Goal: Task Accomplishment & Management: Manage account settings

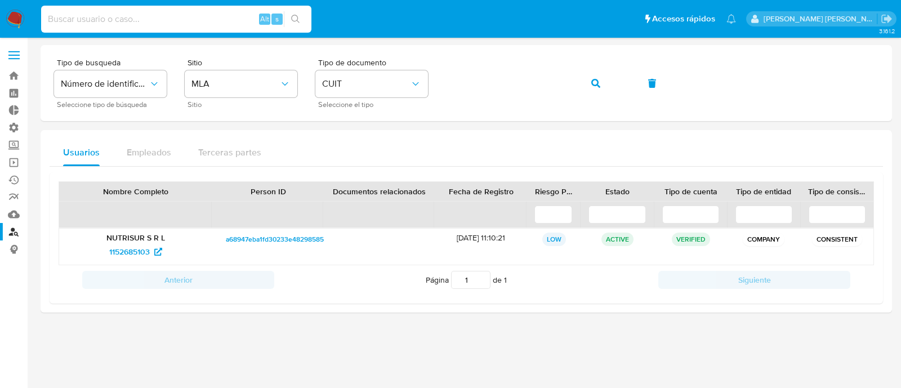
click at [201, 15] on input at bounding box center [176, 19] width 270 height 15
paste input "DTlPZ3n4Ki0F8R0z8zw23iJR"
type input "DTlPZ3n4Ki0F8R0z8zw23iJR"
click at [289, 18] on button "search-icon" at bounding box center [295, 19] width 23 height 16
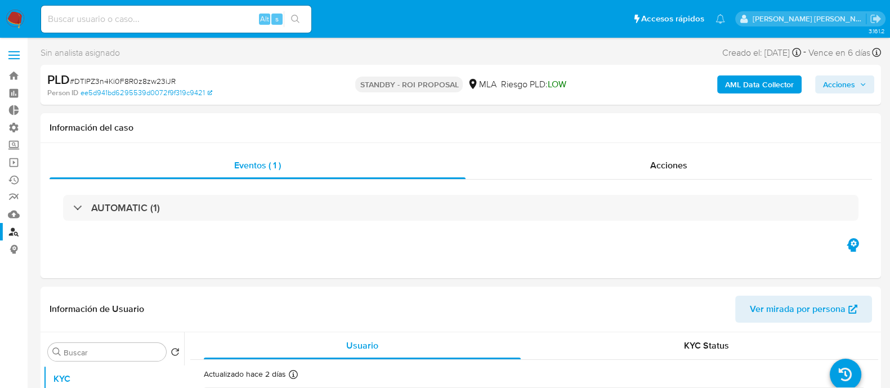
select select "10"
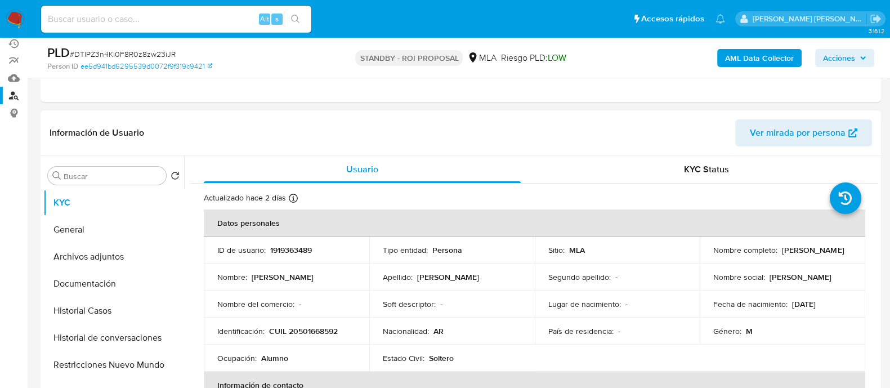
scroll to position [140, 0]
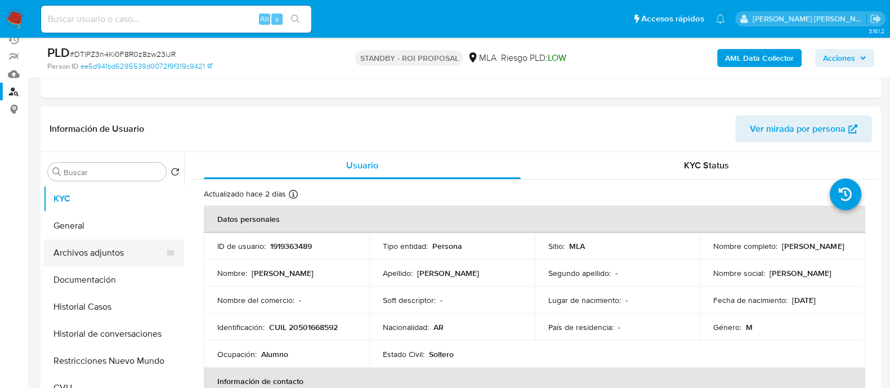
click at [90, 263] on button "Archivos adjuntos" at bounding box center [109, 252] width 132 height 27
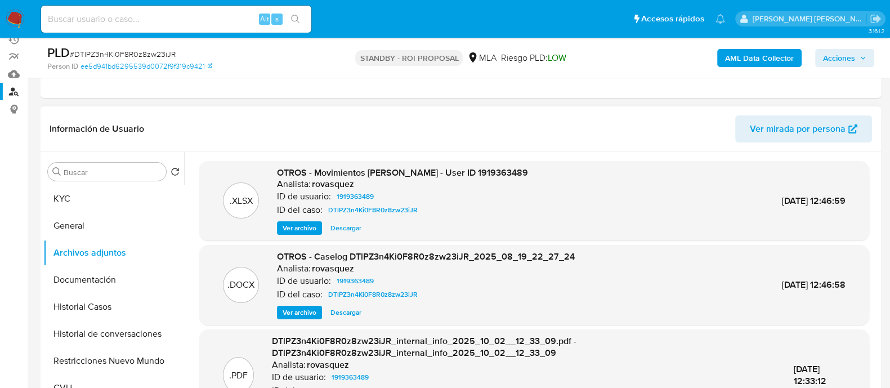
scroll to position [70, 0]
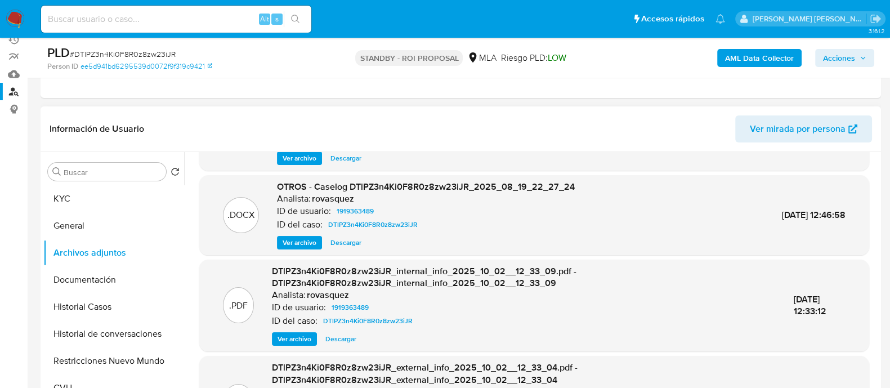
click at [340, 243] on span "Descargar" at bounding box center [346, 242] width 31 height 11
click at [141, 300] on button "Historial Casos" at bounding box center [109, 306] width 132 height 27
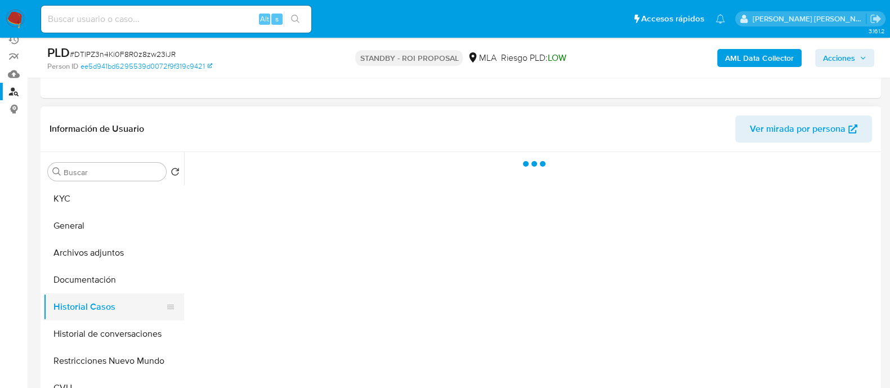
scroll to position [0, 0]
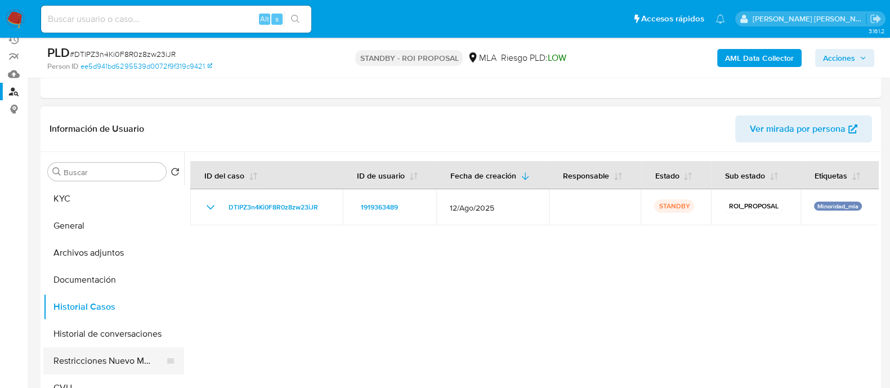
click at [136, 354] on button "Restricciones Nuevo Mundo" at bounding box center [109, 360] width 132 height 27
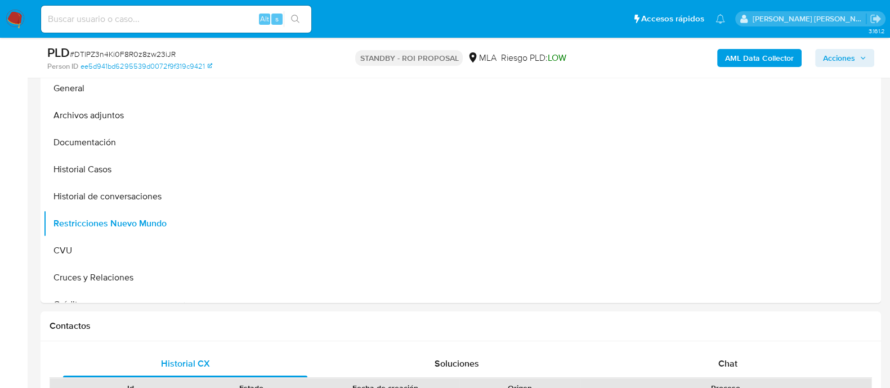
scroll to position [211, 0]
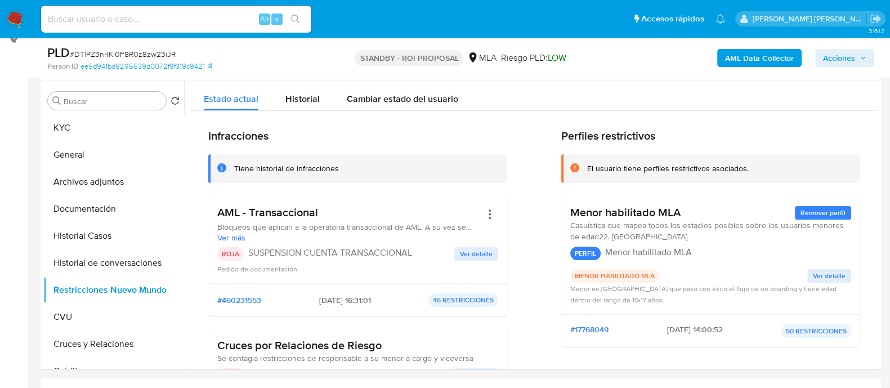
click at [206, 15] on input at bounding box center [176, 19] width 270 height 15
paste input "6TkyITrOay0AGZG2pUHK1STO"
type input "6TkyITrOay0AGZG2pUHK1STO"
click at [295, 15] on icon "search-icon" at bounding box center [295, 19] width 8 height 8
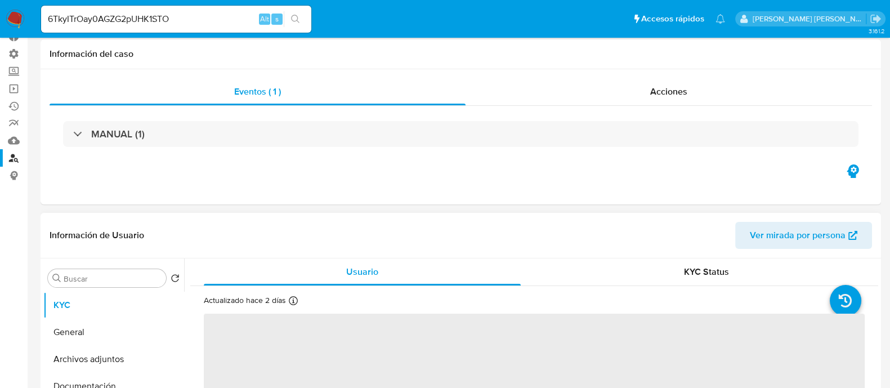
scroll to position [211, 0]
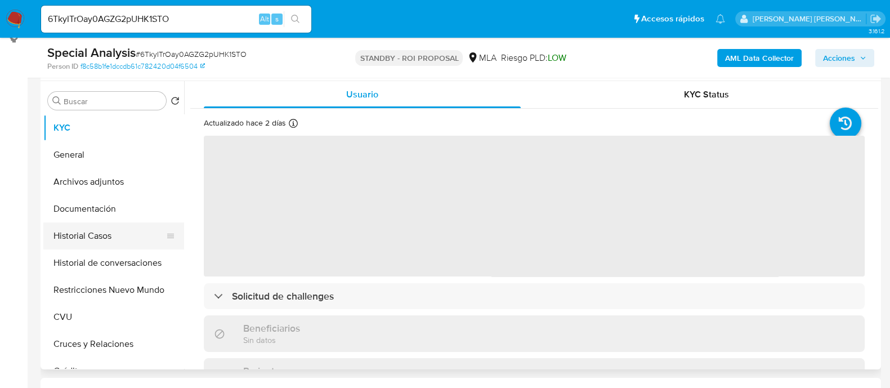
select select "10"
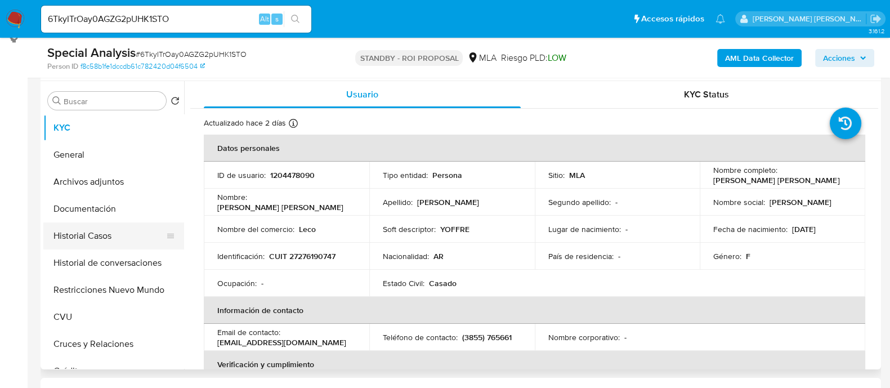
click at [113, 237] on button "Historial Casos" at bounding box center [109, 235] width 132 height 27
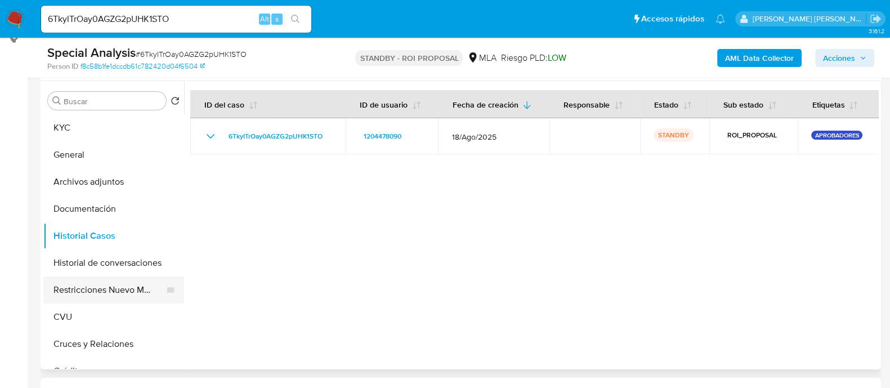
click at [110, 288] on button "Restricciones Nuevo Mundo" at bounding box center [109, 290] width 132 height 27
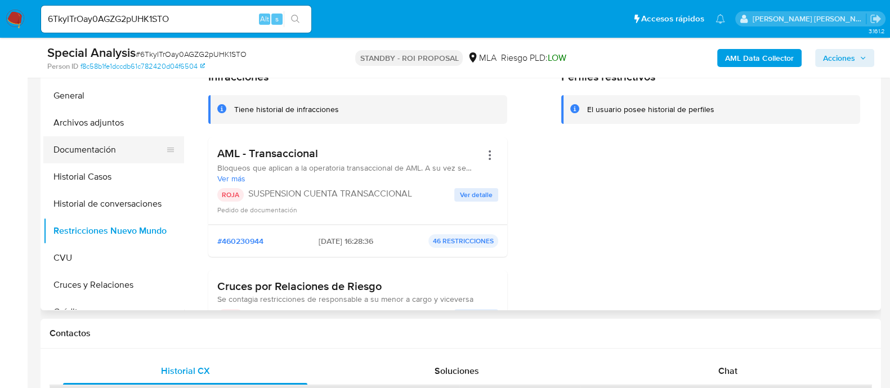
scroll to position [140, 0]
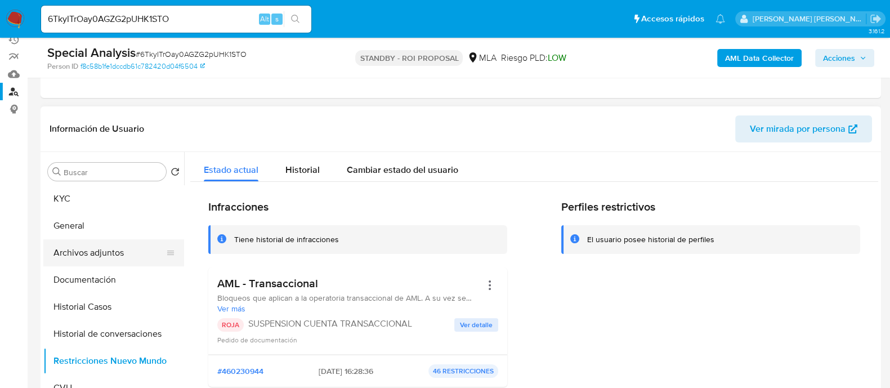
click at [120, 250] on button "Archivos adjuntos" at bounding box center [109, 252] width 132 height 27
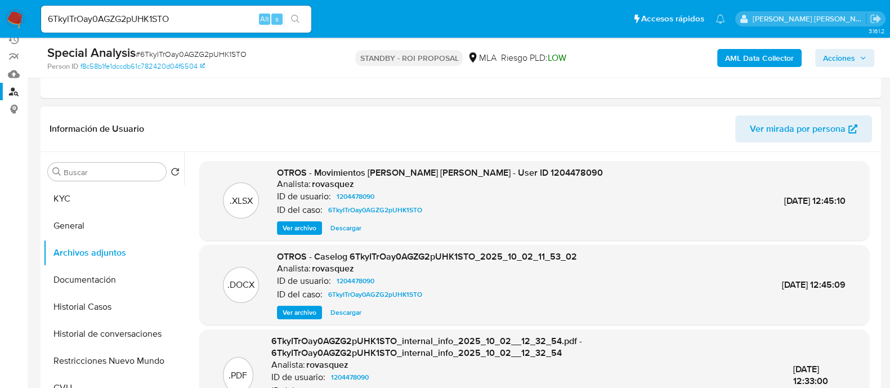
click at [347, 308] on span "Descargar" at bounding box center [346, 312] width 31 height 11
click at [219, 19] on input "6TkyITrOay0AGZG2pUHK1STO" at bounding box center [176, 19] width 270 height 15
paste input "hv4C792ExKp2y5d7PShwj79P"
type input "hv4C792ExKp2y5d7PShwj79P"
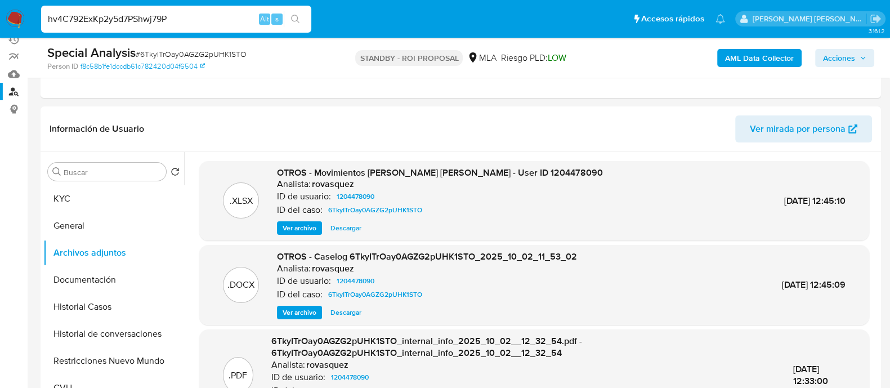
click at [293, 19] on icon "search-icon" at bounding box center [295, 19] width 9 height 9
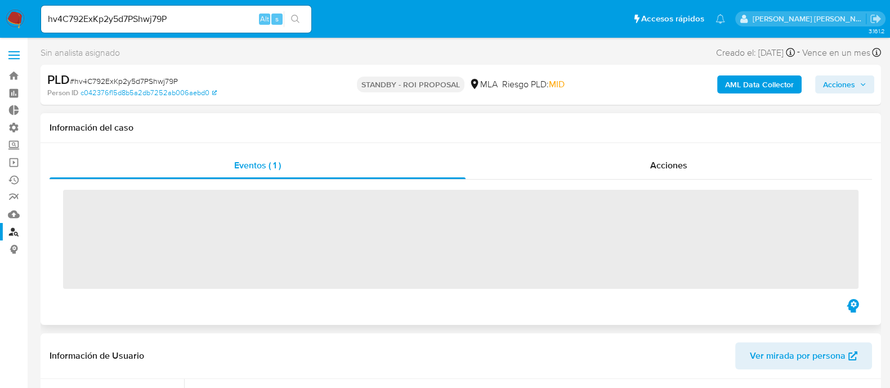
click at [546, 179] on div "Eventos ( 1 ) Acciones ‌" at bounding box center [461, 224] width 823 height 145
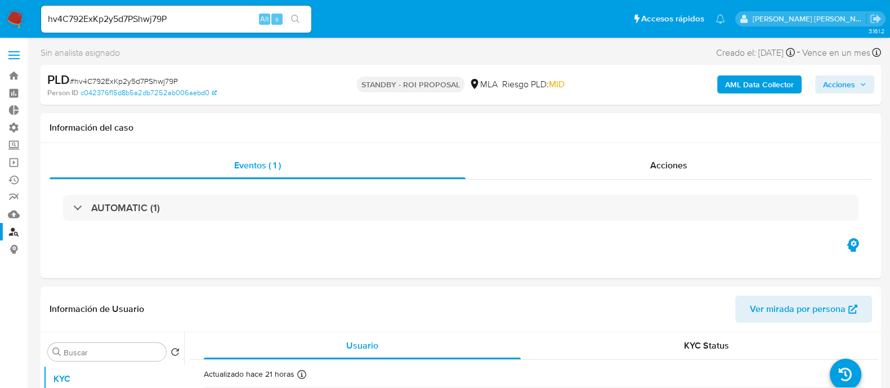
select select "10"
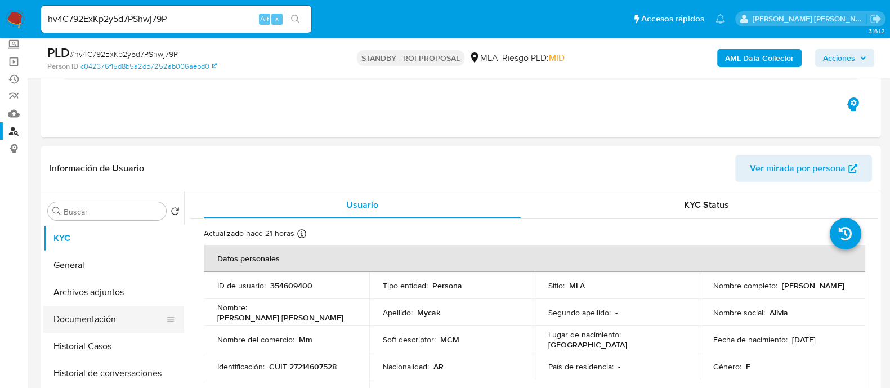
scroll to position [140, 0]
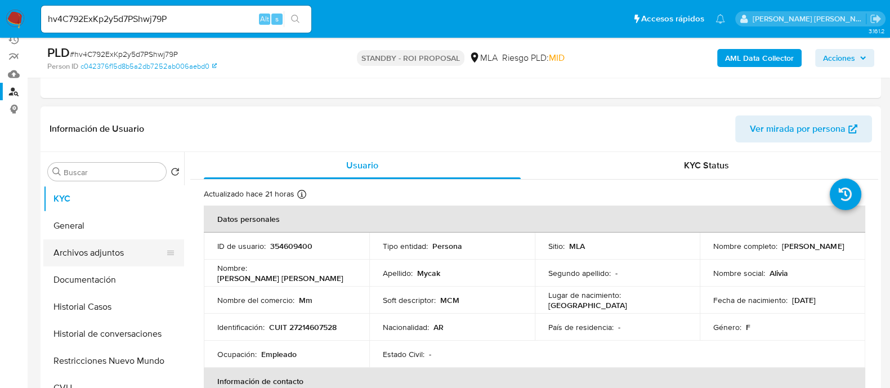
click at [90, 249] on button "Archivos adjuntos" at bounding box center [109, 252] width 132 height 27
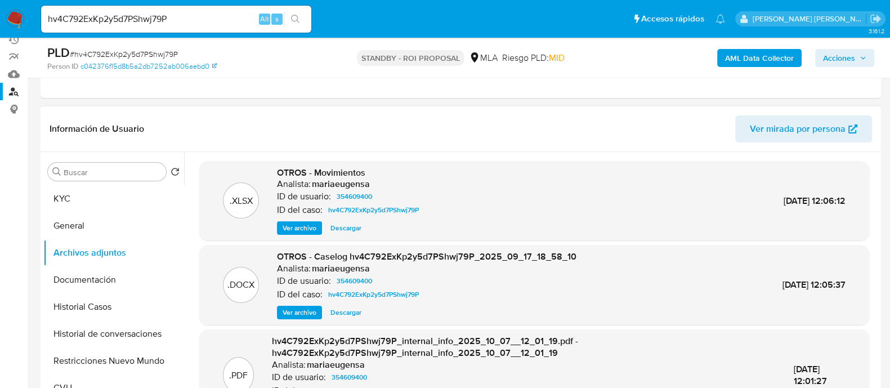
click at [349, 314] on span "Descargar" at bounding box center [346, 312] width 31 height 11
click at [126, 305] on button "Historial Casos" at bounding box center [109, 306] width 132 height 27
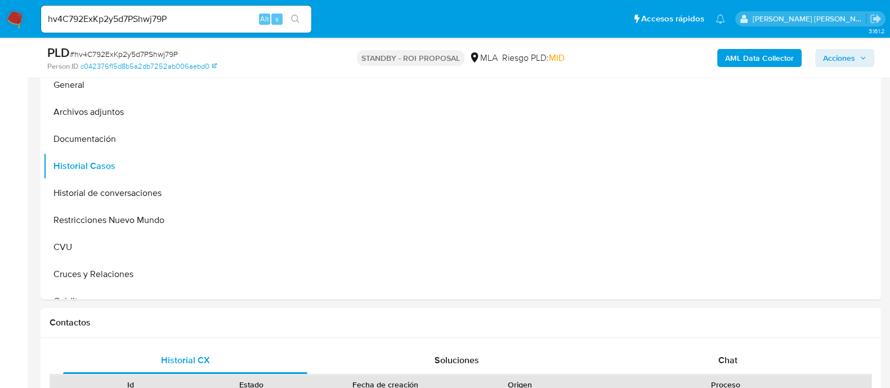
scroll to position [211, 0]
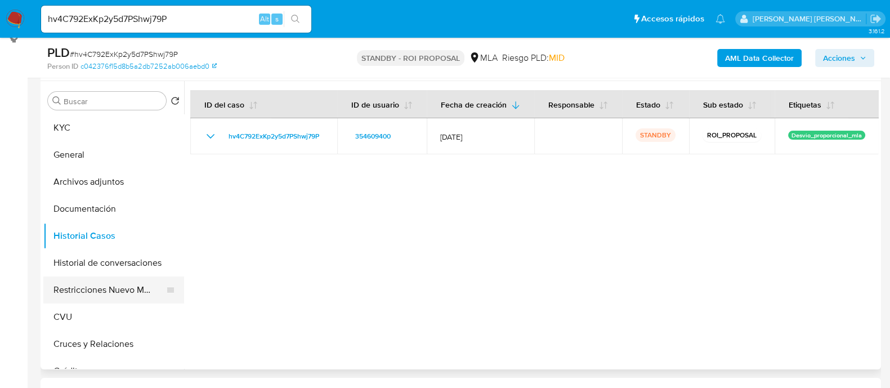
click at [111, 292] on button "Restricciones Nuevo Mundo" at bounding box center [109, 290] width 132 height 27
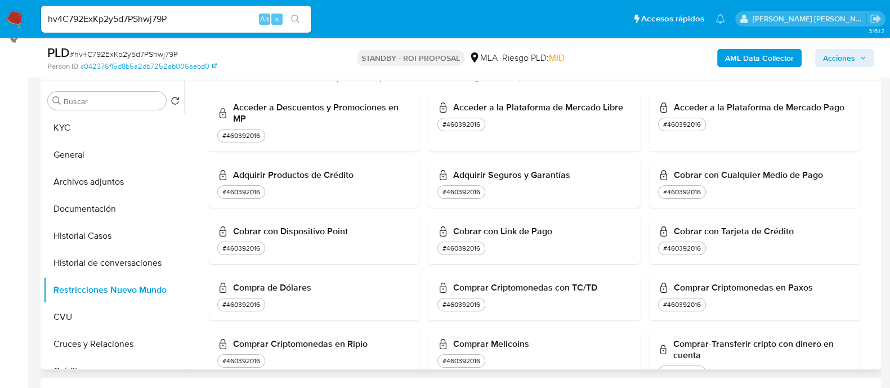
scroll to position [0, 0]
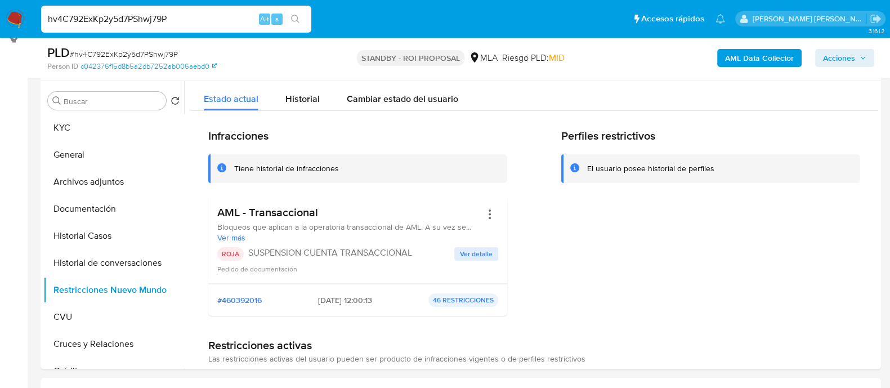
click at [177, 25] on input "hv4C792ExKp2y5d7PShwj79P" at bounding box center [176, 19] width 270 height 15
paste input "Dt056FcSuCFFATdeLbEjSNZd"
type input "Dt056FcSuCFFATdeLbEjSNZd"
click at [290, 15] on button "search-icon" at bounding box center [295, 19] width 23 height 16
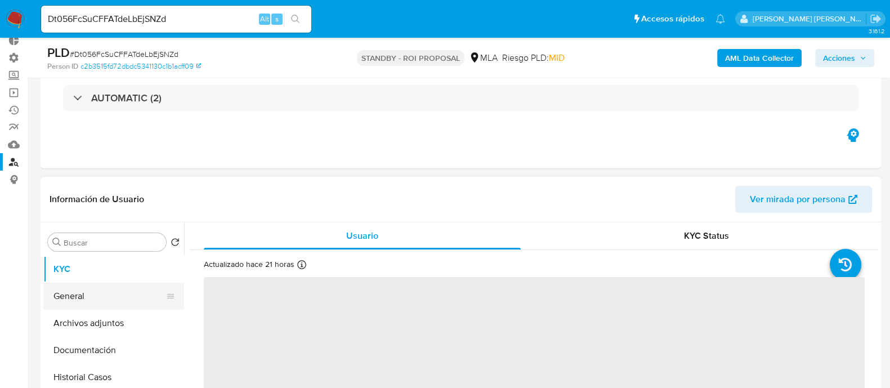
select select "10"
click at [134, 325] on button "Archivos adjuntos" at bounding box center [109, 323] width 132 height 27
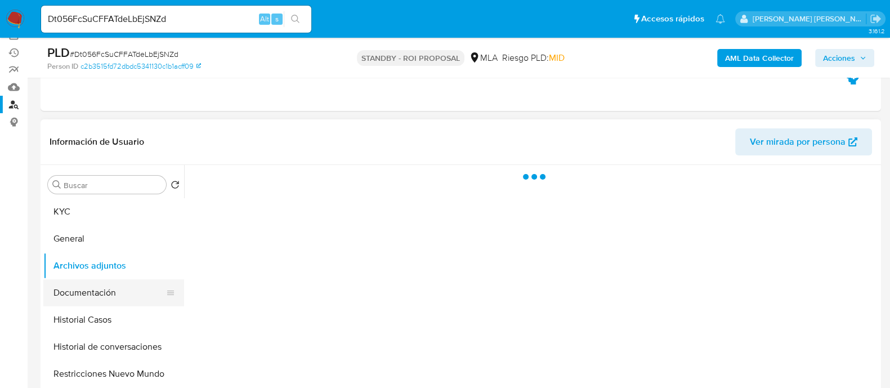
scroll to position [140, 0]
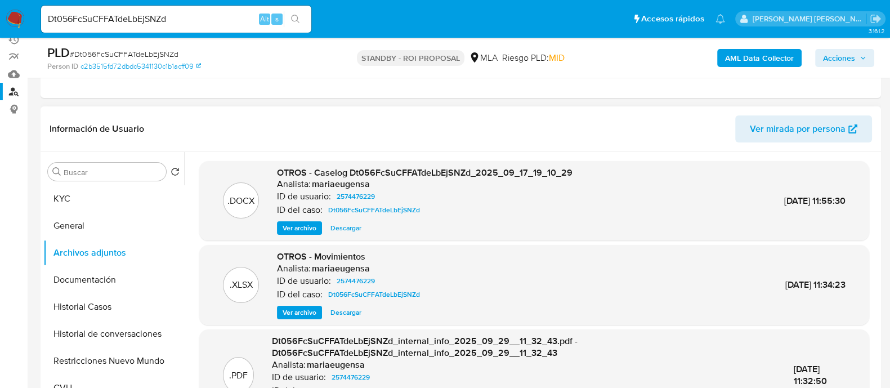
click at [346, 226] on span "Descargar" at bounding box center [346, 227] width 31 height 11
click at [132, 304] on button "Historial Casos" at bounding box center [109, 306] width 132 height 27
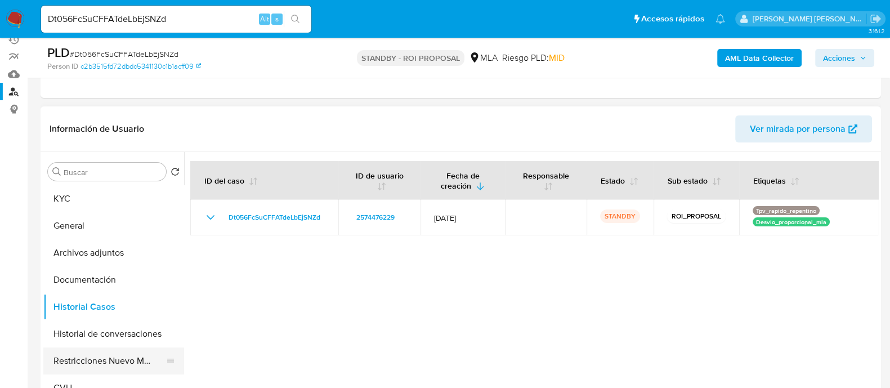
click at [121, 359] on button "Restricciones Nuevo Mundo" at bounding box center [109, 360] width 132 height 27
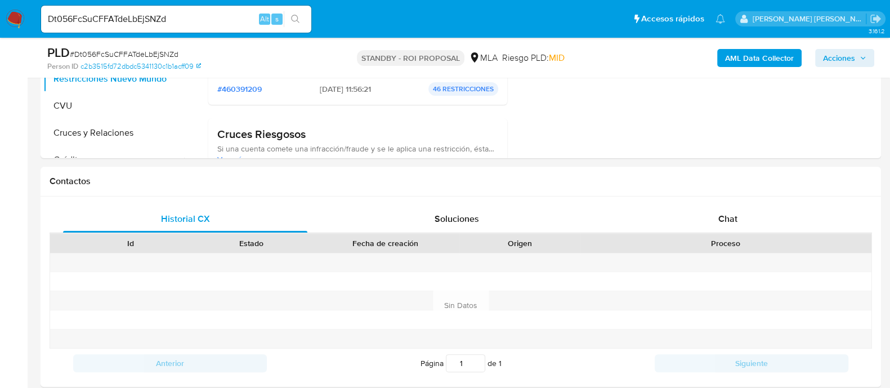
scroll to position [211, 0]
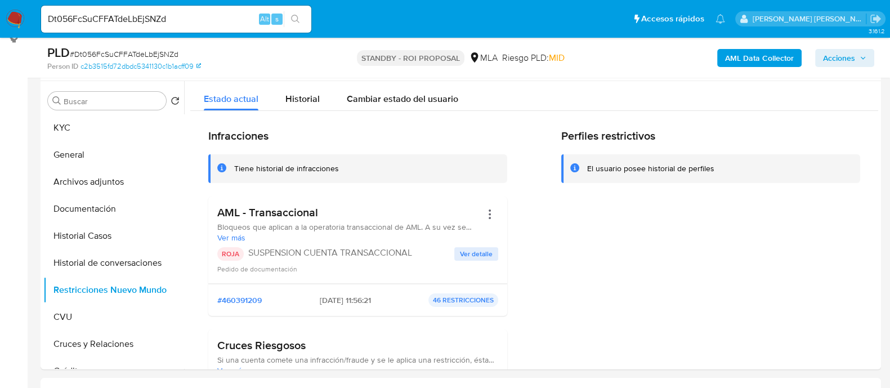
click at [221, 18] on input "Dt056FcSuCFFATdeLbEjSNZd" at bounding box center [176, 19] width 270 height 15
paste input "cb6lgMg3FQHyywNcyAGfvMyT"
type input "cb6lgMg3FQHyywNcyAGfvMyT"
click at [298, 14] on button "search-icon" at bounding box center [295, 19] width 23 height 16
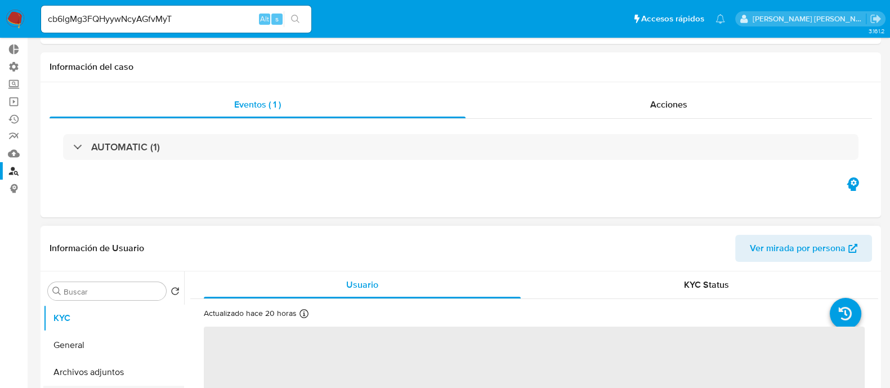
select select "10"
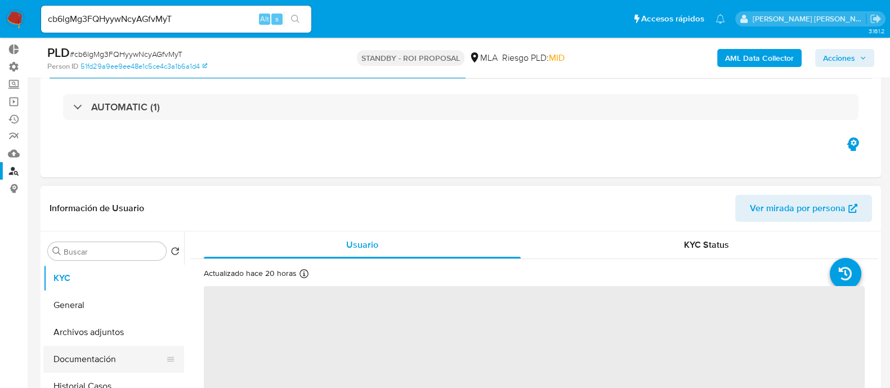
scroll to position [140, 0]
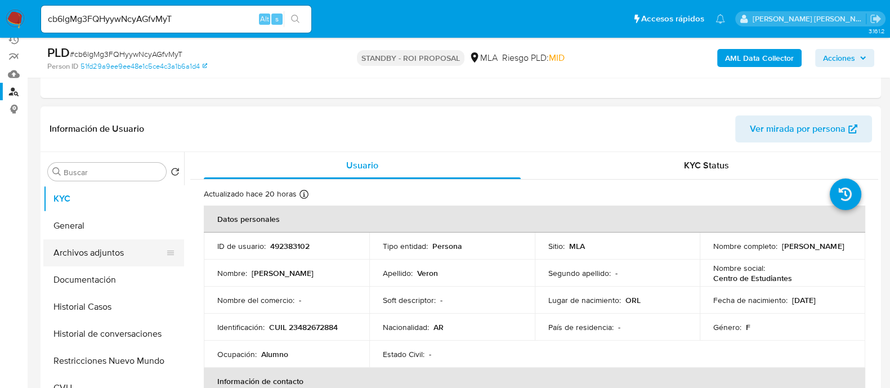
click at [130, 256] on button "Archivos adjuntos" at bounding box center [109, 252] width 132 height 27
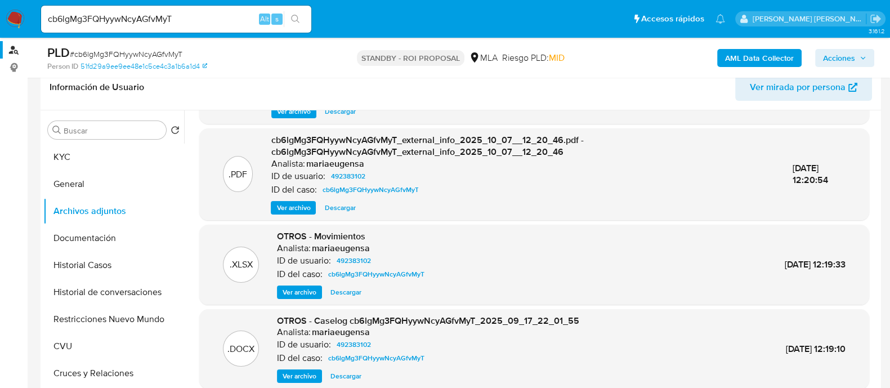
scroll to position [211, 0]
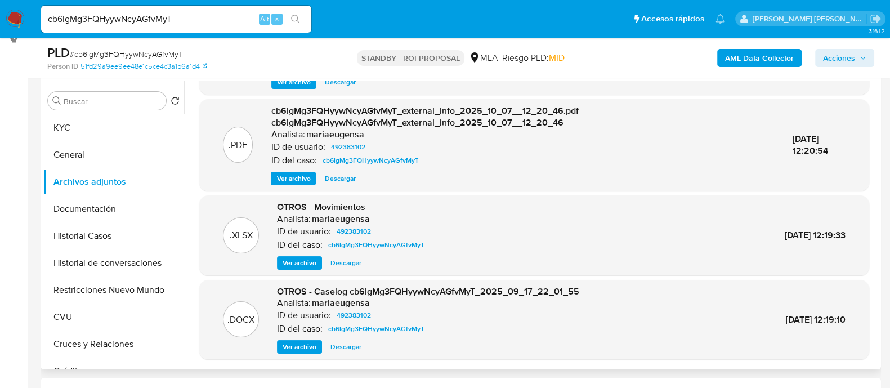
click at [355, 347] on span "Descargar" at bounding box center [346, 346] width 31 height 11
click at [128, 240] on button "Historial Casos" at bounding box center [109, 235] width 132 height 27
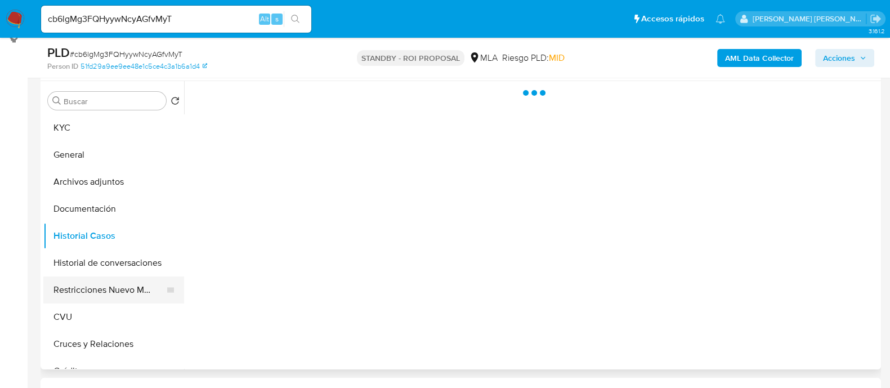
scroll to position [0, 0]
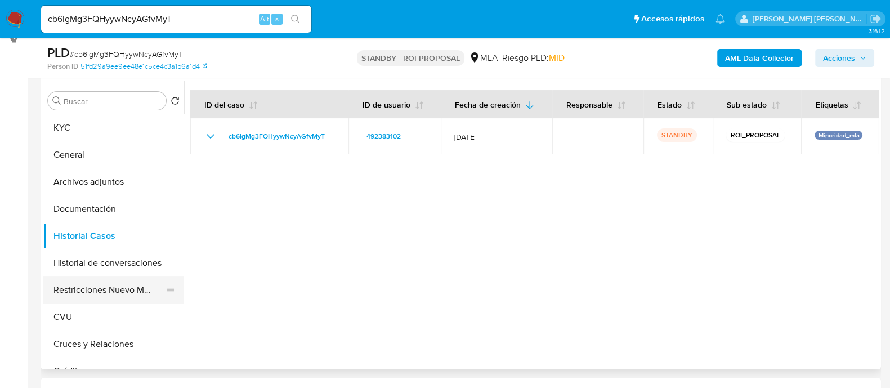
click at [127, 283] on button "Restricciones Nuevo Mundo" at bounding box center [109, 290] width 132 height 27
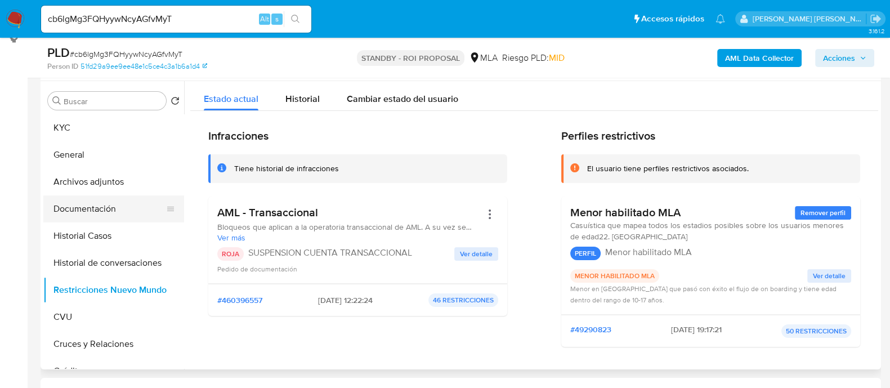
click at [97, 219] on button "Documentación" at bounding box center [109, 208] width 132 height 27
click at [95, 243] on button "Historial Casos" at bounding box center [109, 235] width 132 height 27
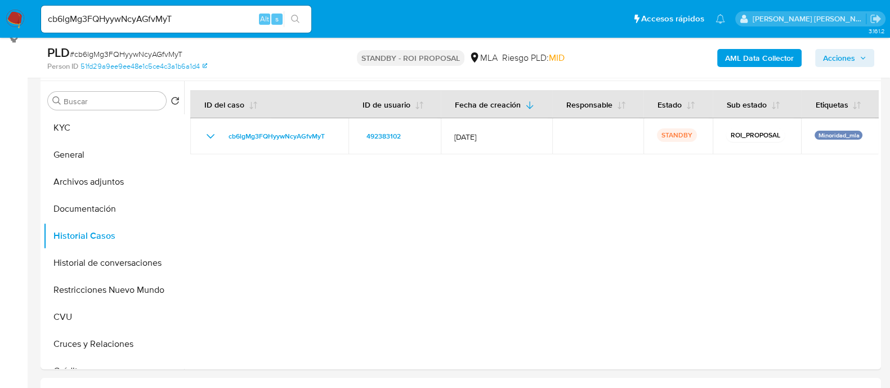
click at [191, 21] on input "cb6lgMg3FQHyywNcyAGfvMyT" at bounding box center [176, 19] width 270 height 15
paste input "kpbkVQfFRX1z3bM4nO672vGl"
type input "kpbkVQfFRX1z3bM4nO672vGl"
click at [287, 16] on button "search-icon" at bounding box center [295, 19] width 23 height 16
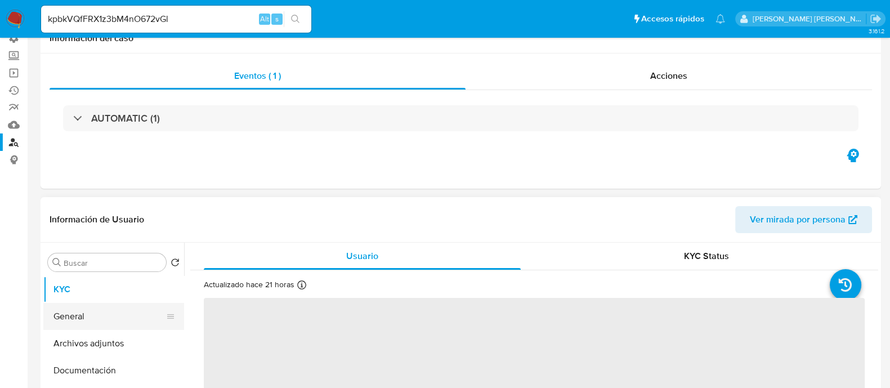
scroll to position [140, 0]
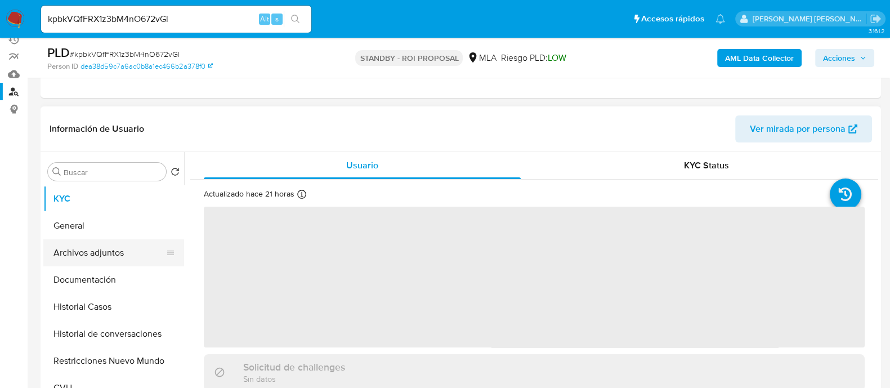
select select "10"
click at [130, 255] on button "Archivos adjuntos" at bounding box center [109, 252] width 132 height 27
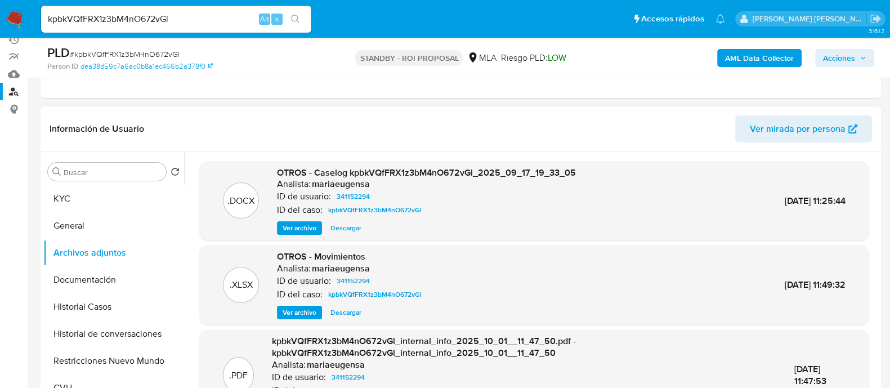
click at [350, 227] on span "Descargar" at bounding box center [346, 227] width 31 height 11
click at [130, 307] on button "Historial Casos" at bounding box center [109, 306] width 132 height 27
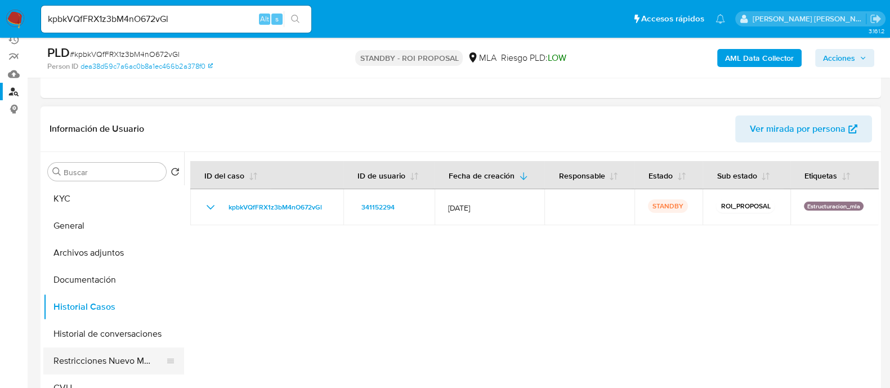
click at [118, 353] on button "Restricciones Nuevo Mundo" at bounding box center [109, 360] width 132 height 27
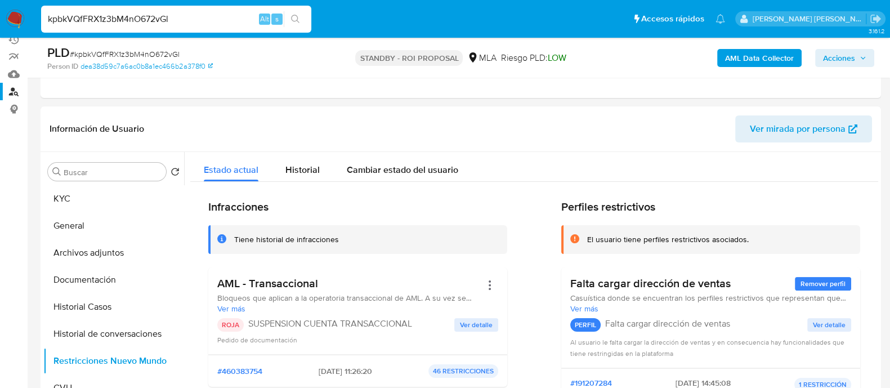
click at [141, 12] on input "kpbkVQfFRX1z3bM4nO672vGl" at bounding box center [176, 19] width 270 height 15
paste input "Ud2U5vW27JZ9zWgONGMcw9XO"
type input "Ud2U5vW27JZ9zWgONGMcw9XO"
click at [304, 17] on button "search-icon" at bounding box center [295, 19] width 23 height 16
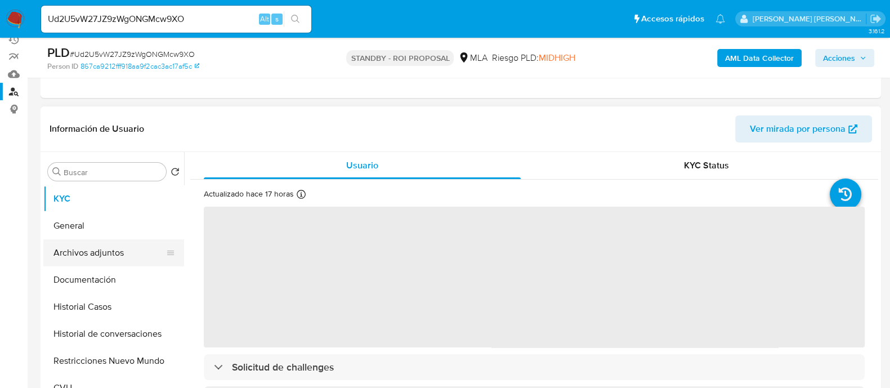
select select "10"
click at [112, 253] on button "Archivos adjuntos" at bounding box center [109, 252] width 132 height 27
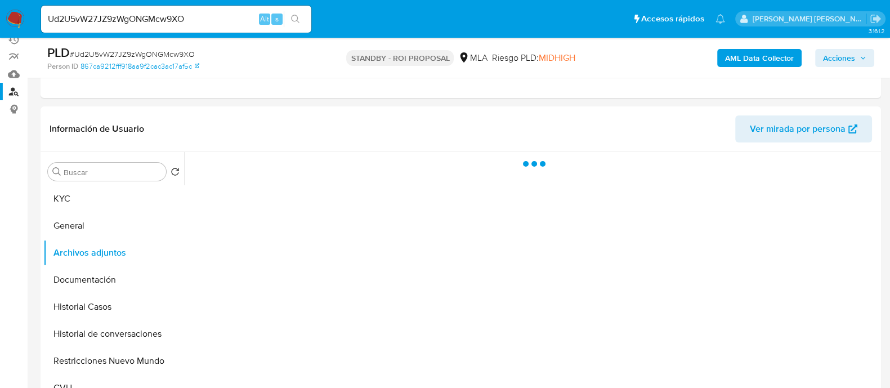
scroll to position [211, 0]
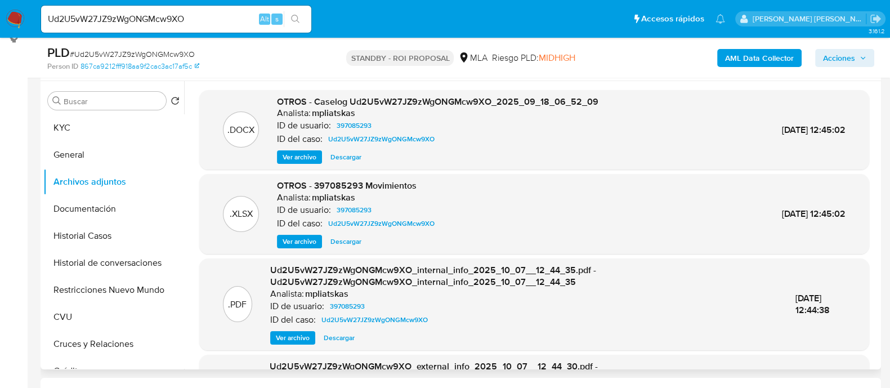
click at [358, 159] on span "Descargar" at bounding box center [346, 157] width 31 height 11
click at [141, 238] on button "Historial Casos" at bounding box center [109, 235] width 132 height 27
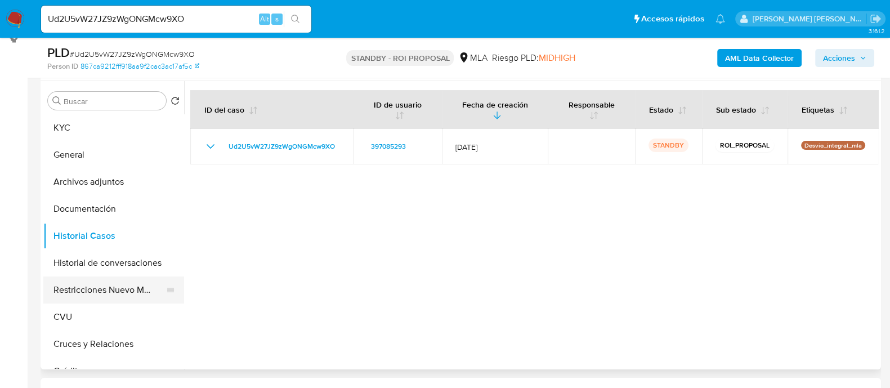
click at [128, 292] on button "Restricciones Nuevo Mundo" at bounding box center [109, 290] width 132 height 27
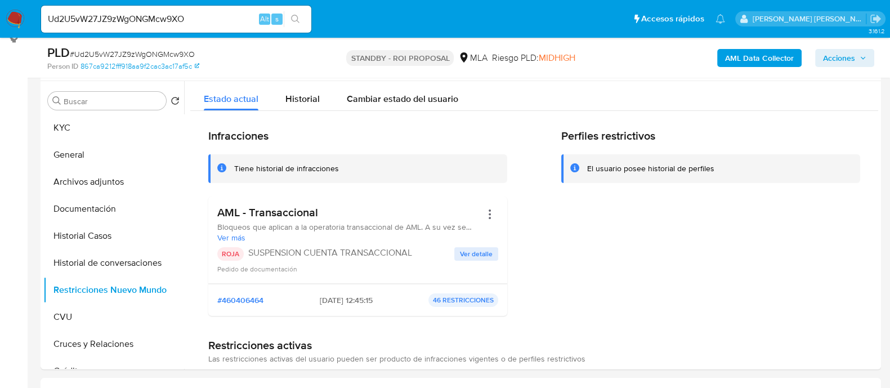
click at [225, 17] on input "Ud2U5vW27JZ9zWgONGMcw9XO" at bounding box center [176, 19] width 270 height 15
paste input "7kQ8evBnhHdhamgFLM52tZey"
type input "7kQ8evBnhHdhamgFLM52tZey"
click at [298, 18] on icon "search-icon" at bounding box center [295, 19] width 8 height 8
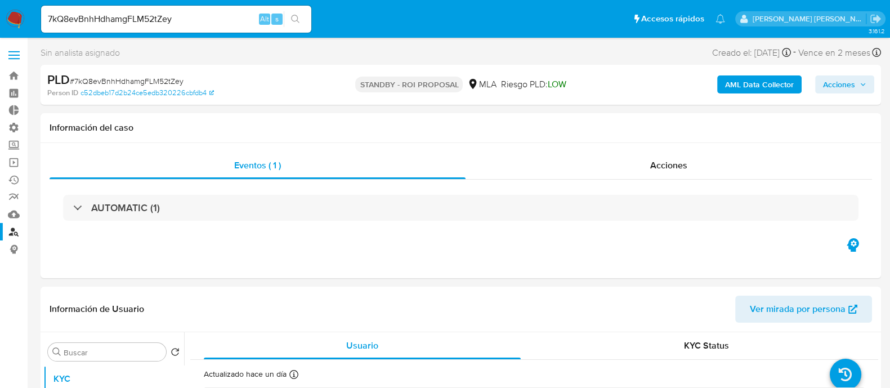
select select "10"
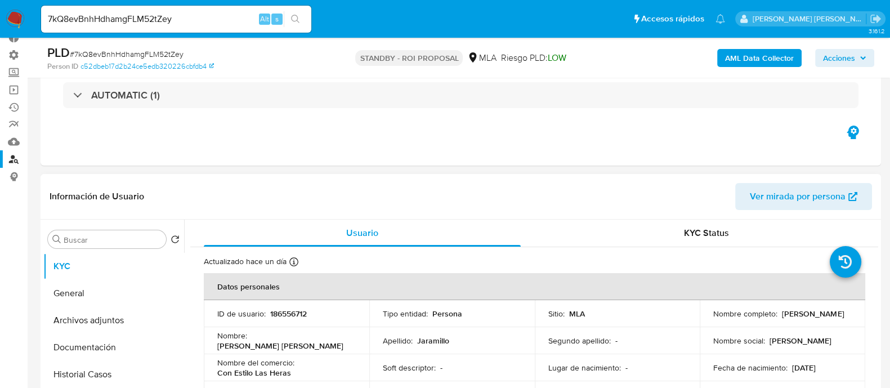
scroll to position [140, 0]
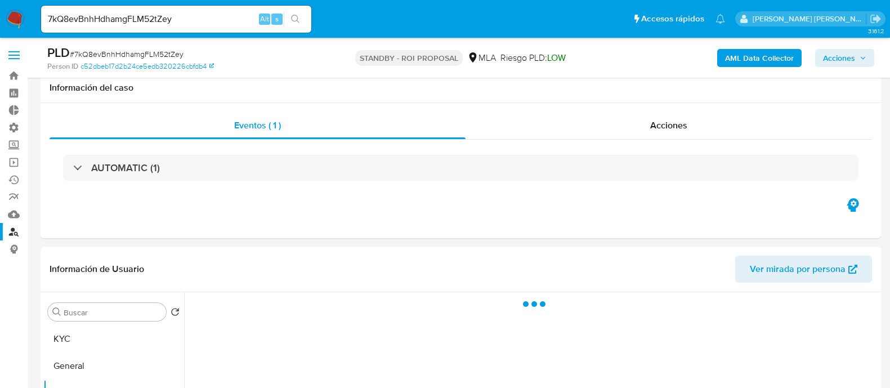
select select "10"
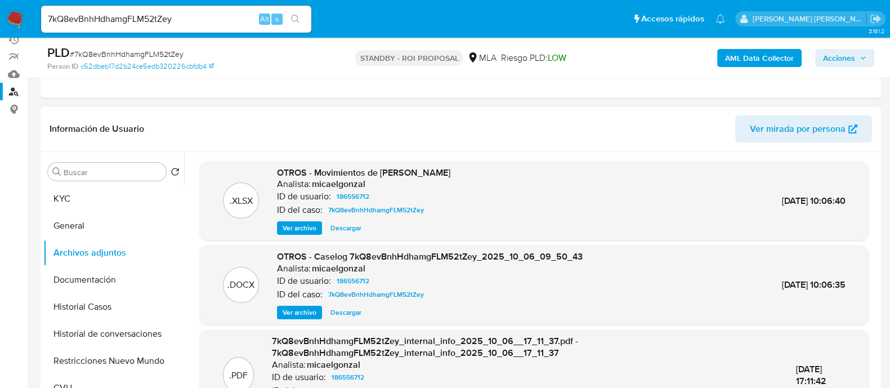
click at [351, 311] on span "Descargar" at bounding box center [346, 312] width 31 height 11
drag, startPoint x: 137, startPoint y: 311, endPoint x: 134, endPoint y: 317, distance: 6.6
click at [137, 311] on button "Historial Casos" at bounding box center [109, 306] width 132 height 27
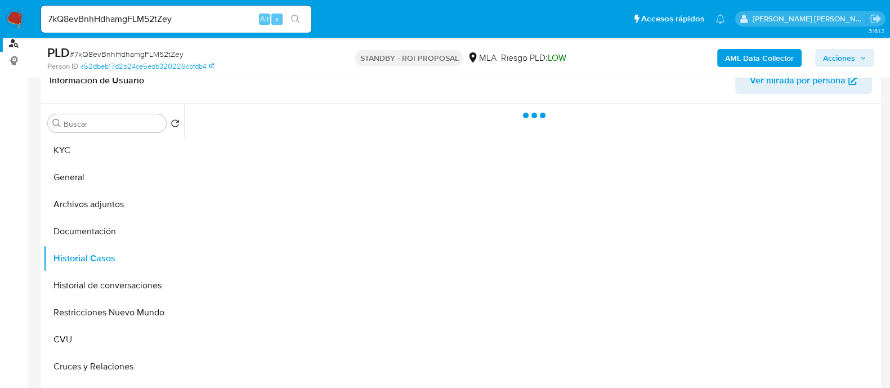
scroll to position [211, 0]
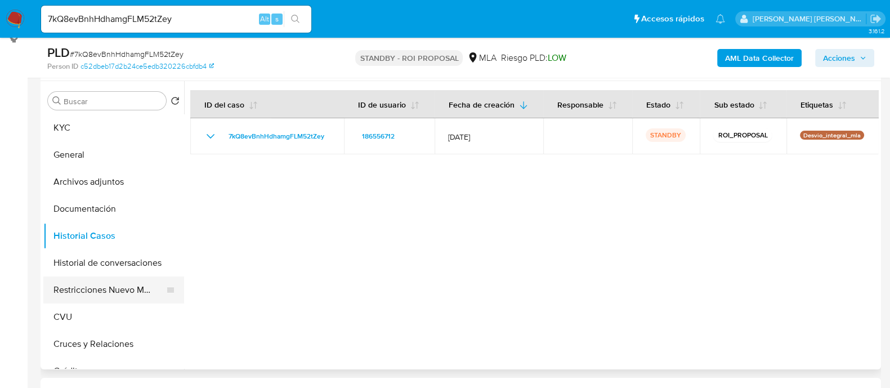
click at [97, 289] on button "Restricciones Nuevo Mundo" at bounding box center [109, 290] width 132 height 27
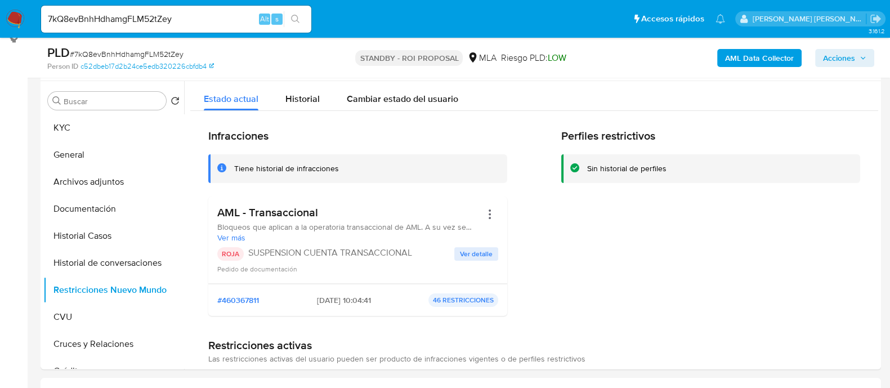
click at [228, 16] on input "7kQ8evBnhHdhamgFLM52tZey" at bounding box center [176, 19] width 270 height 15
paste input "5ObPEK8YYpi3ldMsOZlEOS66"
type input "5ObPEK8YYpi3ldMsOZlEOS66"
click at [288, 17] on button "search-icon" at bounding box center [295, 19] width 23 height 16
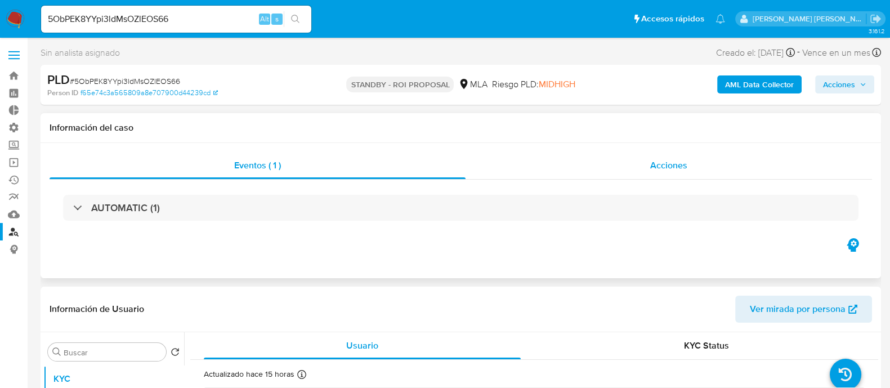
click at [639, 167] on div "Acciones" at bounding box center [669, 165] width 407 height 27
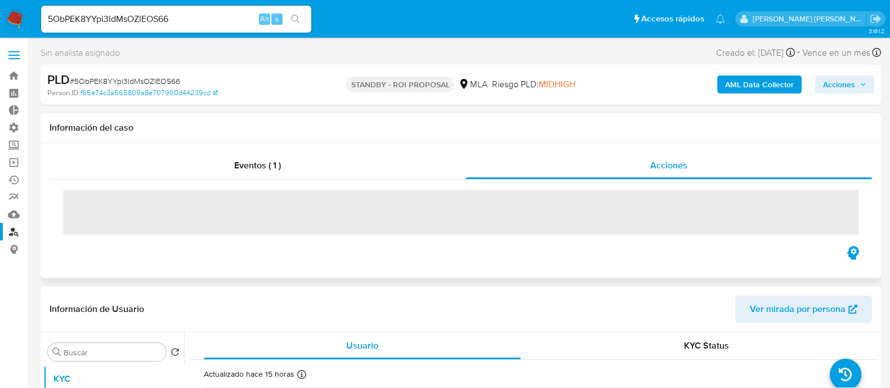
select select "10"
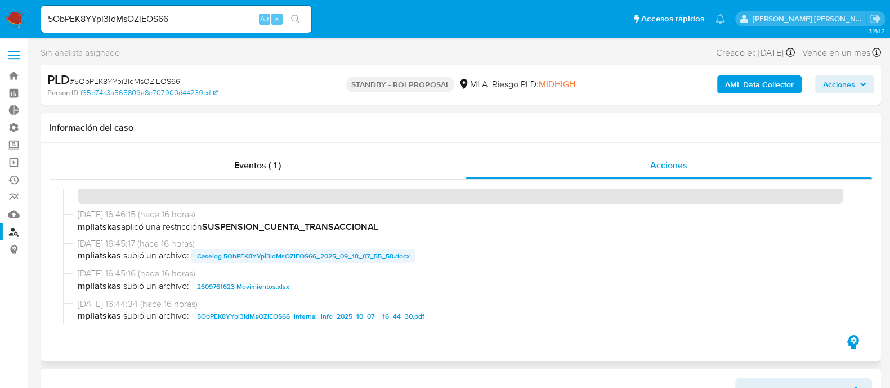
scroll to position [70, 0]
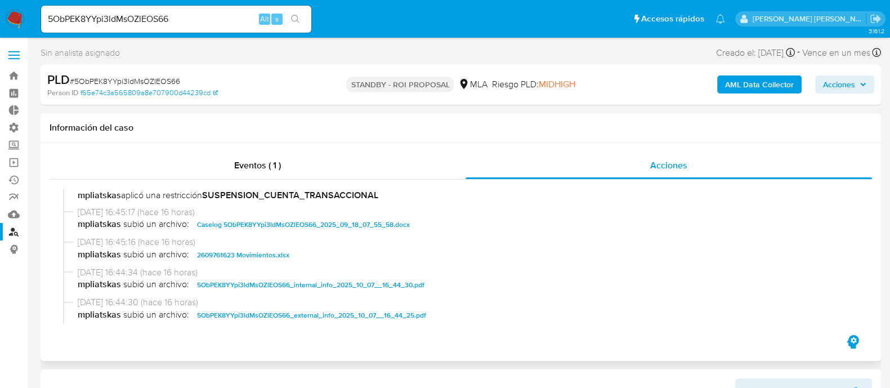
click at [310, 220] on span "Caselog 5ObPEK8YYpi3ldMsOZlEOS66_2025_09_18_07_55_58.docx" at bounding box center [303, 225] width 213 height 14
click at [275, 257] on span "2609761623 Movimientos.xlsx" at bounding box center [243, 255] width 92 height 14
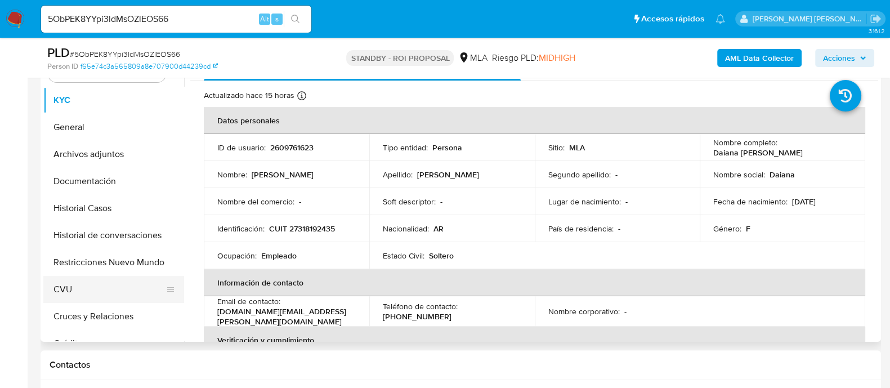
scroll to position [352, 0]
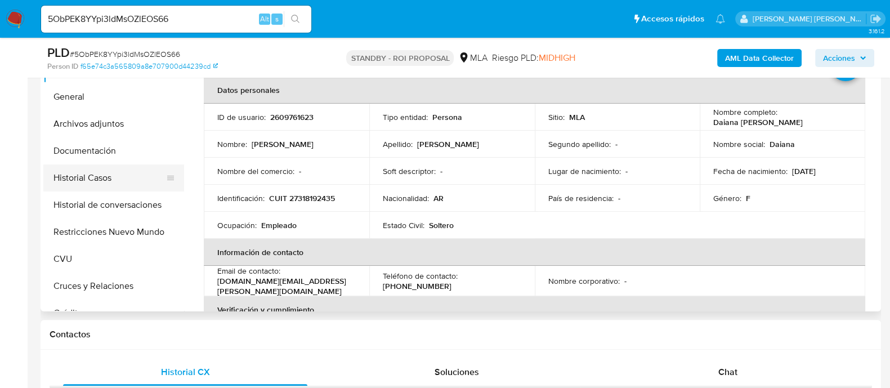
click at [119, 183] on button "Historial Casos" at bounding box center [109, 177] width 132 height 27
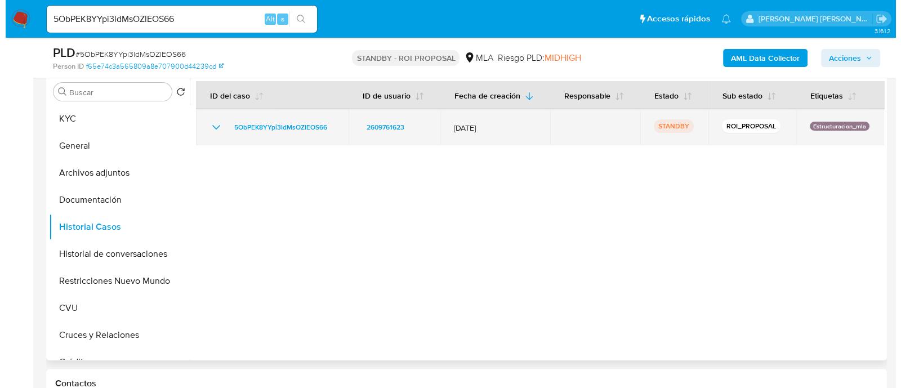
scroll to position [281, 0]
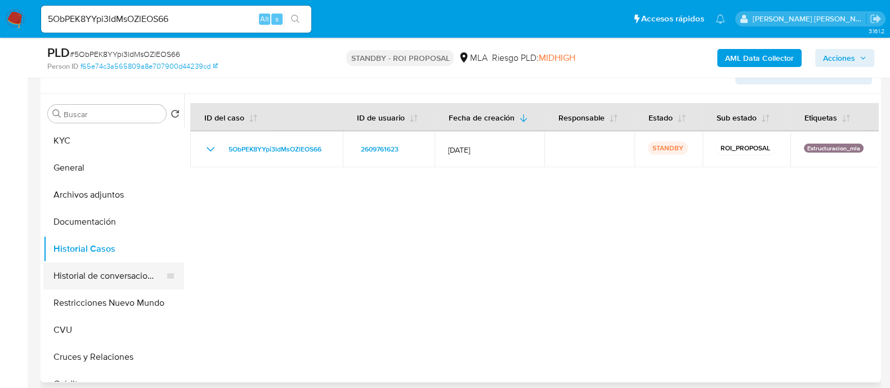
click at [132, 278] on button "Historial de conversaciones" at bounding box center [109, 275] width 132 height 27
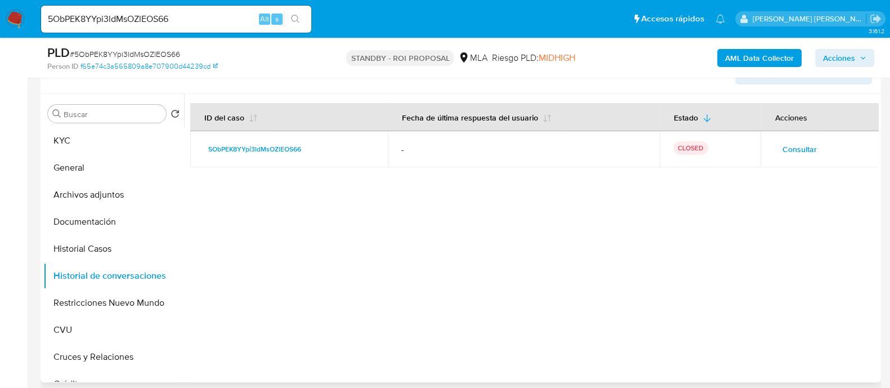
click at [798, 147] on span "Consultar" at bounding box center [799, 149] width 34 height 16
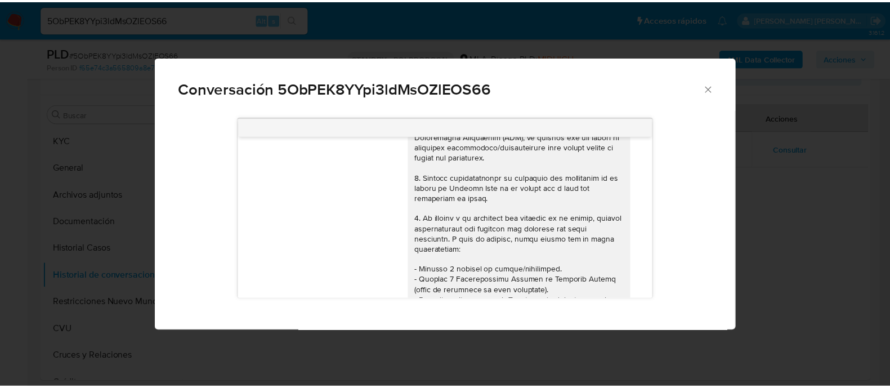
scroll to position [0, 0]
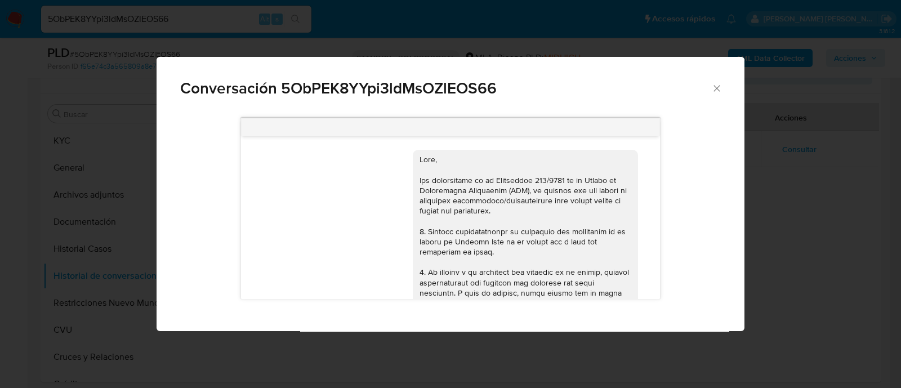
click at [808, 188] on div "Conversación 5ObPEK8YYpi3ldMsOZlEOS66 17/09/2025 14:43:14 Hola, Esperamos que t…" at bounding box center [450, 194] width 901 height 388
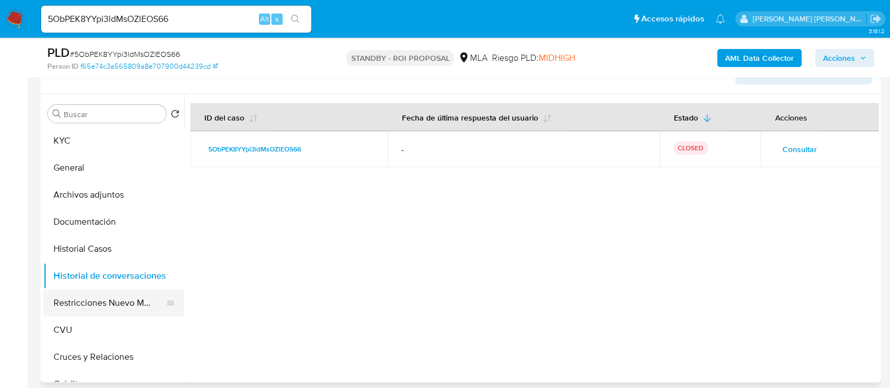
click at [93, 309] on button "Restricciones Nuevo Mundo" at bounding box center [109, 302] width 132 height 27
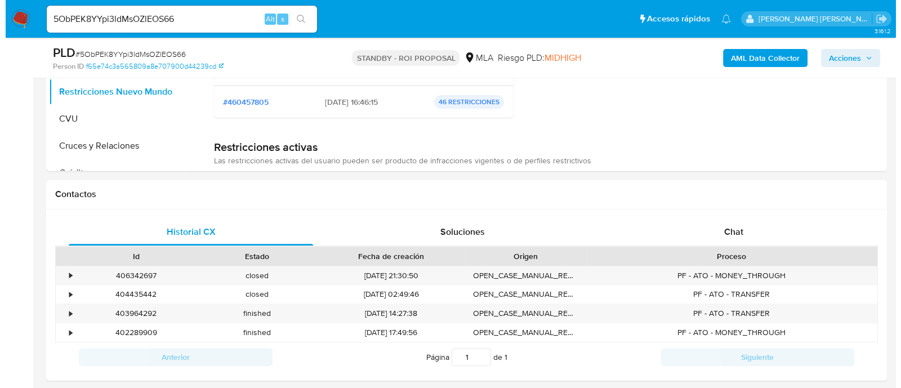
scroll to position [281, 0]
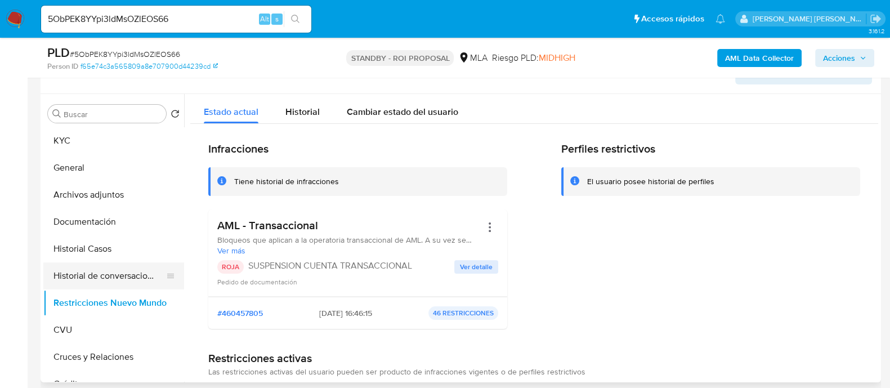
click at [75, 283] on button "Historial de conversaciones" at bounding box center [109, 275] width 132 height 27
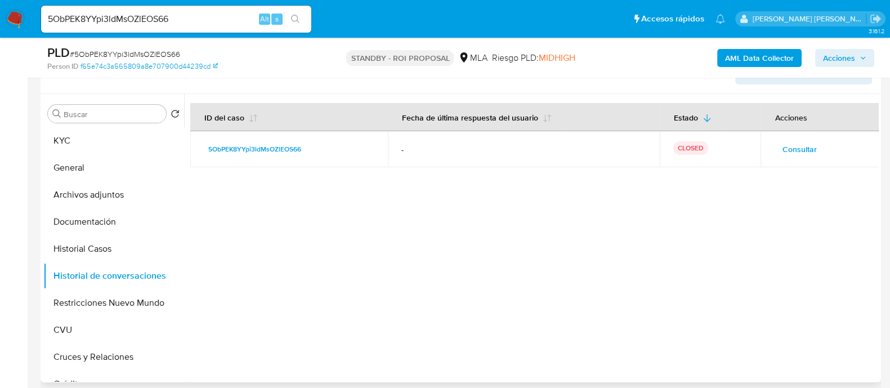
click at [813, 148] on span "Consultar" at bounding box center [799, 149] width 34 height 16
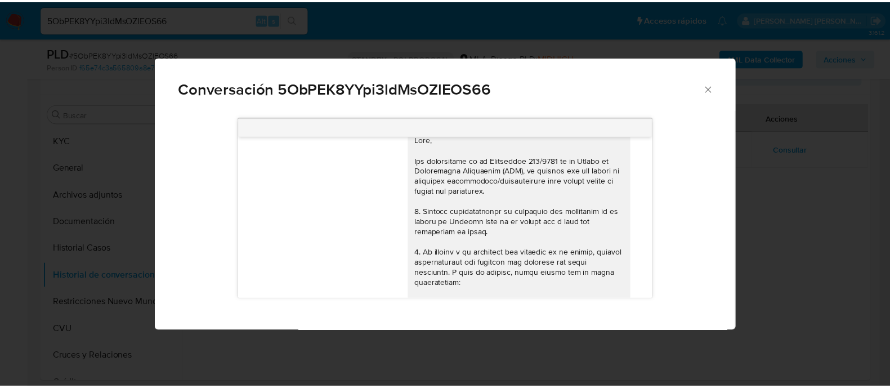
scroll to position [0, 0]
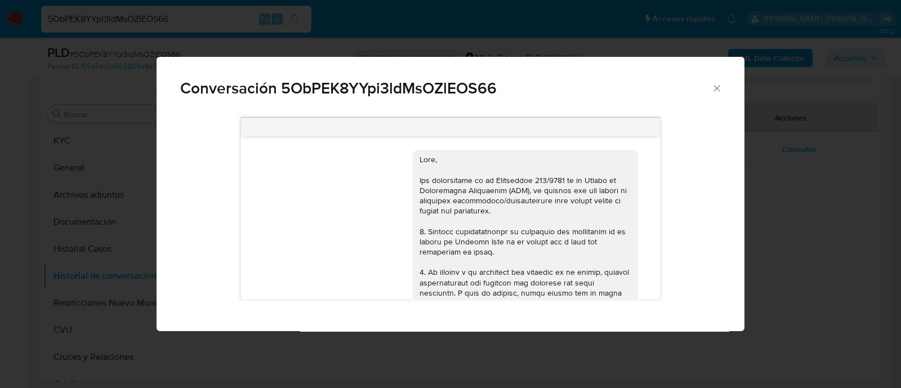
click at [453, 349] on div "Conversación 5ObPEK8YYpi3ldMsOZlEOS66 17/09/2025 14:43:14 Hola, Esperamos que t…" at bounding box center [450, 194] width 901 height 388
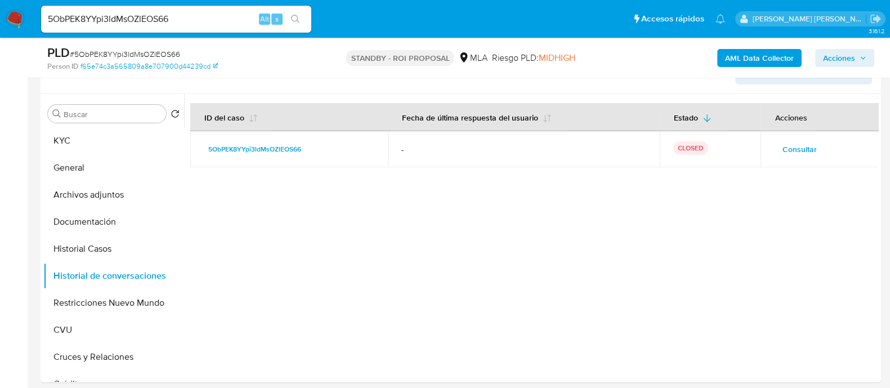
click at [199, 16] on input "5ObPEK8YYpi3ldMsOZlEOS66" at bounding box center [176, 19] width 270 height 15
paste input "nqcAGyXlTIqgWNXv7ig52GBJ"
type input "nqcAGyXlTIqgWNXv7ig52GBJ"
click at [299, 16] on icon "search-icon" at bounding box center [295, 19] width 9 height 9
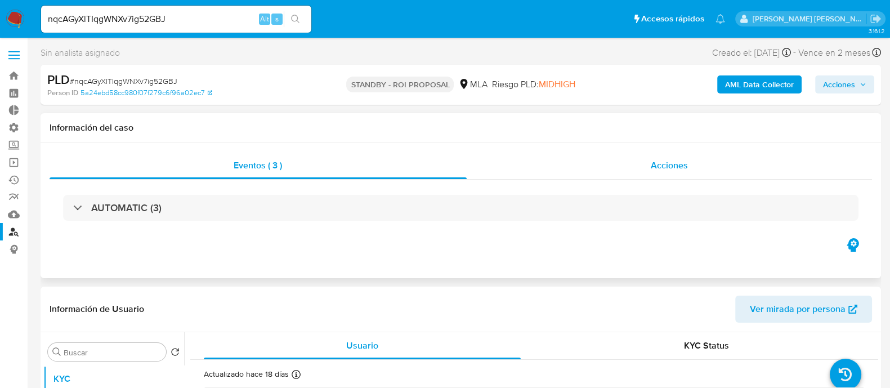
click at [634, 160] on div "Acciones" at bounding box center [670, 165] width 406 height 27
select select "10"
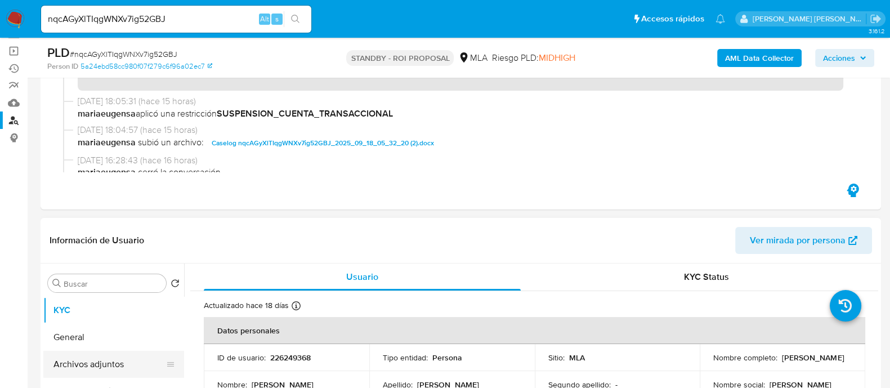
scroll to position [211, 0]
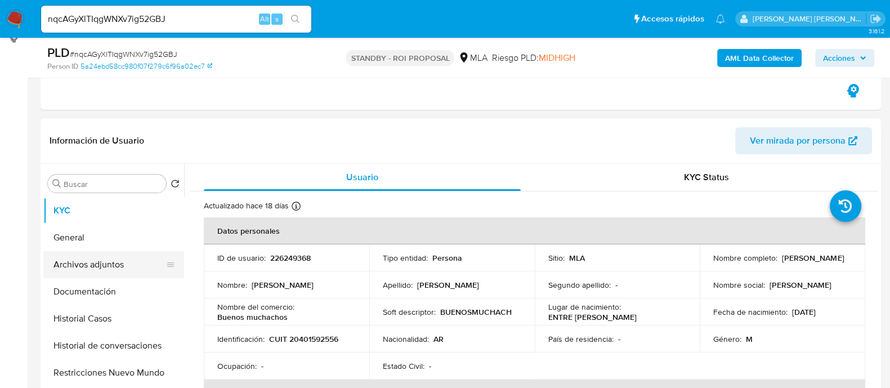
click at [87, 273] on button "Archivos adjuntos" at bounding box center [109, 264] width 132 height 27
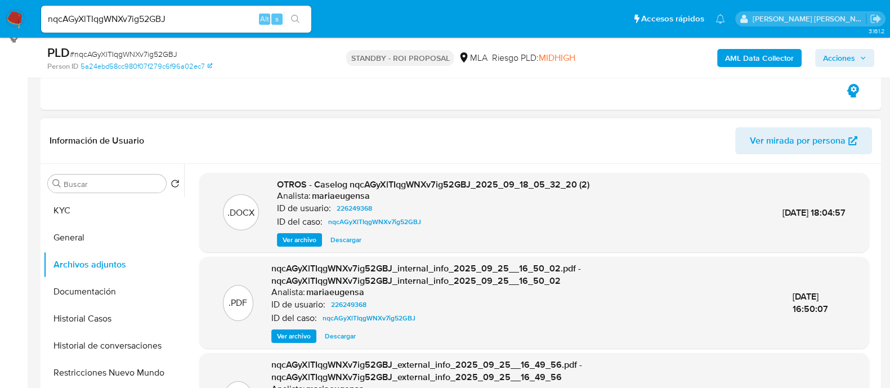
click at [353, 243] on span "Descargar" at bounding box center [346, 239] width 31 height 11
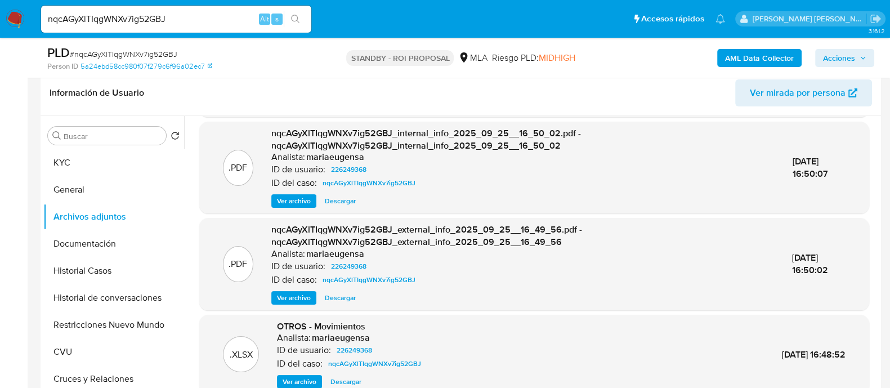
scroll to position [281, 0]
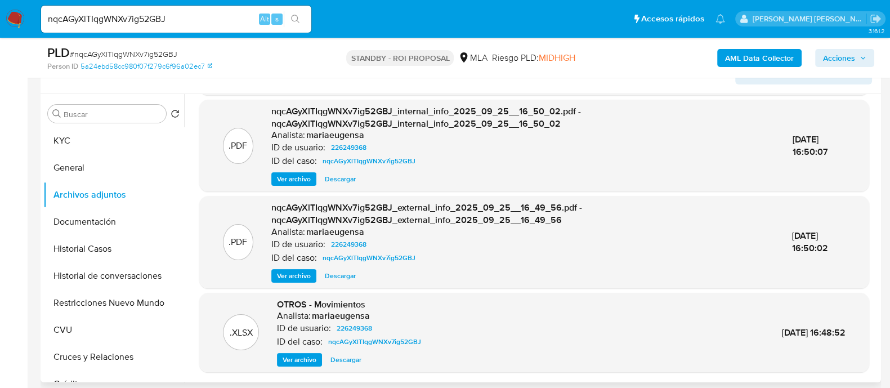
click at [357, 354] on span "Descargar" at bounding box center [346, 359] width 31 height 11
click at [117, 229] on button "Documentación" at bounding box center [109, 221] width 132 height 27
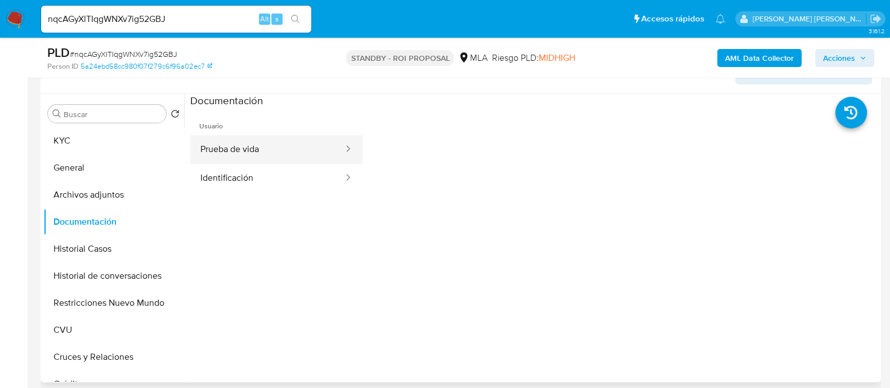
click at [291, 145] on button "Prueba de vida" at bounding box center [267, 149] width 154 height 29
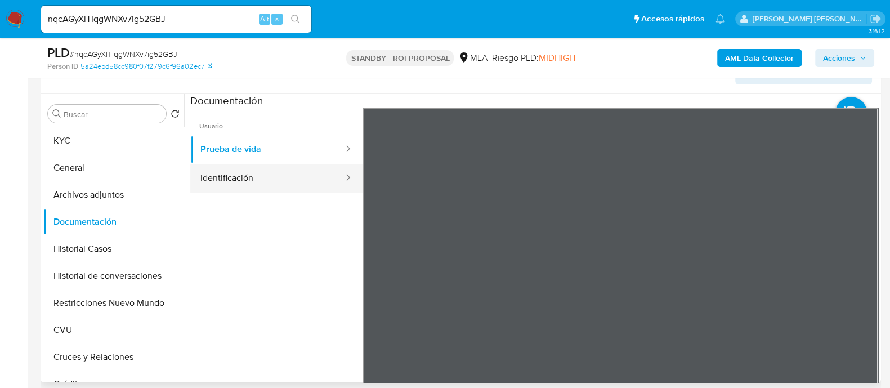
click at [265, 173] on button "Identificación" at bounding box center [267, 178] width 154 height 29
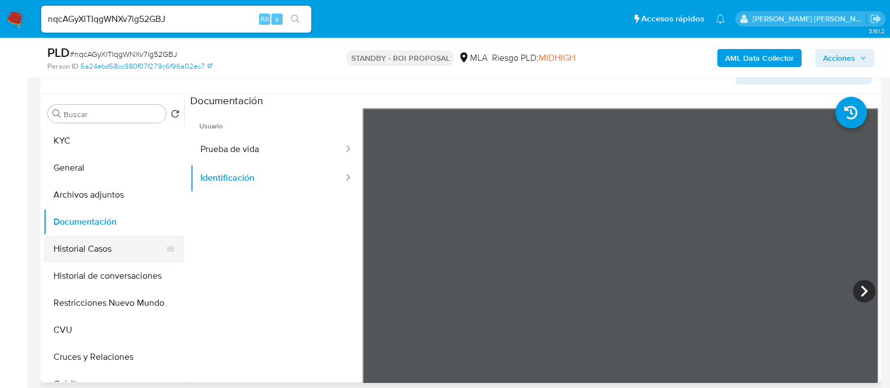
click at [112, 248] on button "Historial Casos" at bounding box center [109, 248] width 132 height 27
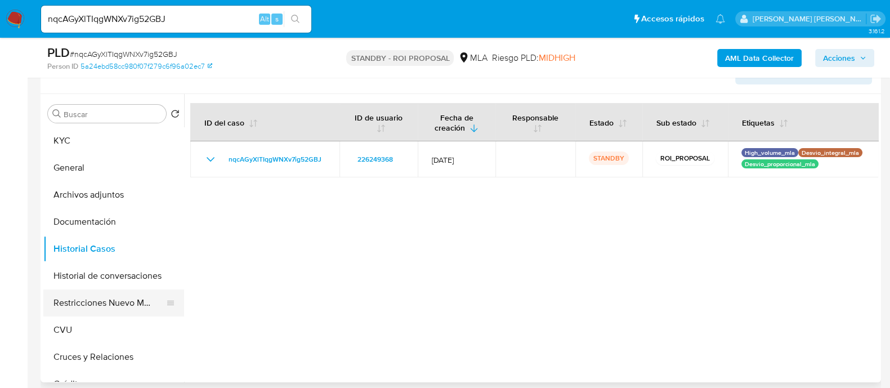
click at [107, 302] on button "Restricciones Nuevo Mundo" at bounding box center [109, 302] width 132 height 27
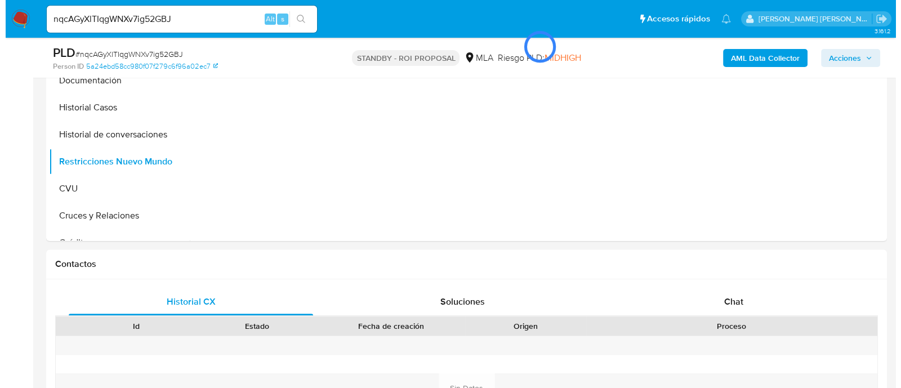
scroll to position [281, 0]
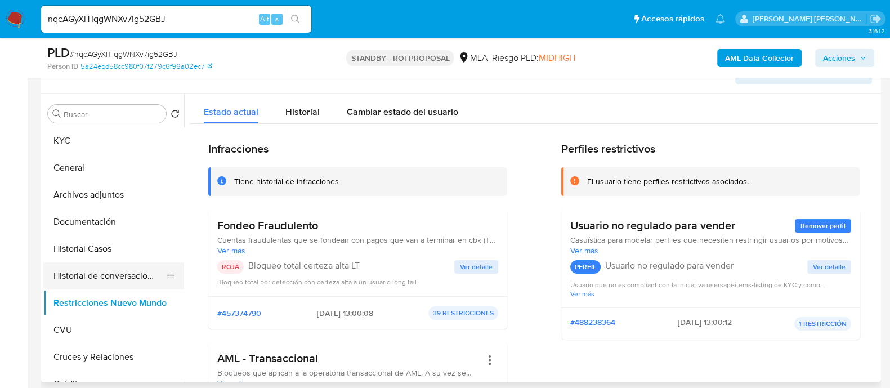
click at [87, 280] on button "Historial de conversaciones" at bounding box center [109, 275] width 132 height 27
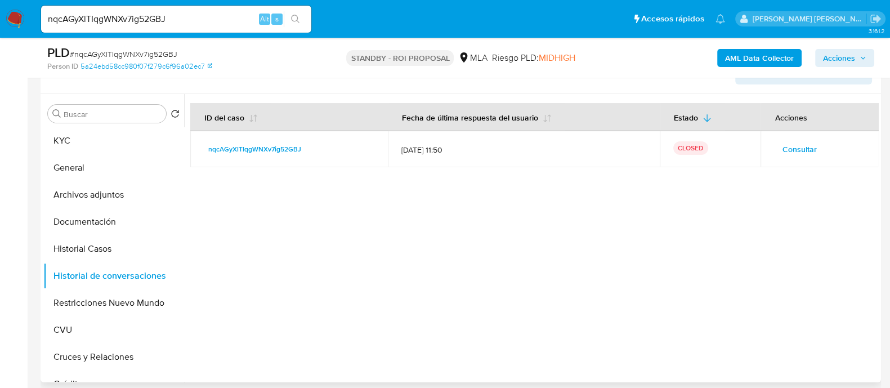
click at [774, 150] on button "Consultar" at bounding box center [799, 149] width 50 height 18
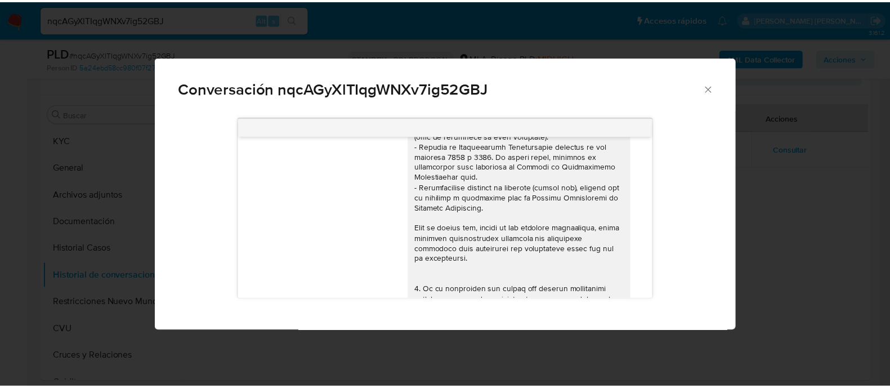
scroll to position [0, 0]
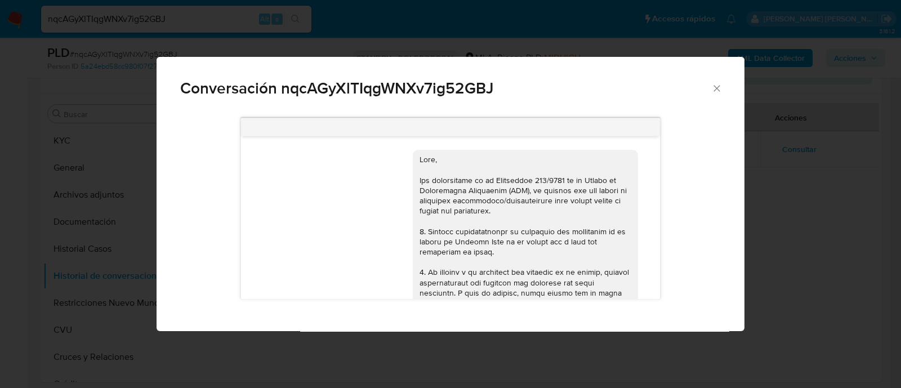
click at [798, 211] on div "Conversación nqcAGyXlTIqgWNXv7ig52GBJ 17/09/2025 14:34:35 Buenos días , los 3 d…" at bounding box center [450, 194] width 901 height 388
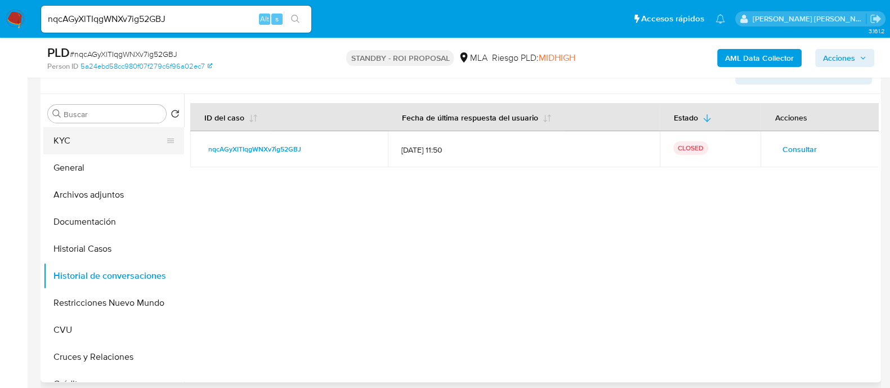
click at [105, 149] on button "KYC" at bounding box center [109, 140] width 132 height 27
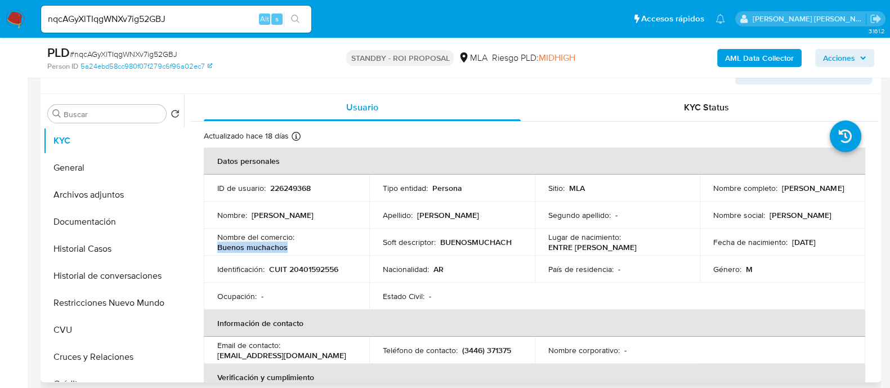
drag, startPoint x: 303, startPoint y: 248, endPoint x: 217, endPoint y: 244, distance: 86.3
click at [217, 244] on div "Nombre del comercio : Buenos muchachos" at bounding box center [286, 242] width 139 height 20
copy p "Buenos muchachos"
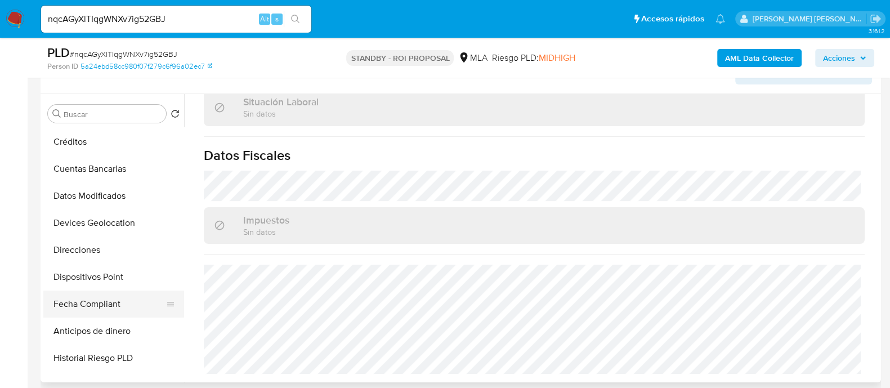
scroll to position [281, 0]
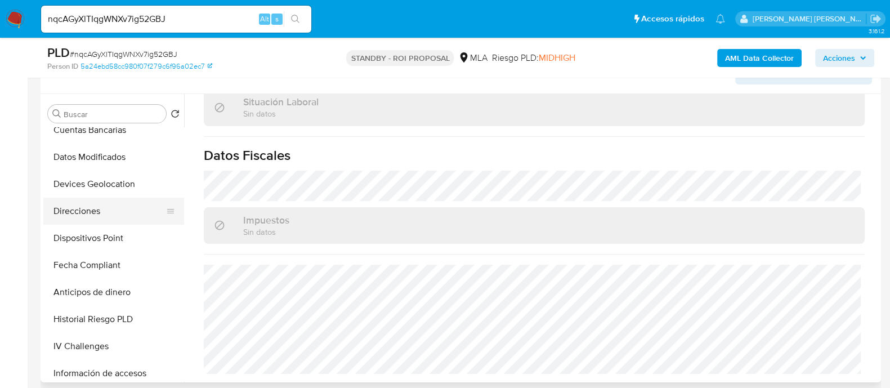
click at [111, 213] on button "Direcciones" at bounding box center [109, 211] width 132 height 27
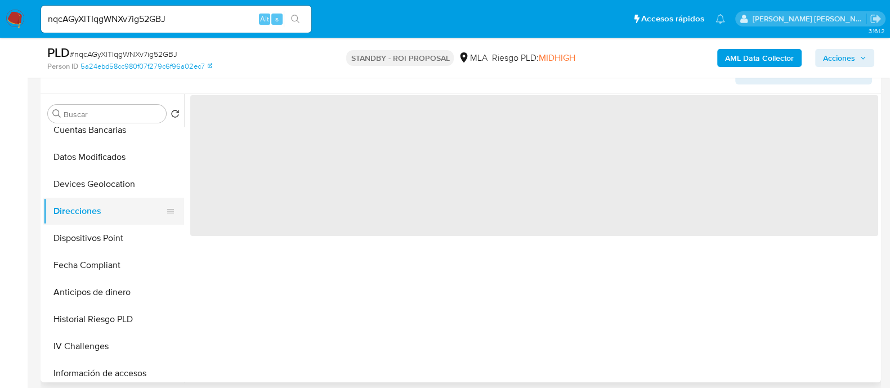
scroll to position [0, 0]
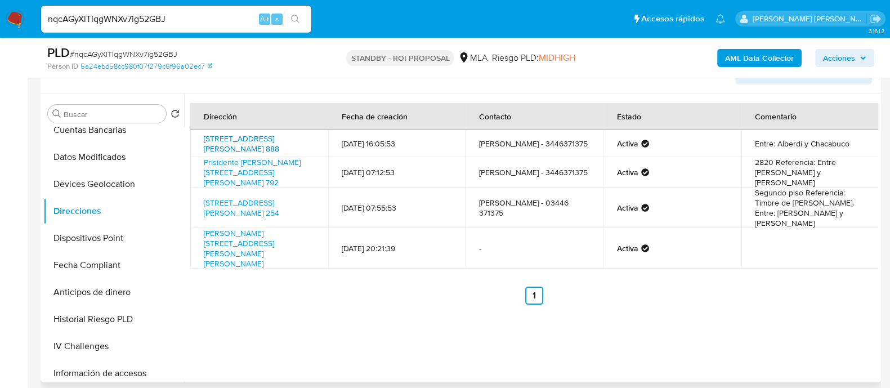
click at [250, 137] on link "Calle Bolivar 888, Gualeguaychú, Entre Ríos, 2822, Argentina 888" at bounding box center [241, 143] width 75 height 21
click at [257, 168] on link "Prisidente Perón 792, Pueblo Nuevo, Entre Ríos, 2820, Argentina 792" at bounding box center [252, 173] width 97 height 32
click at [249, 204] on link "Maipu 254, Gualeguaychú, Entre Ríos, 2820, Argentina 254" at bounding box center [241, 207] width 75 height 21
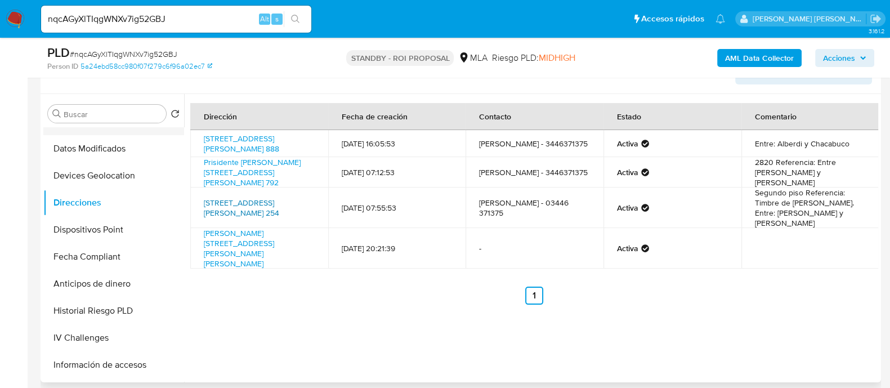
scroll to position [91, 0]
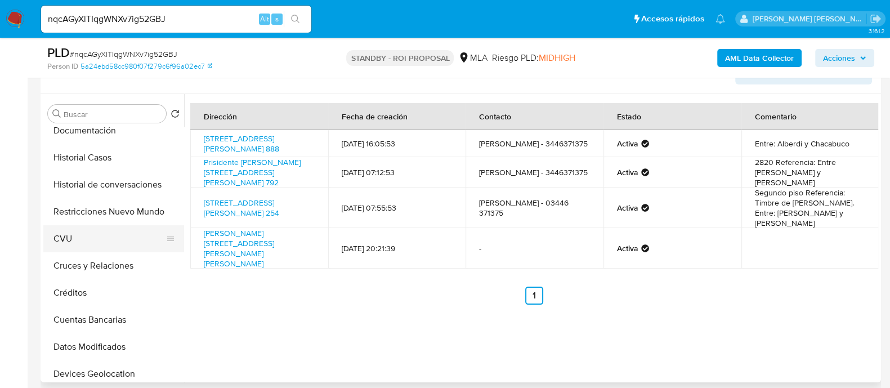
click at [126, 242] on button "CVU" at bounding box center [109, 238] width 132 height 27
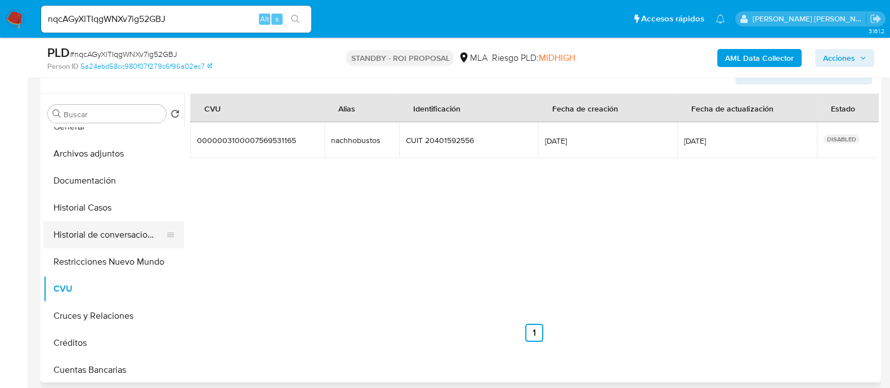
scroll to position [0, 0]
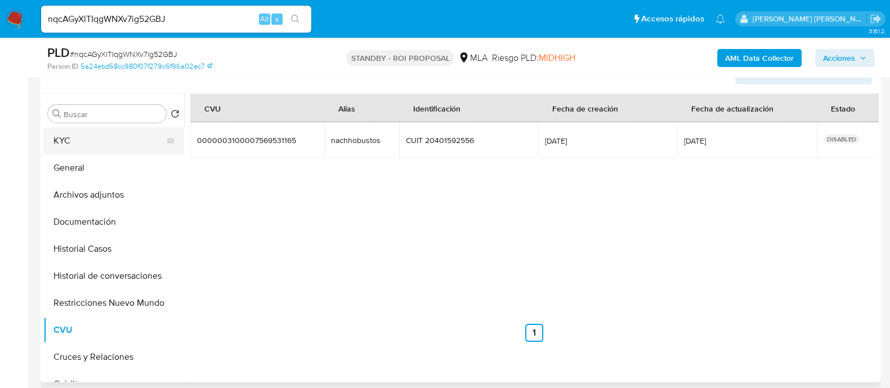
click at [131, 145] on button "KYC" at bounding box center [109, 140] width 132 height 27
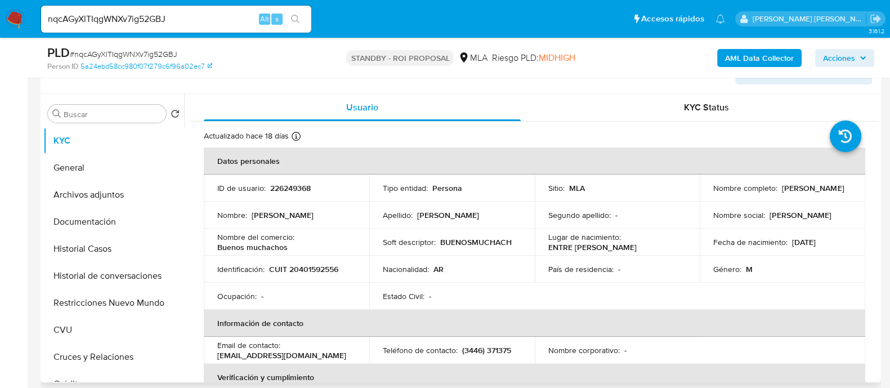
click at [312, 270] on p "CUIT 20401592556" at bounding box center [303, 269] width 69 height 10
copy p "20401592556"
click at [206, 17] on input "nqcAGyXlTIqgWNXv7ig52GBJ" at bounding box center [176, 19] width 270 height 15
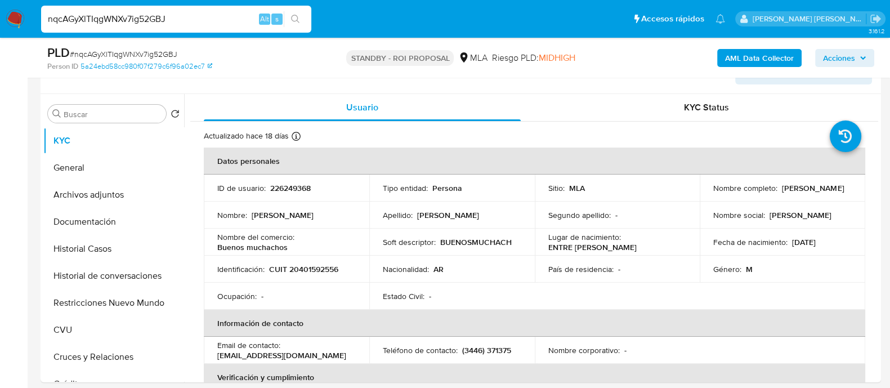
paste input "P4X5qr2L6iKHfjLnGPOhQrMF"
type input "P4X5qr2L6iKHfjLnGPOhQrMF"
click at [301, 20] on button "search-icon" at bounding box center [295, 19] width 23 height 16
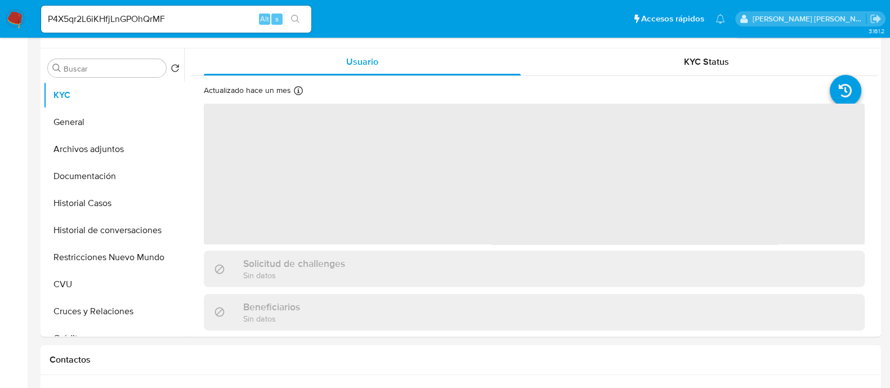
select select "10"
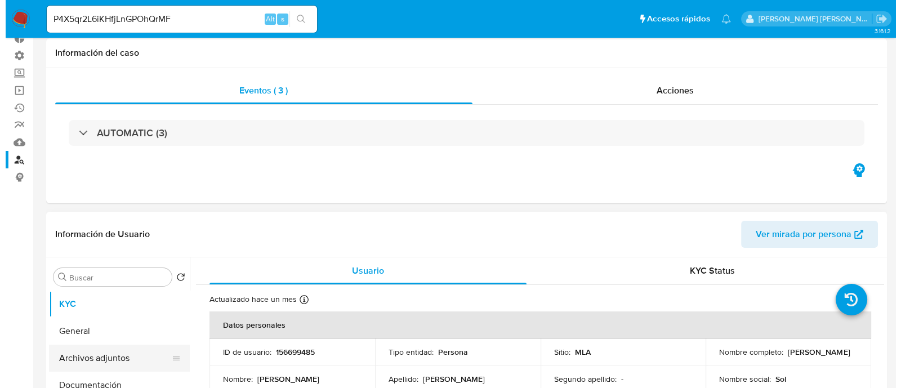
scroll to position [140, 0]
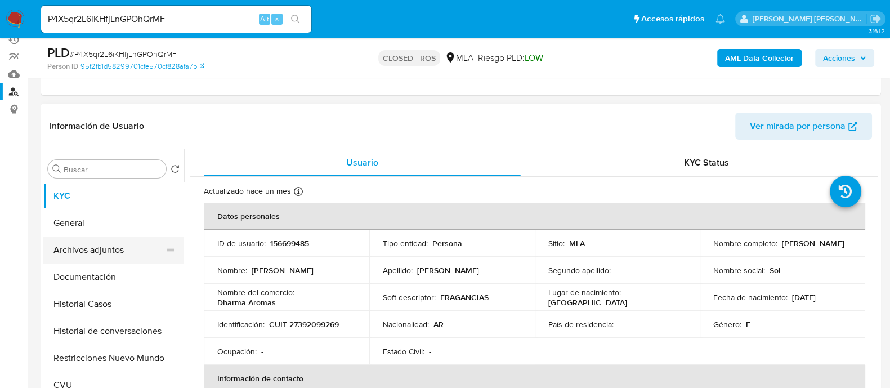
click at [141, 251] on button "Archivos adjuntos" at bounding box center [109, 250] width 132 height 27
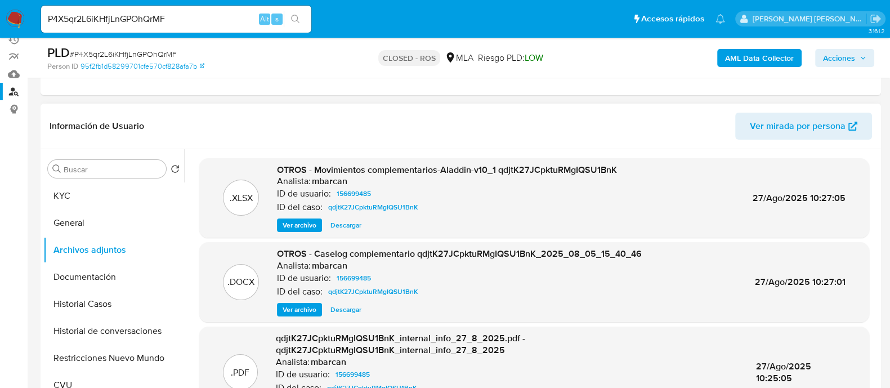
click at [292, 304] on span "Ver archivo" at bounding box center [300, 309] width 34 height 11
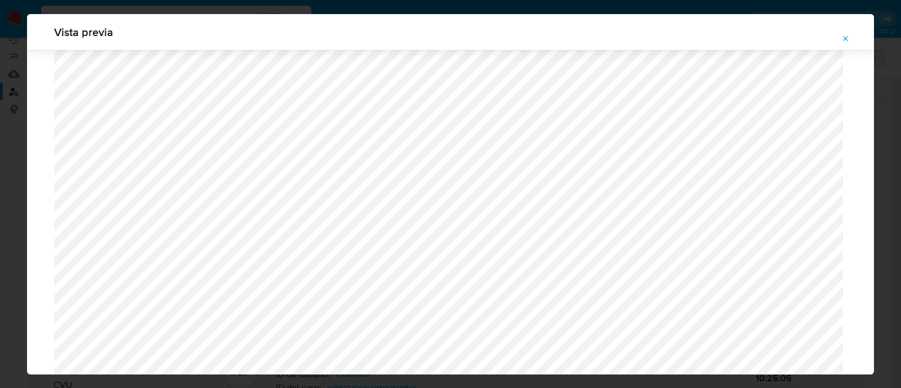
scroll to position [1166, 0]
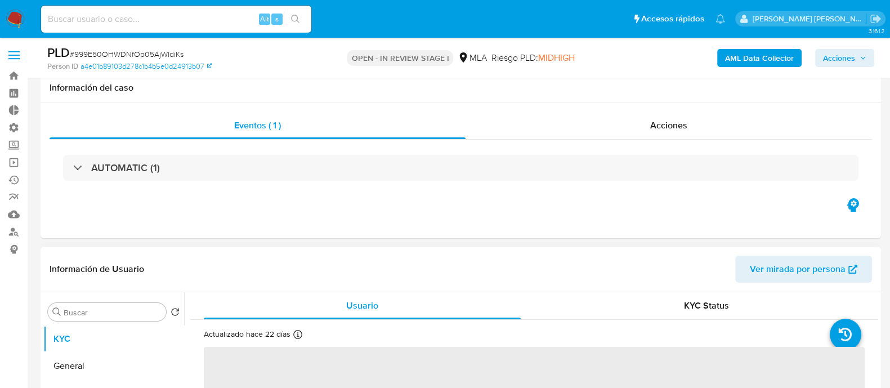
scroll to position [211, 0]
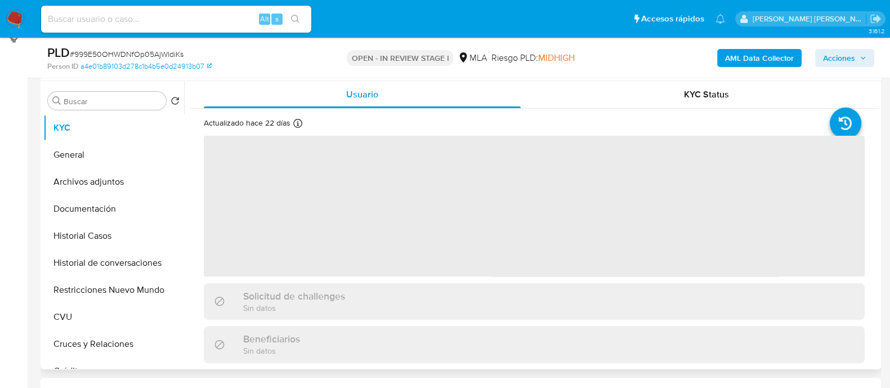
select select "10"
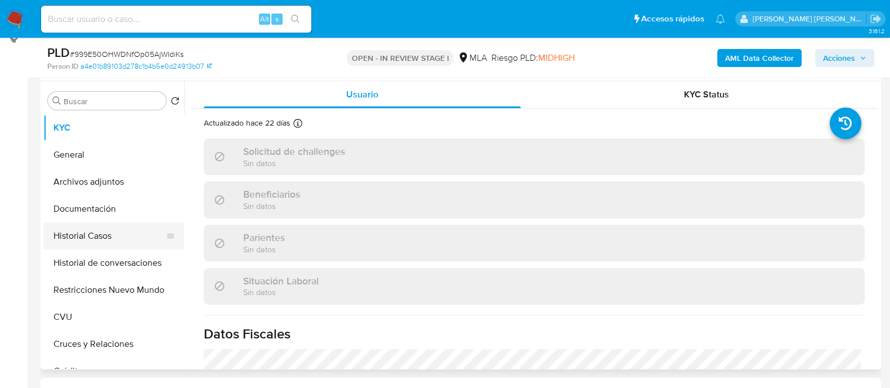
click at [139, 240] on button "Historial Casos" at bounding box center [109, 235] width 132 height 27
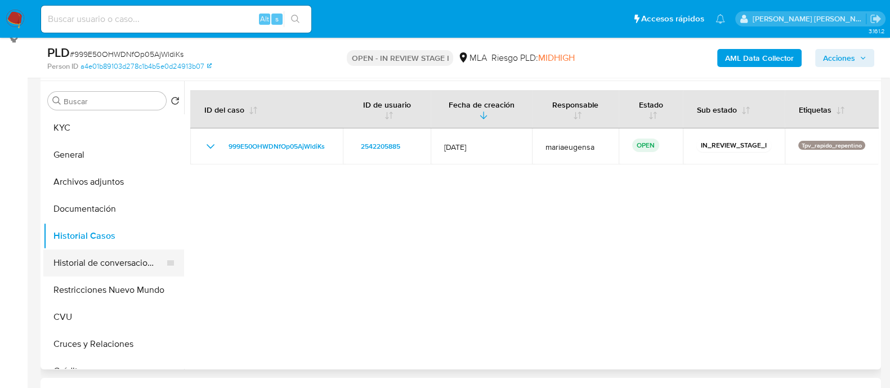
click at [140, 267] on button "Historial de conversaciones" at bounding box center [109, 263] width 132 height 27
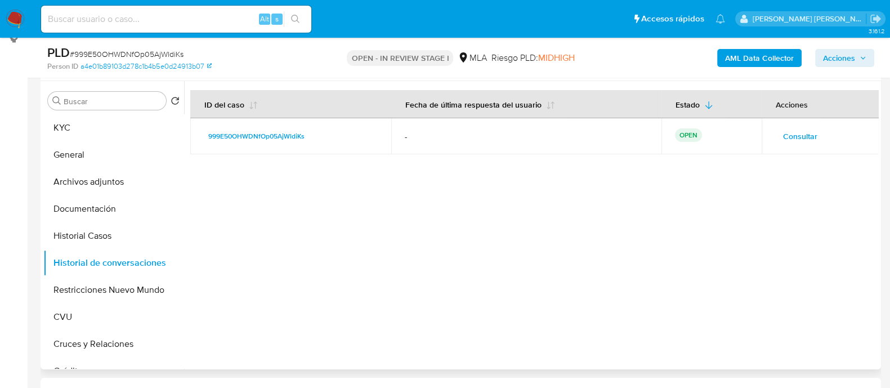
click at [795, 125] on td "Consultar" at bounding box center [820, 136] width 117 height 36
click at [790, 137] on span "Consultar" at bounding box center [800, 136] width 34 height 16
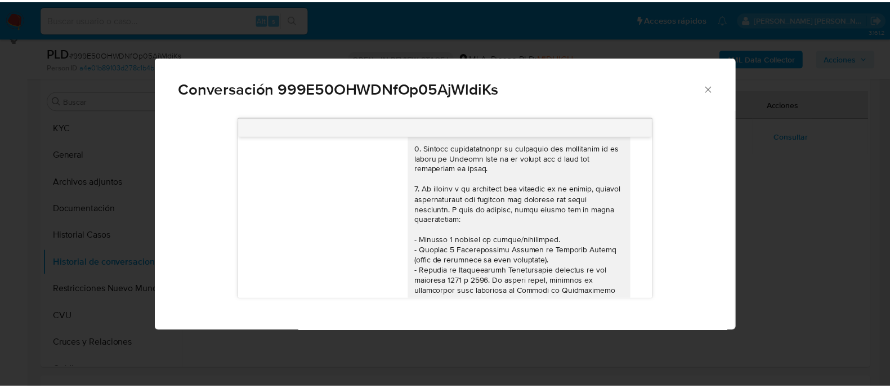
scroll to position [0, 0]
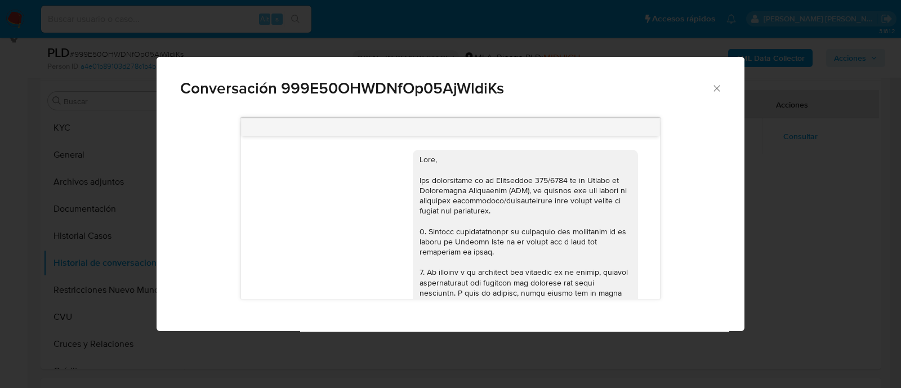
click at [491, 44] on div "Conversación 999E50OHWDNfOp05AjWldiKs 17/09/2025 14:35:39 Hola, Esperamos que t…" at bounding box center [450, 194] width 901 height 388
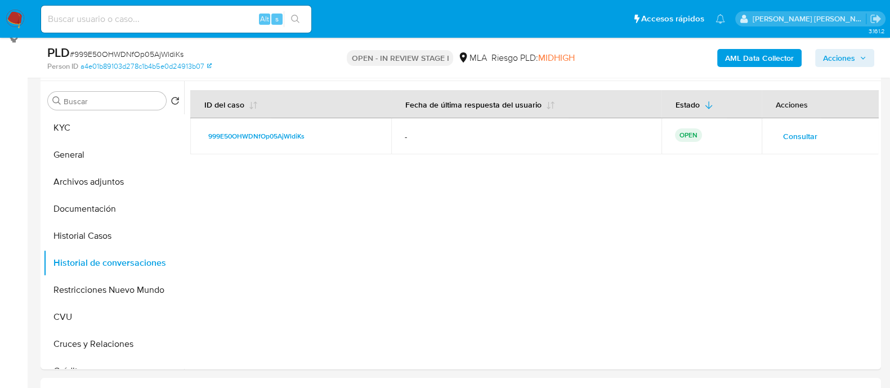
click at [182, 19] on input at bounding box center [176, 19] width 270 height 15
paste input "tWRDpp9cJBshMchEGI35U44P"
type input "tWRDpp9cJBshMchEGI35U44P"
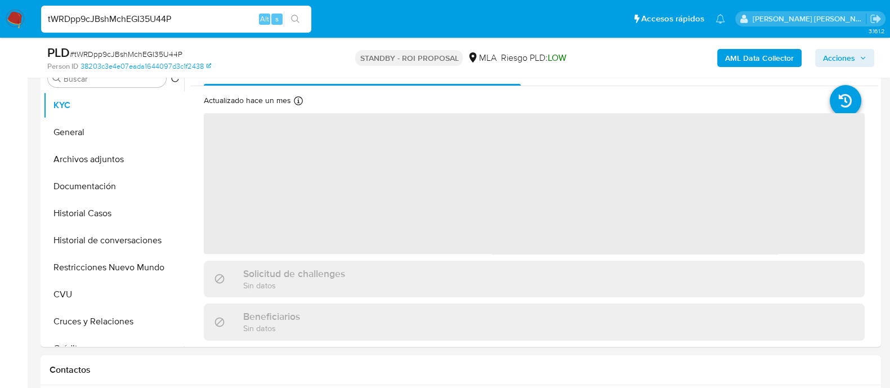
scroll to position [281, 0]
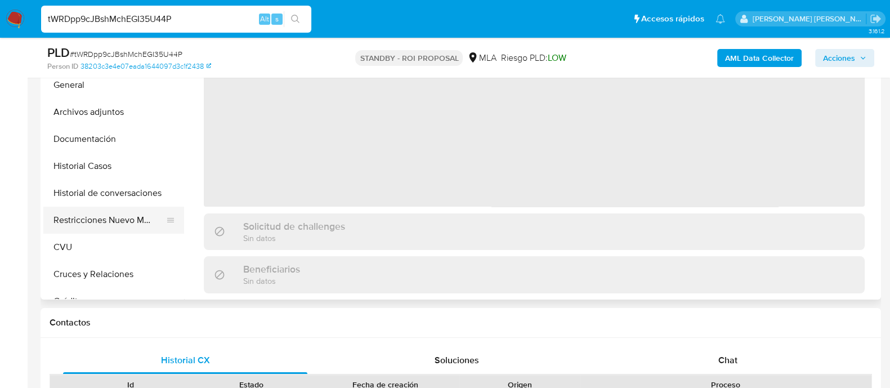
select select "10"
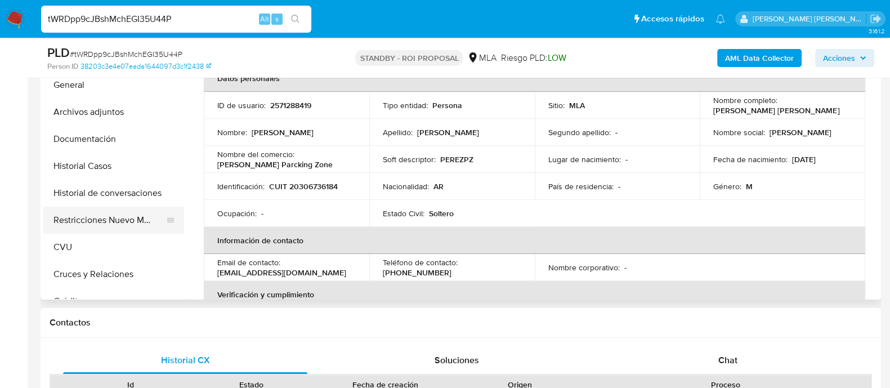
click at [88, 210] on button "Restricciones Nuevo Mundo" at bounding box center [109, 220] width 132 height 27
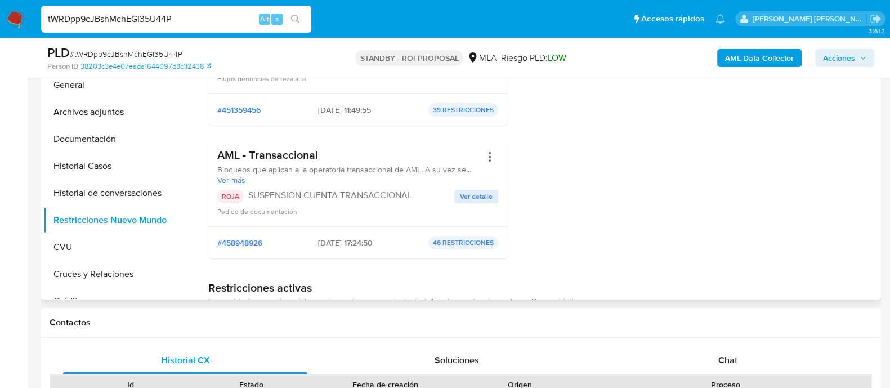
scroll to position [70, 0]
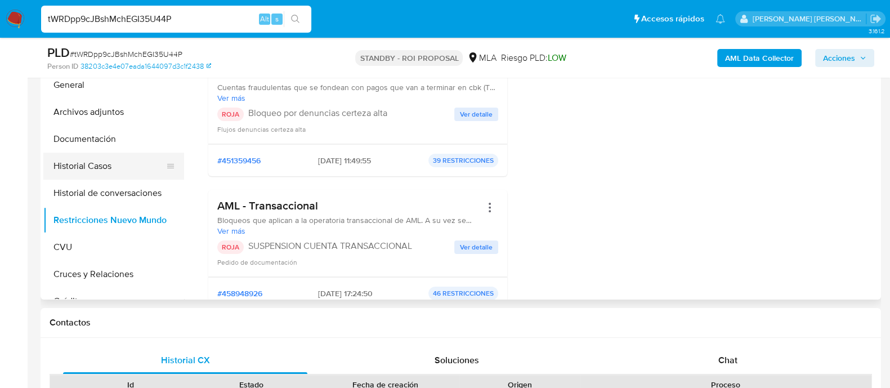
drag, startPoint x: 122, startPoint y: 171, endPoint x: 97, endPoint y: 171, distance: 24.8
click at [122, 171] on button "Historial Casos" at bounding box center [109, 166] width 132 height 27
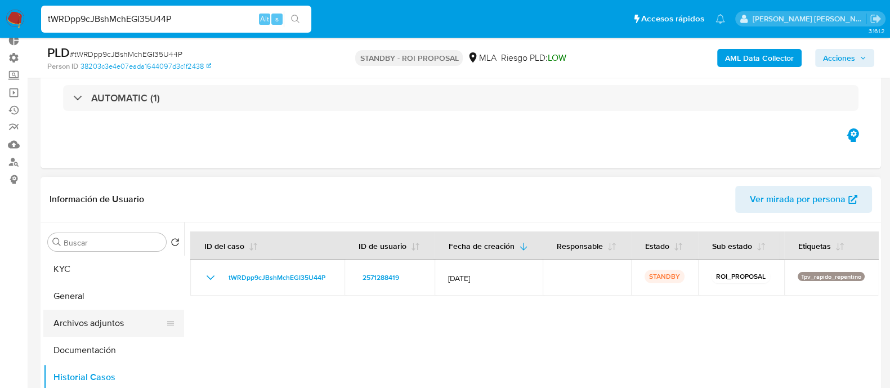
click at [139, 317] on button "Archivos adjuntos" at bounding box center [109, 323] width 132 height 27
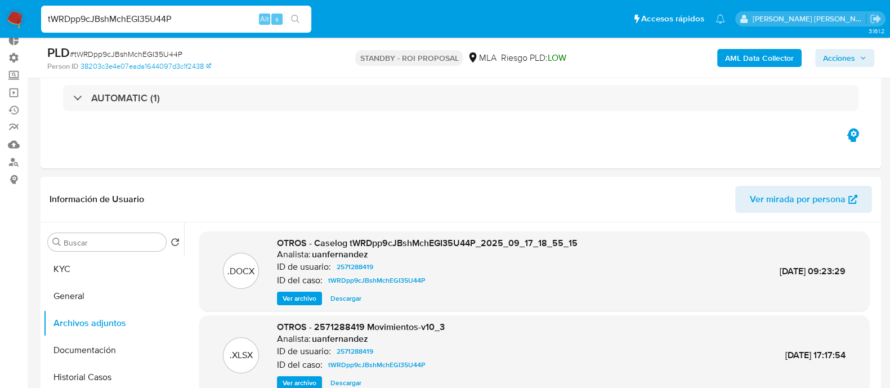
drag, startPoint x: 196, startPoint y: 20, endPoint x: 0, endPoint y: 21, distance: 196.0
click at [0, 21] on nav "Pausado Ver notificaciones tWRDpp9cJBshMchEGI35U44P Alt s Accesos rápidos Presi…" at bounding box center [445, 19] width 890 height 38
paste input "cxuoq68v8Ci9gzzOaAAcm0X7"
type input "cxuoq68v8Ci9gzzOaAAcm0X7"
click at [294, 18] on icon "search-icon" at bounding box center [295, 19] width 9 height 9
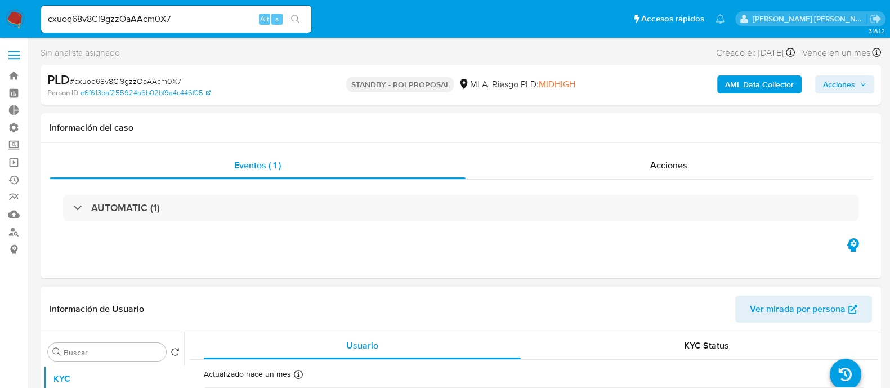
select select "10"
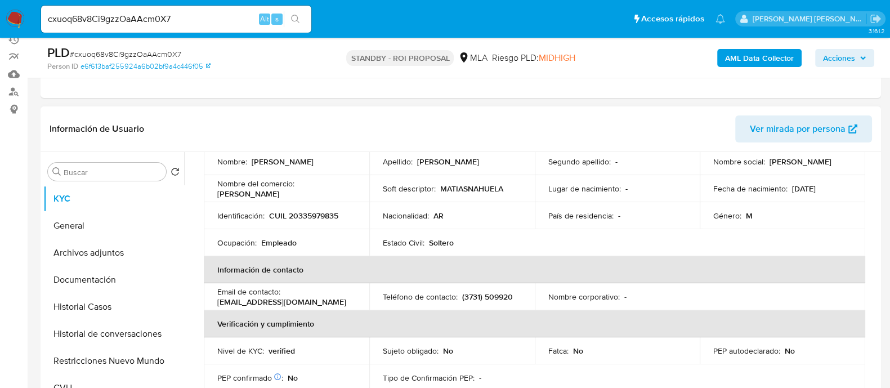
scroll to position [140, 0]
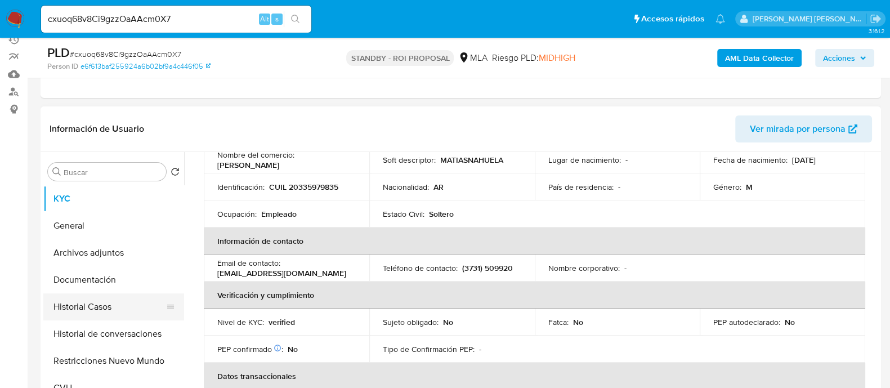
click at [127, 306] on button "Historial Casos" at bounding box center [109, 306] width 132 height 27
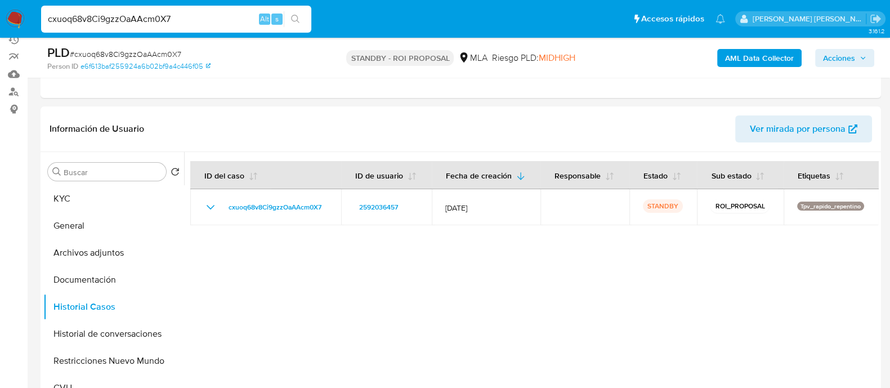
click at [206, 21] on input "cxuoq68v8Ci9gzzOaAAcm0X7" at bounding box center [176, 19] width 270 height 15
paste input "Qjt6XgLy9RsQe3xCrWXw8NpP"
click at [223, 22] on input "cxuoq68v8Ci9gzzOaAAcm0X7Qjt6XgLy9RsQe3xCrWXw8NpP" at bounding box center [176, 19] width 270 height 15
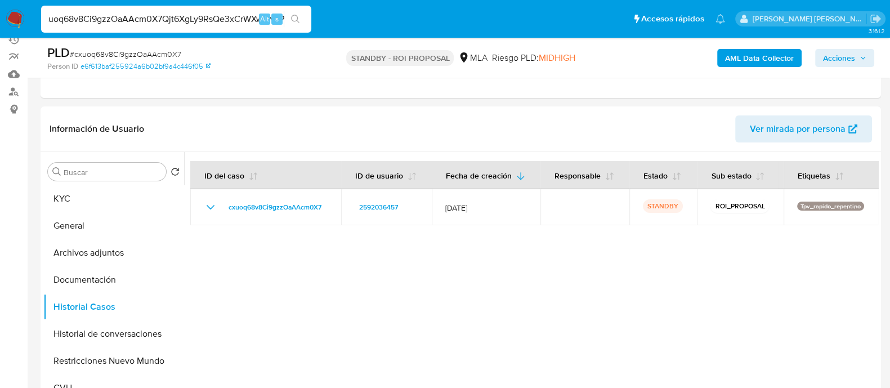
click at [223, 22] on input "cxuoq68v8Ci9gzzOaAAcm0X7Qjt6XgLy9RsQe3xCrWXw8NpP" at bounding box center [176, 19] width 270 height 15
paste input
type input "Qjt6XgLy9RsQe3xCrWXw8NpP"
click at [297, 20] on icon "search-icon" at bounding box center [295, 19] width 9 height 9
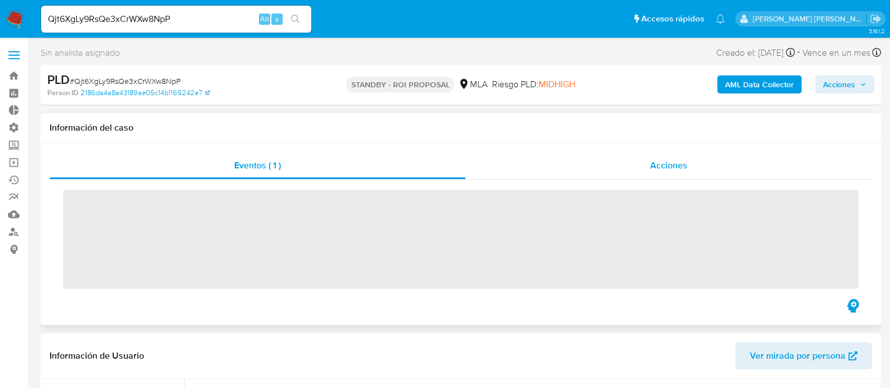
click at [653, 161] on span "Acciones" at bounding box center [669, 165] width 37 height 13
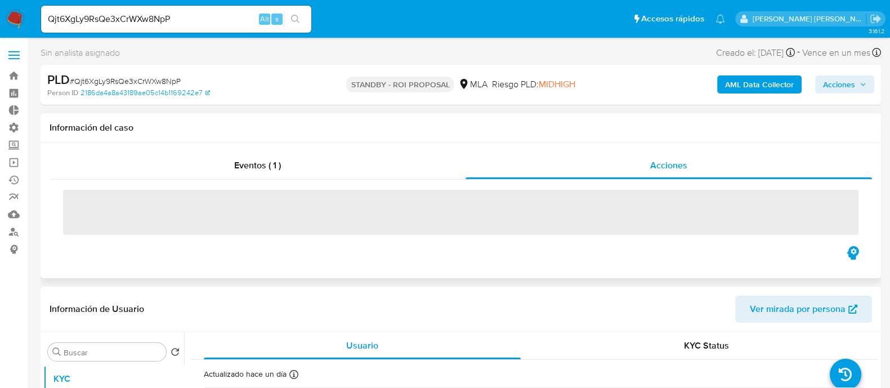
select select "10"
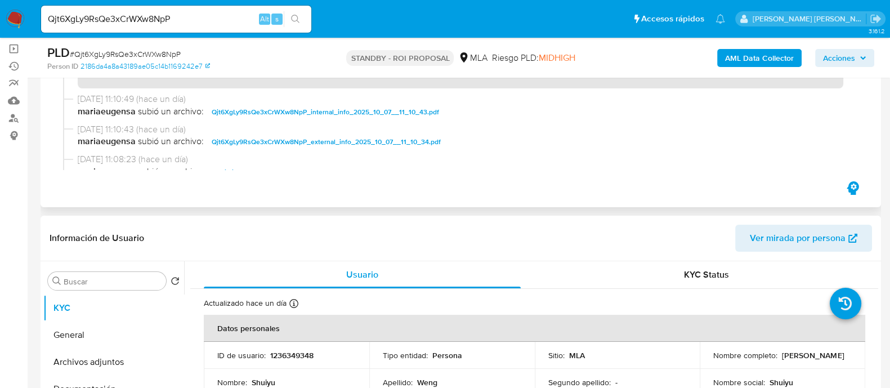
scroll to position [281, 0]
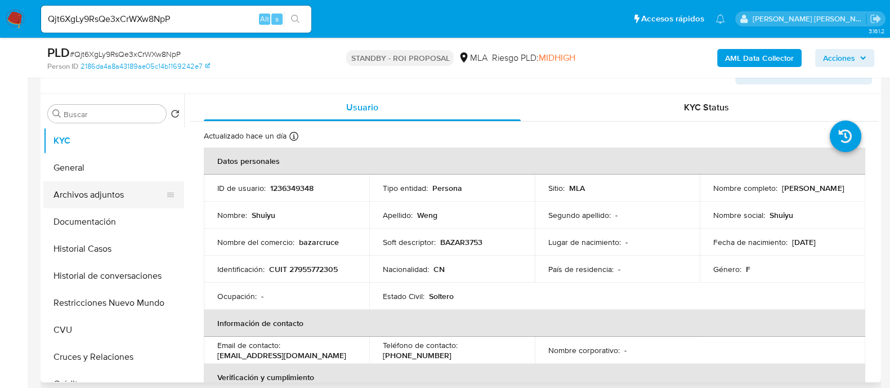
click at [137, 190] on button "Archivos adjuntos" at bounding box center [109, 194] width 132 height 27
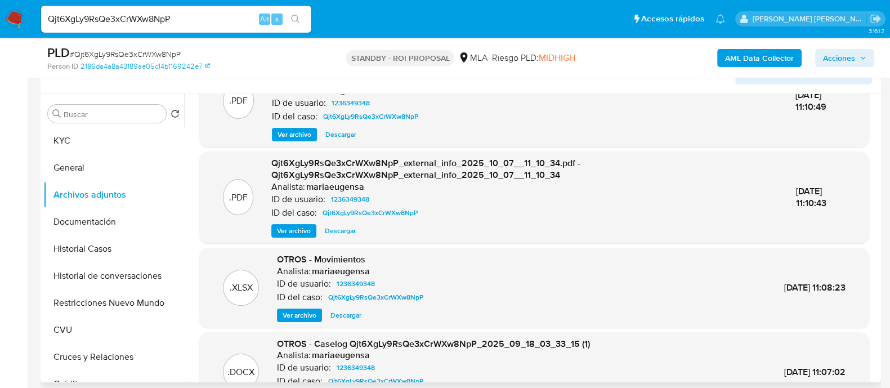
scroll to position [70, 0]
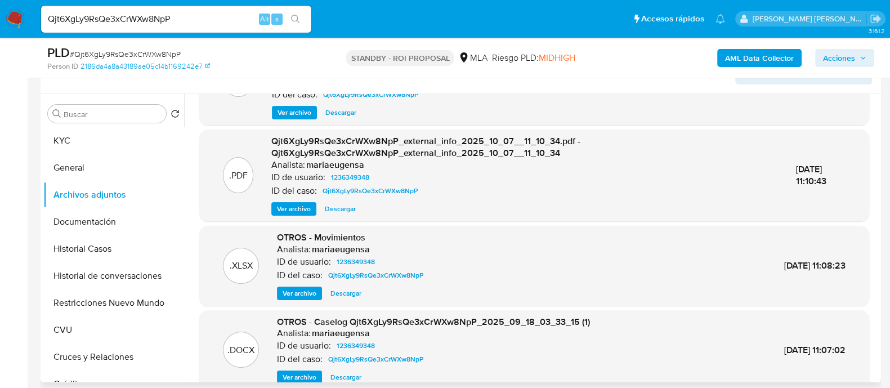
click at [348, 289] on span "Descargar" at bounding box center [346, 293] width 31 height 11
click at [349, 376] on span "Descargar" at bounding box center [346, 377] width 31 height 11
click at [138, 256] on button "Historial Casos" at bounding box center [109, 248] width 132 height 27
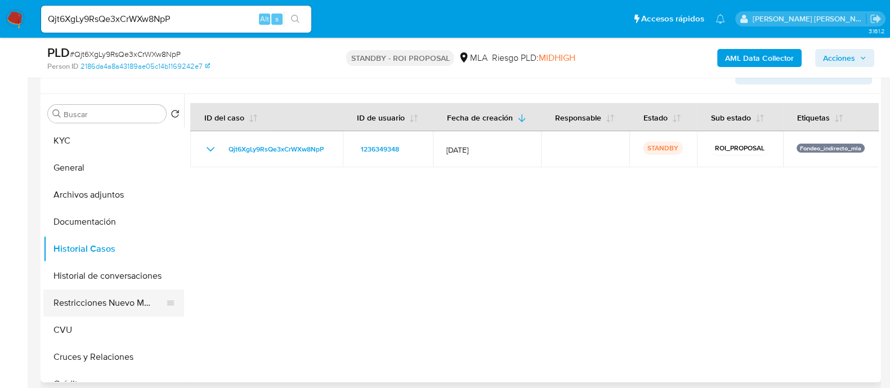
click at [115, 308] on button "Restricciones Nuevo Mundo" at bounding box center [109, 302] width 132 height 27
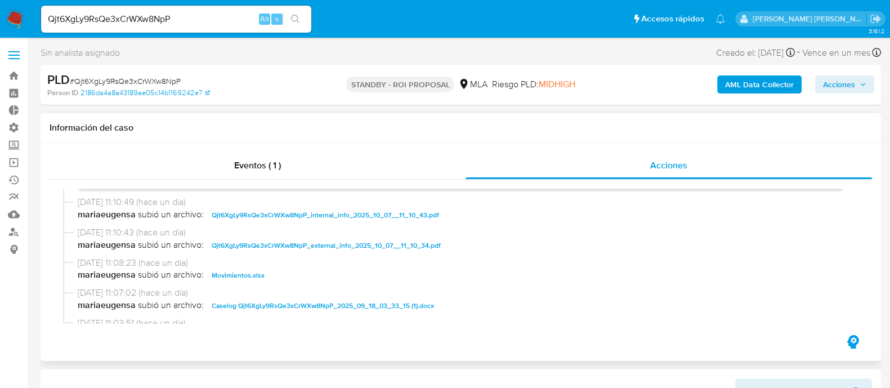
scroll to position [70, 0]
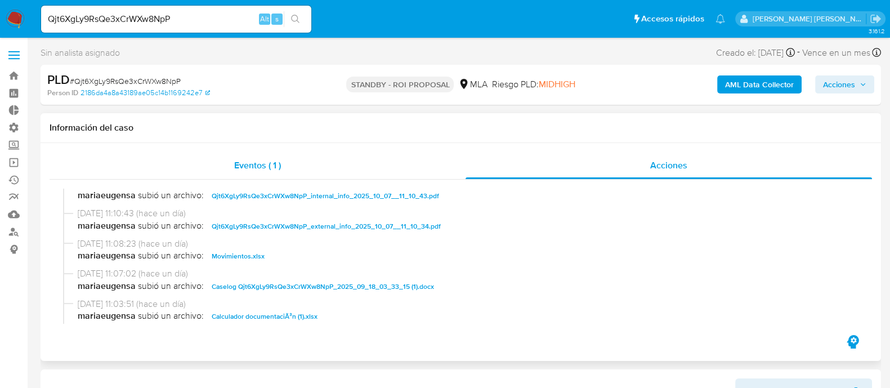
click at [322, 159] on div "Eventos ( 1 )" at bounding box center [258, 165] width 416 height 27
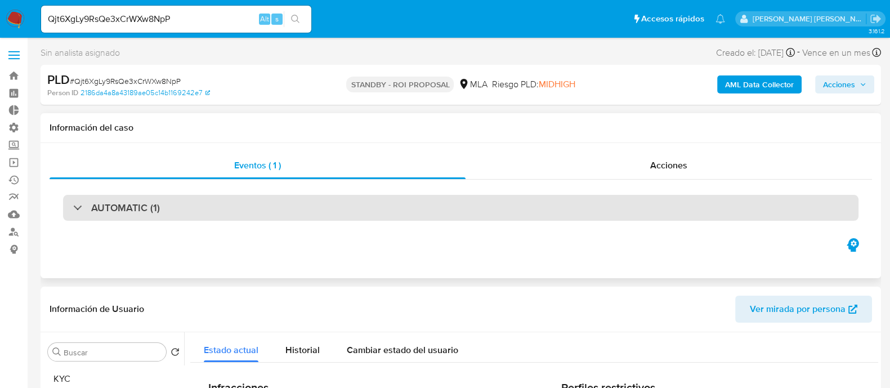
click at [288, 195] on div "AUTOMATIC (1)" at bounding box center [461, 208] width 796 height 26
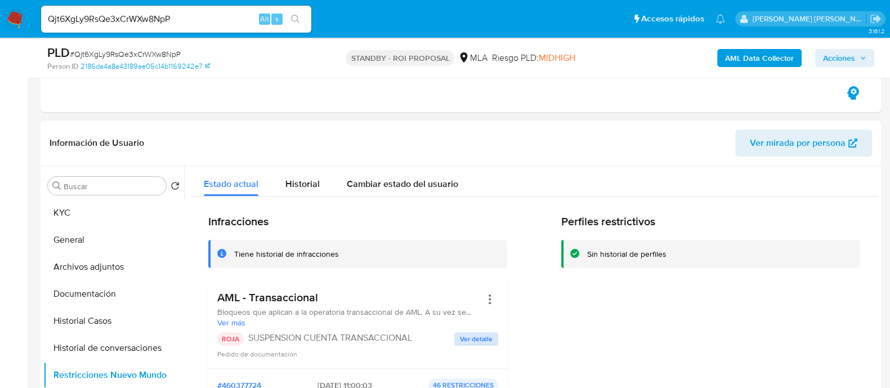
scroll to position [422, 0]
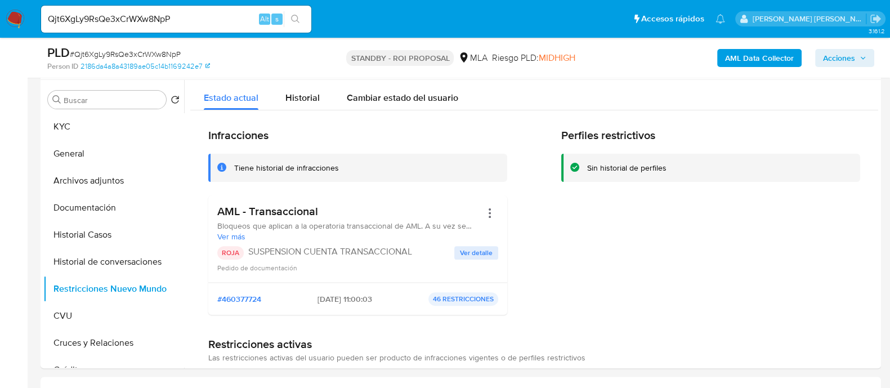
click at [185, 18] on input "Qjt6XgLy9RsQe3xCrWXw8NpP" at bounding box center [176, 19] width 270 height 15
paste input "jmY2DBunGflPaw0pn3vhnkIj"
type input "jmY2DBunGflPaw0pn3vhnkIj"
click at [298, 18] on icon "search-icon" at bounding box center [295, 19] width 9 height 9
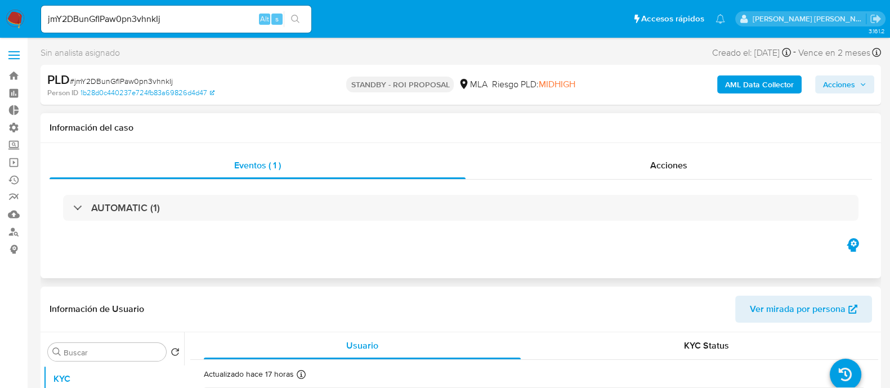
select select "10"
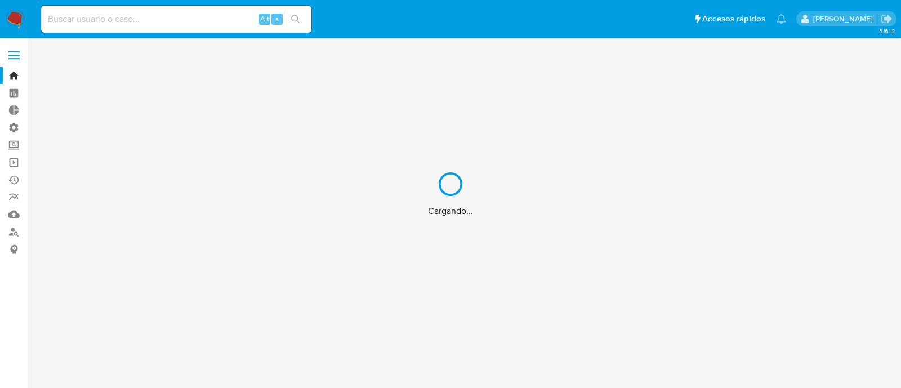
click at [13, 232] on div "Cargando..." at bounding box center [450, 194] width 901 height 388
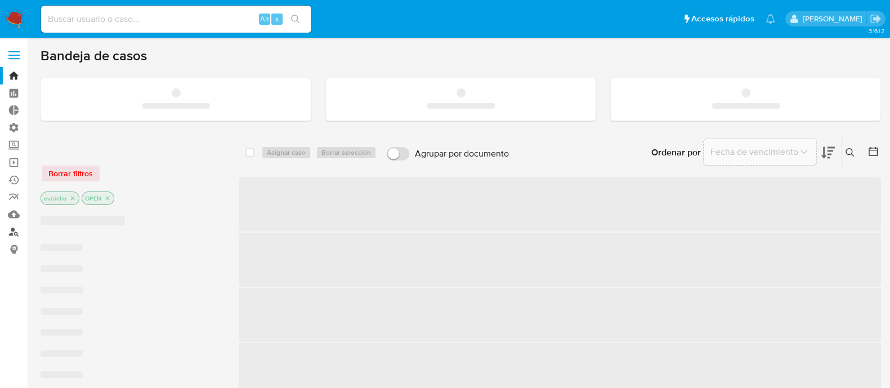
click at [13, 232] on link "Buscador de personas" at bounding box center [67, 231] width 134 height 17
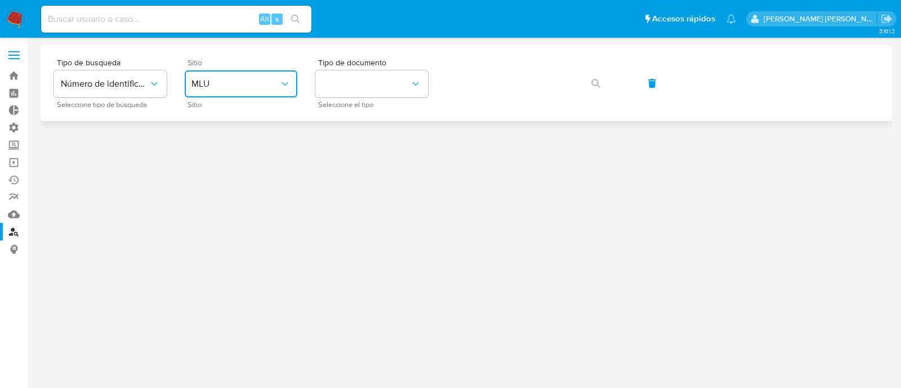
click at [273, 74] on button "MLU" at bounding box center [241, 83] width 113 height 27
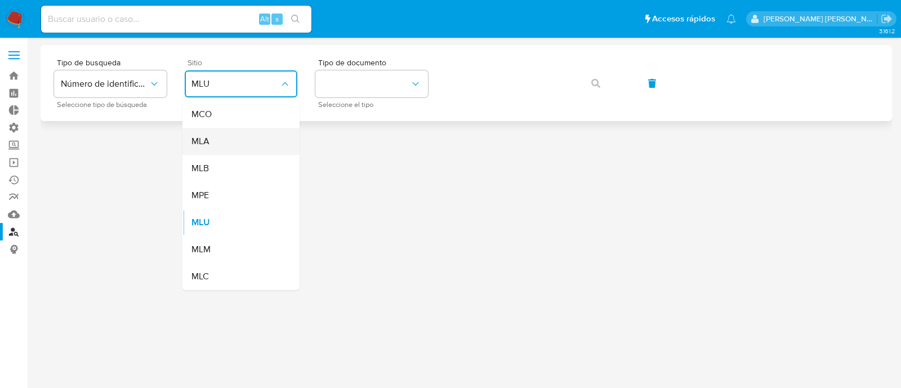
click at [245, 150] on div "MLA" at bounding box center [237, 141] width 92 height 27
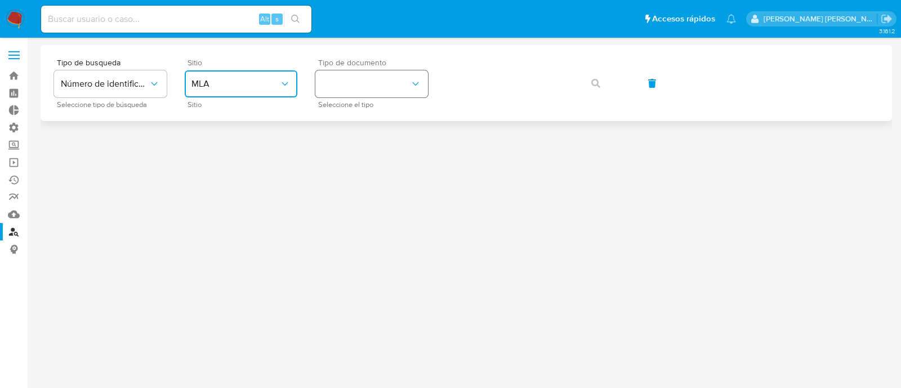
click at [344, 81] on button "identificationType" at bounding box center [371, 83] width 113 height 27
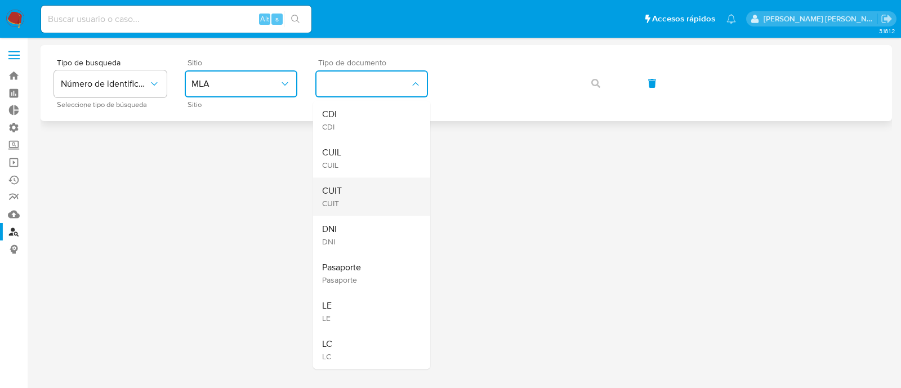
click at [400, 197] on div "CUIT CUIT" at bounding box center [368, 196] width 92 height 38
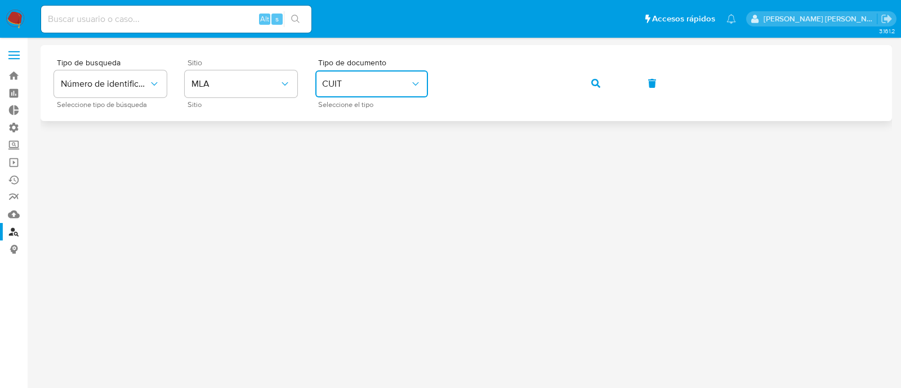
drag, startPoint x: 596, startPoint y: 81, endPoint x: 574, endPoint y: 80, distance: 22.0
click at [596, 81] on icon "button" at bounding box center [595, 83] width 9 height 9
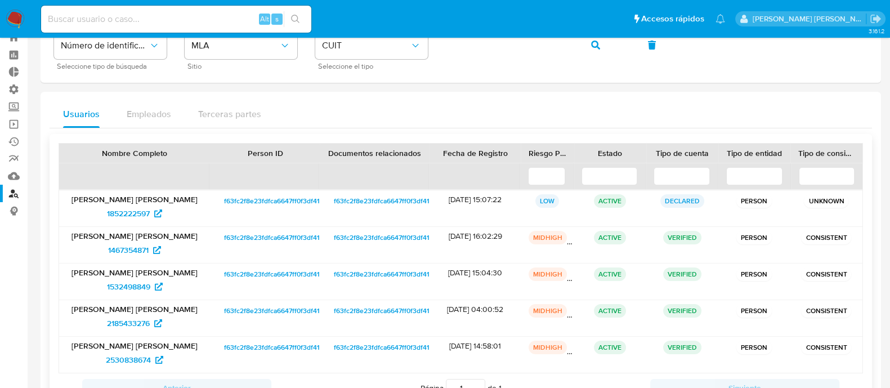
scroll to position [126, 0]
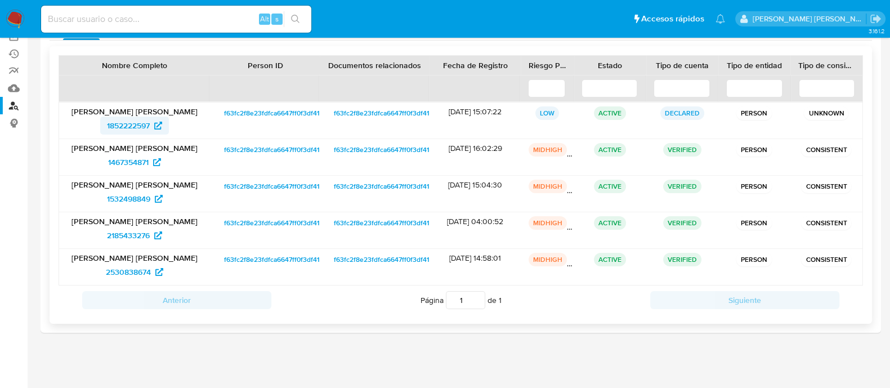
click at [120, 122] on span "1852222597" at bounding box center [128, 126] width 43 height 18
click at [138, 163] on span "1467354871" at bounding box center [128, 162] width 41 height 18
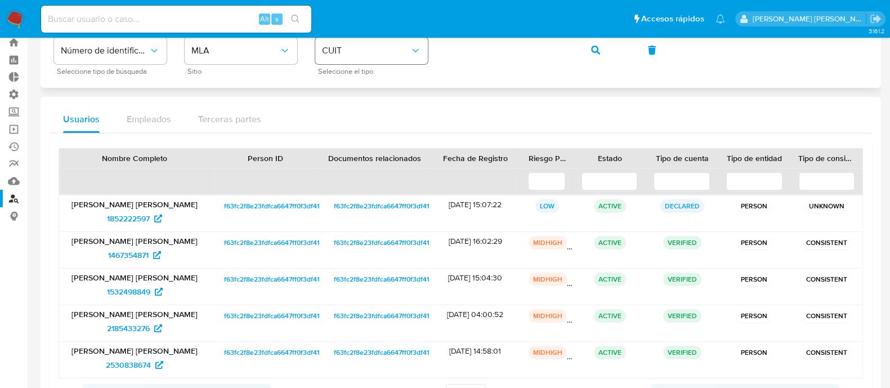
scroll to position [0, 0]
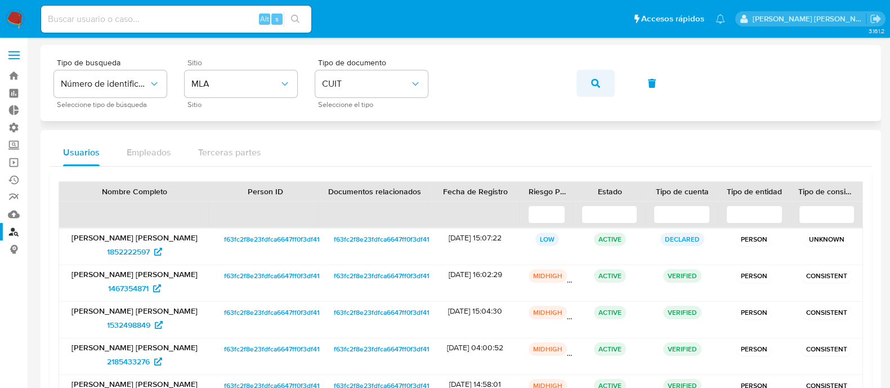
click at [586, 78] on button "button" at bounding box center [596, 83] width 38 height 27
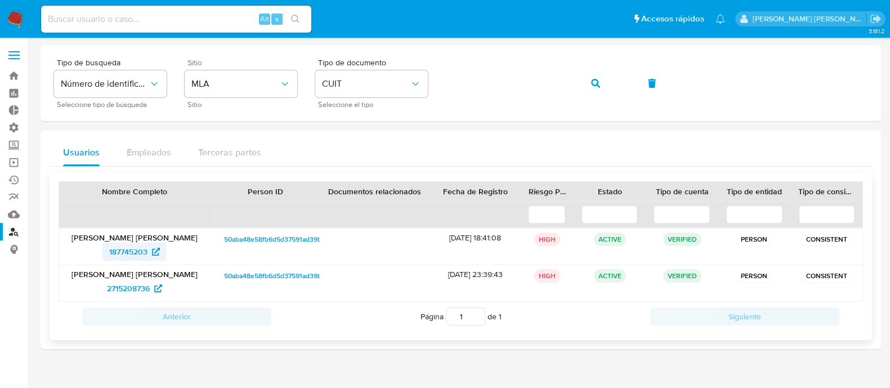
click at [153, 250] on icon at bounding box center [156, 252] width 8 height 8
click at [146, 293] on span "2715208736" at bounding box center [128, 288] width 43 height 18
click at [17, 16] on img at bounding box center [15, 19] width 19 height 19
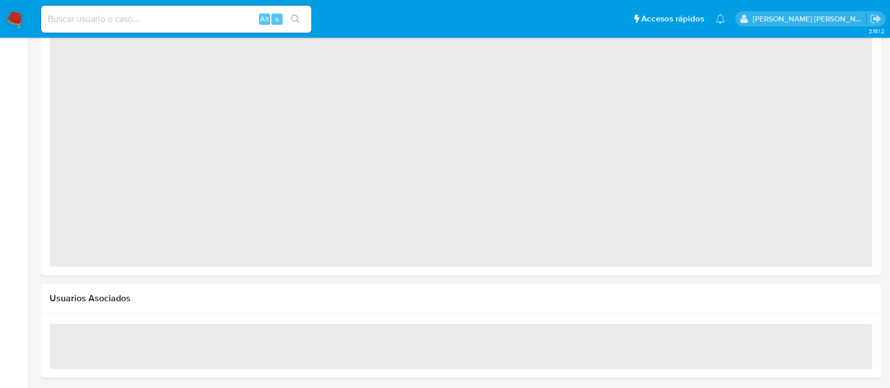
select select "10"
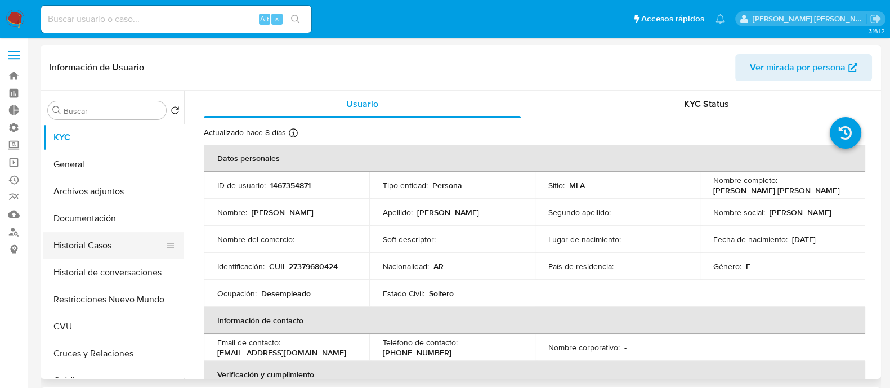
click at [117, 244] on button "Historial Casos" at bounding box center [109, 245] width 132 height 27
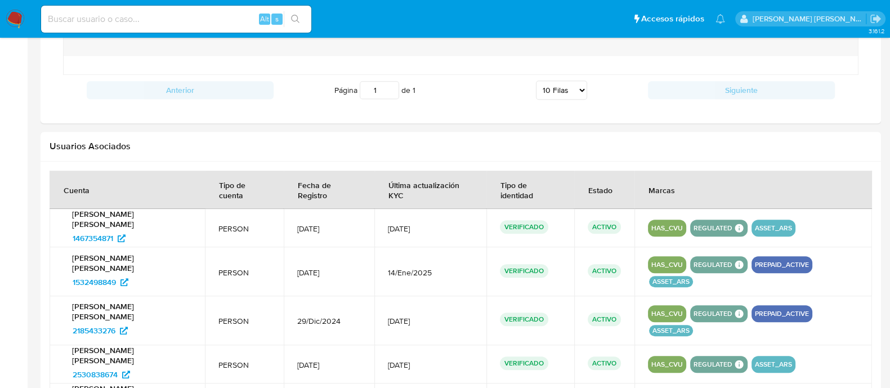
scroll to position [1112, 0]
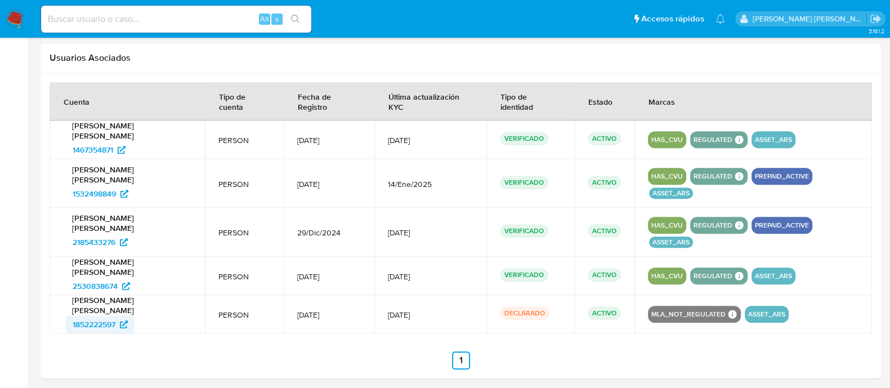
click at [87, 315] on span "1852222597" at bounding box center [94, 324] width 43 height 18
click at [97, 277] on span "2530838674" at bounding box center [95, 286] width 45 height 18
click at [103, 233] on span "2185433276" at bounding box center [94, 242] width 43 height 18
click at [104, 185] on span "1532498849" at bounding box center [94, 194] width 43 height 18
click at [113, 141] on span "1467354871" at bounding box center [93, 150] width 41 height 18
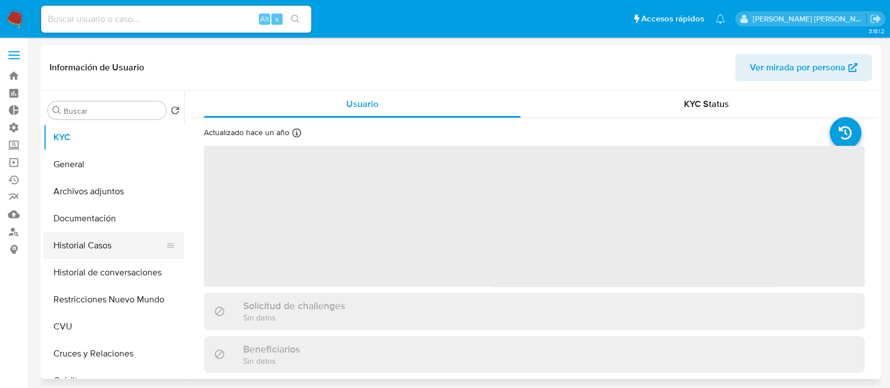
click at [123, 242] on button "Historial Casos" at bounding box center [109, 245] width 132 height 27
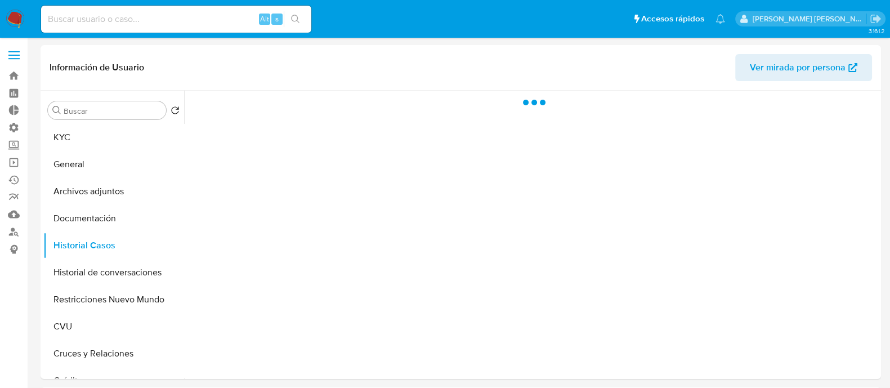
select select "10"
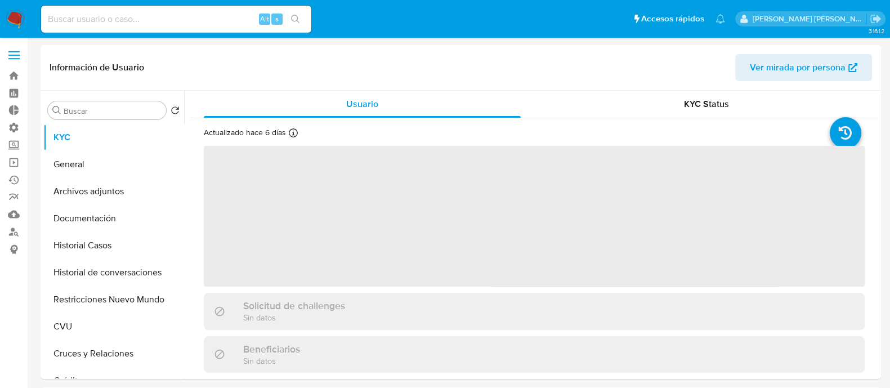
click at [138, 239] on button "Historial Casos" at bounding box center [113, 245] width 141 height 27
select select "10"
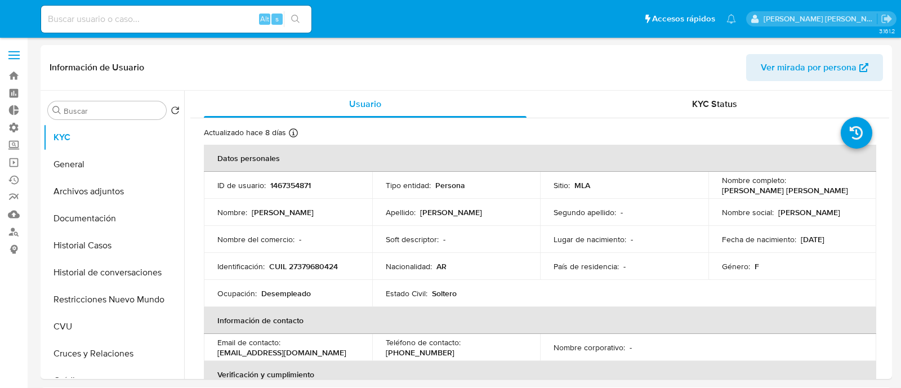
select select "10"
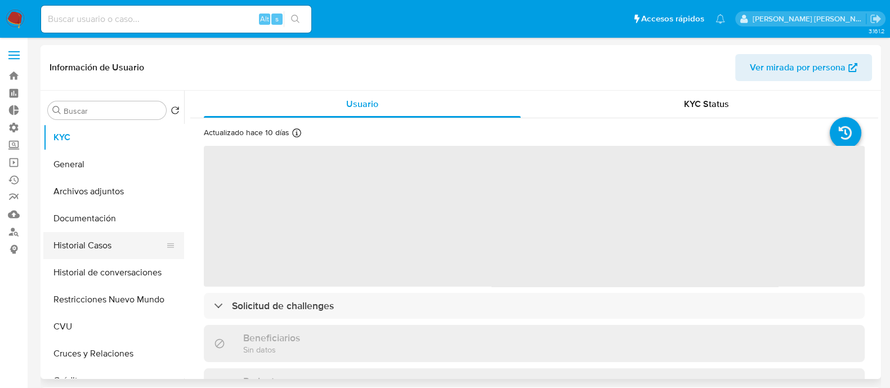
click at [121, 250] on button "Historial Casos" at bounding box center [109, 245] width 132 height 27
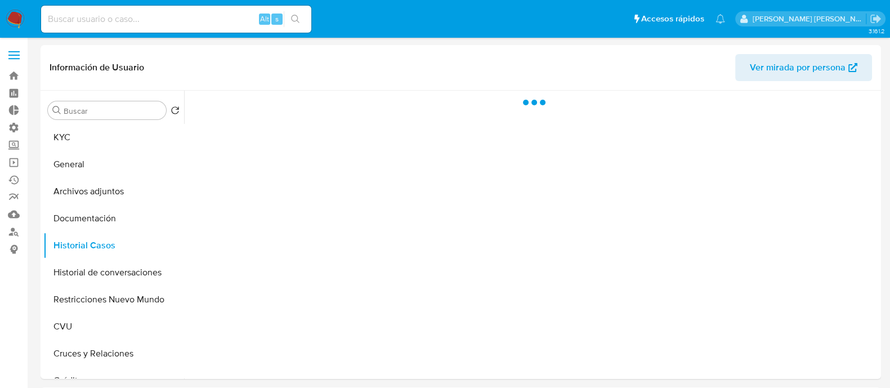
select select "10"
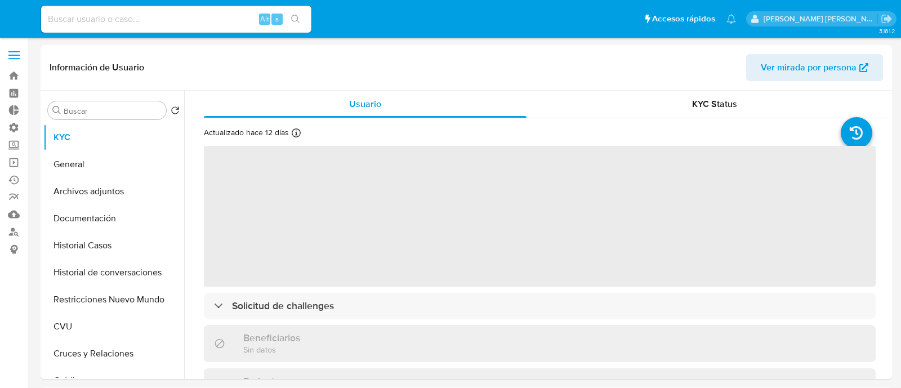
select select "10"
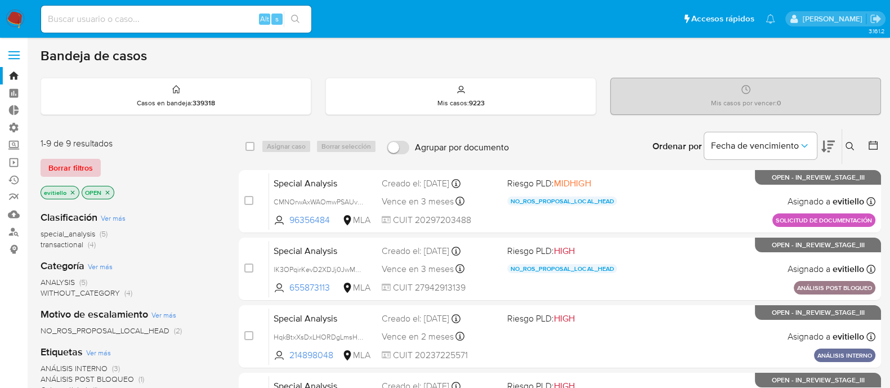
click at [96, 159] on button "Borrar filtros" at bounding box center [71, 168] width 60 height 18
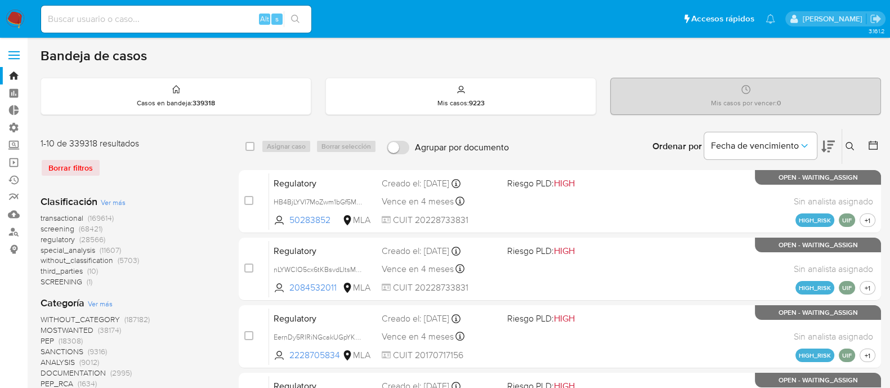
click at [850, 140] on button at bounding box center [852, 147] width 19 height 14
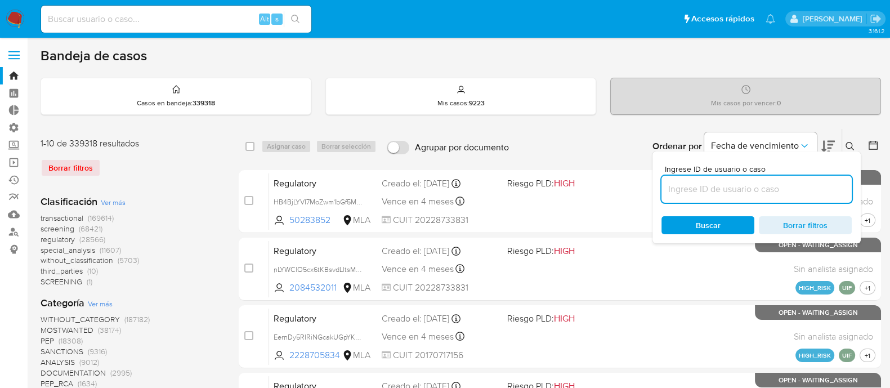
click at [786, 191] on input at bounding box center [757, 189] width 190 height 15
type input "nqcAGyXlTIqgWNXv7ig52GBJ"
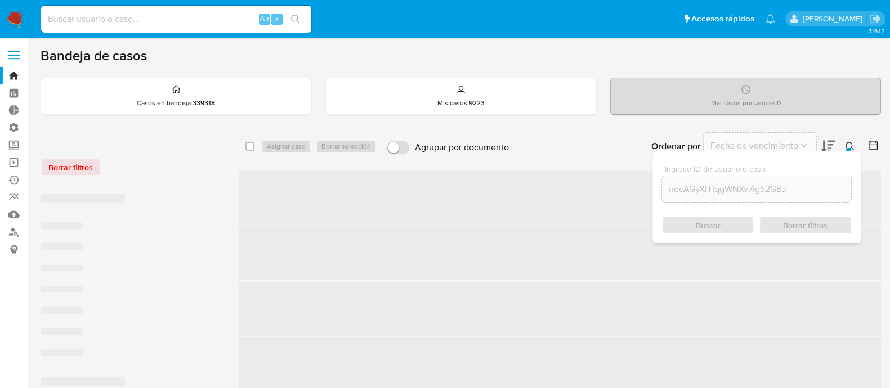
click at [848, 142] on icon at bounding box center [850, 146] width 8 height 8
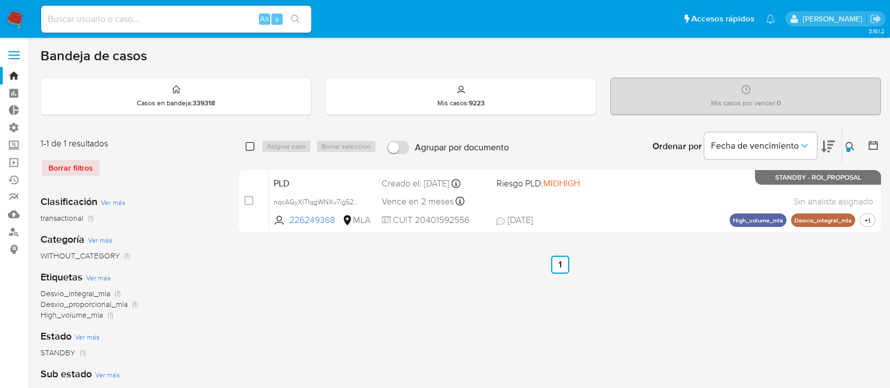
click at [251, 148] on input "checkbox" at bounding box center [250, 146] width 9 height 9
checkbox input "true"
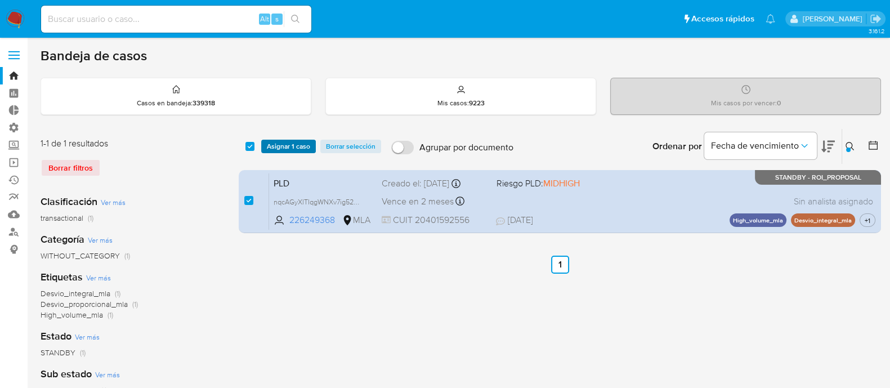
click at [286, 144] on span "Asignar 1 caso" at bounding box center [288, 146] width 43 height 11
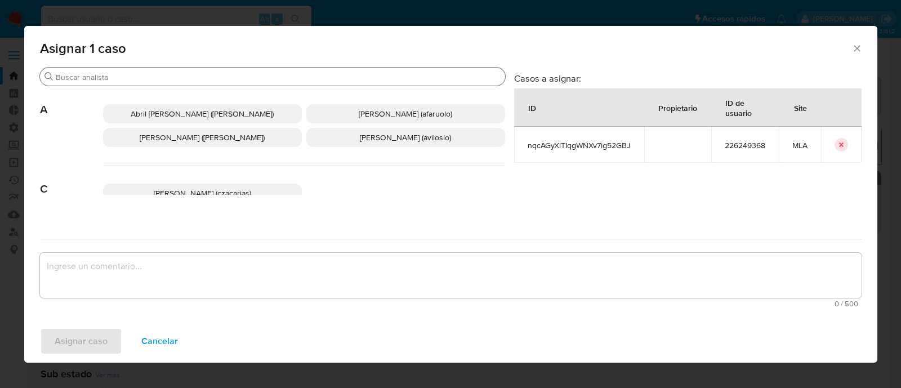
click at [161, 77] on input "Buscar" at bounding box center [278, 77] width 445 height 10
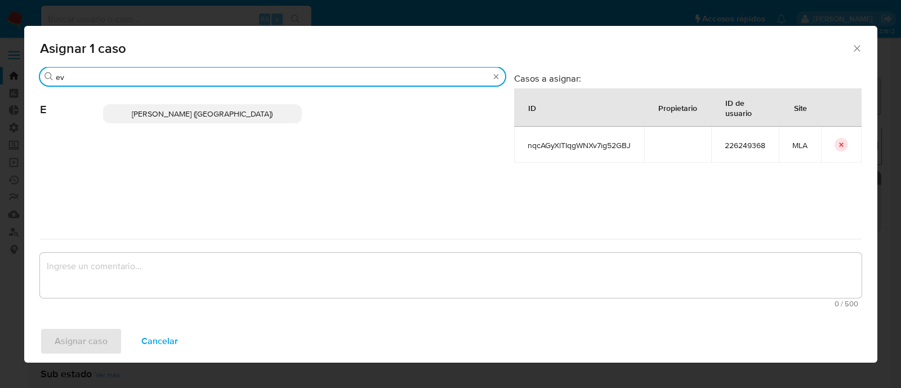
type input "ev"
click at [141, 106] on p "[PERSON_NAME] ([GEOGRAPHIC_DATA])" at bounding box center [202, 113] width 199 height 19
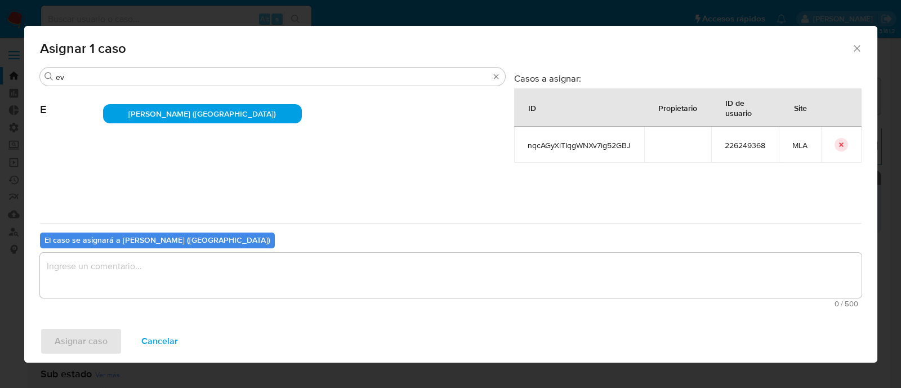
click at [114, 283] on textarea "assign-modal" at bounding box center [451, 275] width 822 height 45
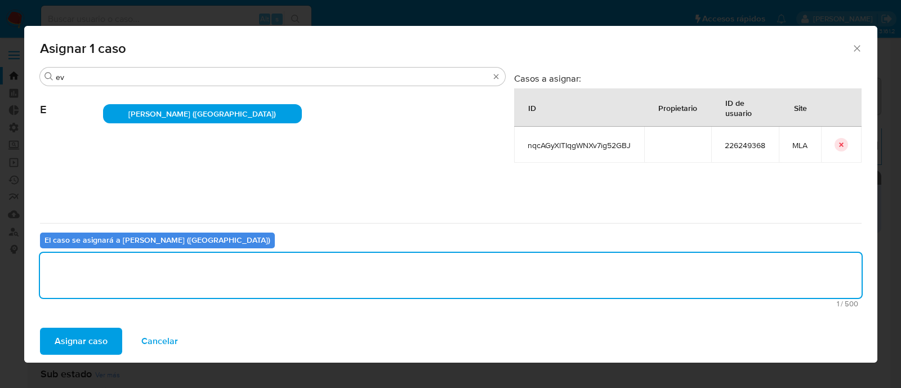
click at [90, 336] on span "Asignar caso" at bounding box center [81, 341] width 53 height 25
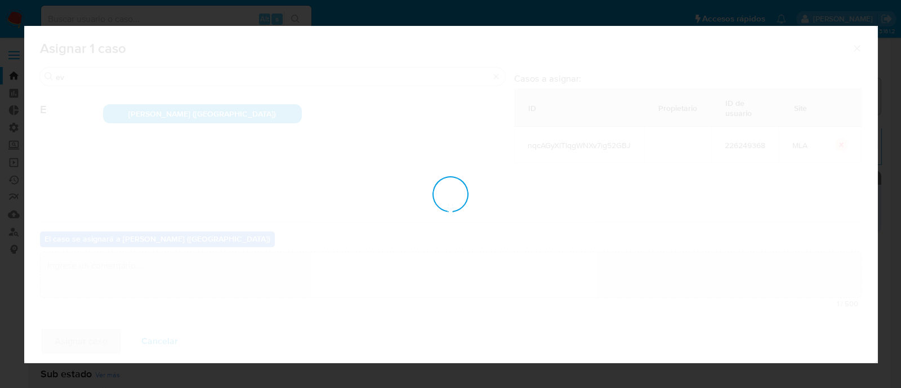
checkbox input "false"
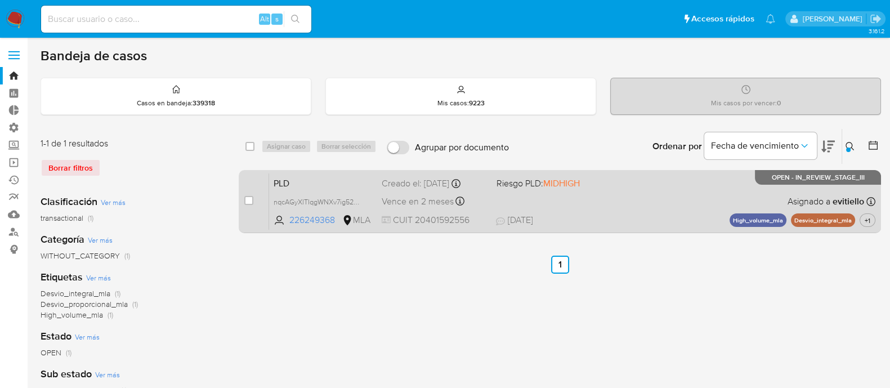
click at [487, 191] on div "PLD nqcAGyXlTIqgWNXv7ig52GBJ 226249368 MLA Riesgo PLD: MIDHIGH Creado el: [DATE…" at bounding box center [572, 201] width 607 height 57
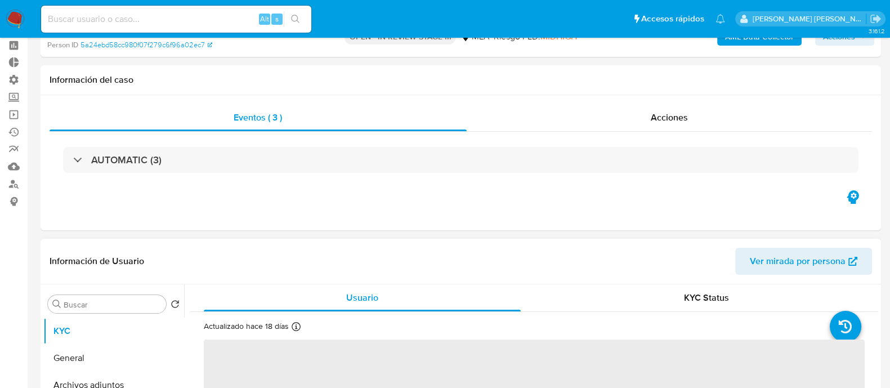
scroll to position [70, 0]
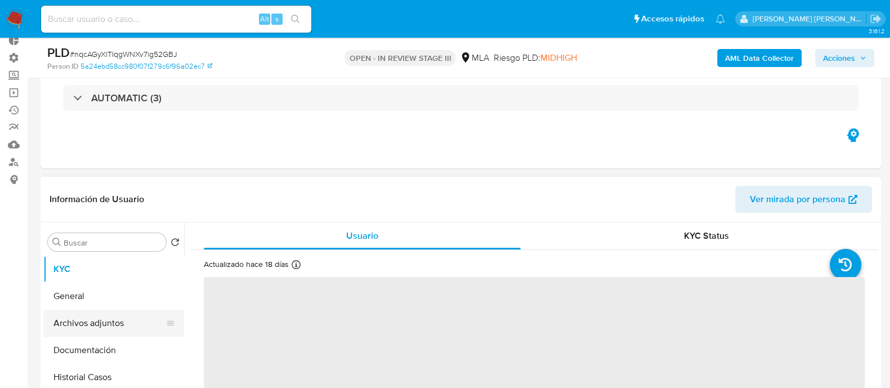
click at [138, 324] on button "Archivos adjuntos" at bounding box center [109, 323] width 132 height 27
select select "10"
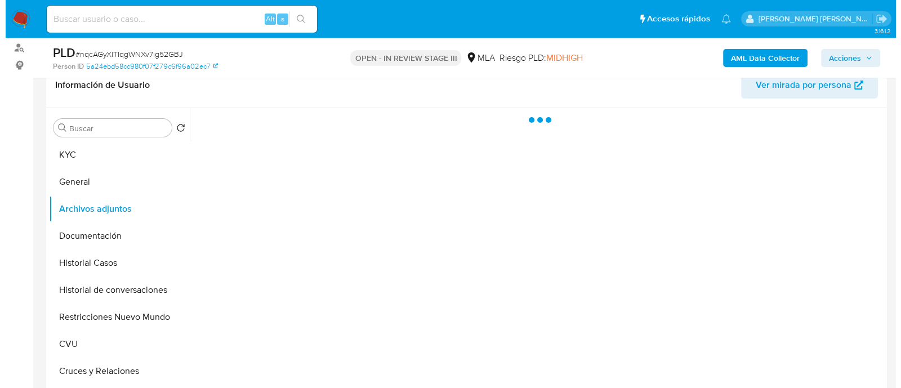
scroll to position [211, 0]
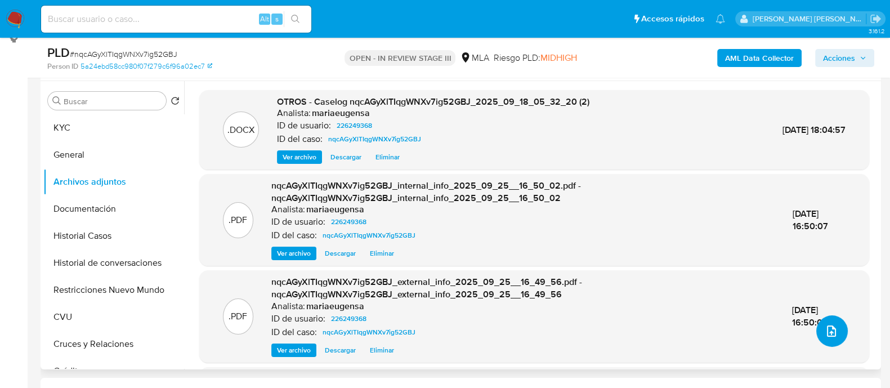
click at [831, 335] on icon "upload-file" at bounding box center [832, 331] width 14 height 14
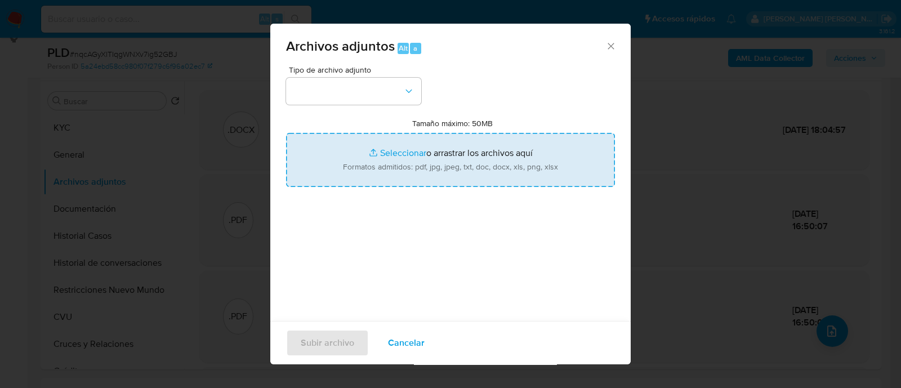
click at [464, 173] on input "Tamaño máximo: 50MB Seleccionar archivos" at bounding box center [450, 160] width 329 height 54
type input "C:\fakepath\v2Caselog nqcAGyXlTIqgWNXv7ig52GBJ_2025_09_18_05_32_20 (2).docx"
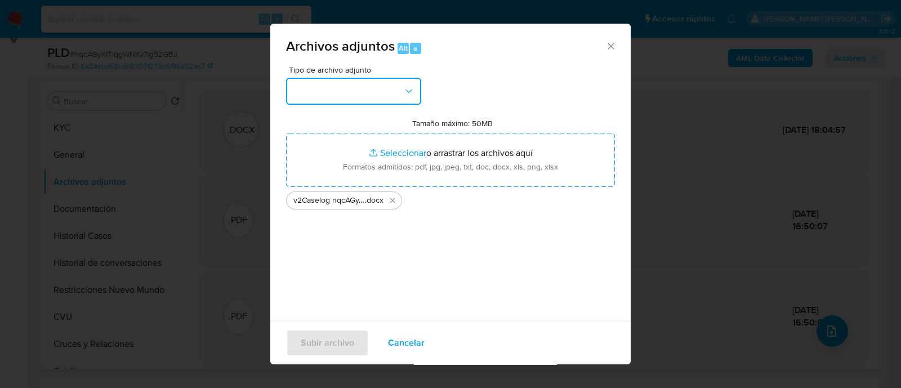
click at [383, 101] on button "button" at bounding box center [353, 91] width 135 height 27
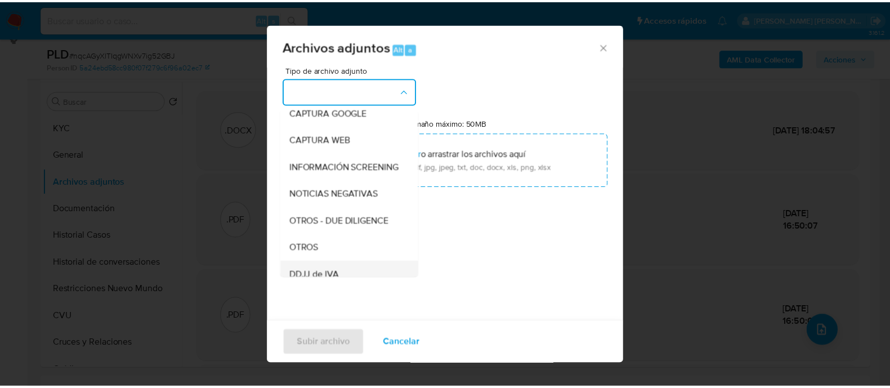
scroll to position [140, 0]
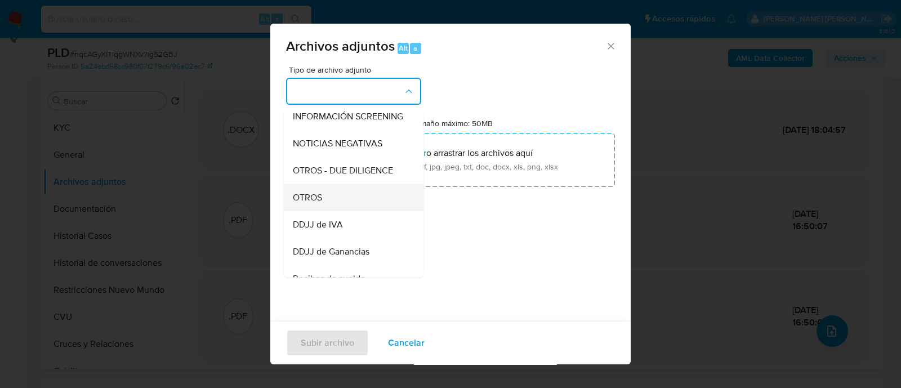
click at [343, 211] on div "OTROS" at bounding box center [350, 197] width 115 height 27
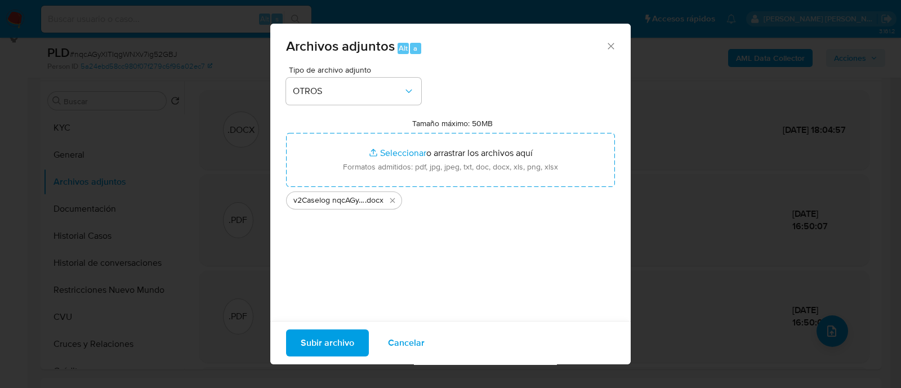
click at [329, 347] on span "Subir archivo" at bounding box center [328, 343] width 54 height 25
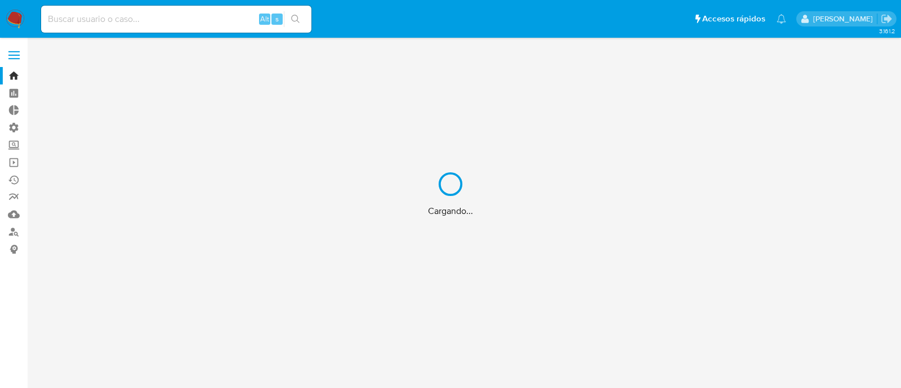
click at [14, 230] on div "Cargando..." at bounding box center [450, 194] width 901 height 388
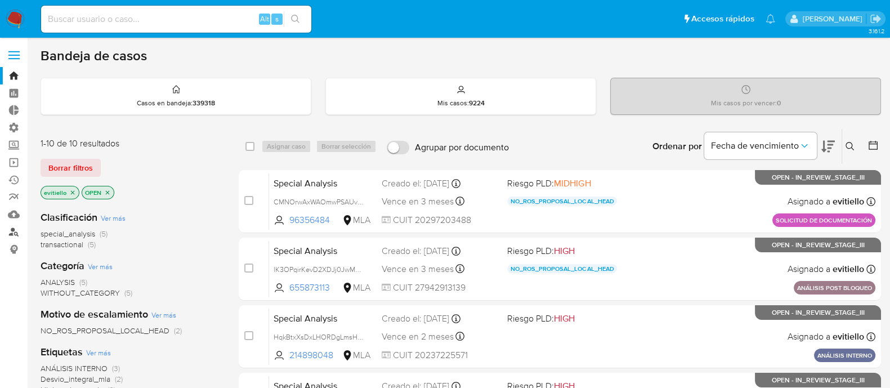
click at [14, 230] on link "Buscador de personas" at bounding box center [67, 231] width 134 height 17
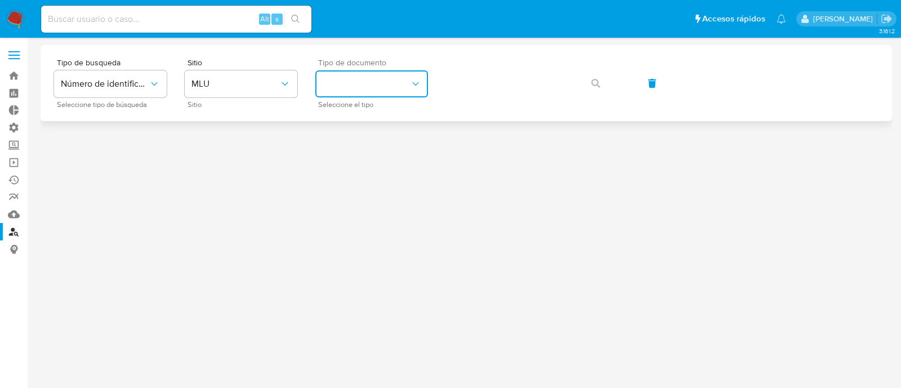
click at [357, 88] on button "identificationType" at bounding box center [371, 83] width 113 height 27
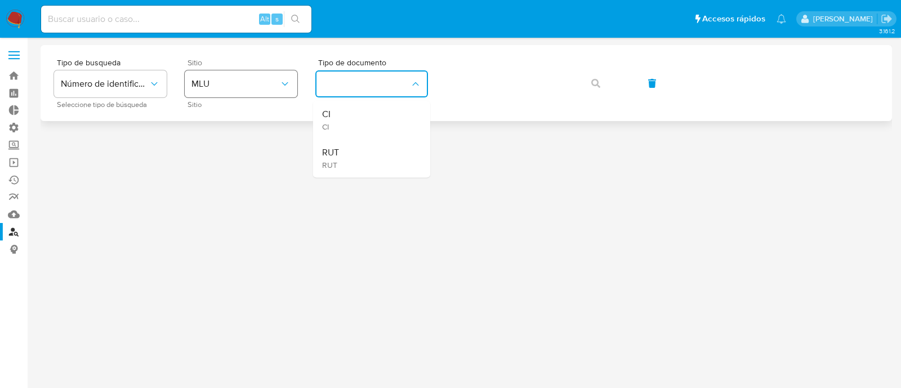
click at [265, 82] on span "MLU" at bounding box center [235, 83] width 88 height 11
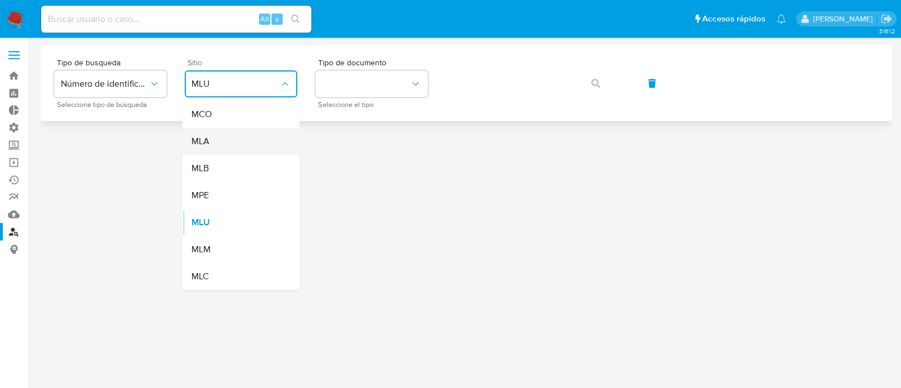
click at [245, 144] on div "MLA" at bounding box center [237, 141] width 92 height 27
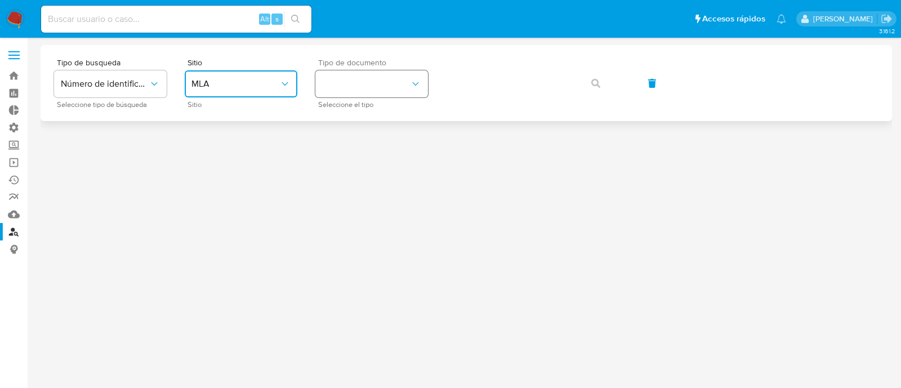
click at [368, 80] on button "identificationType" at bounding box center [371, 83] width 113 height 27
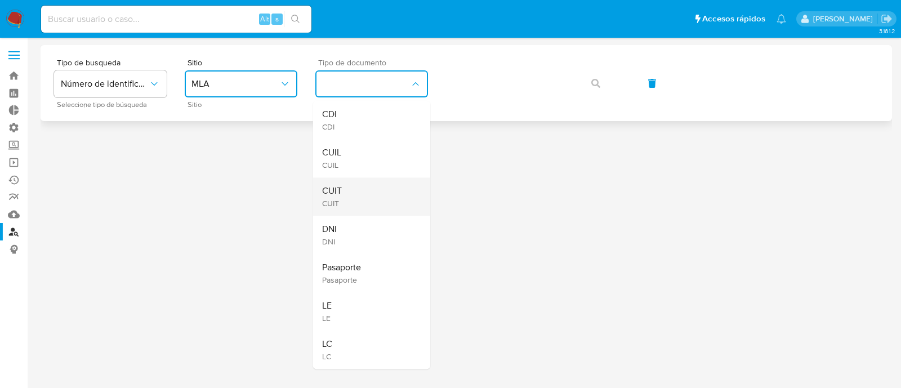
click at [380, 196] on div "CUIT CUIT" at bounding box center [368, 196] width 92 height 38
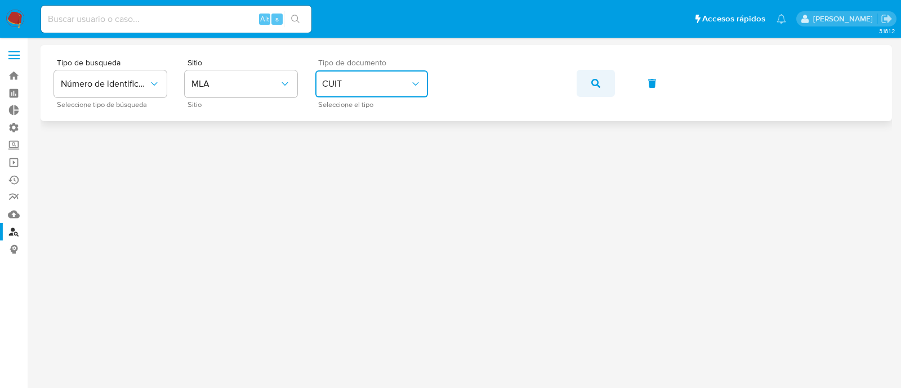
click at [604, 86] on button "button" at bounding box center [596, 83] width 38 height 27
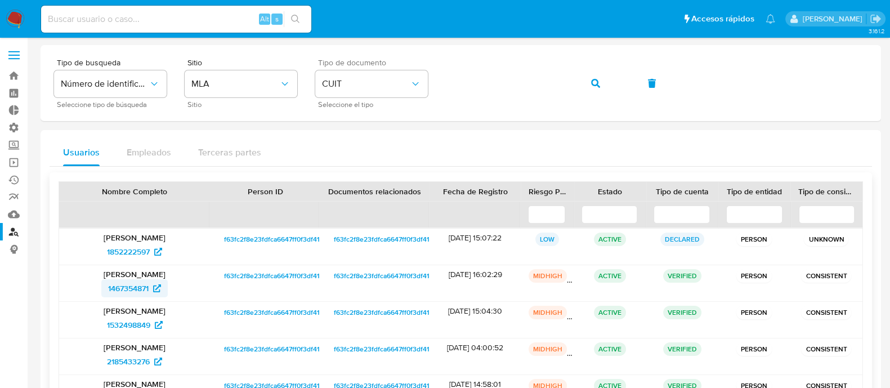
drag, startPoint x: 91, startPoint y: 287, endPoint x: 148, endPoint y: 294, distance: 57.8
click at [148, 294] on div "1467354871" at bounding box center [135, 288] width 136 height 18
click at [17, 213] on link "Mulan" at bounding box center [67, 214] width 134 height 17
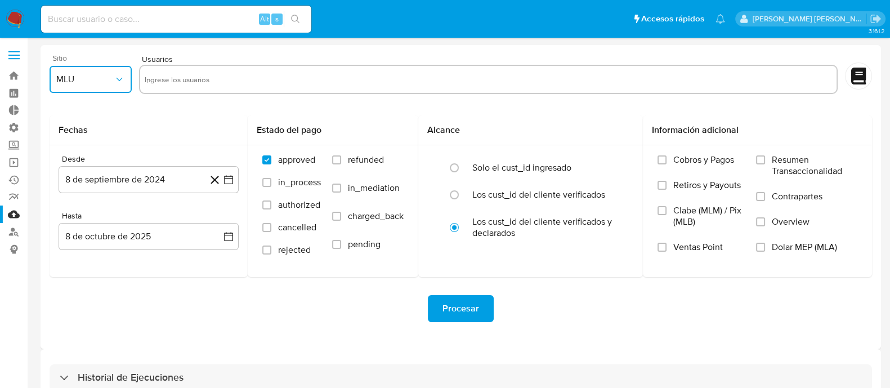
click at [117, 83] on icon "button" at bounding box center [119, 79] width 11 height 11
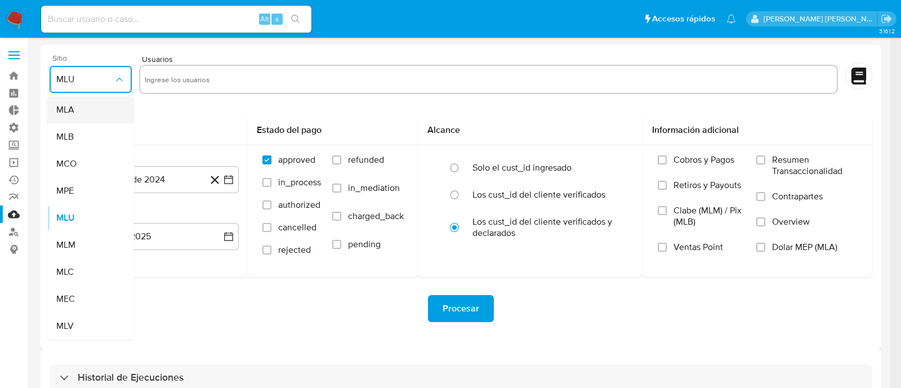
click at [87, 113] on div "MLA" at bounding box center [87, 109] width 62 height 27
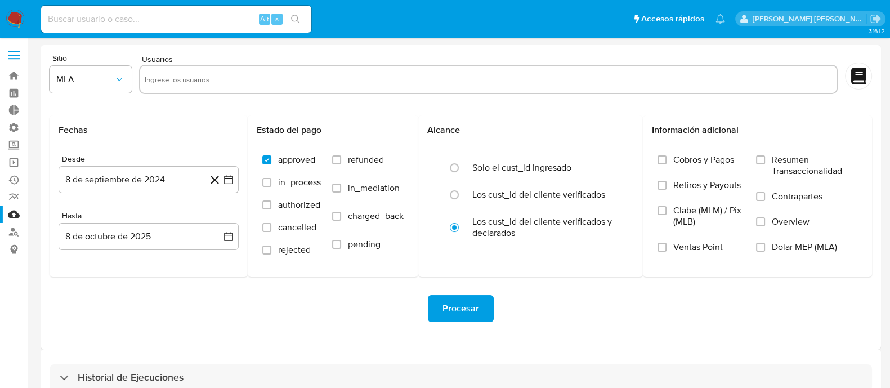
click at [200, 66] on div at bounding box center [489, 79] width 700 height 29
click at [203, 78] on input "text" at bounding box center [489, 79] width 688 height 18
paste input "1467354871"
type input "1467354871"
click at [461, 195] on input "radio" at bounding box center [454, 195] width 18 height 18
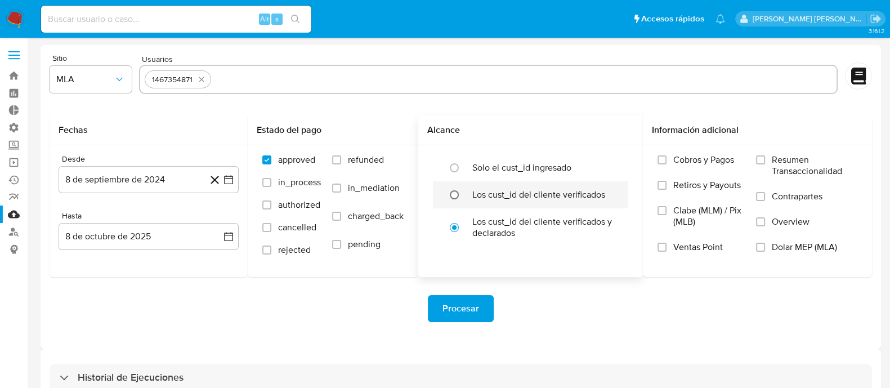
radio input "true"
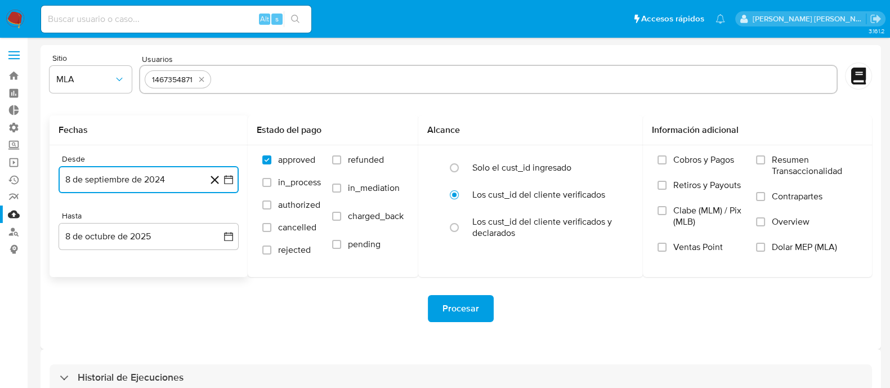
click at [135, 176] on button "8 de septiembre de 2024" at bounding box center [149, 179] width 180 height 27
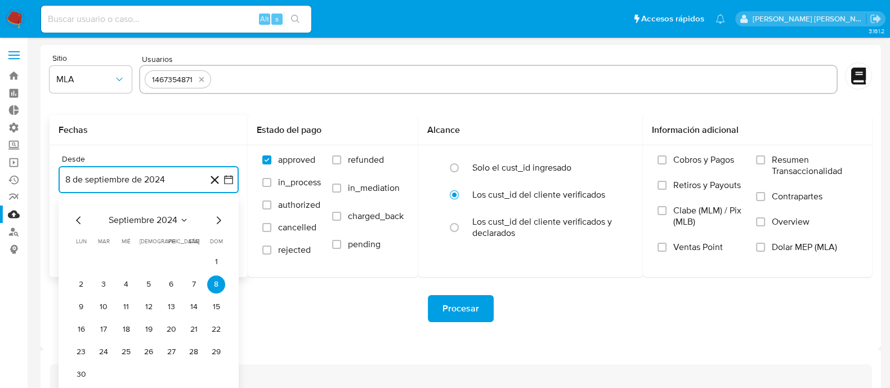
click at [218, 224] on icon "Mes siguiente" at bounding box center [219, 220] width 14 height 14
click at [217, 222] on icon "Mes siguiente" at bounding box center [219, 220] width 14 height 14
click at [217, 221] on icon "Mes siguiente" at bounding box center [219, 220] width 14 height 14
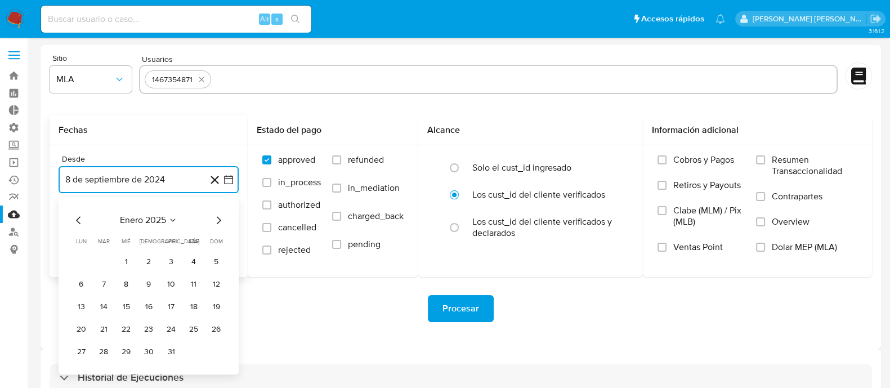
click at [217, 221] on icon "Mes siguiente" at bounding box center [219, 220] width 14 height 14
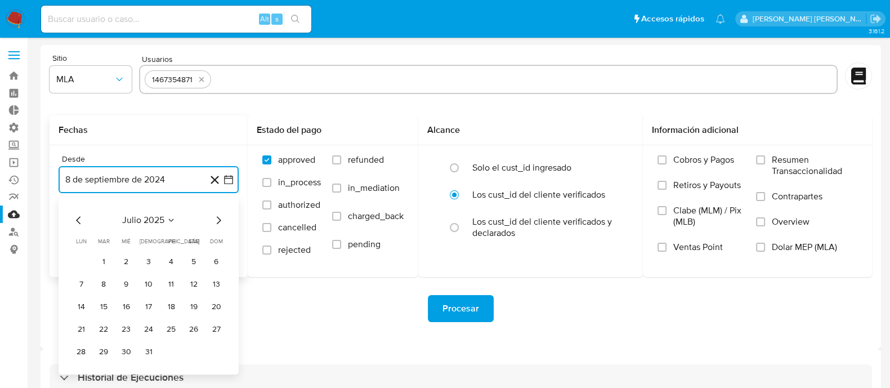
click at [73, 221] on icon "Mes anterior" at bounding box center [79, 220] width 14 height 14
click at [208, 259] on button "1" at bounding box center [216, 262] width 18 height 18
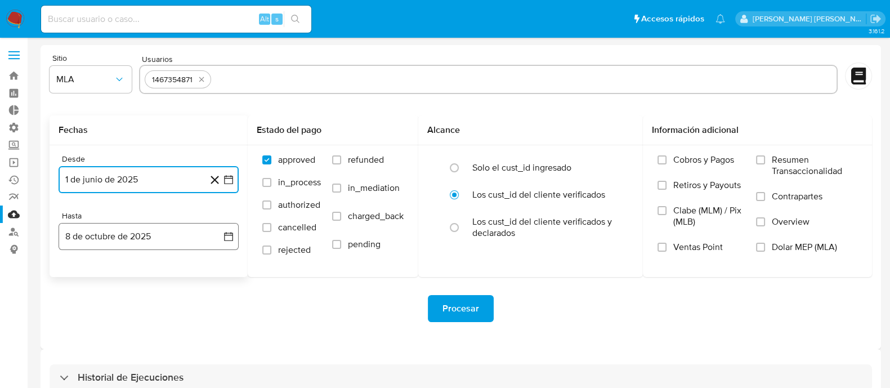
click at [231, 234] on icon "button" at bounding box center [228, 236] width 11 height 11
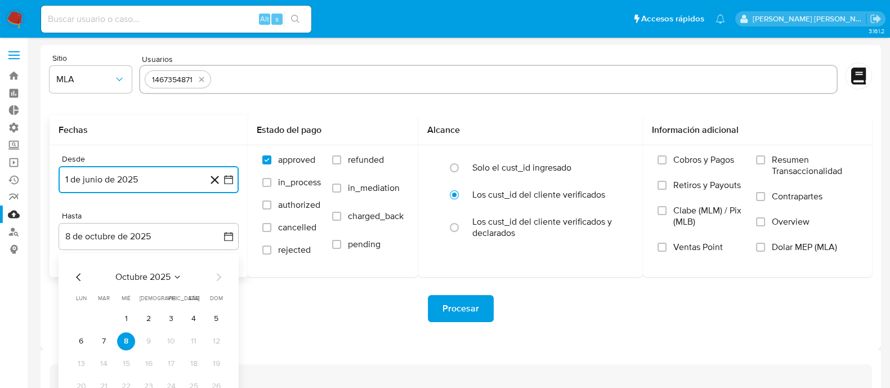
click at [77, 278] on icon "Mes anterior" at bounding box center [79, 277] width 14 height 14
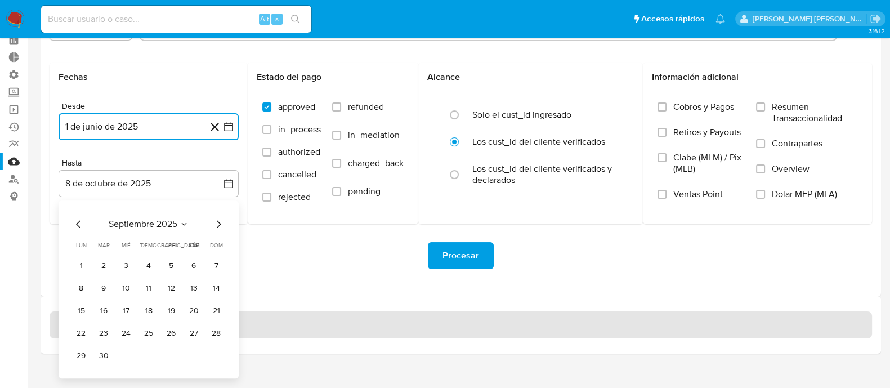
scroll to position [66, 0]
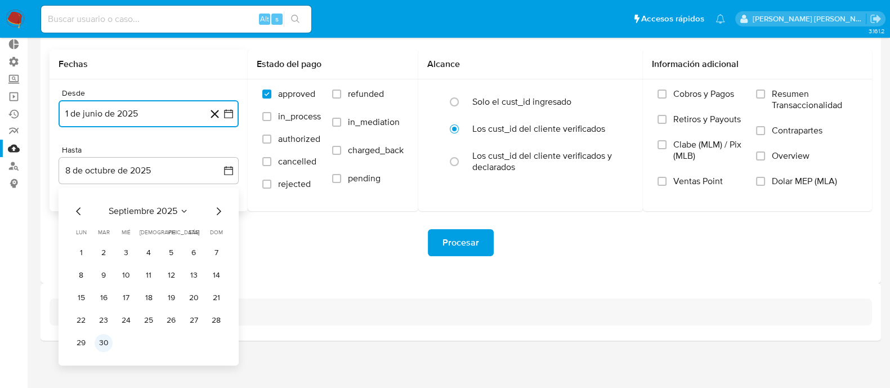
click at [110, 345] on button "30" at bounding box center [104, 343] width 18 height 18
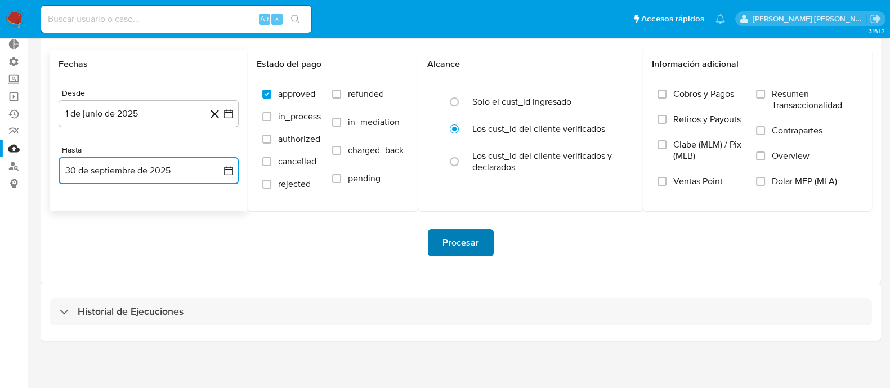
click at [451, 238] on span "Procesar" at bounding box center [461, 242] width 37 height 25
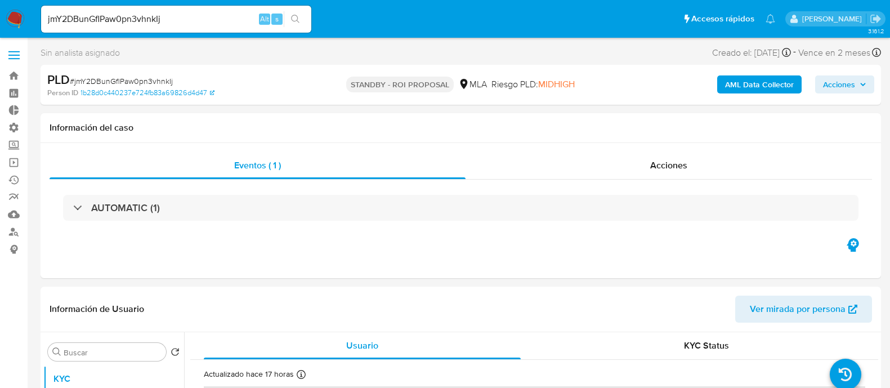
select select "10"
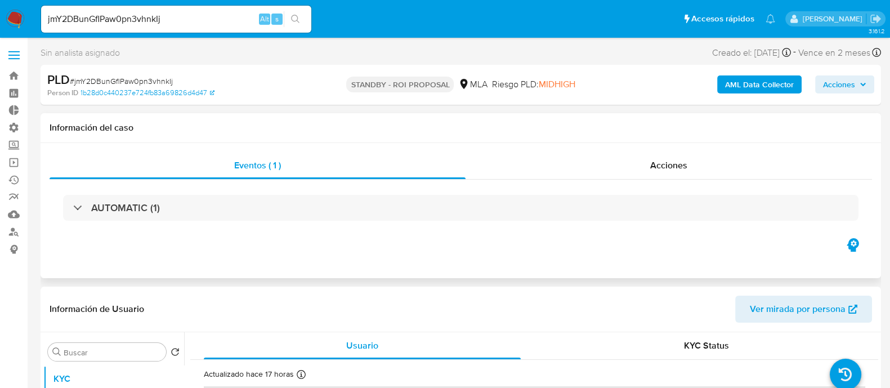
drag, startPoint x: 646, startPoint y: 163, endPoint x: 624, endPoint y: 184, distance: 30.7
click at [646, 162] on div "Acciones" at bounding box center [669, 165] width 407 height 27
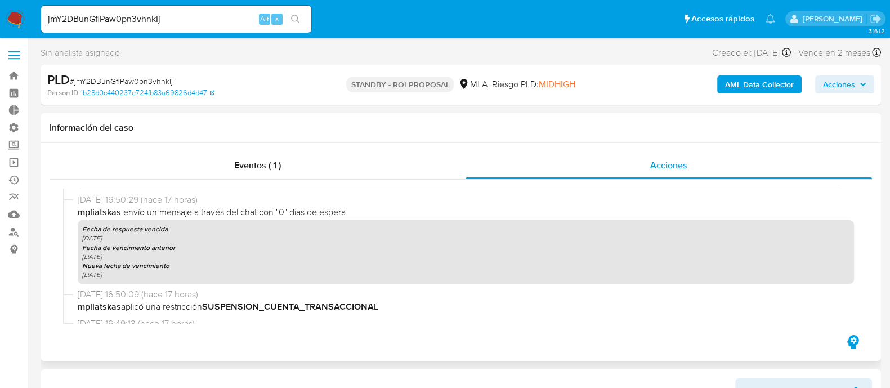
scroll to position [422, 0]
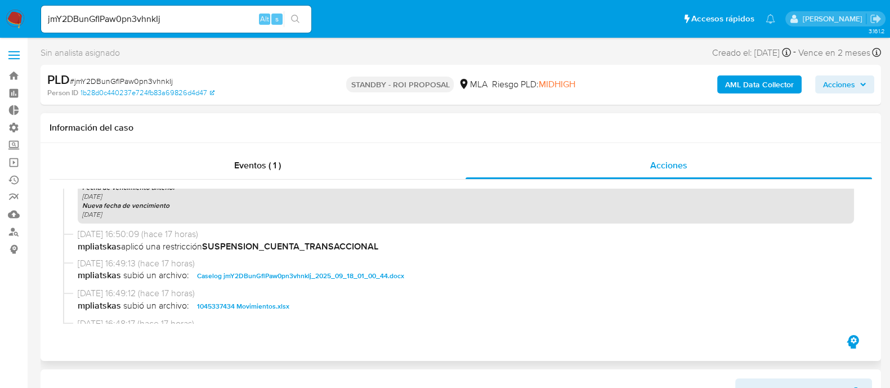
click at [253, 269] on span "[DATE] 16:49:13 (hace 17 horas)" at bounding box center [466, 263] width 777 height 12
click at [265, 274] on span "Caselog jmY2DBunGflPaw0pn3vhnkIj_2025_09_18_01_00_44.docx" at bounding box center [300, 276] width 207 height 14
click at [264, 305] on span "1045337434 Movimientos.xlsx" at bounding box center [243, 307] width 92 height 14
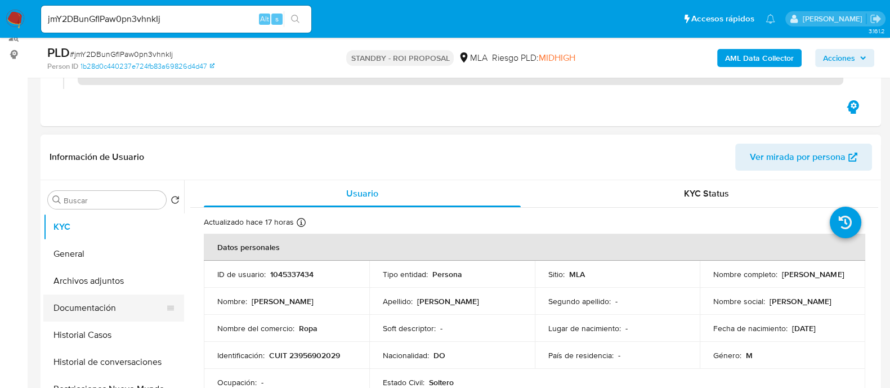
scroll to position [211, 0]
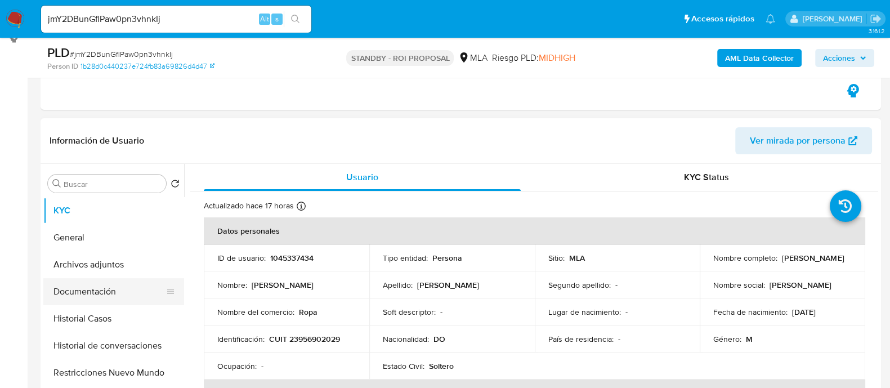
click at [113, 292] on button "Documentación" at bounding box center [109, 291] width 132 height 27
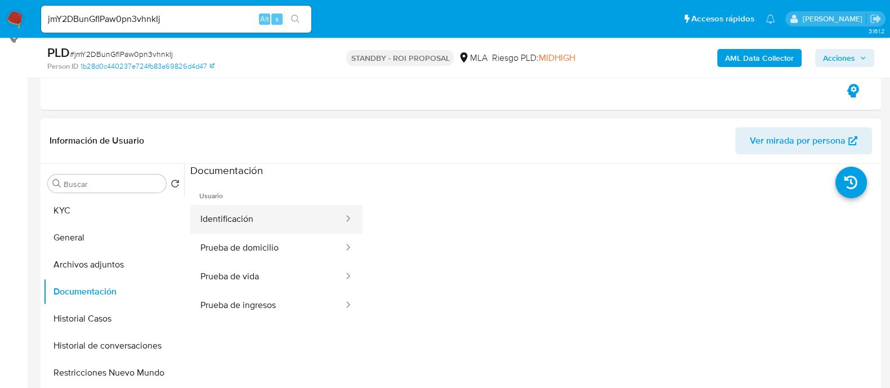
click at [273, 228] on button "Identificación" at bounding box center [267, 219] width 154 height 29
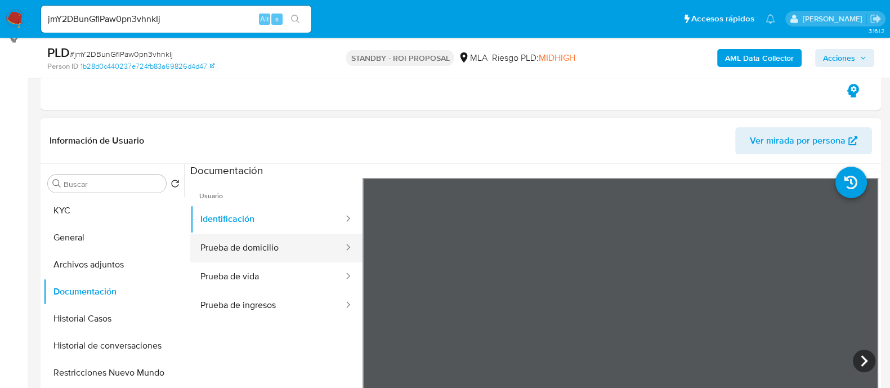
click at [290, 253] on button "Prueba de domicilio" at bounding box center [267, 248] width 154 height 29
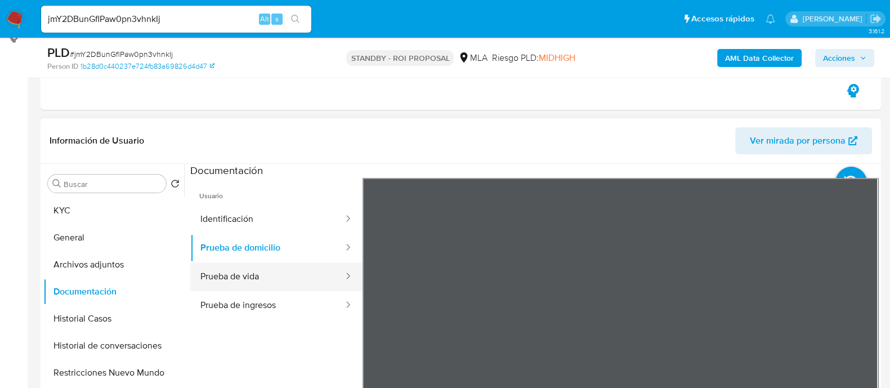
click at [279, 276] on button "Prueba de vida" at bounding box center [267, 276] width 154 height 29
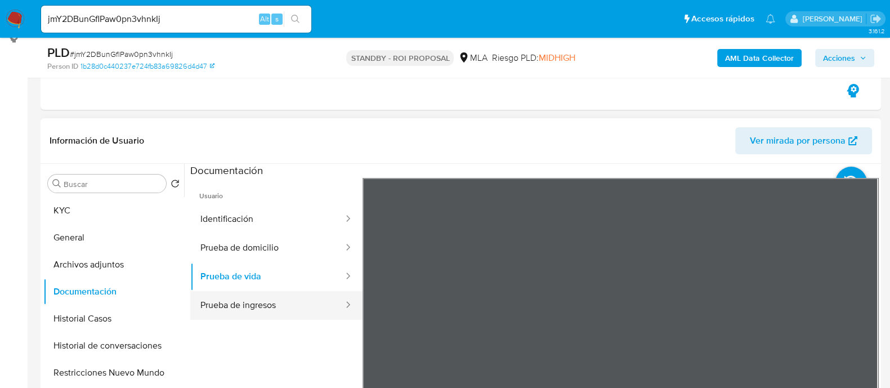
click at [211, 309] on button "Prueba de ingresos" at bounding box center [267, 305] width 154 height 29
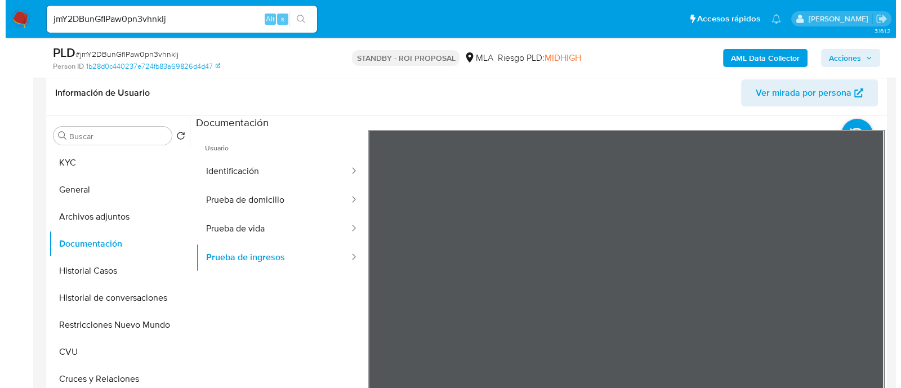
scroll to position [281, 0]
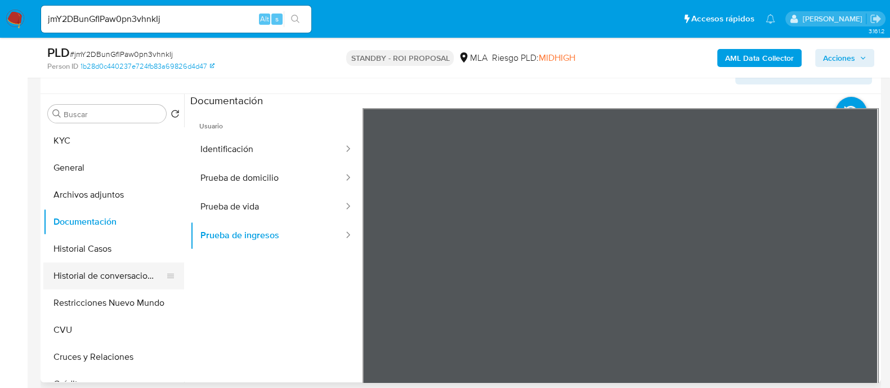
click at [116, 264] on button "Historial de conversaciones" at bounding box center [109, 275] width 132 height 27
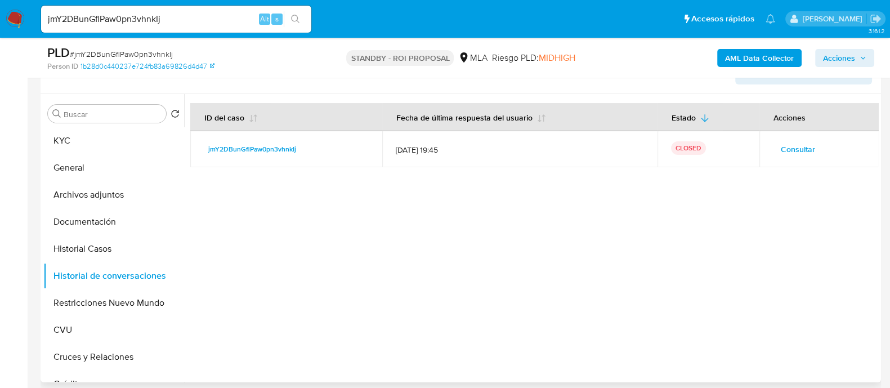
click at [799, 145] on span "Consultar" at bounding box center [798, 149] width 34 height 16
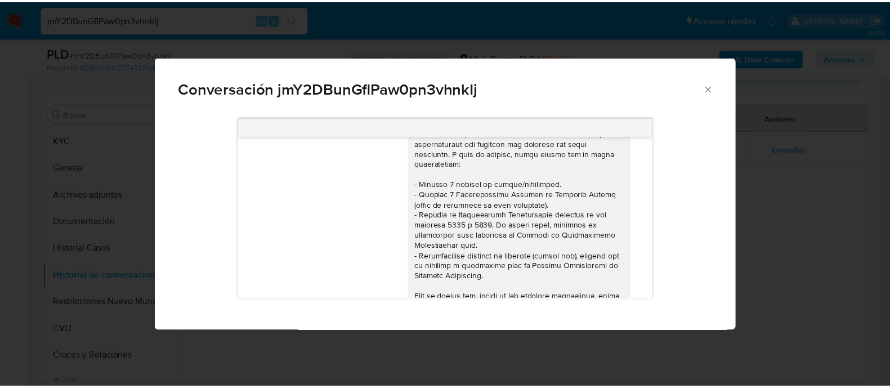
scroll to position [78, 0]
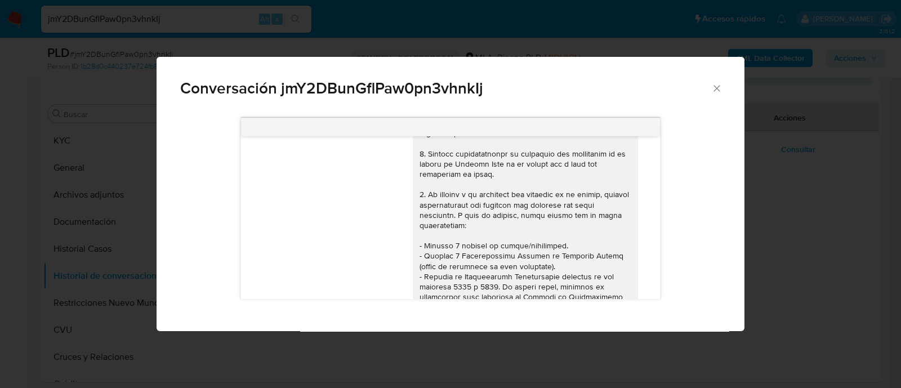
click at [89, 288] on div "Conversación jmY2DBunGflPaw0pn3vhnkIj 17/09/2025 14:40:14 Hola, Esperamos que t…" at bounding box center [450, 194] width 901 height 388
click at [87, 260] on button "Historial Casos" at bounding box center [113, 248] width 141 height 27
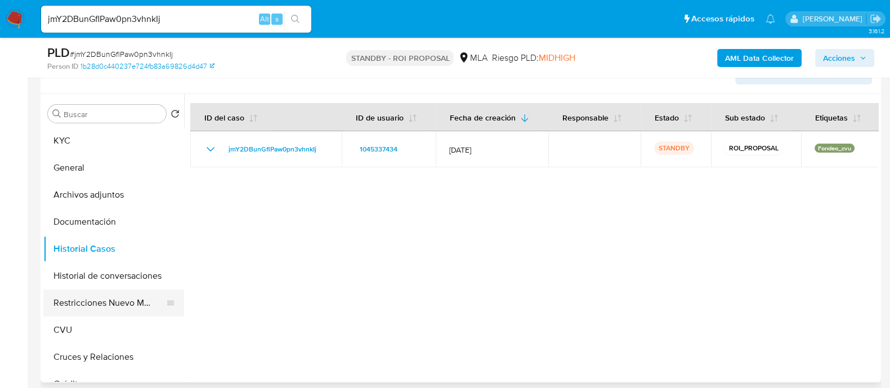
click at [110, 302] on button "Restricciones Nuevo Mundo" at bounding box center [109, 302] width 132 height 27
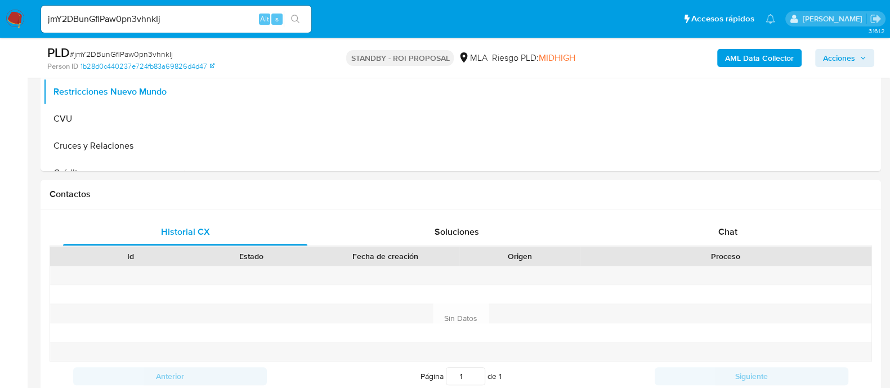
scroll to position [281, 0]
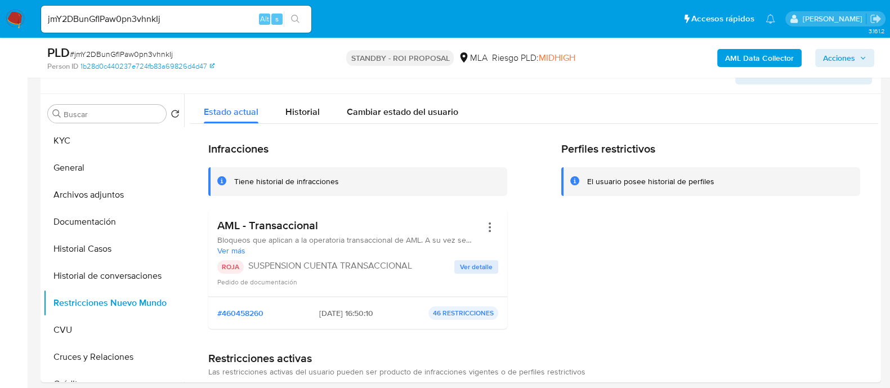
click at [208, 16] on input "jmY2DBunGflPaw0pn3vhnkIj" at bounding box center [176, 19] width 270 height 15
paste input "a6sES0lRlnFBIuauNiNBrBBg"
type input "a6sES0lRlnFBIuauNiNBrBBg"
click at [301, 22] on button "search-icon" at bounding box center [295, 19] width 23 height 16
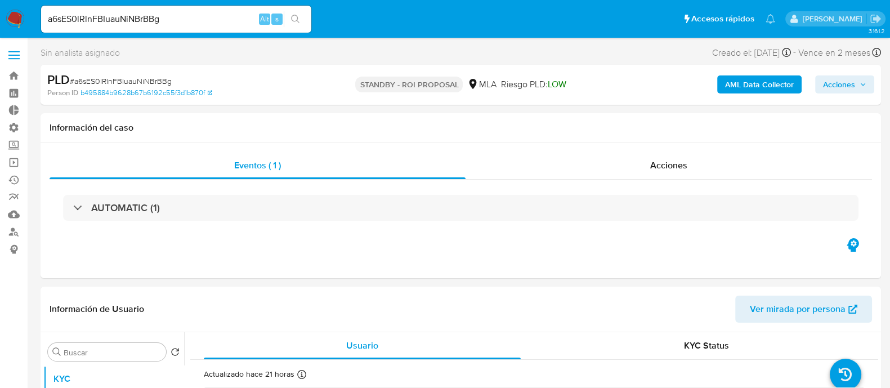
select select "10"
click at [199, 17] on input "a6sES0lRlnFBIuauNiNBrBBg" at bounding box center [176, 19] width 270 height 15
paste input "Qjt6XgLy9RsQe3xCrWXw8NpP"
type input "Qjt6XgLy9RsQe3xCrWXw8NpP"
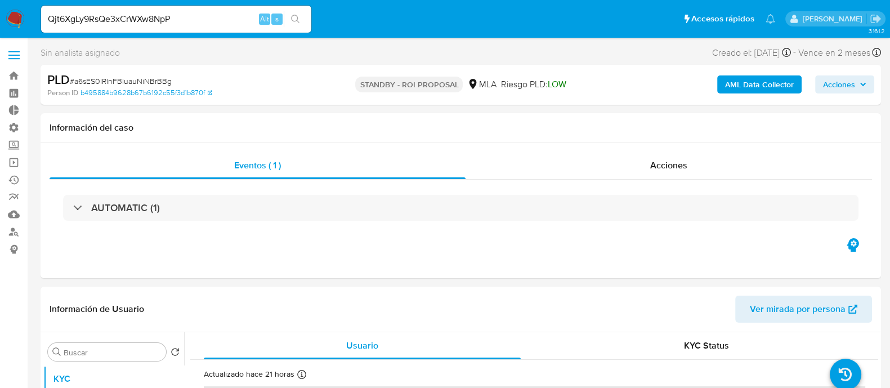
click at [306, 17] on button "search-icon" at bounding box center [295, 19] width 23 height 16
select select "10"
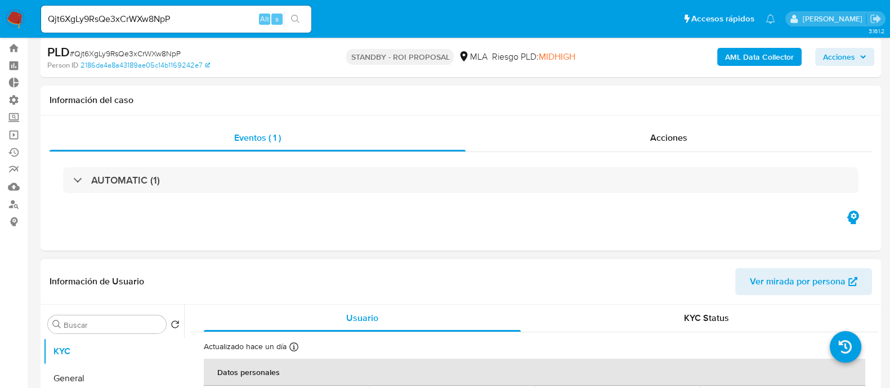
scroll to position [70, 0]
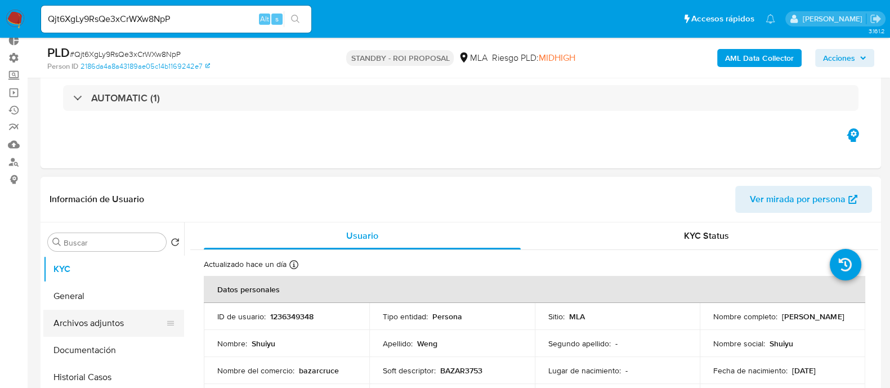
click at [150, 316] on button "Archivos adjuntos" at bounding box center [109, 323] width 132 height 27
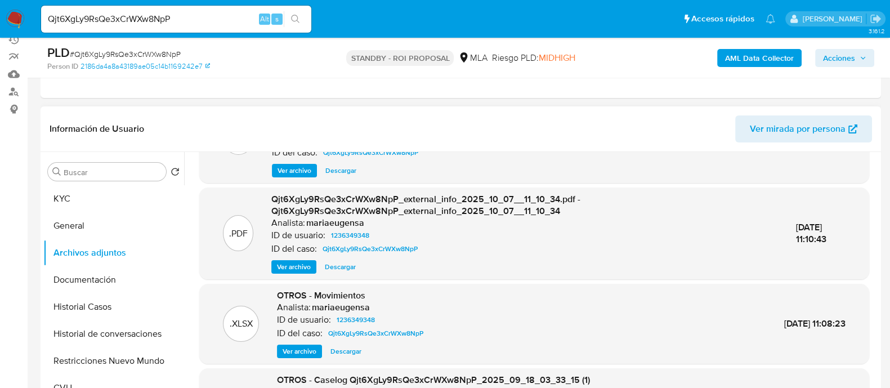
click at [351, 349] on span "Descargar" at bounding box center [346, 351] width 31 height 11
click at [166, 8] on div "Qjt6XgLy9RsQe3xCrWXw8NpP Alt s" at bounding box center [176, 19] width 270 height 27
click at [164, 7] on div "Qjt6XgLy9RsQe3xCrWXw8NpP Alt s" at bounding box center [176, 19] width 270 height 27
click at [164, 12] on input "Qjt6XgLy9RsQe3xCrWXw8NpP" at bounding box center [176, 19] width 270 height 15
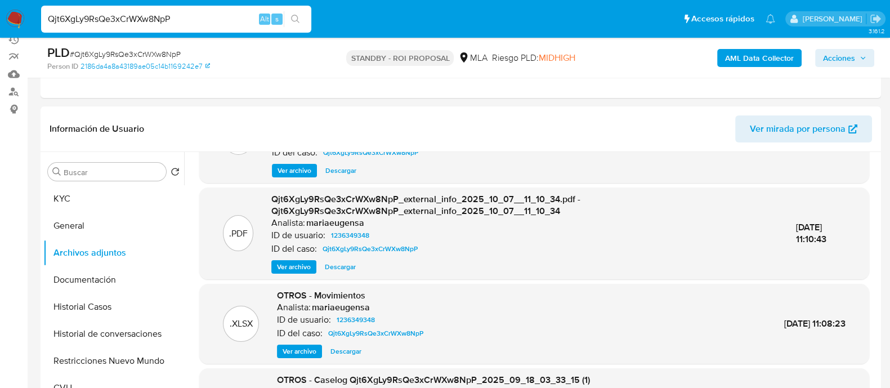
paste input "a6sES0lRlnFBIuauNiNBrBBg"
type input "a6sES0lRlnFBIuauNiNBrBBg"
click at [301, 14] on button "search-icon" at bounding box center [295, 19] width 23 height 16
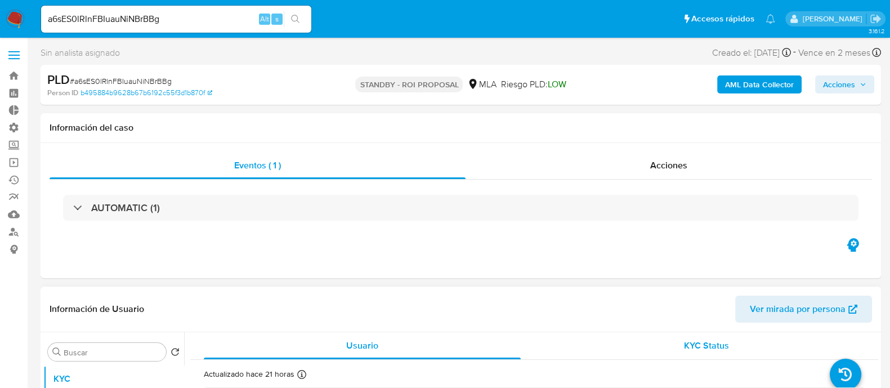
select select "10"
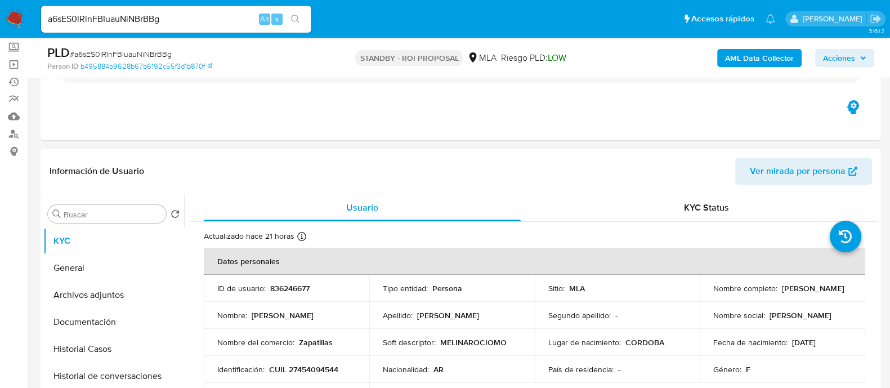
scroll to position [140, 0]
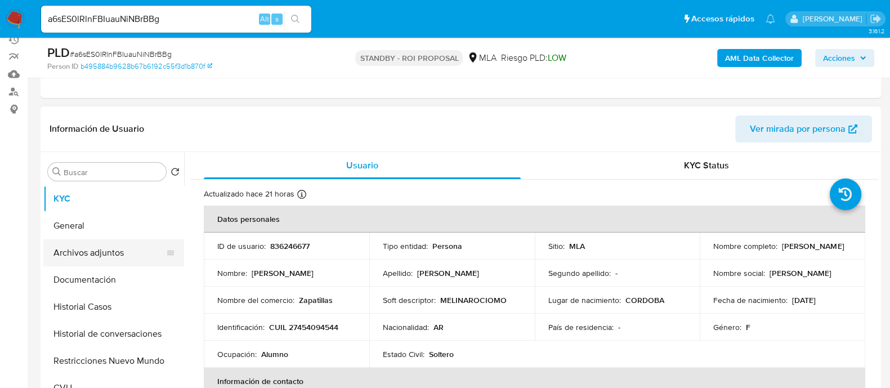
click at [139, 256] on button "Archivos adjuntos" at bounding box center [109, 252] width 132 height 27
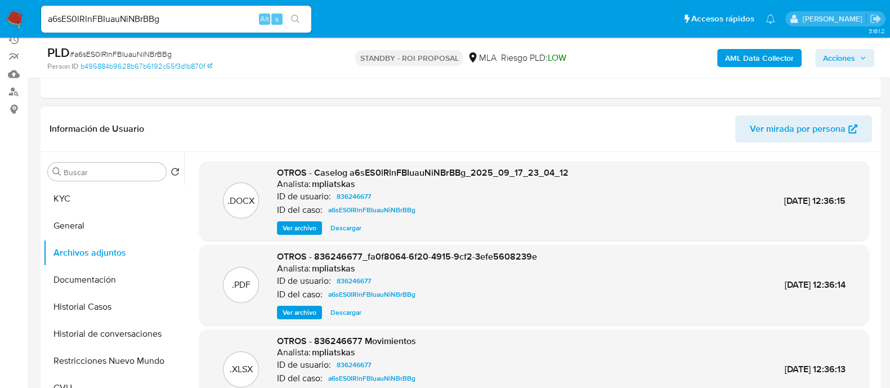
click at [352, 229] on span "Descargar" at bounding box center [346, 227] width 31 height 11
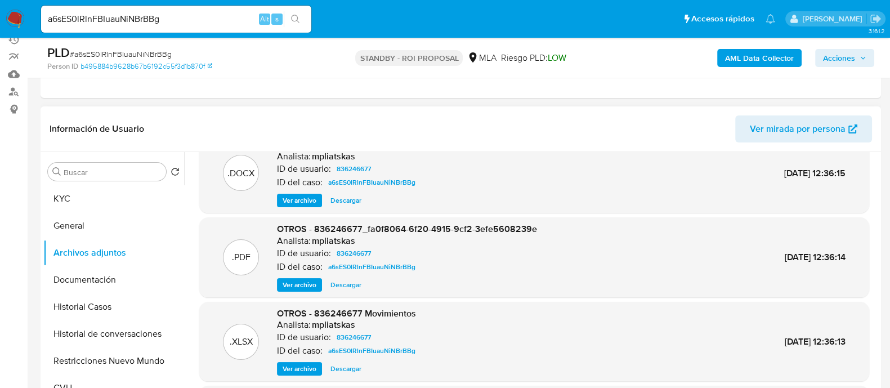
scroll to position [70, 0]
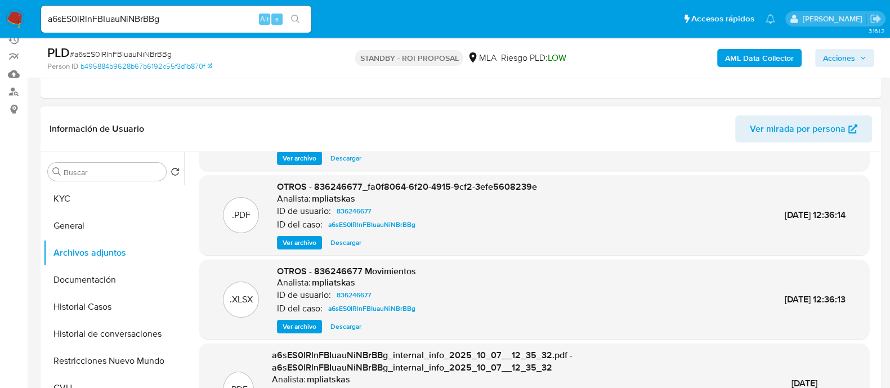
click at [353, 322] on span "Descargar" at bounding box center [346, 326] width 31 height 11
click at [359, 237] on span "Descargar" at bounding box center [346, 242] width 31 height 11
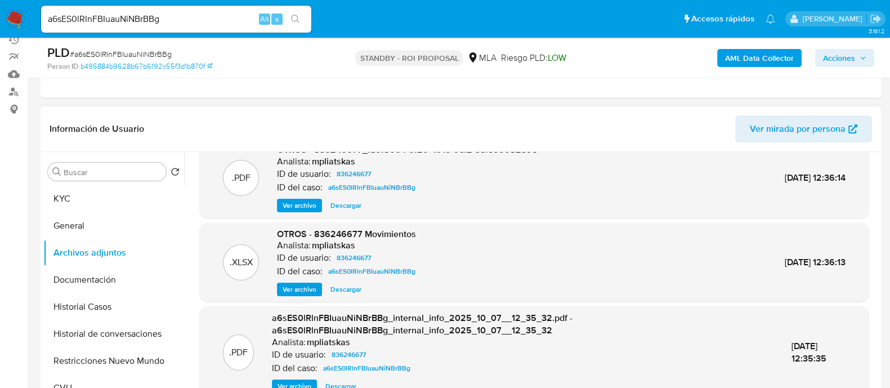
scroll to position [422, 0]
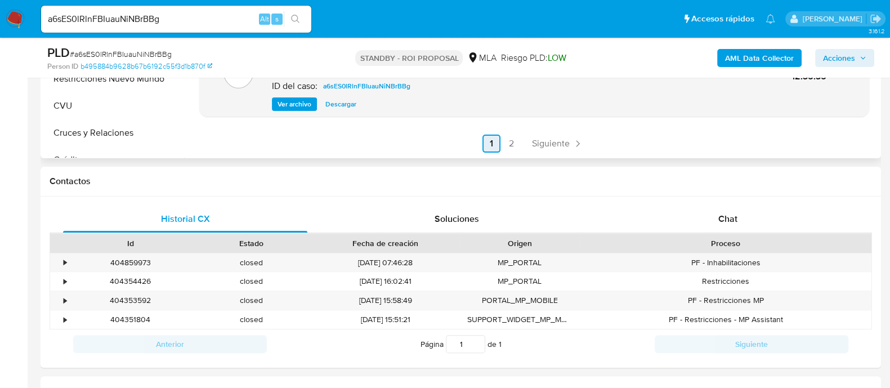
click at [552, 143] on span "Siguiente" at bounding box center [551, 143] width 38 height 9
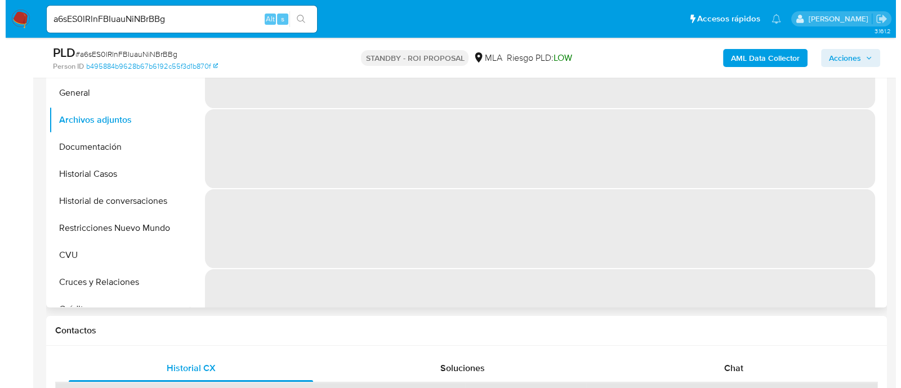
scroll to position [211, 0]
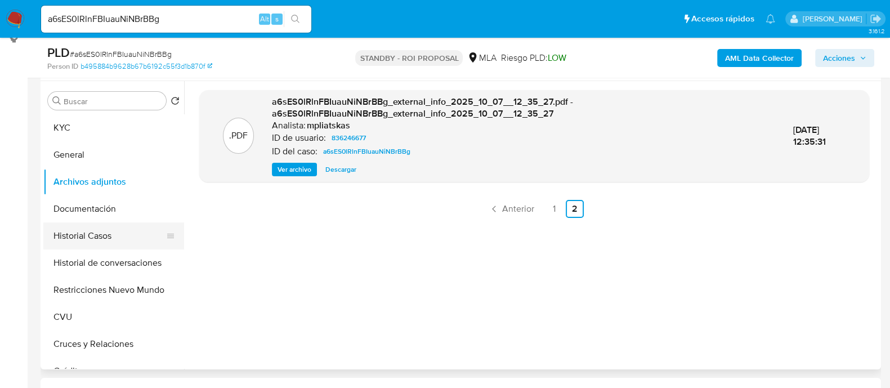
click at [140, 239] on button "Historial Casos" at bounding box center [109, 235] width 132 height 27
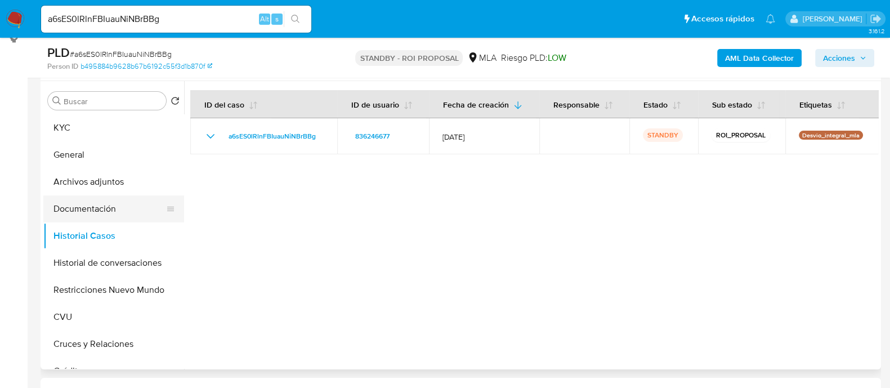
click at [131, 208] on button "Documentación" at bounding box center [109, 208] width 132 height 27
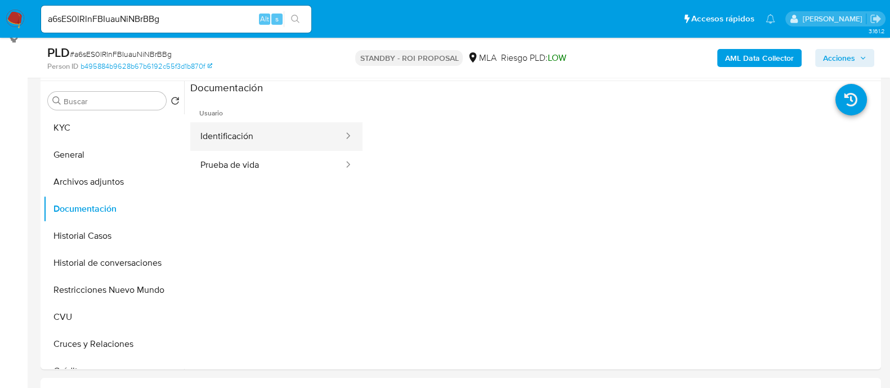
click at [273, 132] on button "Identificación" at bounding box center [267, 136] width 154 height 29
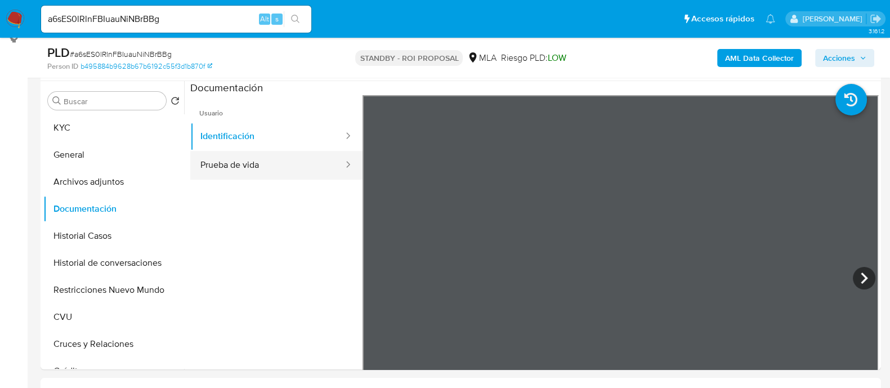
click at [288, 172] on button "Prueba de vida" at bounding box center [267, 165] width 154 height 29
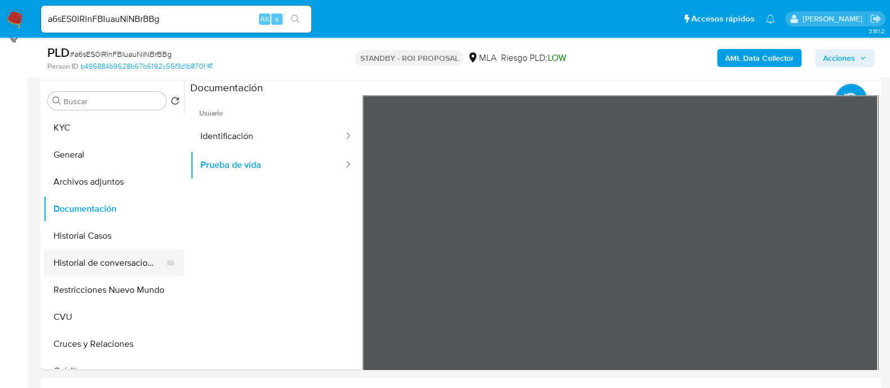
click at [119, 266] on button "Historial de conversaciones" at bounding box center [109, 263] width 132 height 27
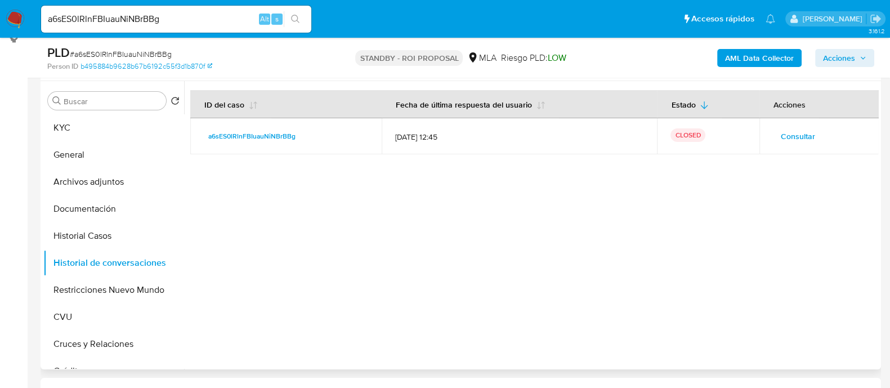
click at [793, 144] on span "Consultar" at bounding box center [798, 136] width 34 height 16
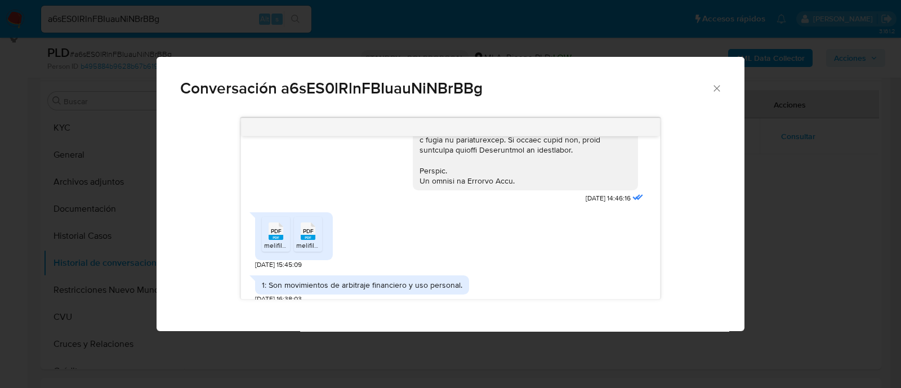
scroll to position [634, 0]
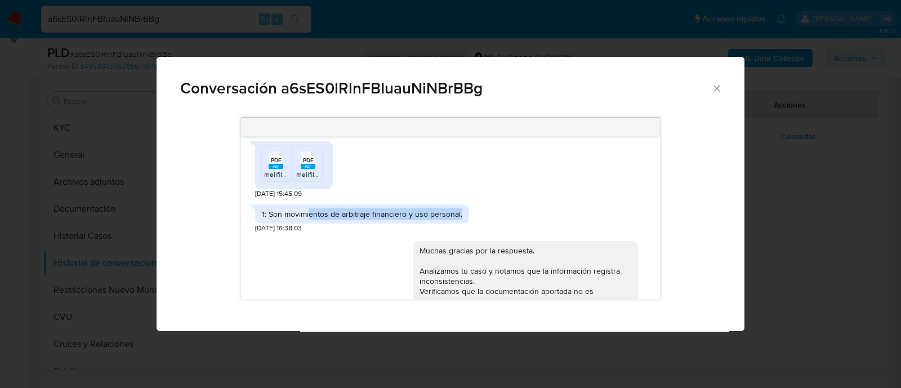
drag, startPoint x: 310, startPoint y: 221, endPoint x: 492, endPoint y: 227, distance: 182.6
click at [492, 227] on div "1: Son movimientos de arbitraje financiero y uso personal. 17/09/2025 16:38:03" at bounding box center [450, 216] width 391 height 34
click at [526, 199] on div "PDF PDF melifile829598734828214196.pdf PDF PDF melifile4322298742519678090.pdf …" at bounding box center [450, 167] width 391 height 63
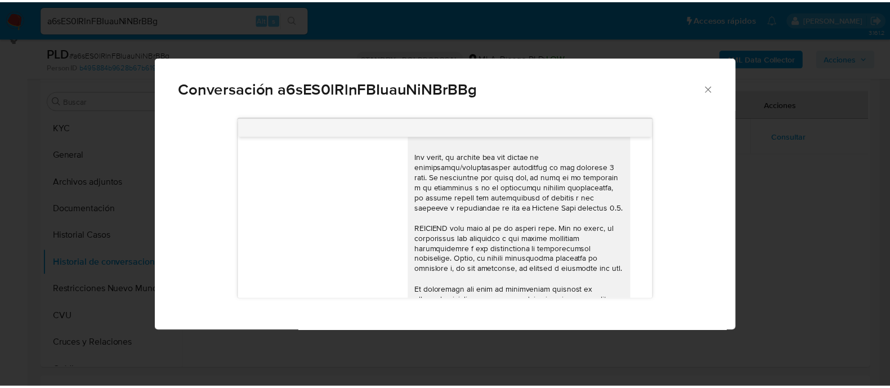
scroll to position [247, 0]
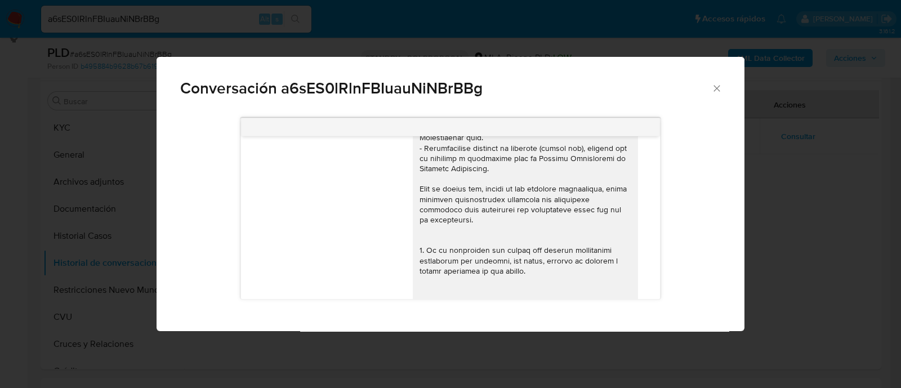
click at [198, 33] on div "Conversación a6sES0lRlnFBIuauNiNBrBBg 17/09/2025 14:46:16 PDF PDF melifile82959…" at bounding box center [450, 194] width 901 height 388
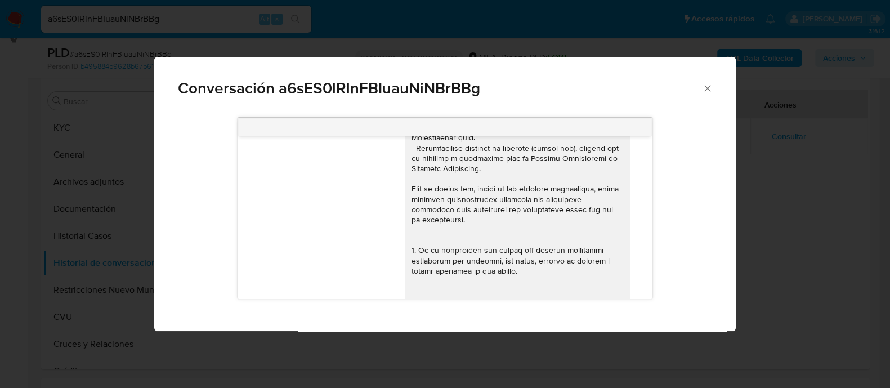
click at [185, 20] on input "a6sES0lRlnFBIuauNiNBrBBg" at bounding box center [176, 19] width 270 height 15
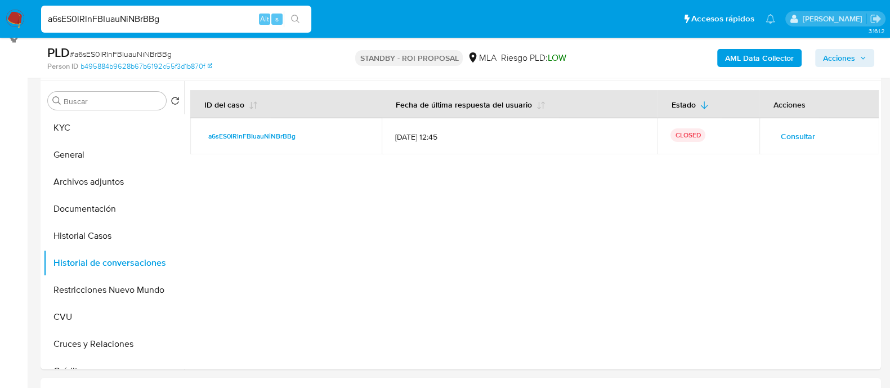
click at [185, 20] on input "a6sES0lRlnFBIuauNiNBrBBg" at bounding box center [176, 19] width 270 height 15
paste input "v9WM0sXTX1OBTzk6l6njUDyM"
type input "v9WM0sXTX1OBTzk6l6njUDyM"
click at [295, 21] on icon "search-icon" at bounding box center [295, 19] width 9 height 9
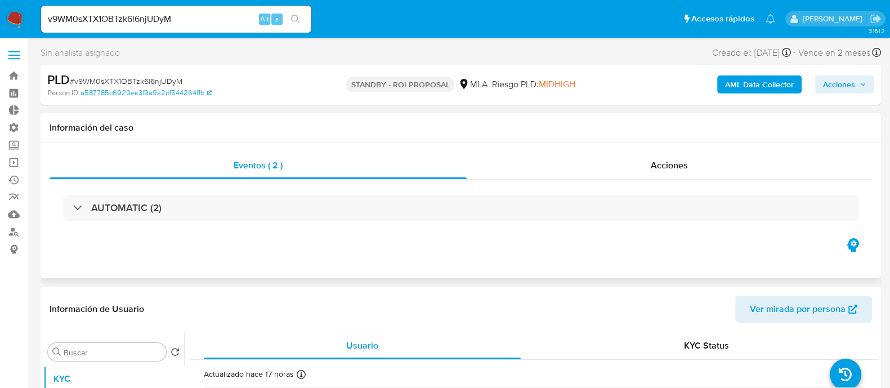
select select "10"
click at [657, 170] on span "Acciones" at bounding box center [669, 165] width 37 height 13
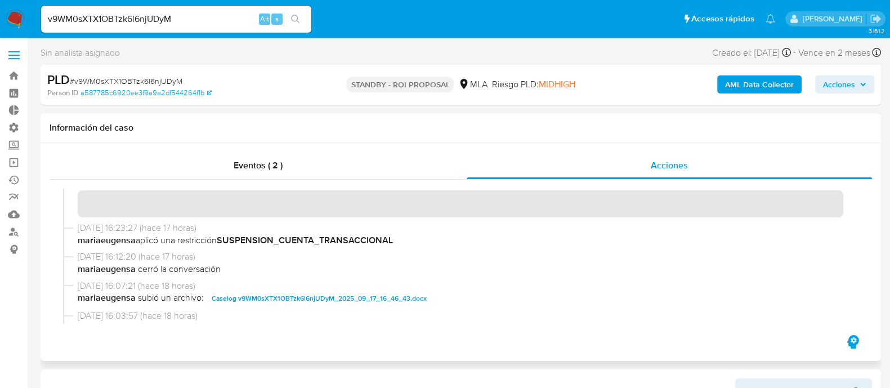
scroll to position [352, 0]
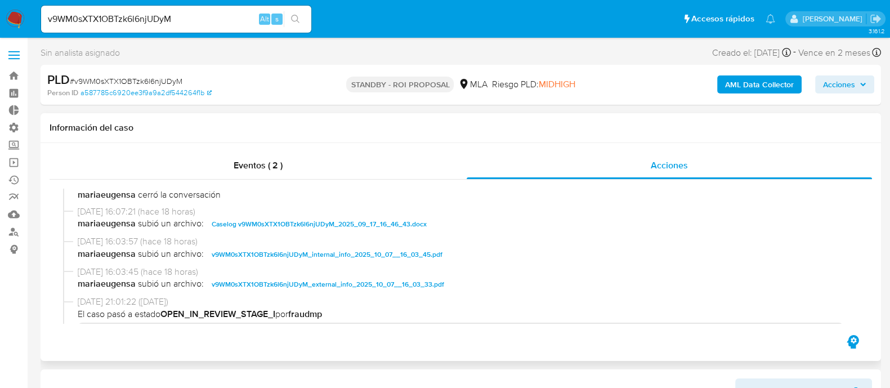
click at [256, 224] on span "Caselog v9WM0sXTX1OBTzk6l6njUDyM_2025_09_17_16_46_43.docx" at bounding box center [319, 224] width 215 height 14
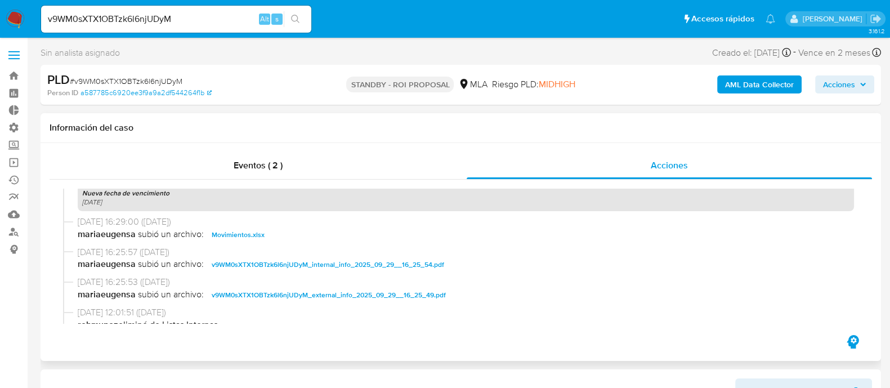
scroll to position [845, 0]
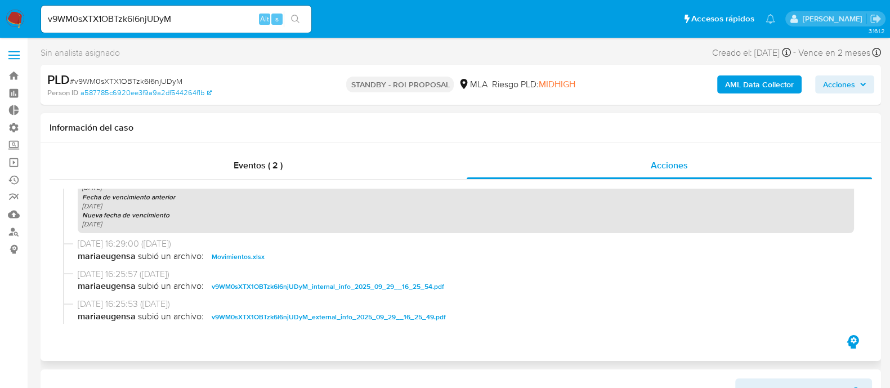
click at [253, 256] on span "Movimientos.xlsx" at bounding box center [238, 257] width 53 height 14
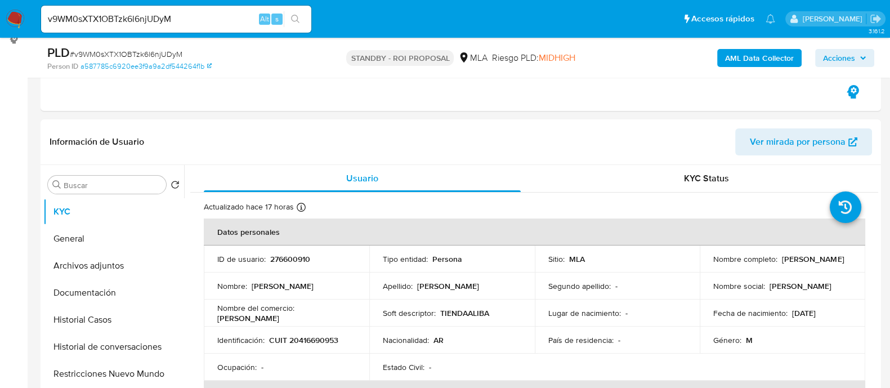
scroll to position [281, 0]
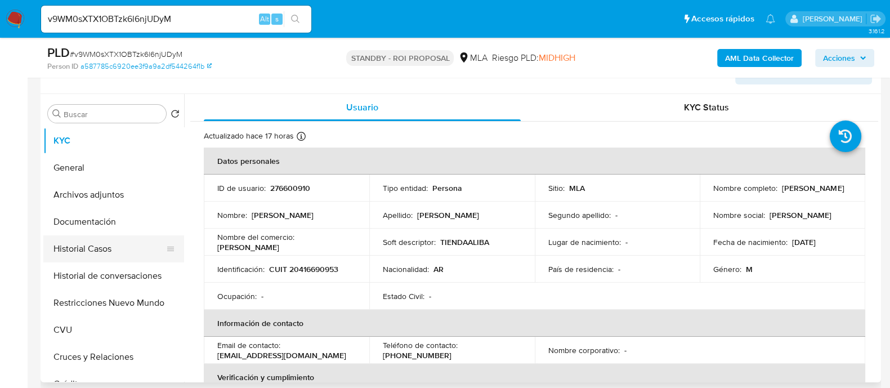
click at [131, 253] on button "Historial Casos" at bounding box center [109, 248] width 132 height 27
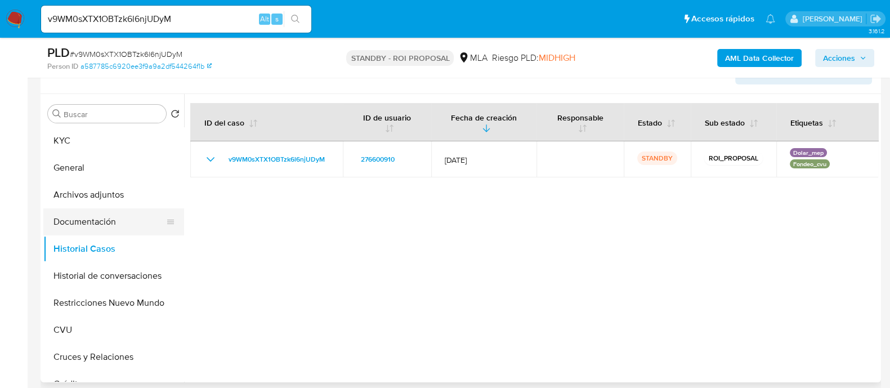
click at [121, 216] on button "Documentación" at bounding box center [109, 221] width 132 height 27
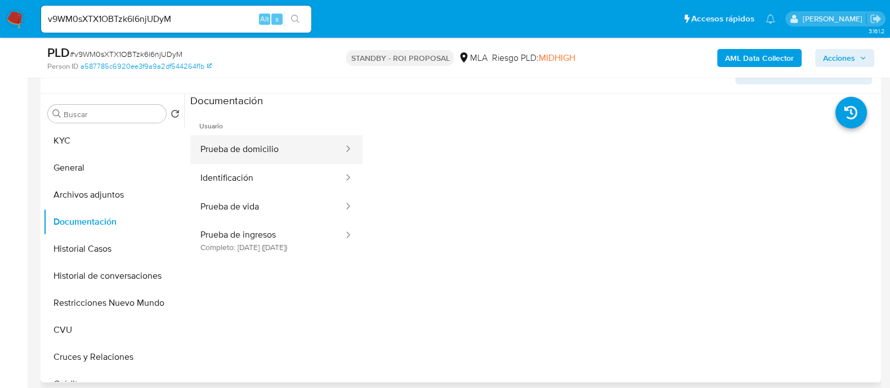
click at [287, 159] on button "Prueba de domicilio" at bounding box center [267, 149] width 154 height 29
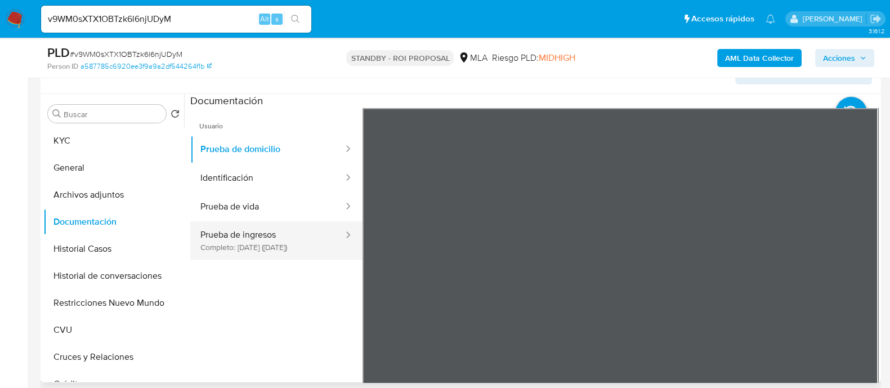
click at [316, 238] on button "Prueba de ingresos Completo: 11/05/2023 (hace 2 años)" at bounding box center [267, 240] width 154 height 38
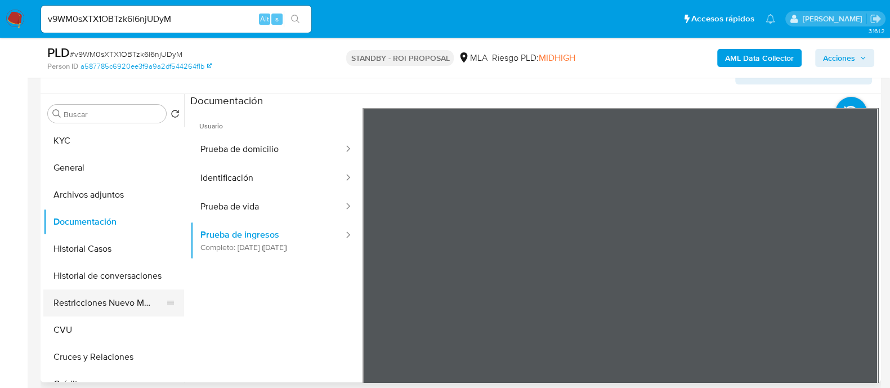
click at [99, 294] on button "Restricciones Nuevo Mundo" at bounding box center [109, 302] width 132 height 27
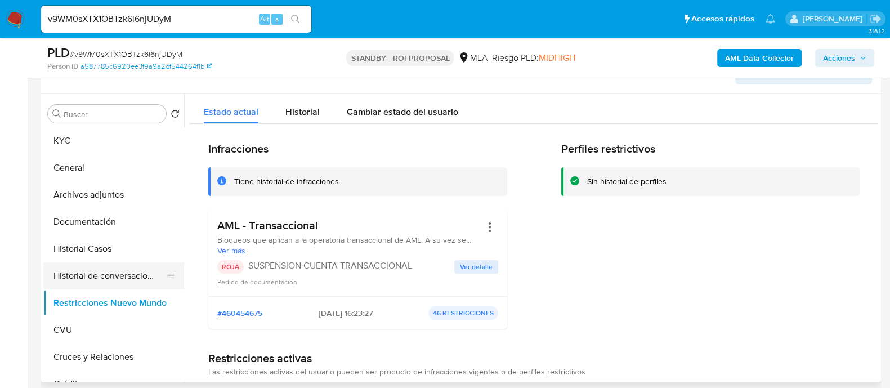
click at [64, 278] on button "Historial de conversaciones" at bounding box center [109, 275] width 132 height 27
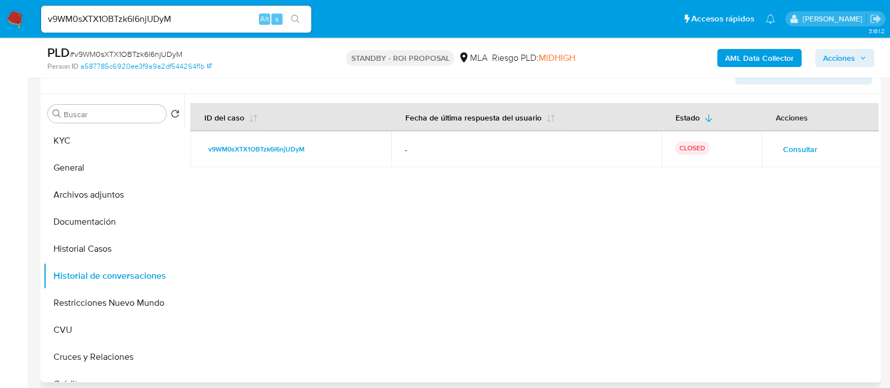
click at [790, 157] on td "Consultar" at bounding box center [820, 149] width 117 height 36
click at [794, 146] on span "Consultar" at bounding box center [800, 149] width 34 height 16
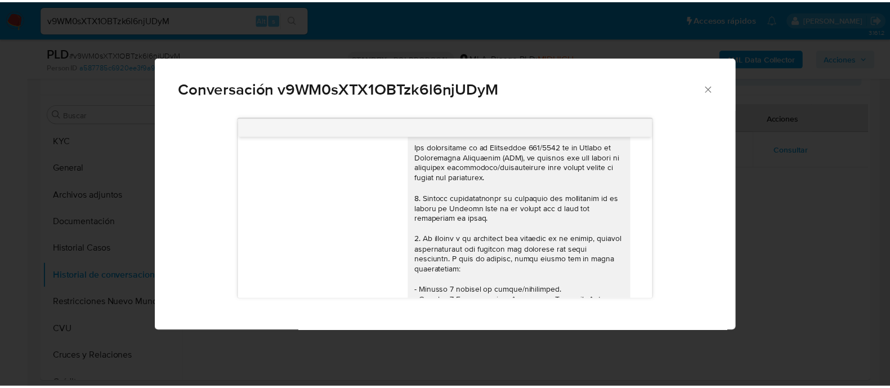
scroll to position [0, 0]
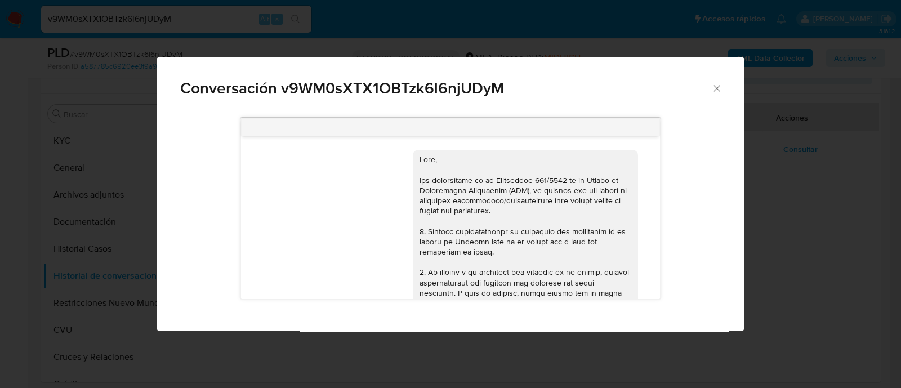
click at [754, 228] on div "Conversación v9WM0sXTX1OBTzk6l6njUDyM 17/09/2025 14:35:19 Hola, Esperamos que t…" at bounding box center [450, 194] width 901 height 388
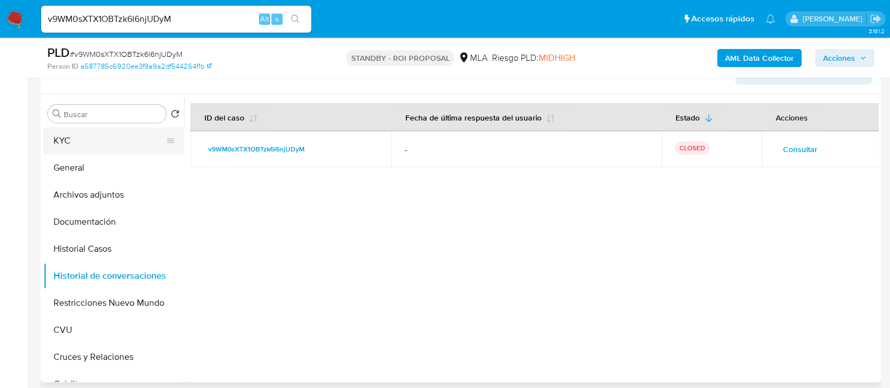
click at [118, 139] on button "KYC" at bounding box center [109, 140] width 132 height 27
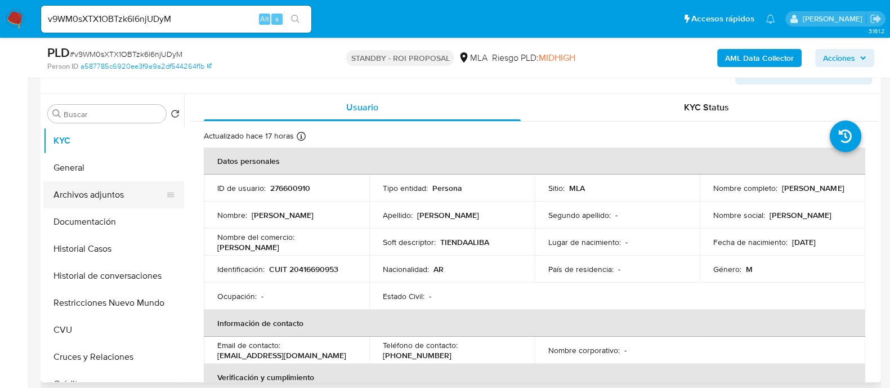
click at [135, 202] on button "Archivos adjuntos" at bounding box center [109, 194] width 132 height 27
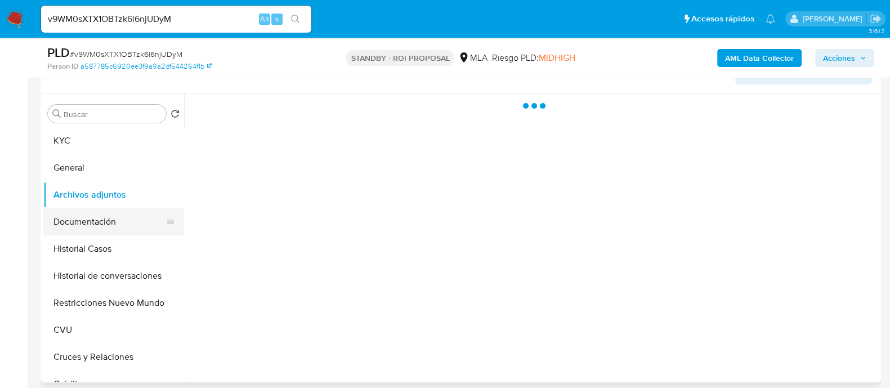
click at [121, 216] on button "Documentación" at bounding box center [109, 221] width 132 height 27
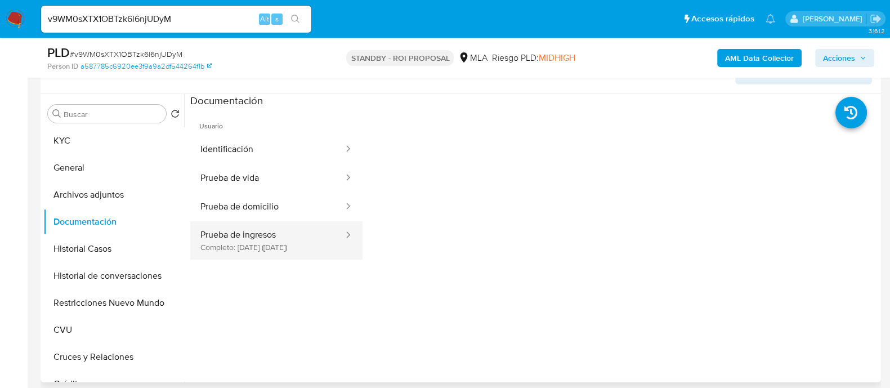
click at [288, 237] on button "Prueba de ingresos Completo: 11/05/2023 (hace 2 años)" at bounding box center [267, 240] width 154 height 38
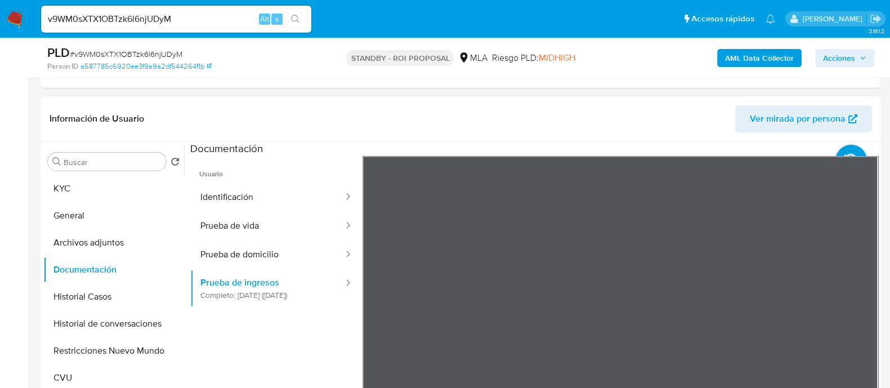
scroll to position [211, 0]
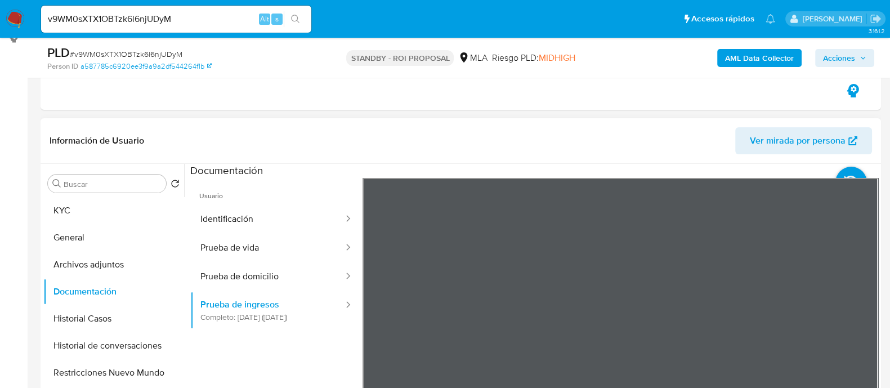
click at [774, 167] on div "Documentación" at bounding box center [534, 171] width 688 height 14
click at [846, 175] on icon at bounding box center [852, 183] width 32 height 32
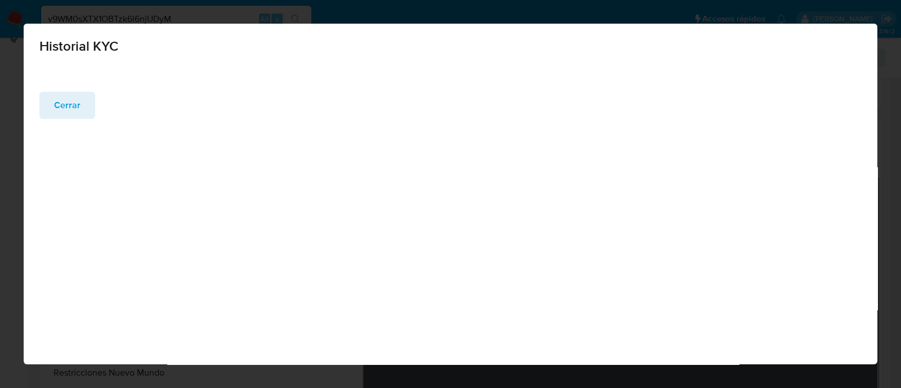
click at [70, 100] on span "Cerrar" at bounding box center [67, 105] width 26 height 25
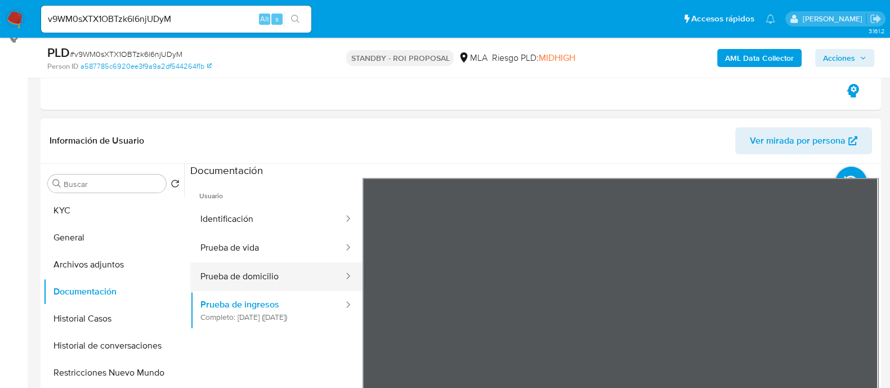
click at [265, 279] on button "Prueba de domicilio" at bounding box center [267, 276] width 154 height 29
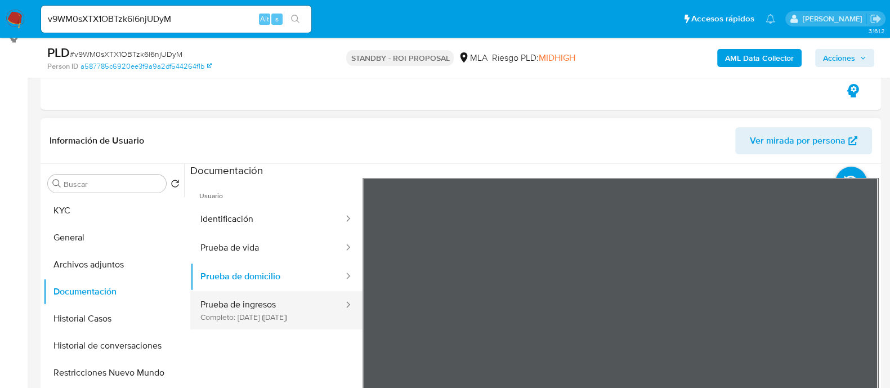
click at [273, 313] on button "Prueba de ingresos Completo: 11/05/2023 (hace 2 años)" at bounding box center [267, 310] width 154 height 38
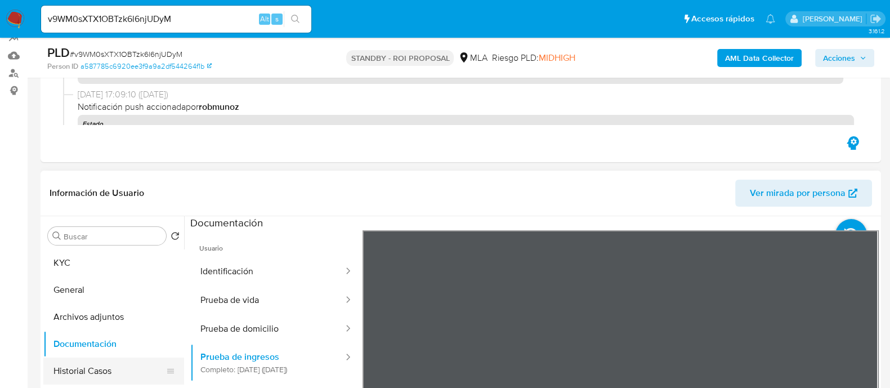
scroll to position [352, 0]
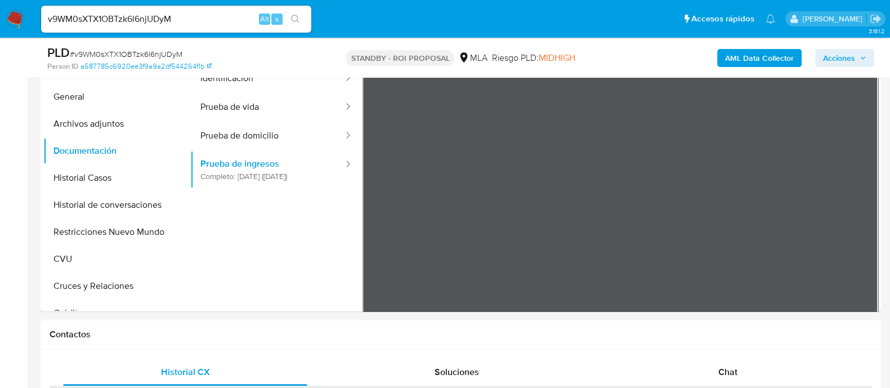
click at [106, 100] on button "General" at bounding box center [109, 96] width 132 height 27
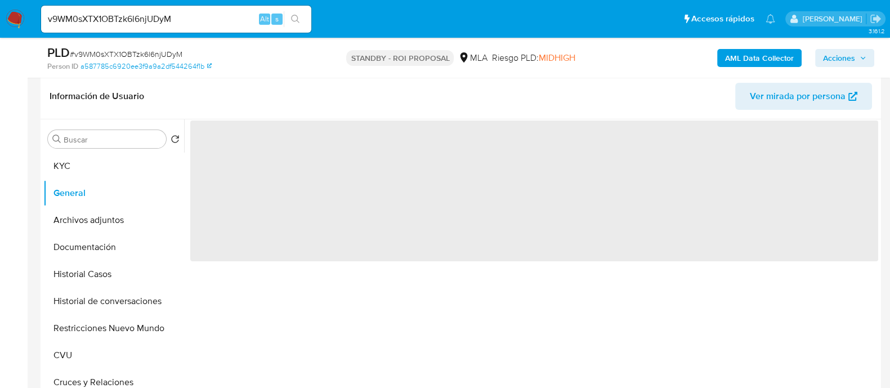
scroll to position [211, 0]
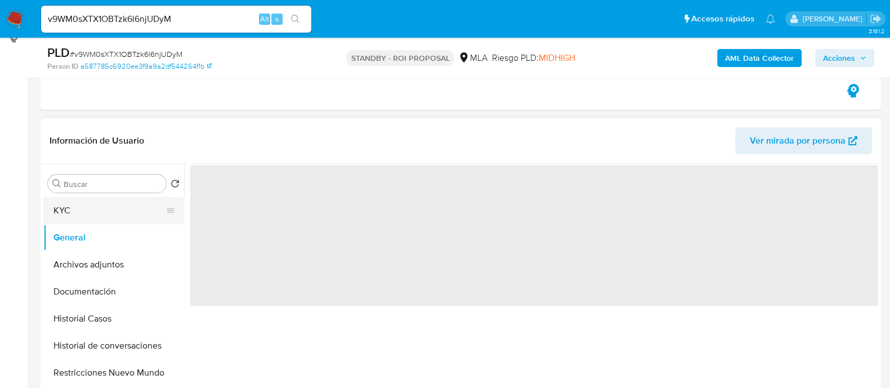
click at [123, 205] on button "KYC" at bounding box center [109, 210] width 132 height 27
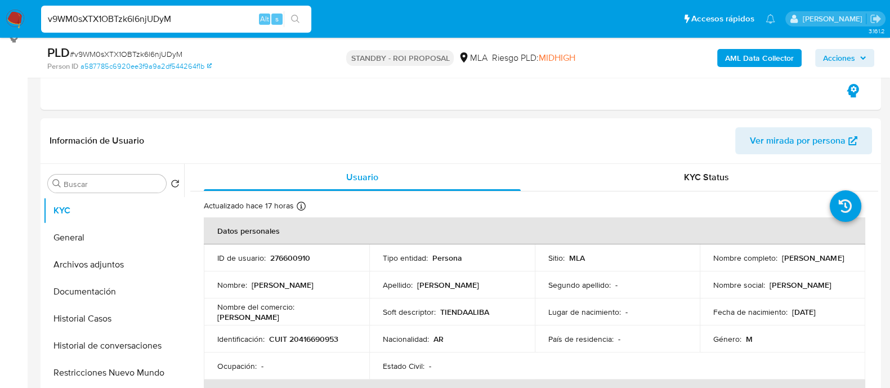
click at [179, 16] on input "v9WM0sXTX1OBTzk6l6njUDyM" at bounding box center [176, 19] width 270 height 15
paste input "zJ8vMwyXFN7333OzAXeZd5L5"
type input "zJ8vMwyXFN7333OzAXeZd5L5"
click at [297, 18] on icon "search-icon" at bounding box center [295, 19] width 9 height 9
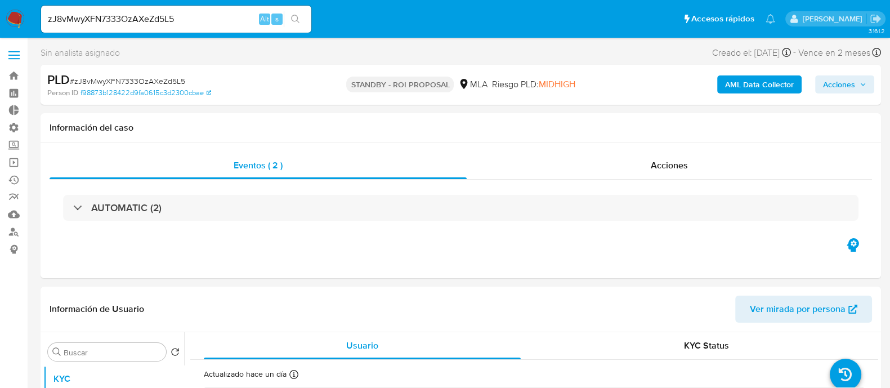
select select "10"
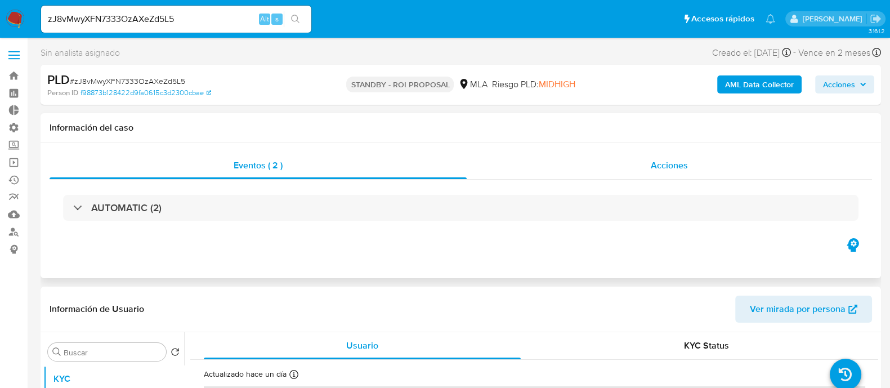
click at [647, 156] on div "Acciones" at bounding box center [670, 165] width 406 height 27
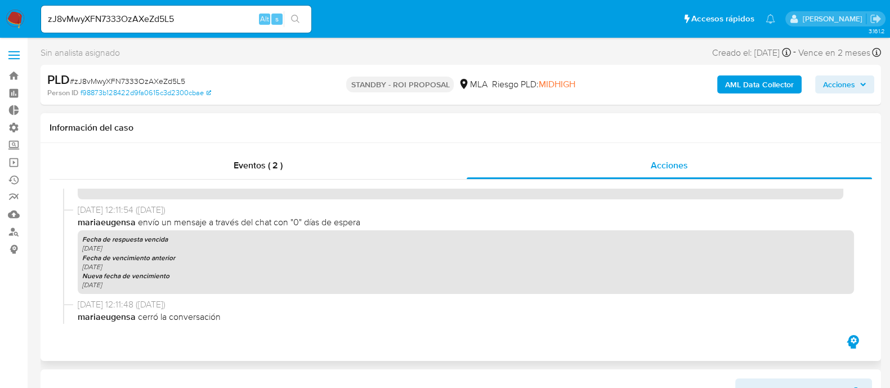
scroll to position [492, 0]
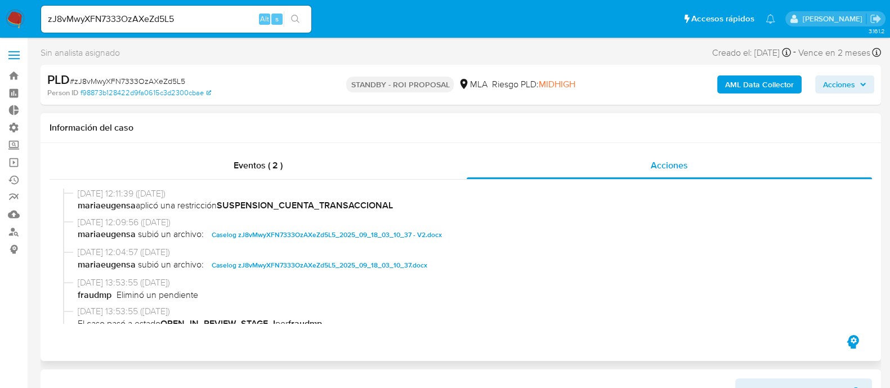
click at [270, 237] on span "Caselog zJ8vMwyXFN7333OzAXeZd5L5_2025_09_18_03_10_37 - V2.docx" at bounding box center [327, 235] width 230 height 14
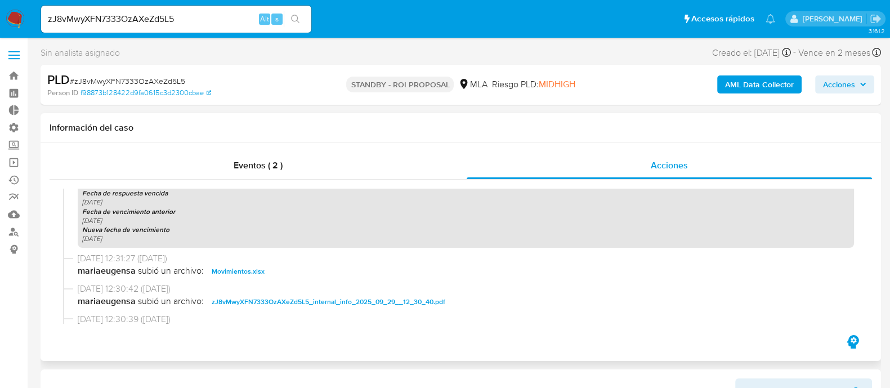
scroll to position [915, 0]
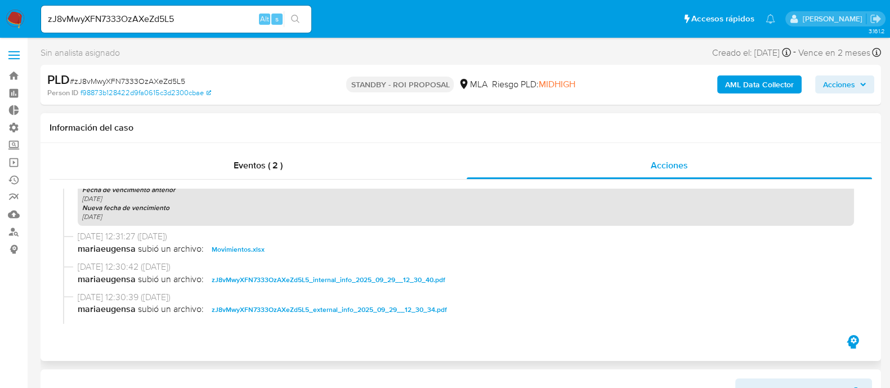
click at [239, 255] on span "Movimientos.xlsx" at bounding box center [238, 250] width 53 height 14
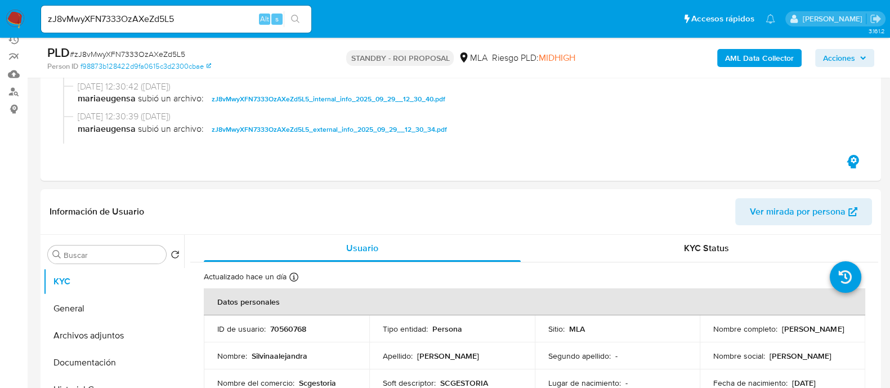
scroll to position [211, 0]
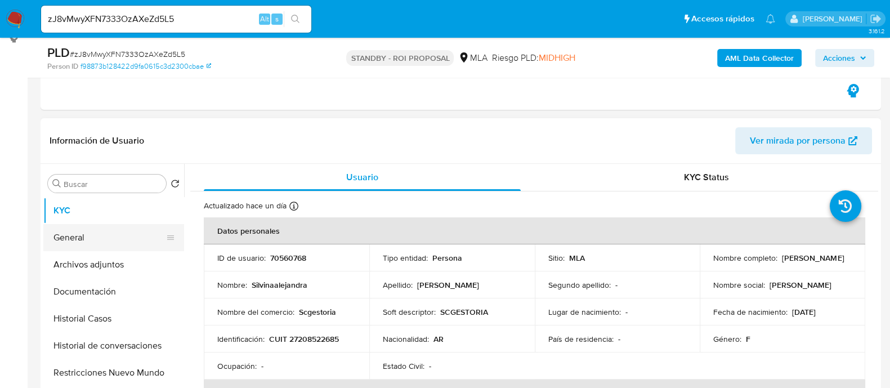
click at [77, 240] on button "General" at bounding box center [109, 237] width 132 height 27
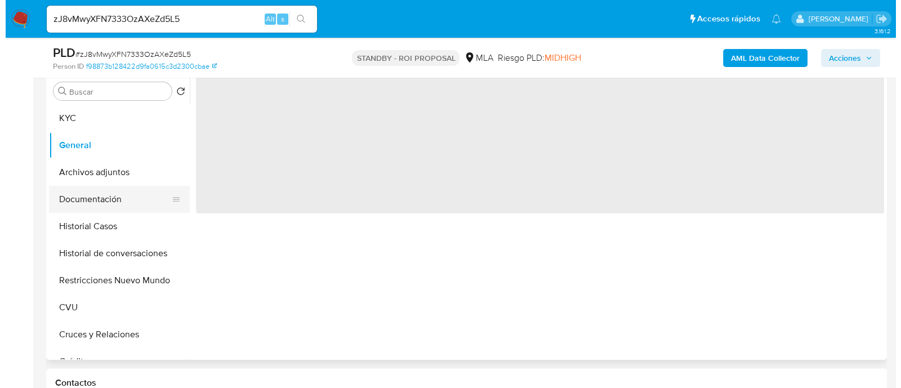
scroll to position [281, 0]
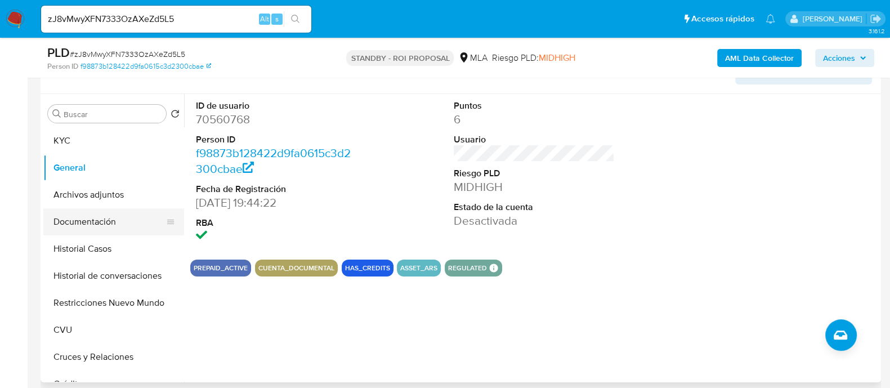
click at [86, 223] on button "Documentación" at bounding box center [109, 221] width 132 height 27
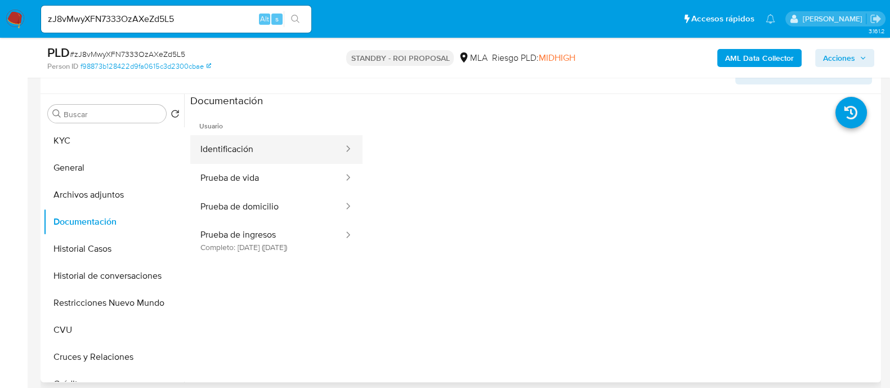
click at [244, 150] on button "Identificación" at bounding box center [267, 149] width 154 height 29
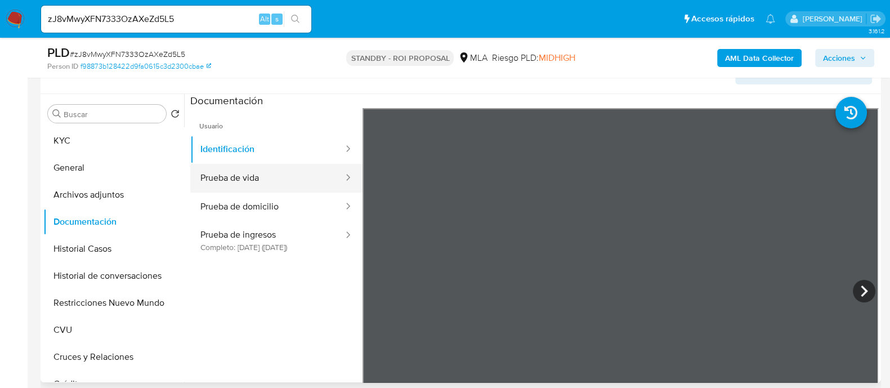
click at [279, 182] on button "Prueba de vida" at bounding box center [267, 178] width 154 height 29
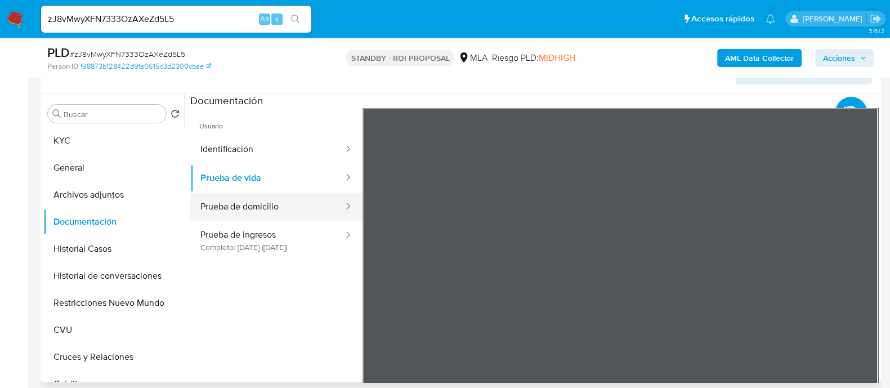
click at [278, 206] on button "Prueba de domicilio" at bounding box center [267, 207] width 154 height 29
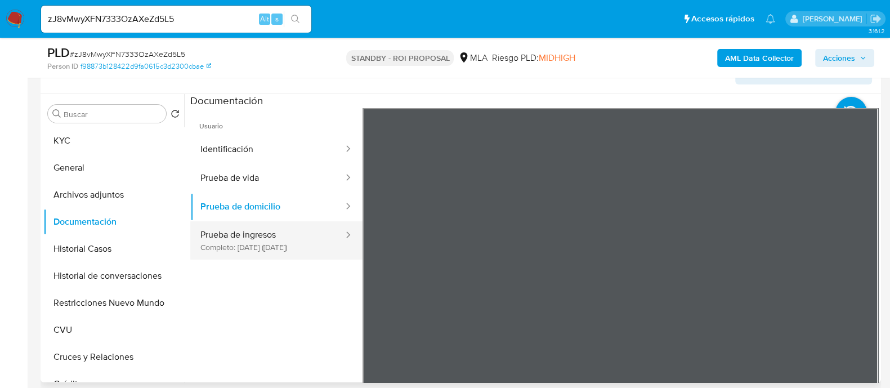
click at [275, 242] on button "Prueba de ingresos Completo: 25/03/2025 (hace 6 meses)" at bounding box center [267, 240] width 154 height 38
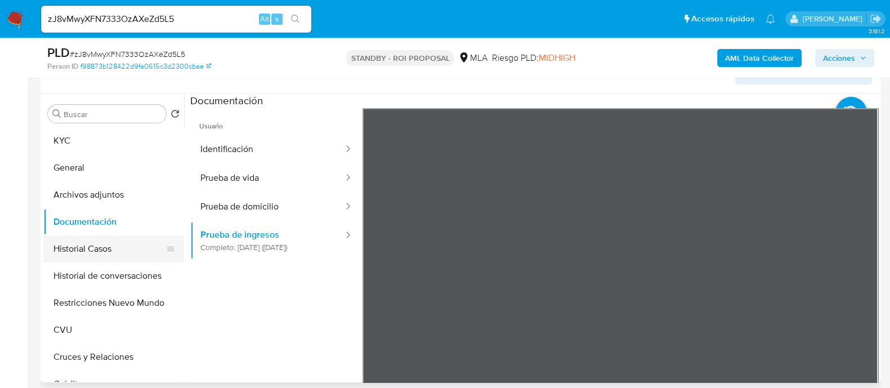
click at [111, 252] on button "Historial Casos" at bounding box center [109, 248] width 132 height 27
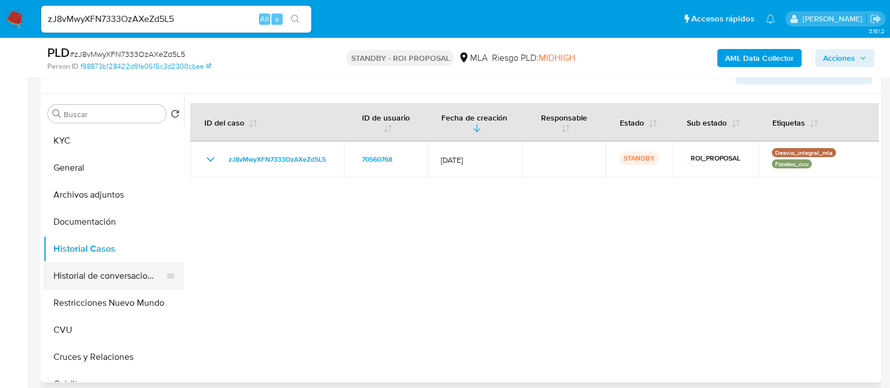
click at [113, 280] on button "Historial de conversaciones" at bounding box center [109, 275] width 132 height 27
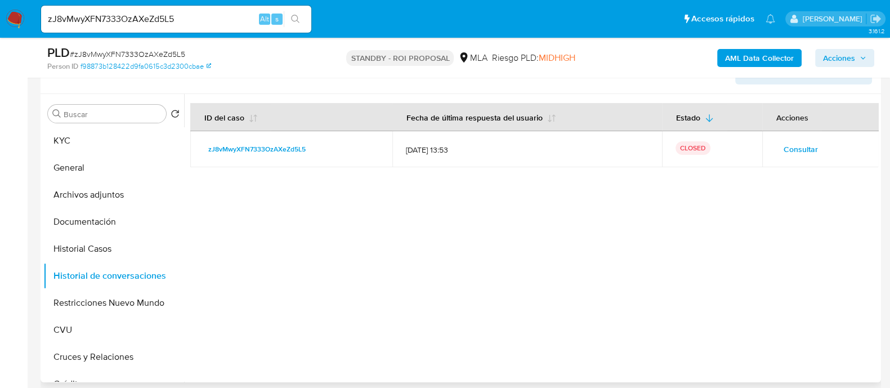
click at [793, 153] on span "Consultar" at bounding box center [801, 149] width 34 height 16
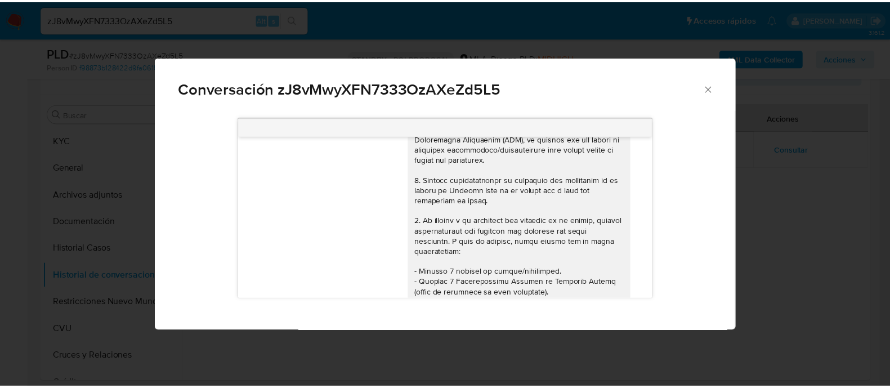
scroll to position [0, 0]
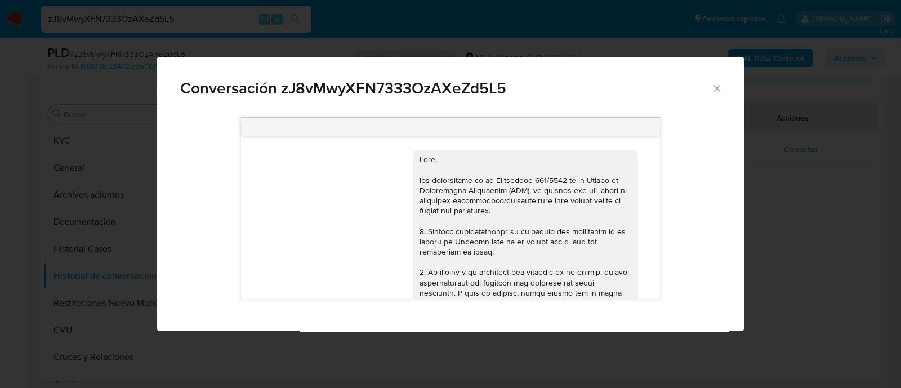
click at [25, 176] on div "Conversación zJ8vMwyXFN7333OzAXeZd5L5 17/09/2025 14:41:11 Hola buen dia 18/09/2…" at bounding box center [450, 194] width 901 height 388
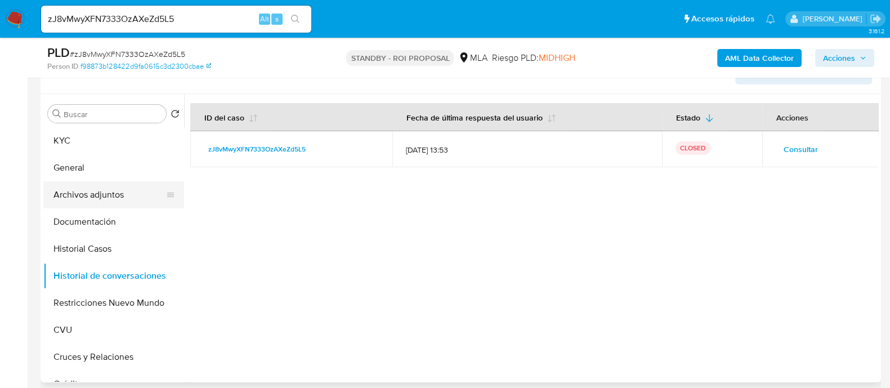
click at [121, 197] on button "Archivos adjuntos" at bounding box center [109, 194] width 132 height 27
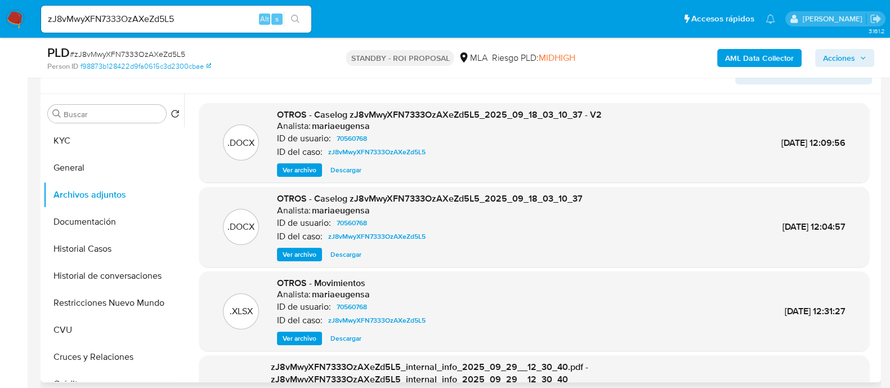
click at [340, 165] on span "Descargar" at bounding box center [346, 169] width 31 height 11
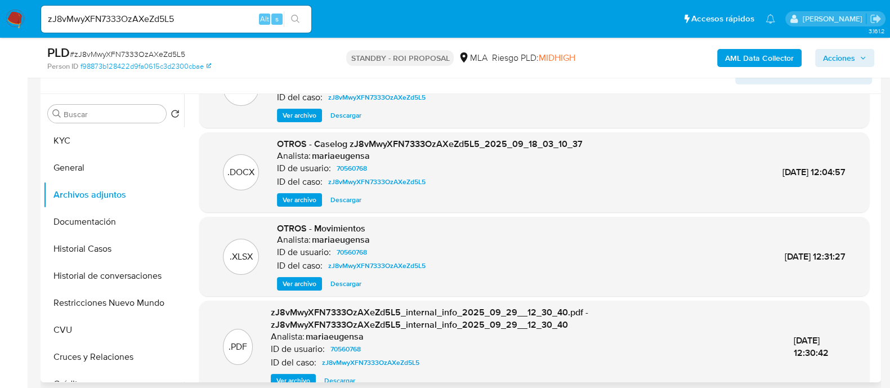
scroll to position [107, 0]
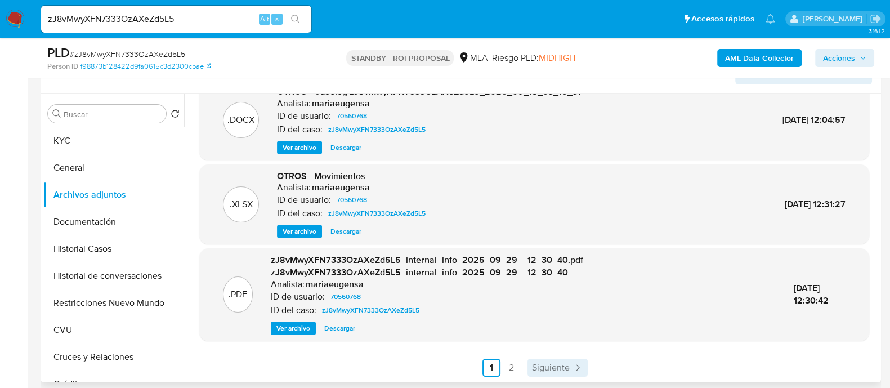
click at [539, 364] on span "Siguiente" at bounding box center [551, 367] width 38 height 9
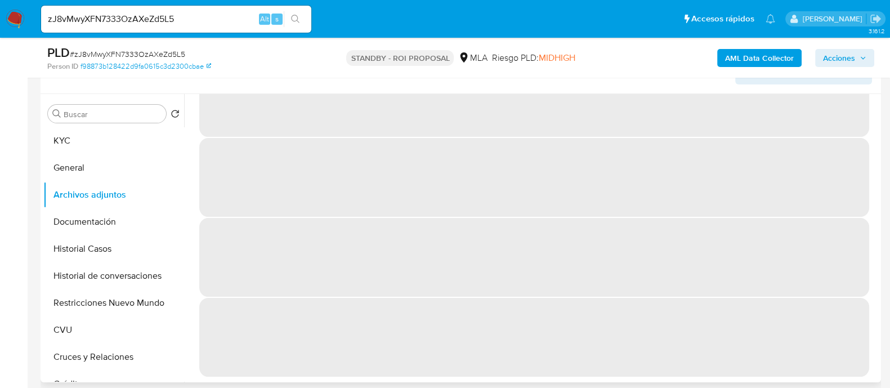
scroll to position [0, 0]
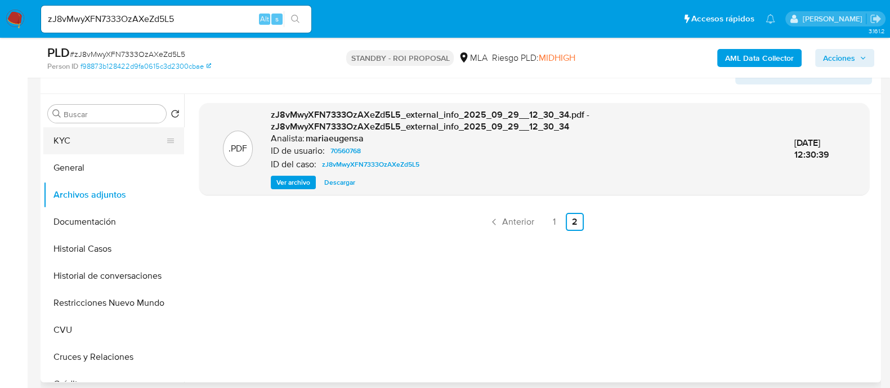
click at [104, 139] on button "KYC" at bounding box center [109, 140] width 132 height 27
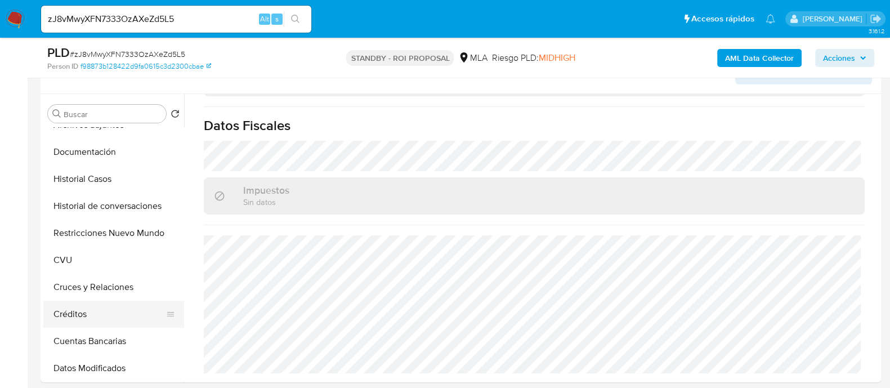
scroll to position [211, 0]
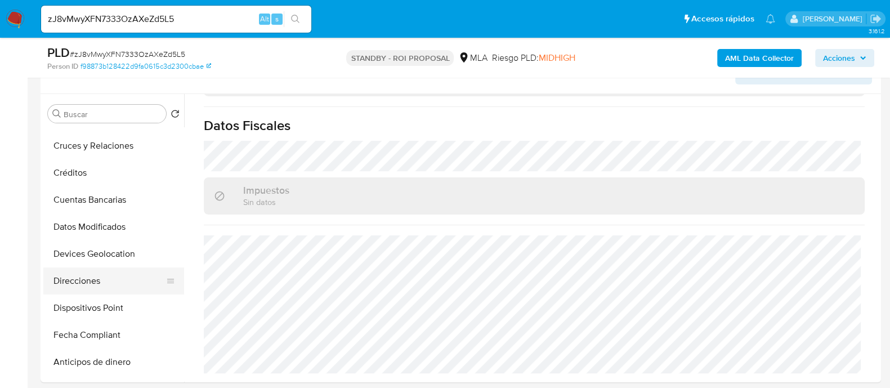
click at [112, 284] on button "Direcciones" at bounding box center [109, 281] width 132 height 27
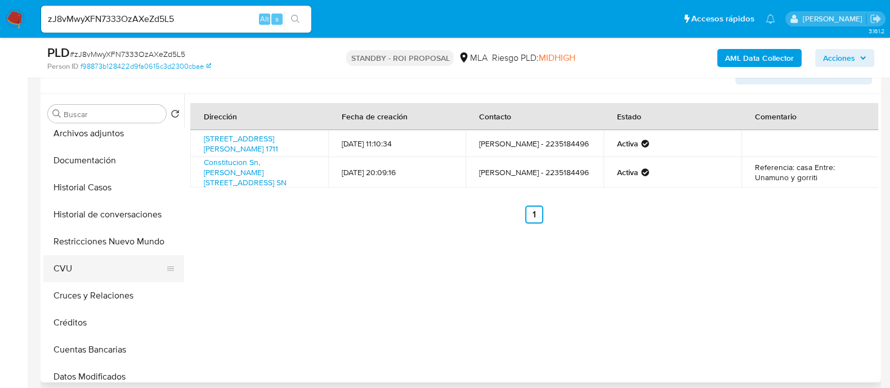
scroll to position [0, 0]
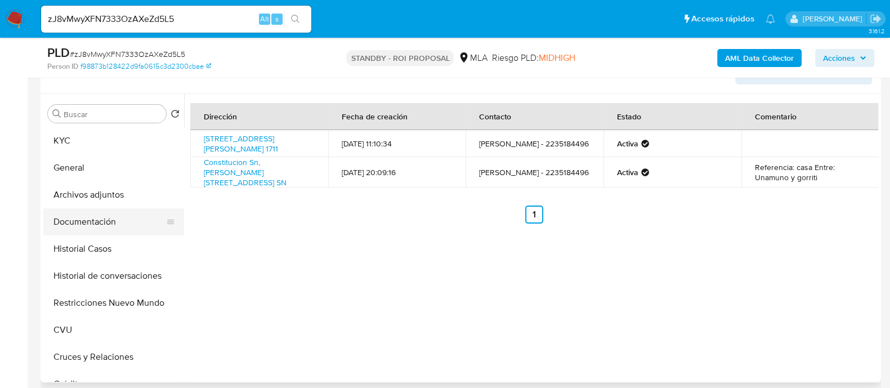
click at [118, 219] on button "Documentación" at bounding box center [109, 221] width 132 height 27
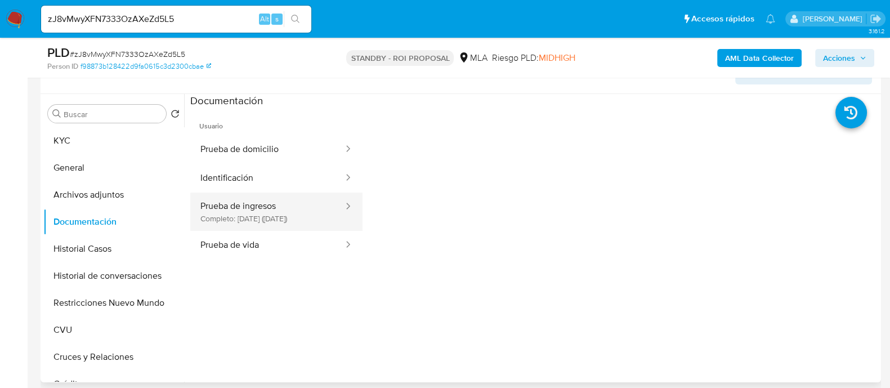
click at [289, 217] on button "Prueba de ingresos Completo: 25/03/2025 (hace 6 meses)" at bounding box center [267, 212] width 154 height 38
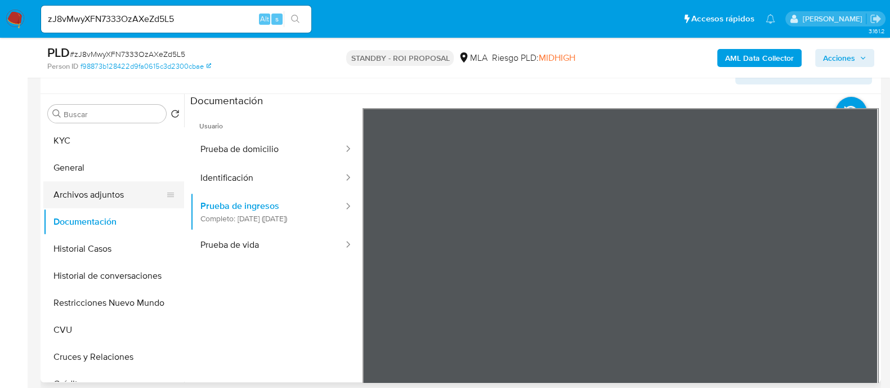
click at [120, 195] on button "Archivos adjuntos" at bounding box center [109, 194] width 132 height 27
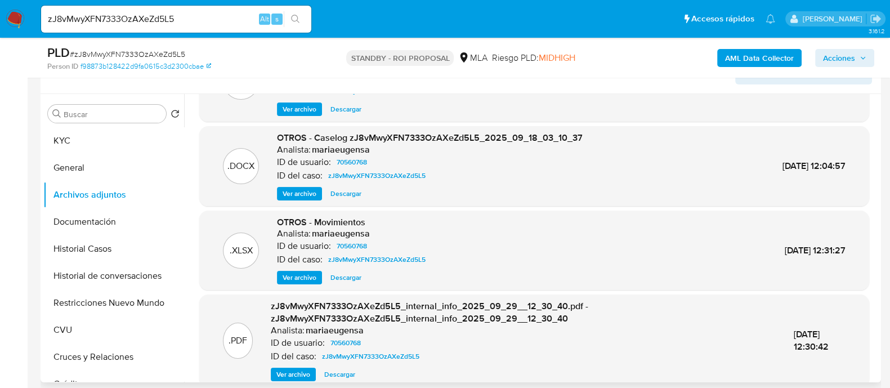
scroll to position [107, 0]
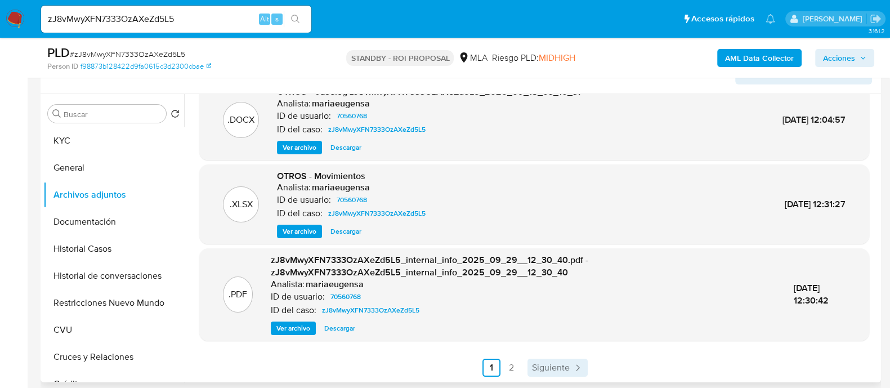
click at [549, 366] on span "Siguiente" at bounding box center [551, 367] width 38 height 9
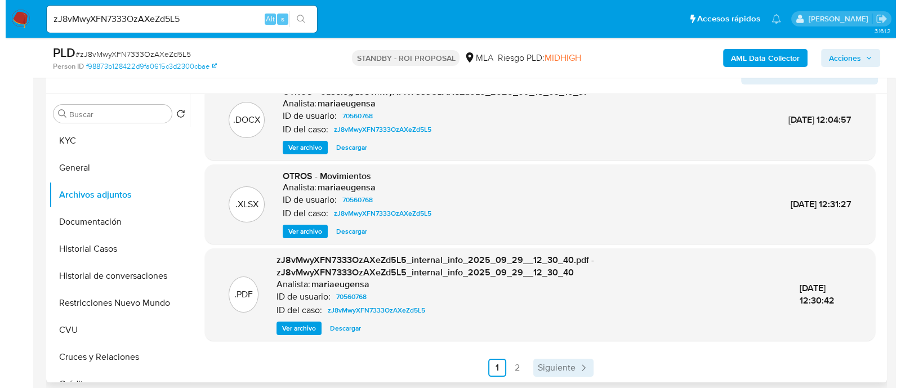
scroll to position [0, 0]
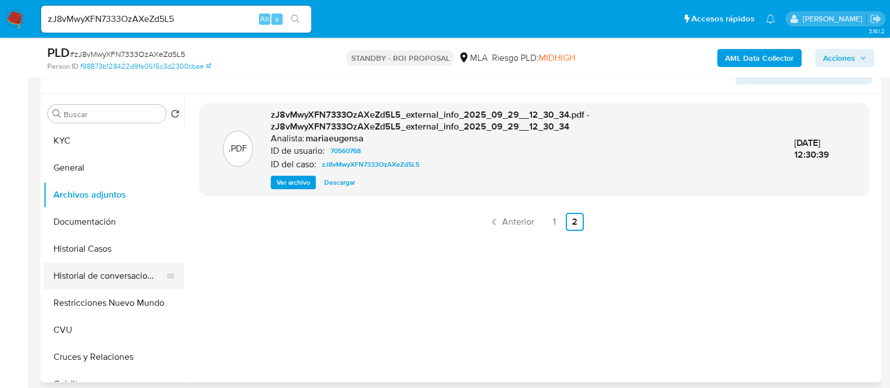
click at [129, 275] on button "Historial de conversaciones" at bounding box center [109, 275] width 132 height 27
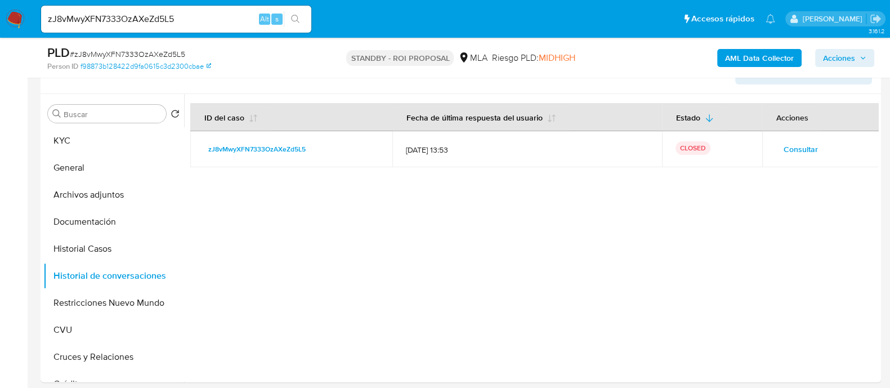
click at [801, 162] on td "Consultar" at bounding box center [821, 149] width 117 height 36
click at [803, 141] on span "Consultar" at bounding box center [801, 149] width 34 height 16
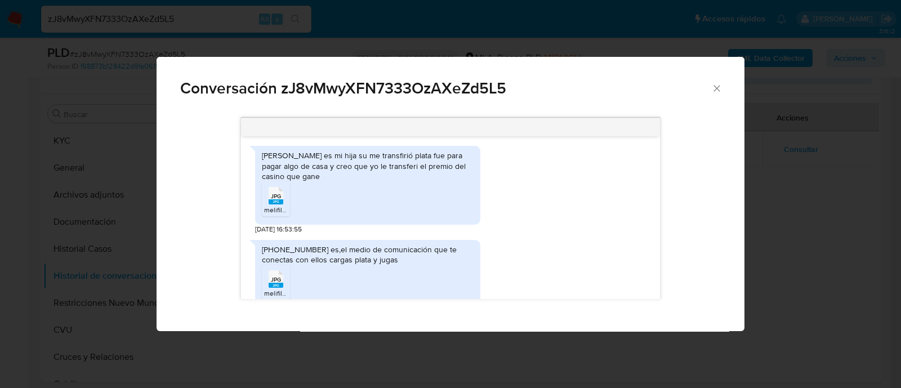
scroll to position [1459, 0]
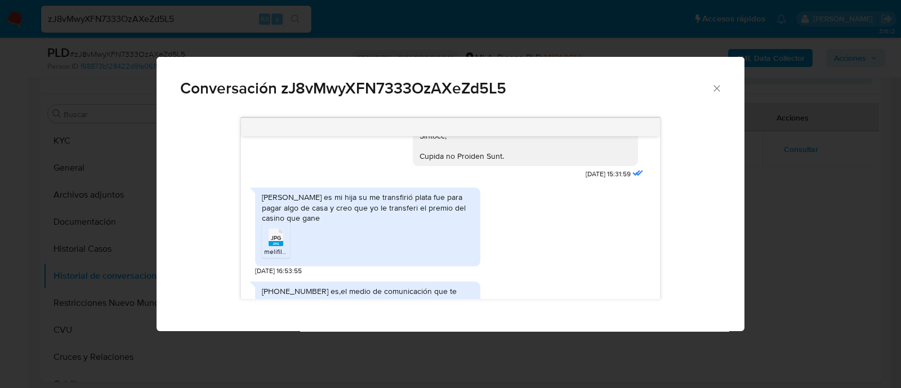
click at [279, 241] on span "JPG" at bounding box center [276, 237] width 10 height 7
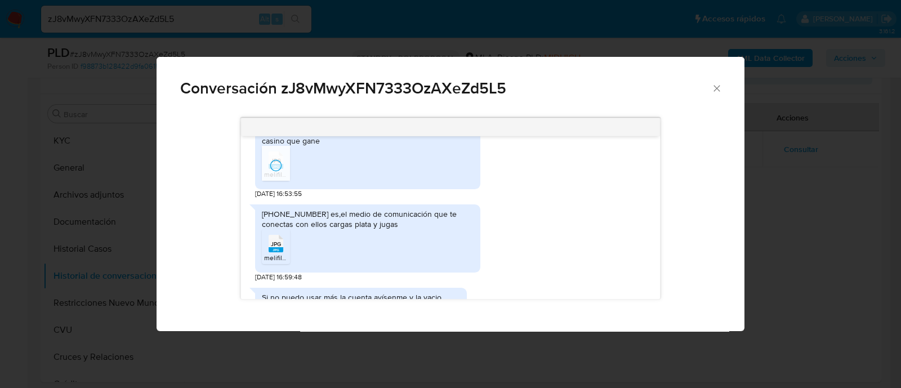
scroll to position [1600, 0]
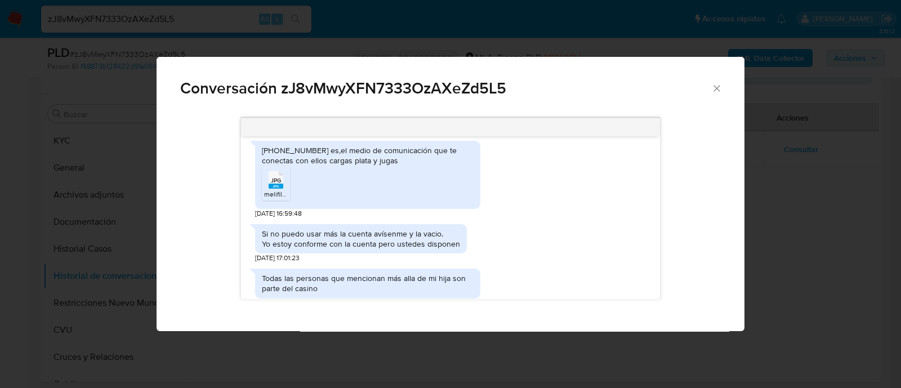
click at [276, 189] on rect "Comunicación" at bounding box center [276, 186] width 15 height 5
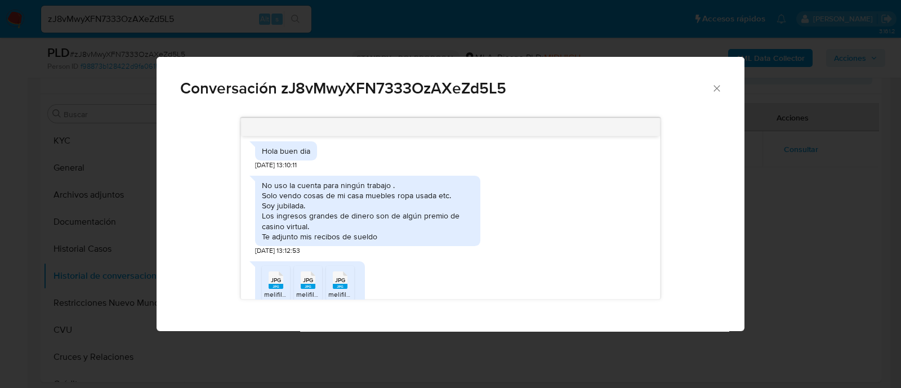
scroll to position [663, 0]
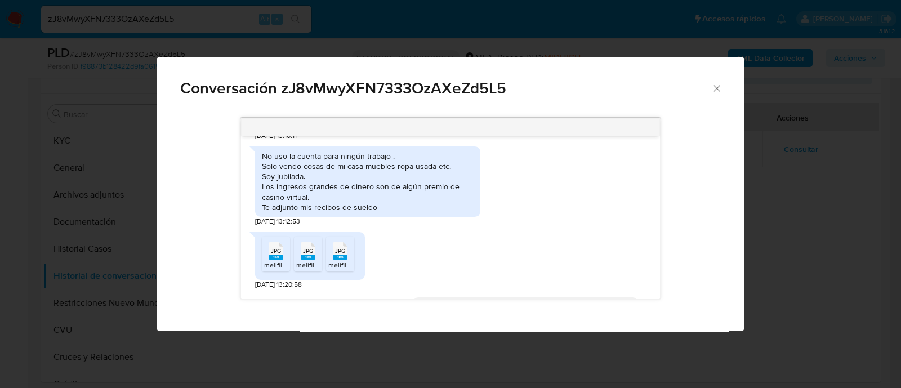
click at [274, 255] on span "JPG" at bounding box center [276, 250] width 10 height 7
click at [309, 255] on span "JPG" at bounding box center [308, 250] width 10 height 7
click at [340, 255] on span "JPG" at bounding box center [340, 250] width 10 height 7
click at [713, 91] on icon "Cerrar" at bounding box center [716, 88] width 11 height 11
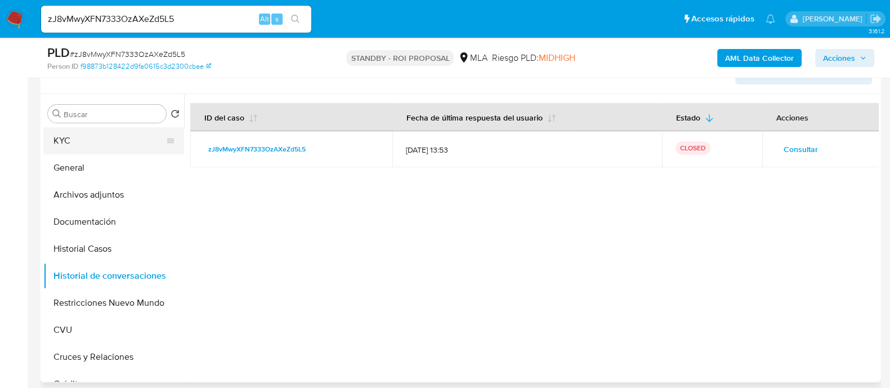
click at [114, 137] on button "KYC" at bounding box center [109, 140] width 132 height 27
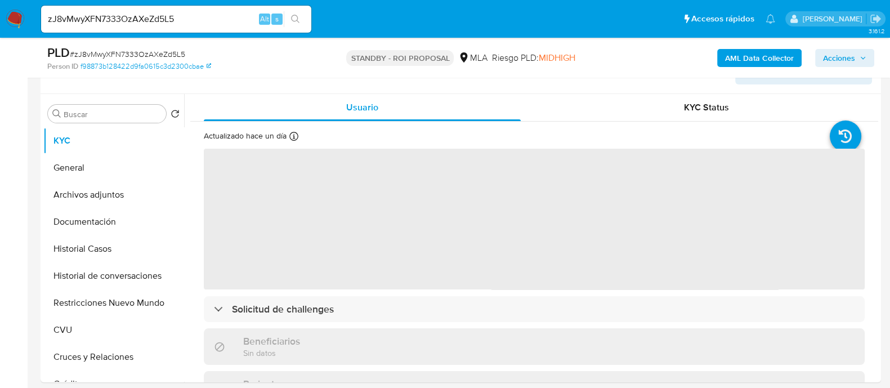
click at [728, 52] on b "AML Data Collector" at bounding box center [759, 58] width 69 height 18
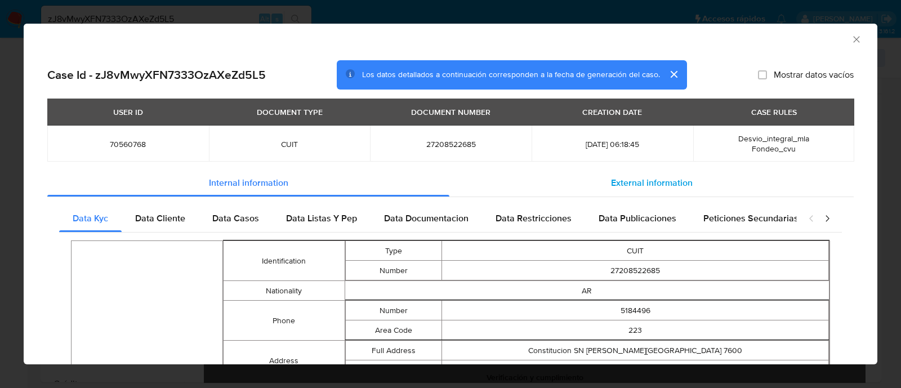
click at [694, 175] on div "External information" at bounding box center [651, 183] width 404 height 27
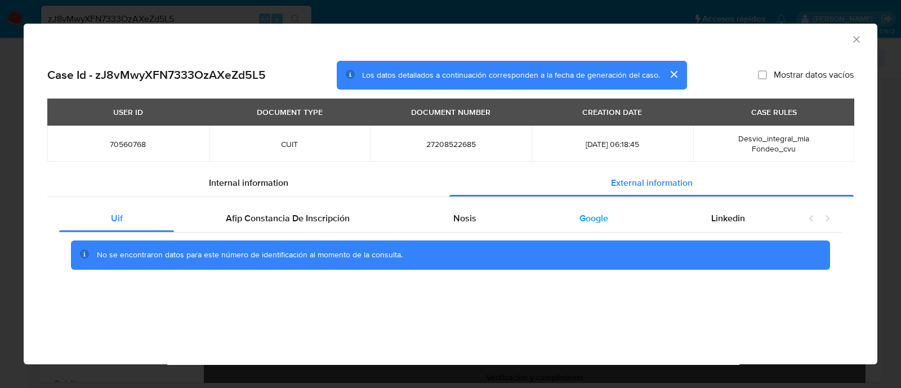
click at [566, 213] on div "Google" at bounding box center [594, 218] width 132 height 27
click at [424, 217] on div "Nosis" at bounding box center [465, 218] width 126 height 27
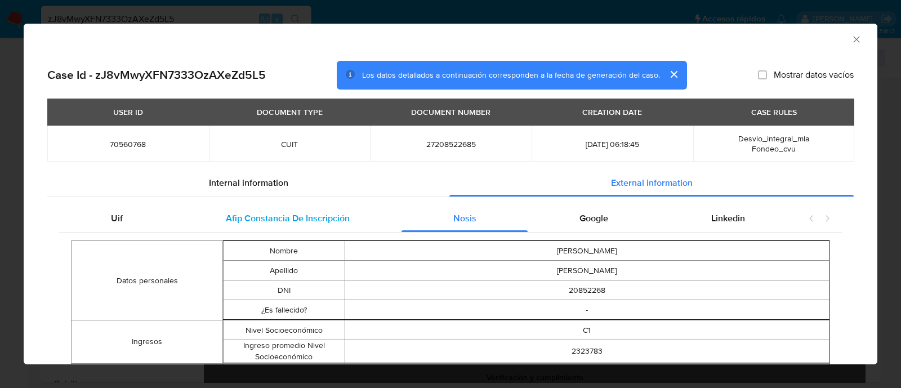
click at [295, 212] on span "Afip Constancia De Inscripción" at bounding box center [288, 218] width 124 height 13
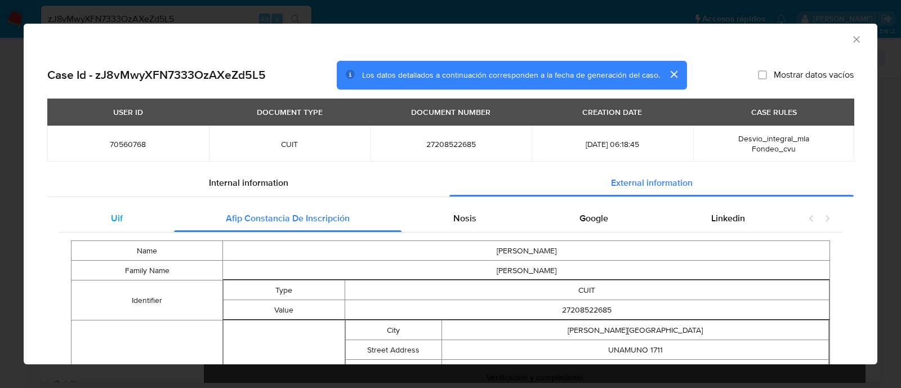
click at [155, 212] on div "Uif" at bounding box center [116, 218] width 115 height 27
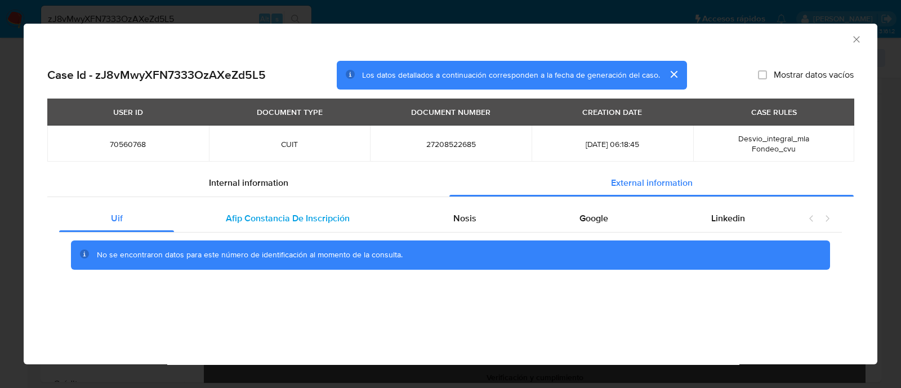
click at [236, 212] on span "Afip Constancia De Inscripción" at bounding box center [288, 218] width 124 height 13
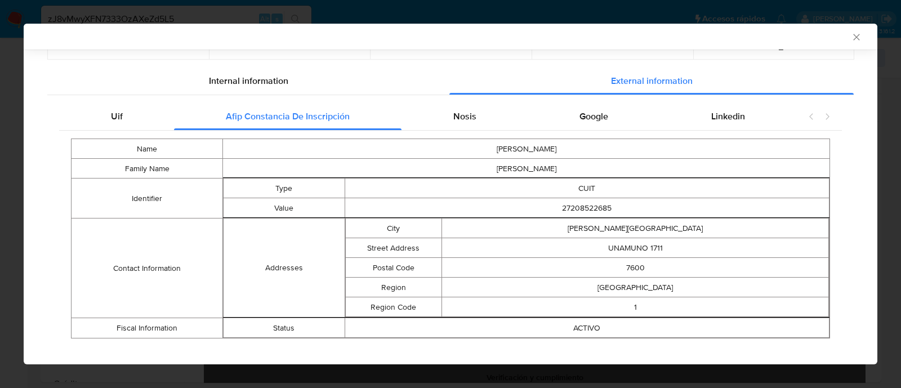
scroll to position [115, 0]
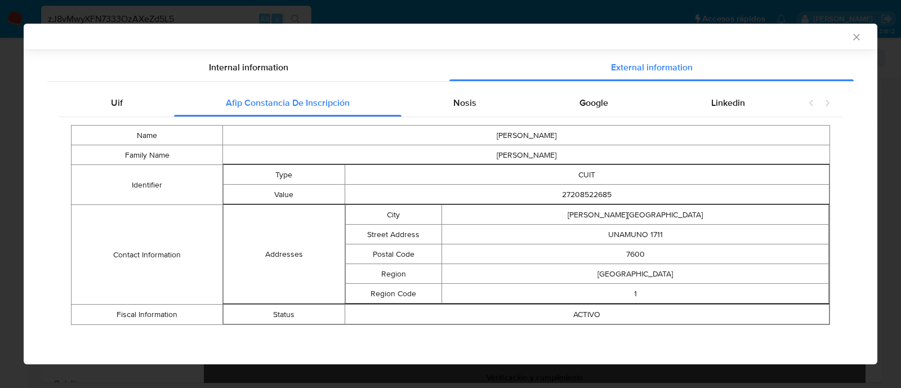
click at [528, 120] on div "Name SILVINA ALEJANDRA Family Name CARMODY Identifier Type CUIT Value 272085226…" at bounding box center [450, 225] width 783 height 216
click at [488, 109] on div "Nosis" at bounding box center [465, 103] width 126 height 27
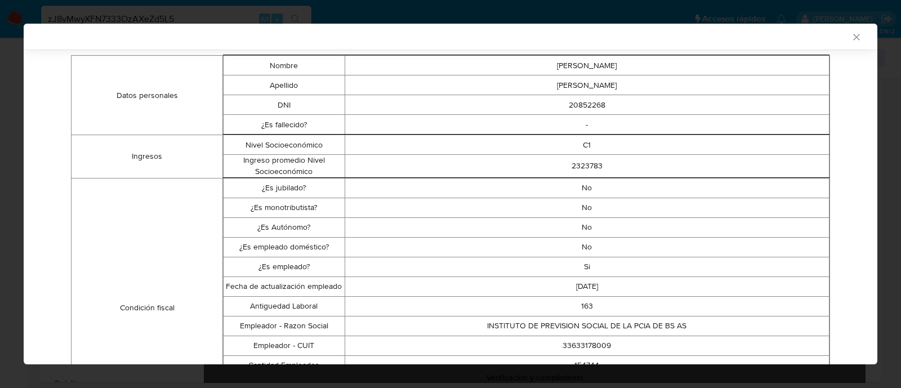
scroll to position [396, 0]
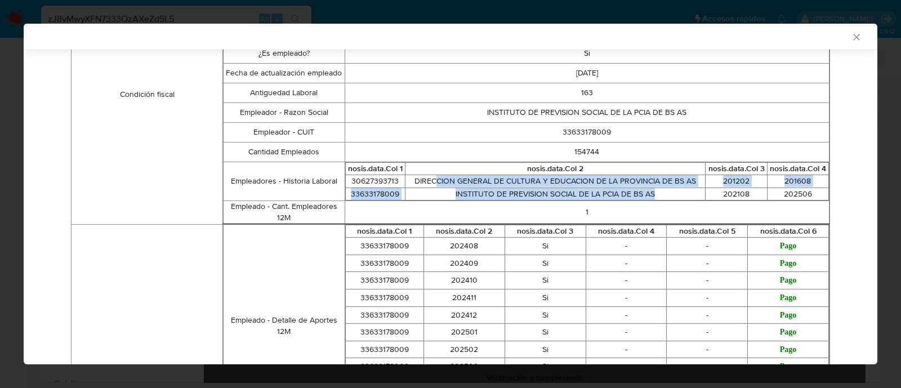
drag, startPoint x: 429, startPoint y: 180, endPoint x: 690, endPoint y: 200, distance: 262.1
click at [690, 200] on tbody "30627393713 DIRECCION GENERAL DE CULTURA Y EDUCACION DE LA PROVINCIA DE BS AS 2…" at bounding box center [587, 187] width 484 height 25
click at [670, 194] on td "INSTITUTO DE PREVISION SOCIAL DE LA PCIA DE BS AS" at bounding box center [555, 194] width 301 height 13
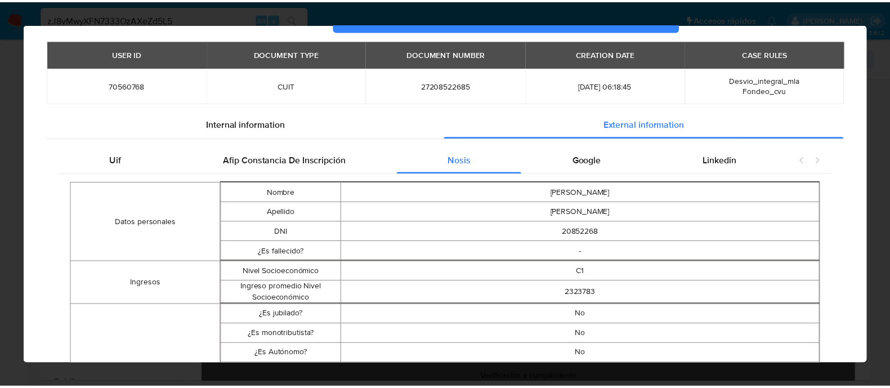
scroll to position [0, 0]
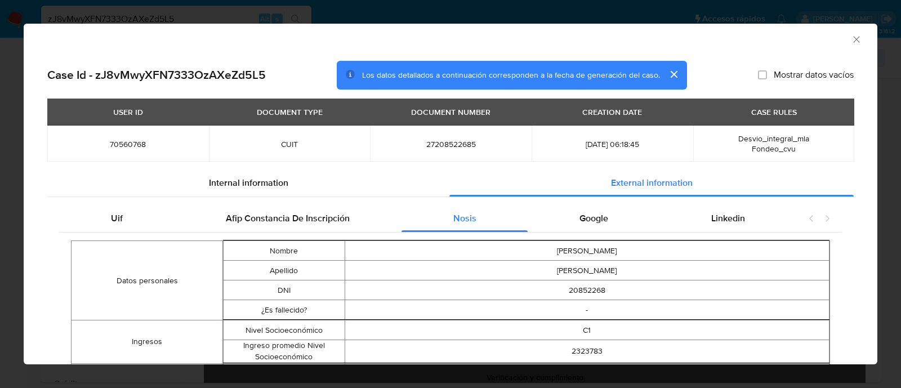
click at [461, 146] on span "27208522685" at bounding box center [451, 144] width 135 height 10
copy span "27208522685"
click at [222, 12] on div "AML Data Collector Case Id - zJ8vMwyXFN7333OzAXeZd5L5 Los datos detallados a co…" at bounding box center [450, 194] width 901 height 388
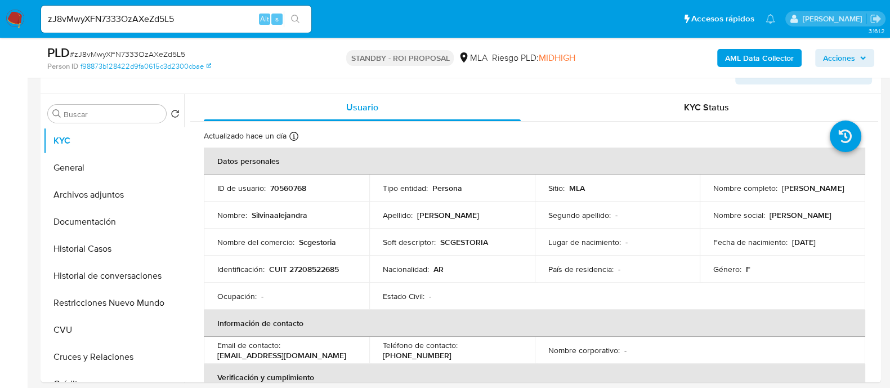
click at [208, 15] on input "zJ8vMwyXFN7333OzAXeZd5L5" at bounding box center [176, 19] width 270 height 15
paste input "BzTFlxwXcWFZJtDoOHtMSH5l"
type input "BzTFlxwXcWFZJtDoOHtMSH5l"
click at [299, 21] on icon "search-icon" at bounding box center [295, 19] width 9 height 9
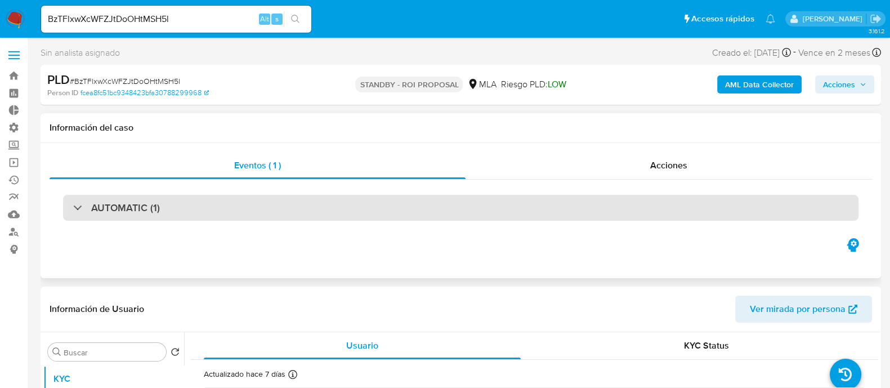
select select "10"
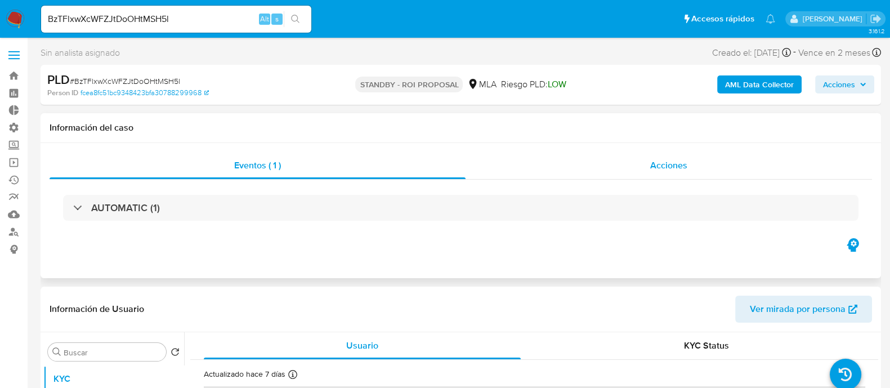
click at [652, 176] on div "Acciones" at bounding box center [669, 165] width 407 height 27
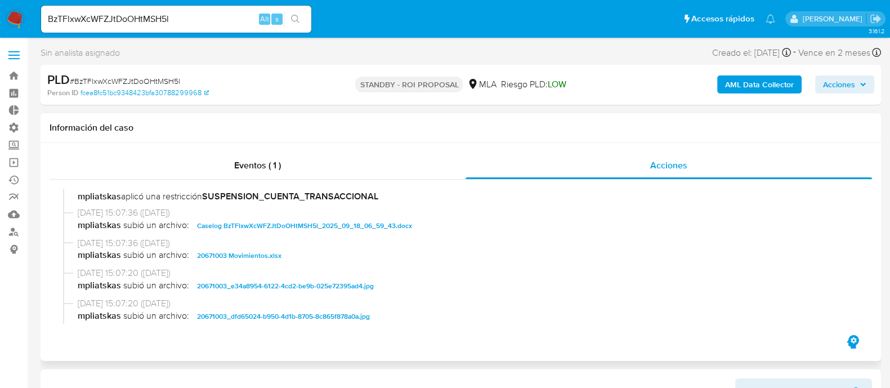
scroll to position [563, 0]
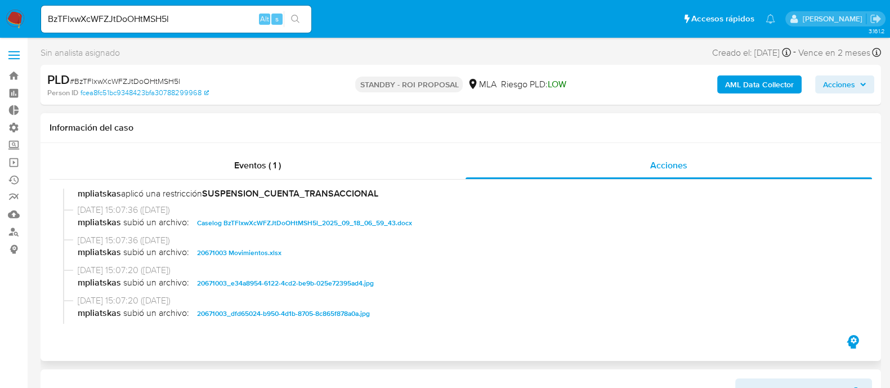
click at [266, 226] on span "Caselog BzTFlxwXcWFZJtDoOHtMSH5l_2025_09_18_06_59_43.docx" at bounding box center [304, 223] width 215 height 14
click at [262, 239] on span "01/10/2025 15:07:36 (hace 7 días)" at bounding box center [466, 240] width 777 height 12
click at [262, 250] on span "20671003 Movimientos.xlsx" at bounding box center [239, 253] width 84 height 14
click at [368, 269] on span "01/10/2025 15:07:20 (hace 7 días)" at bounding box center [466, 270] width 777 height 12
click at [359, 281] on span "20671003_e34a8954-6122-4cd2-be9b-025e72395ad4.jpg" at bounding box center [285, 284] width 177 height 14
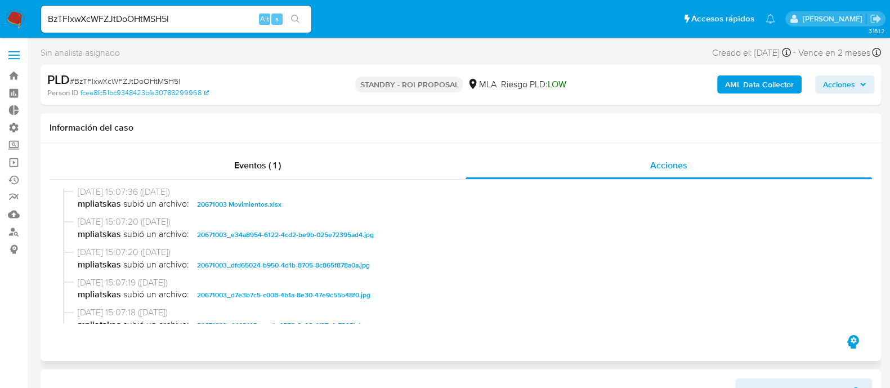
scroll to position [634, 0]
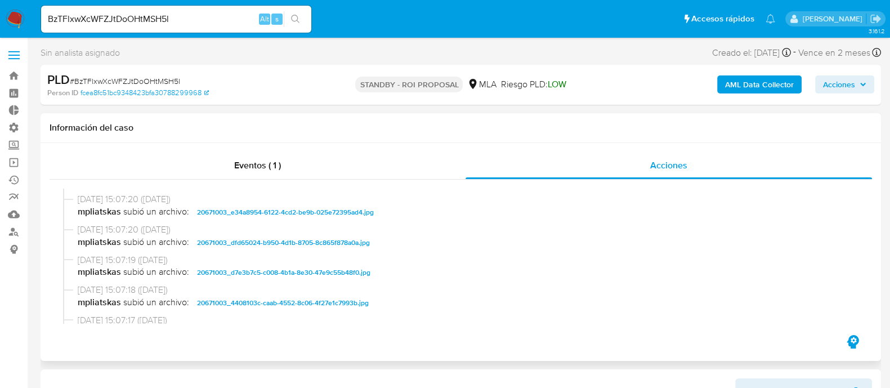
click at [366, 244] on span "20671003_dfd65024-b950-4d1b-8705-8c865f878a0a.jpg" at bounding box center [283, 243] width 173 height 14
click at [359, 274] on span "20671003_d7e3b7c5-c008-4b1a-8e30-47e9c55b48f0.jpg" at bounding box center [283, 273] width 173 height 14
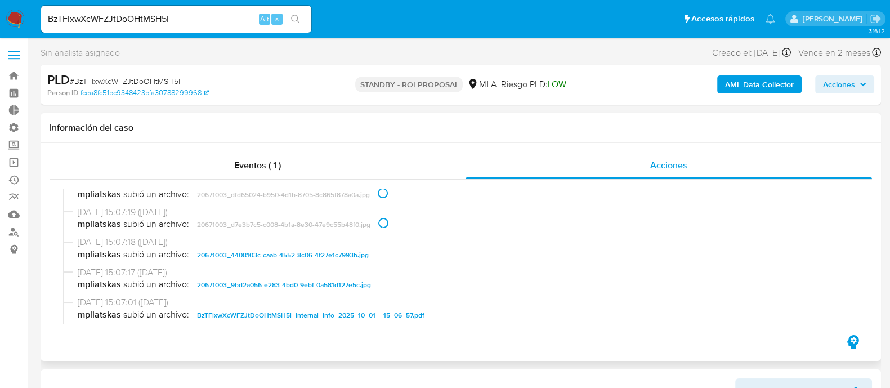
scroll to position [704, 0]
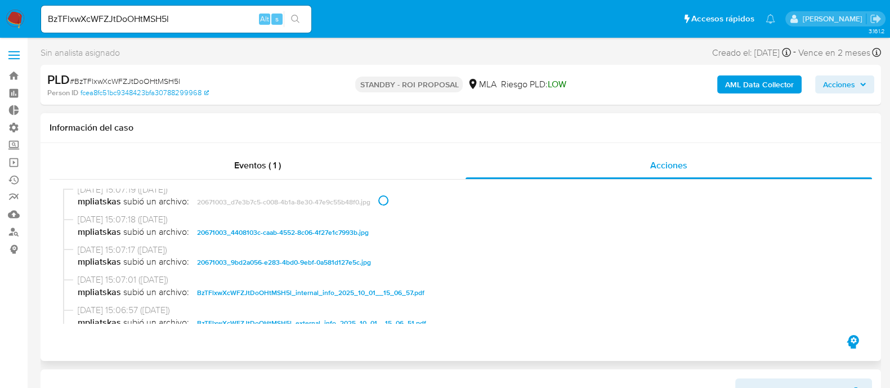
click at [363, 234] on span "20671003_4408103c-caab-4552-8c06-4f27e1c7993b.jpg" at bounding box center [283, 233] width 172 height 14
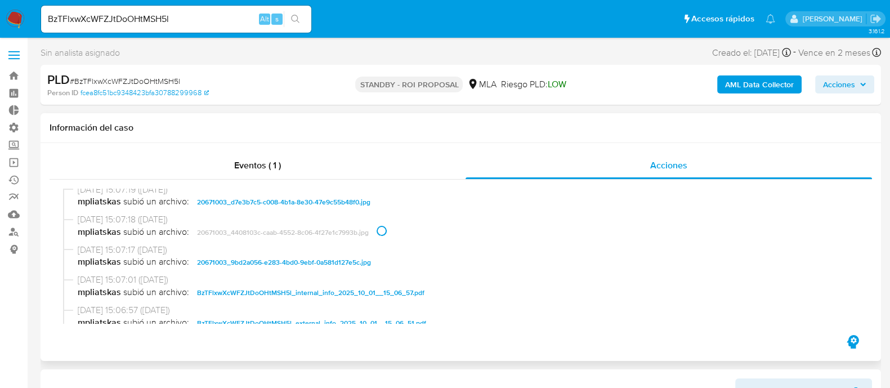
click at [360, 259] on span "20671003_9bd2a056-e283-4bd0-9ebf-0a581d127e5c.jpg" at bounding box center [284, 263] width 174 height 14
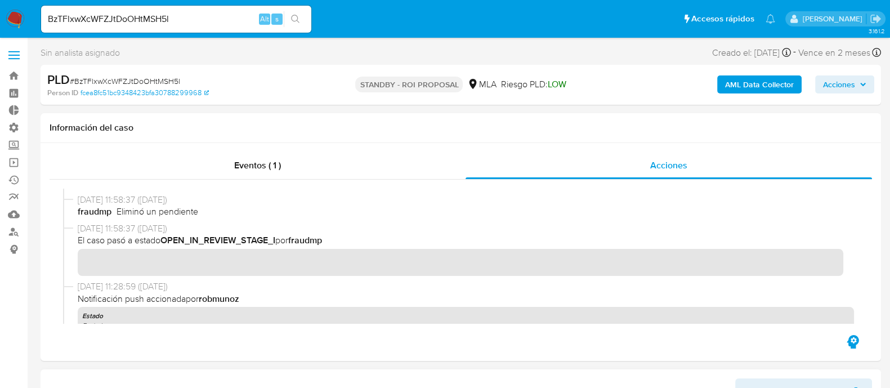
scroll to position [281, 0]
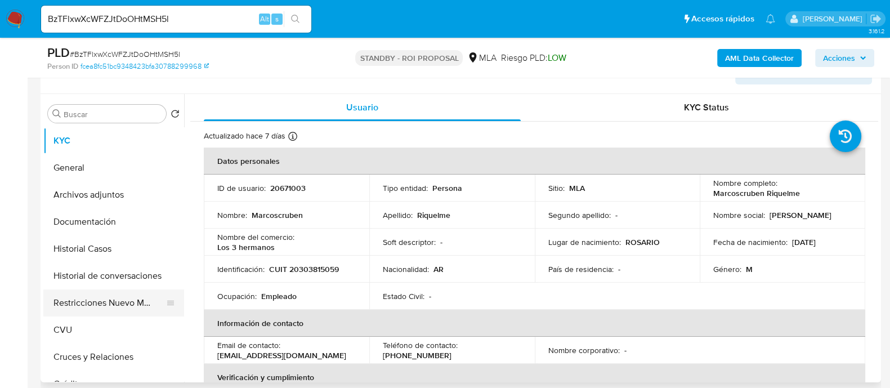
drag, startPoint x: 110, startPoint y: 255, endPoint x: 100, endPoint y: 293, distance: 39.6
click at [110, 255] on button "Historial Casos" at bounding box center [113, 248] width 141 height 27
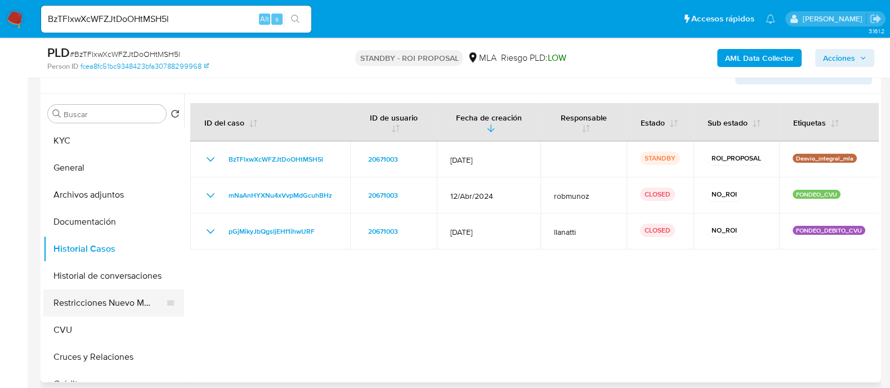
drag, startPoint x: 101, startPoint y: 297, endPoint x: 61, endPoint y: 296, distance: 40.0
click at [101, 298] on button "Restricciones Nuevo Mundo" at bounding box center [109, 302] width 132 height 27
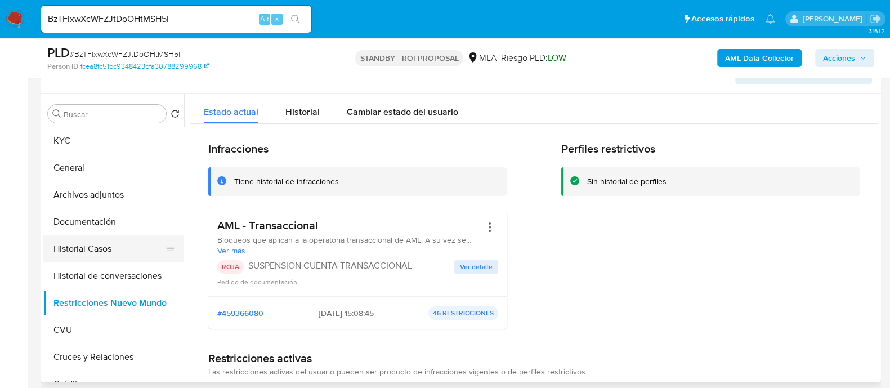
click at [118, 240] on button "Historial Casos" at bounding box center [109, 248] width 132 height 27
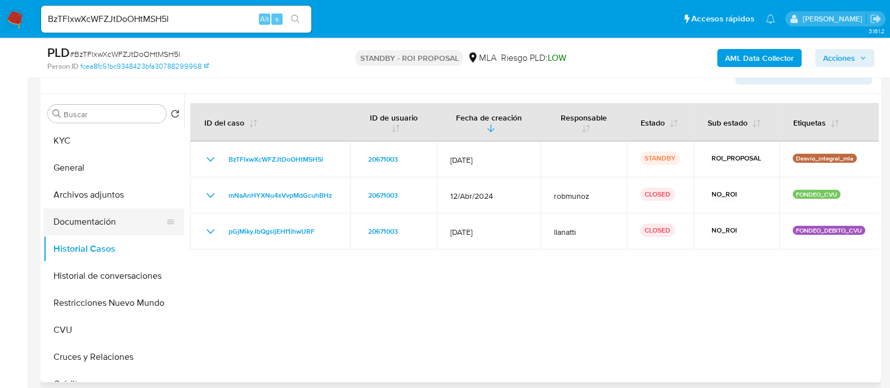
click at [127, 219] on button "Documentación" at bounding box center [109, 221] width 132 height 27
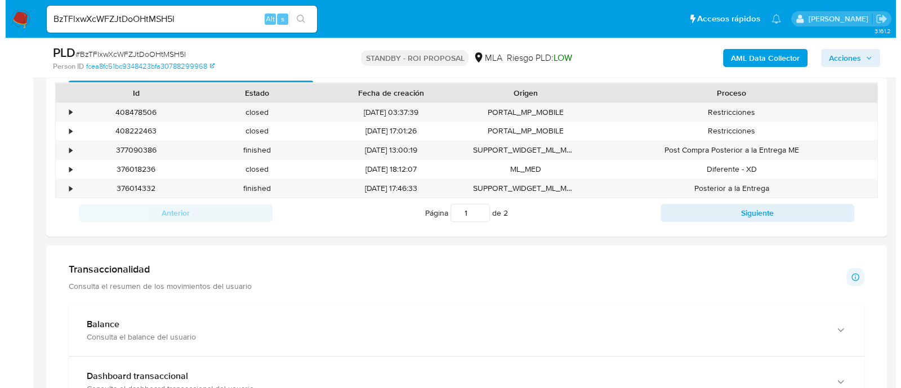
scroll to position [634, 0]
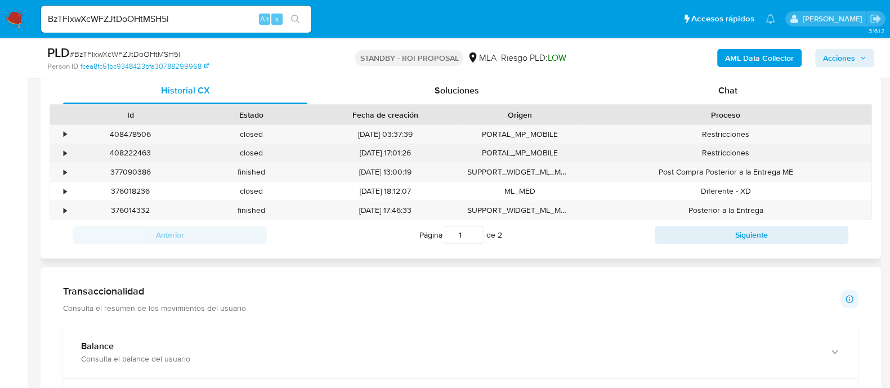
click at [62, 156] on div "•" at bounding box center [60, 153] width 20 height 19
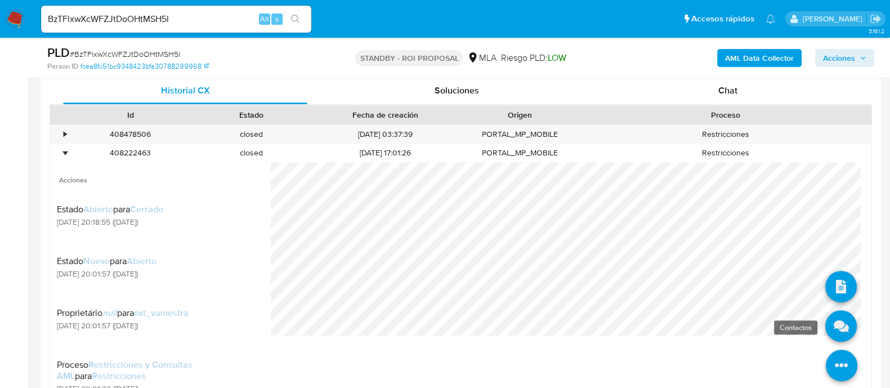
click at [828, 328] on icon at bounding box center [842, 326] width 32 height 32
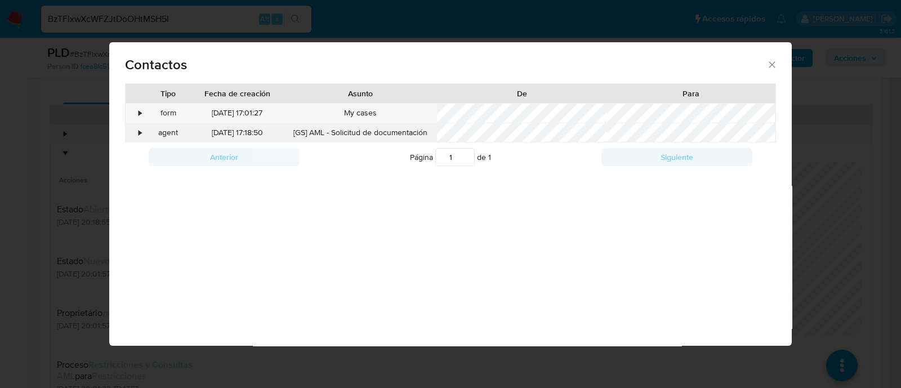
click at [141, 132] on div "•" at bounding box center [140, 132] width 3 height 11
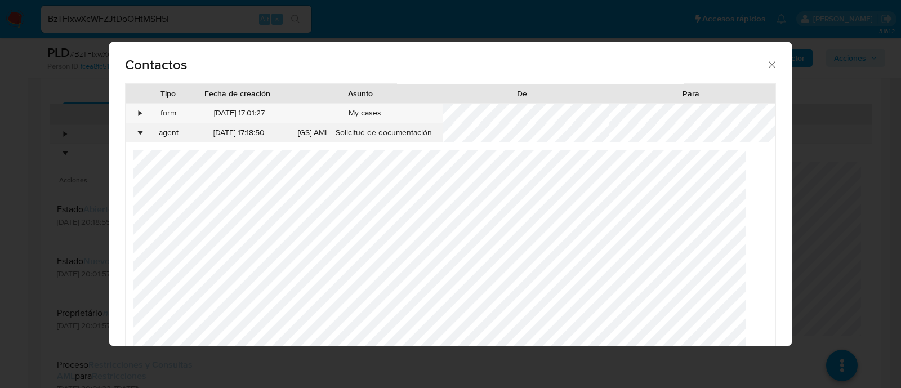
click at [141, 132] on div "•" at bounding box center [140, 132] width 3 height 11
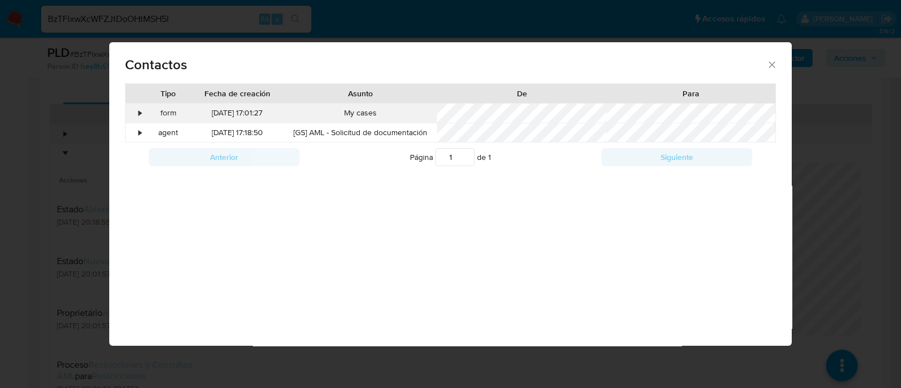
click at [136, 114] on div "•" at bounding box center [136, 113] width 20 height 19
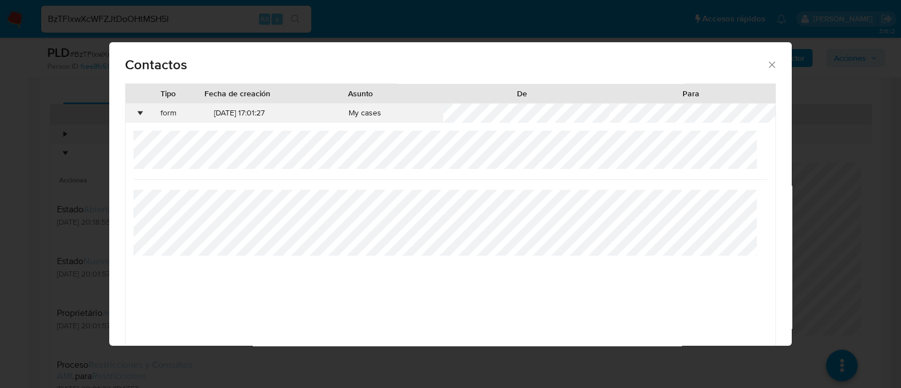
click at [139, 108] on div "•" at bounding box center [140, 113] width 3 height 11
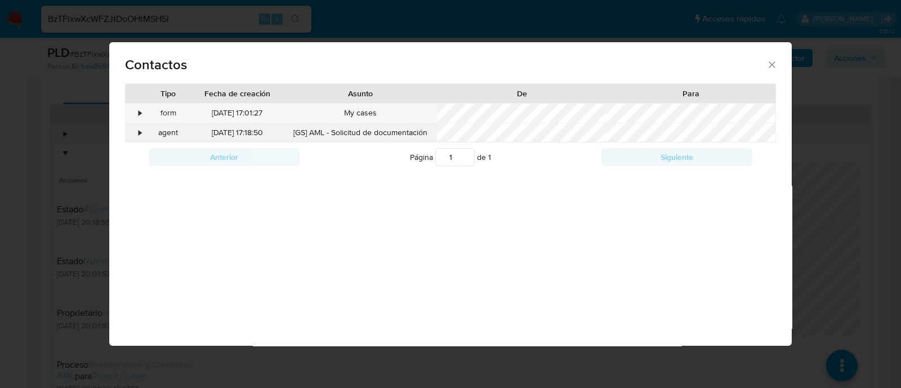
click at [135, 130] on div "•" at bounding box center [136, 132] width 20 height 19
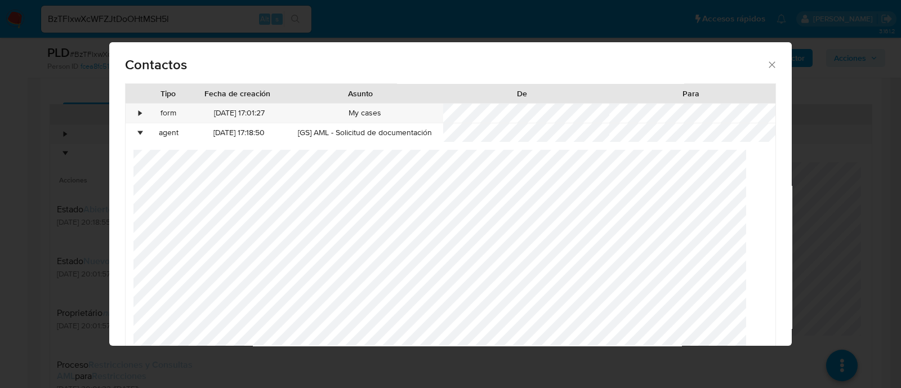
scroll to position [59, 0]
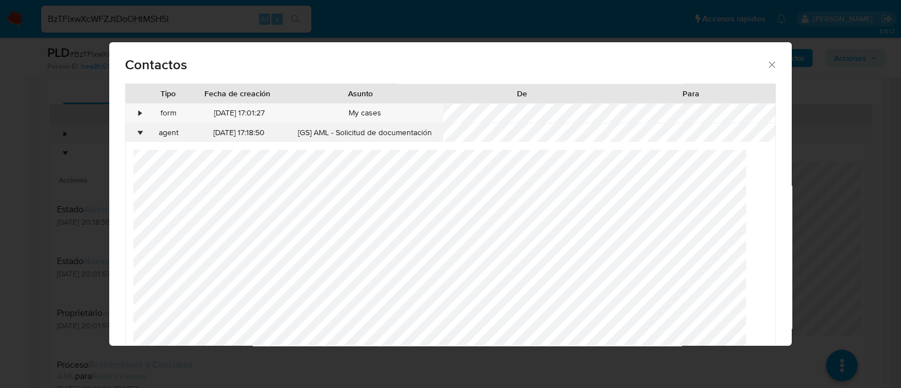
click at [139, 133] on div "•" at bounding box center [140, 132] width 3 height 11
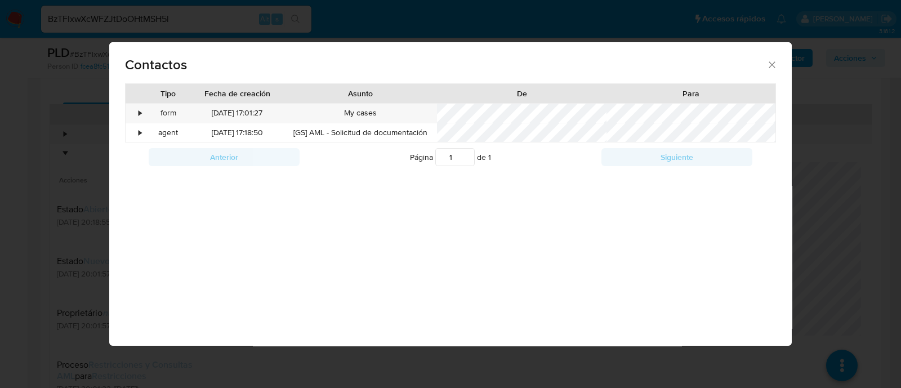
click at [18, 185] on div "Contactos Tipo Fecha de creación Asunto De Para • form 01/10/2025 17:01:27 My c…" at bounding box center [450, 194] width 901 height 388
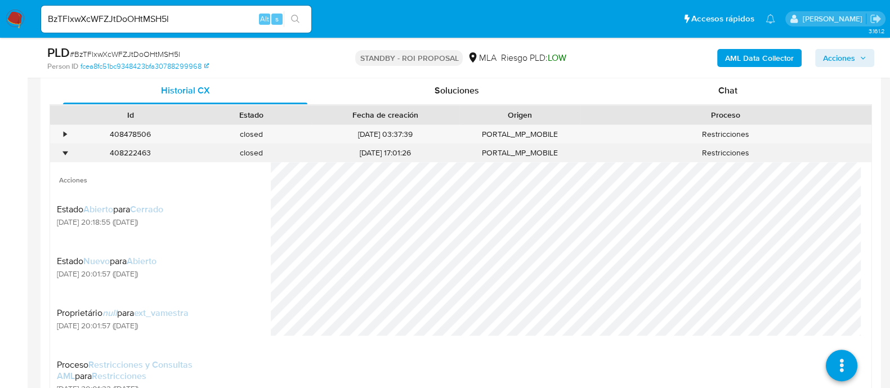
click at [64, 152] on div "•" at bounding box center [65, 153] width 3 height 11
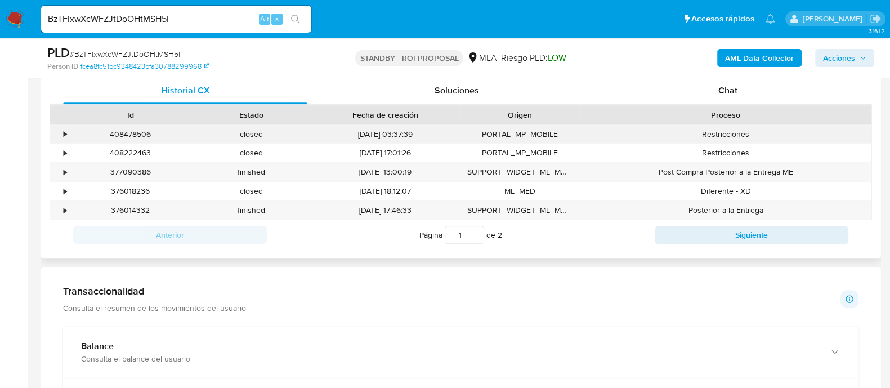
click at [61, 132] on div "•" at bounding box center [60, 134] width 20 height 19
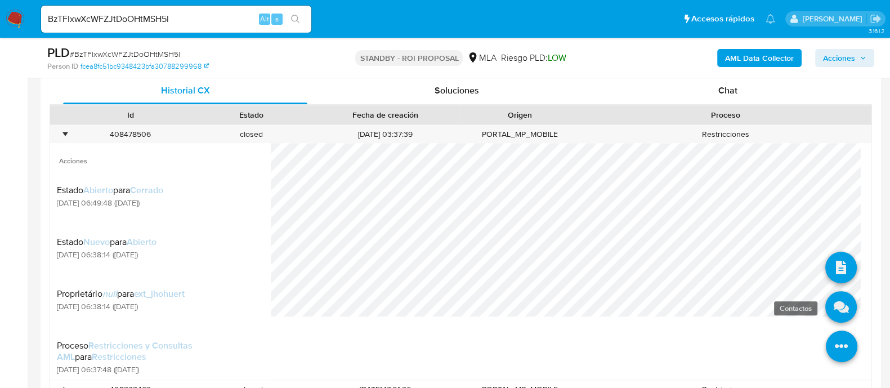
click at [828, 315] on icon at bounding box center [842, 307] width 32 height 32
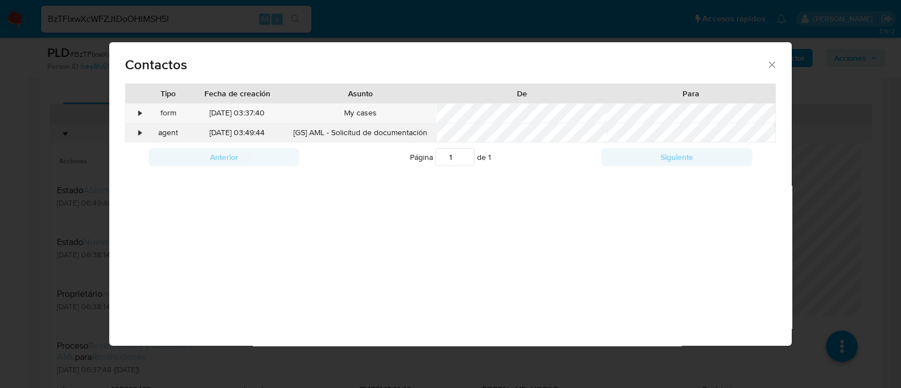
click at [140, 133] on div "•" at bounding box center [140, 132] width 3 height 11
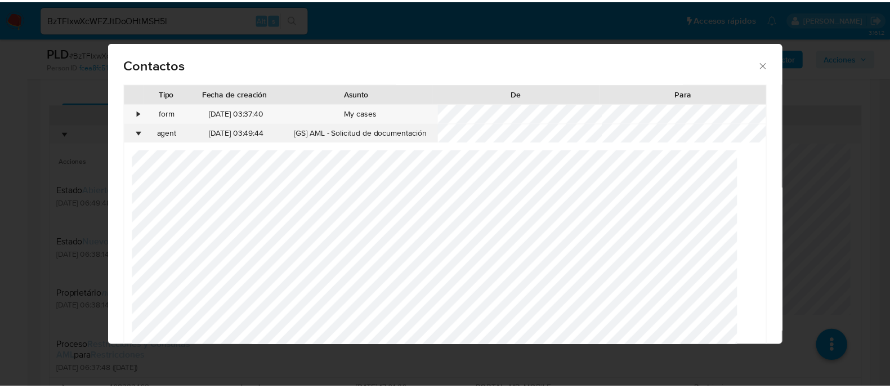
scroll to position [70, 0]
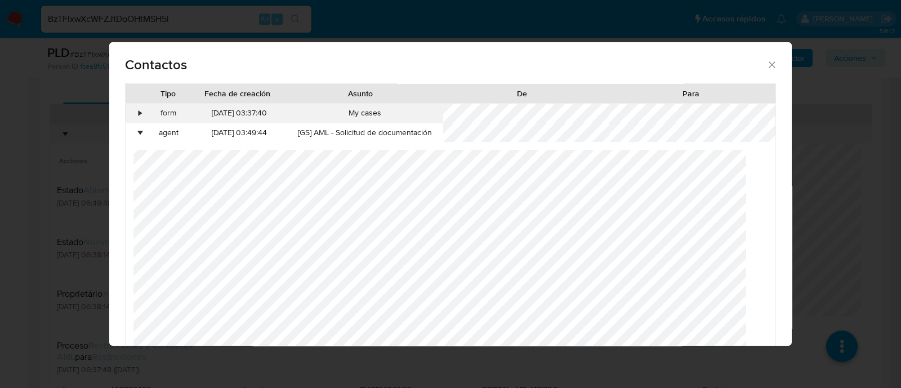
click at [139, 108] on div "•" at bounding box center [140, 113] width 3 height 11
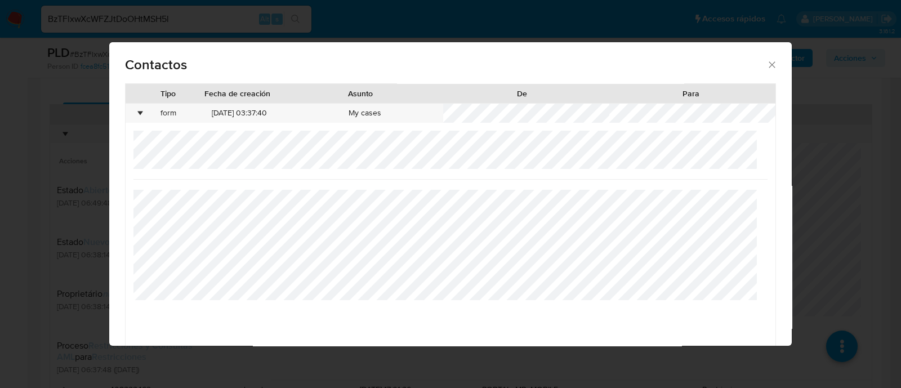
click at [768, 69] on div "Contactos" at bounding box center [450, 62] width 683 height 41
click at [768, 66] on div "Contactos" at bounding box center [450, 62] width 683 height 41
click at [767, 61] on icon "close" at bounding box center [772, 64] width 11 height 11
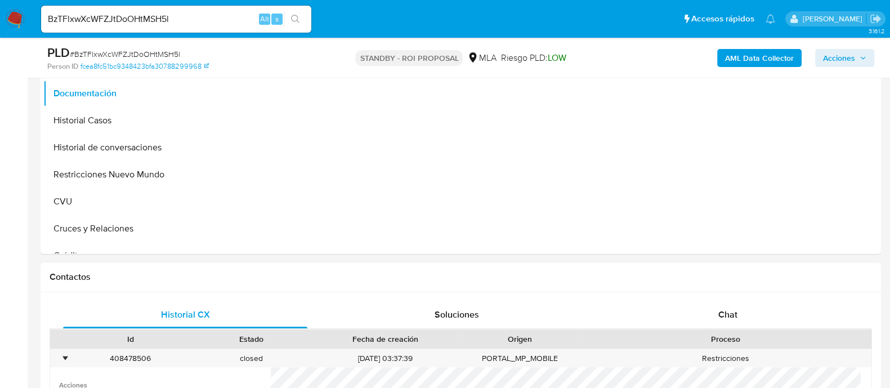
scroll to position [211, 0]
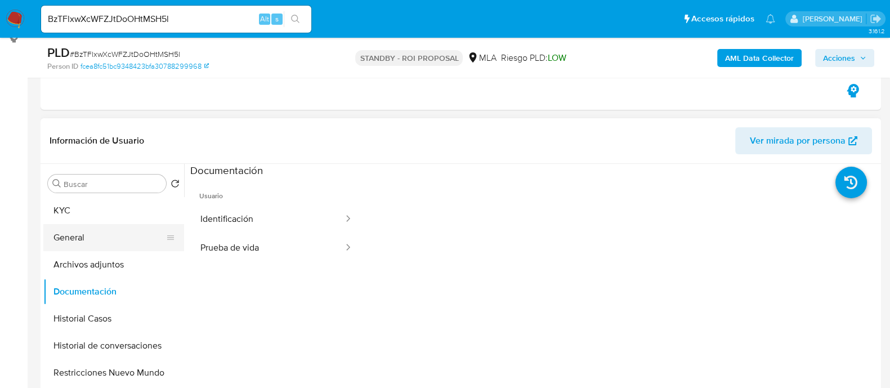
click at [82, 232] on button "General" at bounding box center [109, 237] width 132 height 27
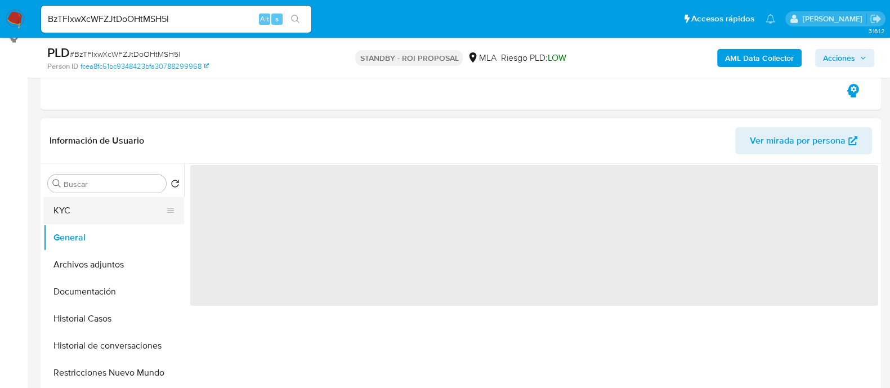
click at [79, 215] on button "KYC" at bounding box center [109, 210] width 132 height 27
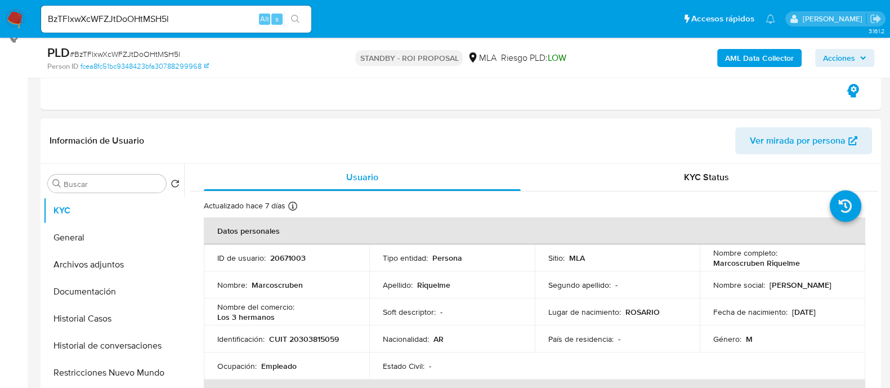
click at [314, 335] on p "CUIT 20303815059" at bounding box center [304, 339] width 70 height 10
copy p "20303815059"
click at [219, 13] on input "BzTFlxwXcWFZJtDoOHtMSH5l" at bounding box center [176, 19] width 270 height 15
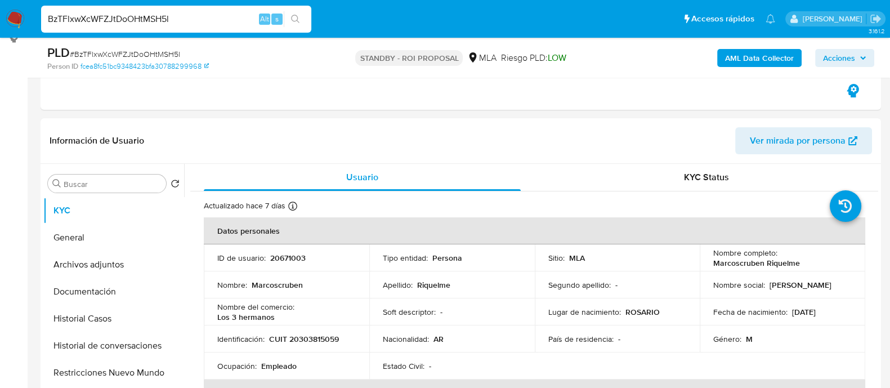
paste input "bVSElM09aJ0euqiHQebW9h5q"
type input "bVSElM09aJ0euqiHQebW9h5q"
click at [302, 16] on button "search-icon" at bounding box center [295, 19] width 23 height 16
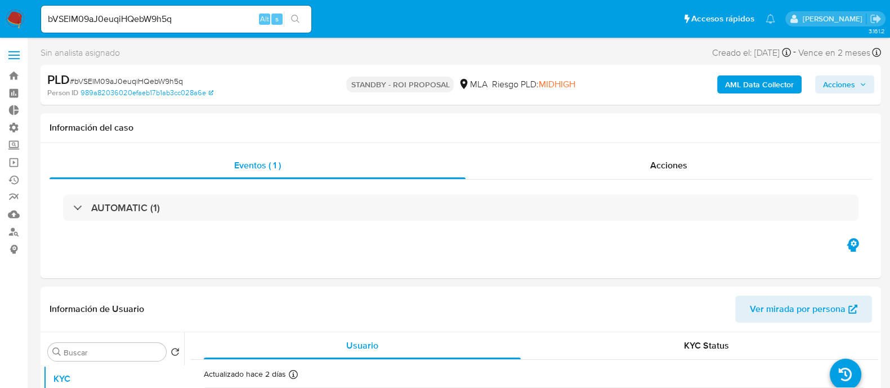
select select "10"
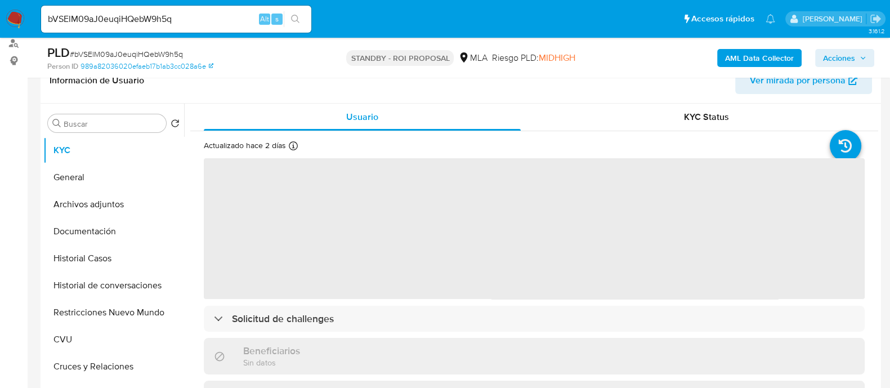
scroll to position [352, 0]
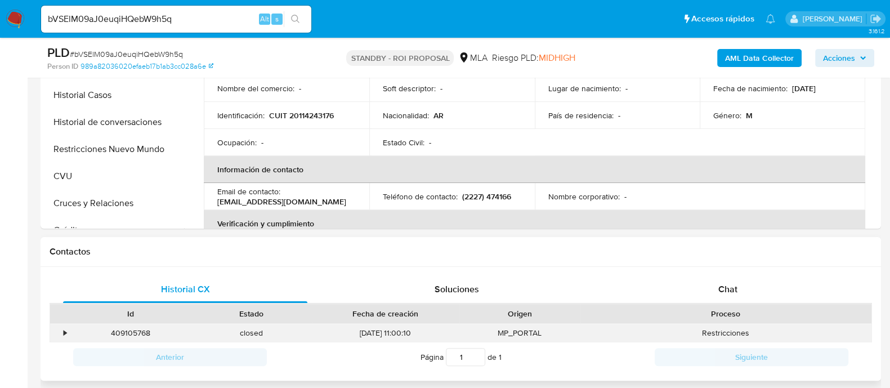
click at [62, 328] on div "•" at bounding box center [60, 333] width 20 height 19
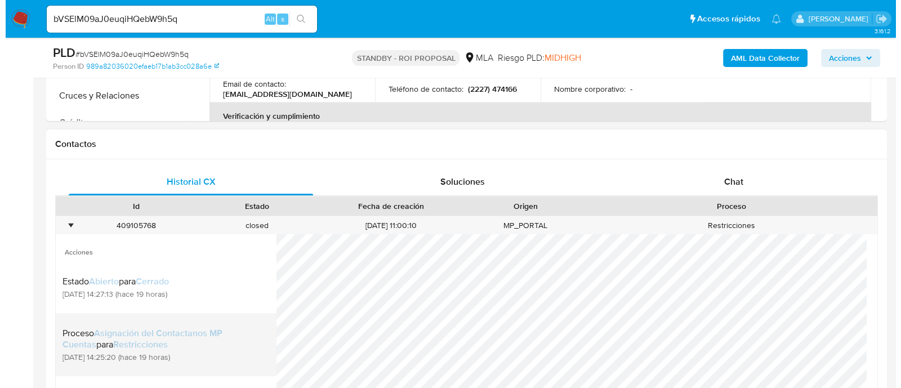
scroll to position [563, 0]
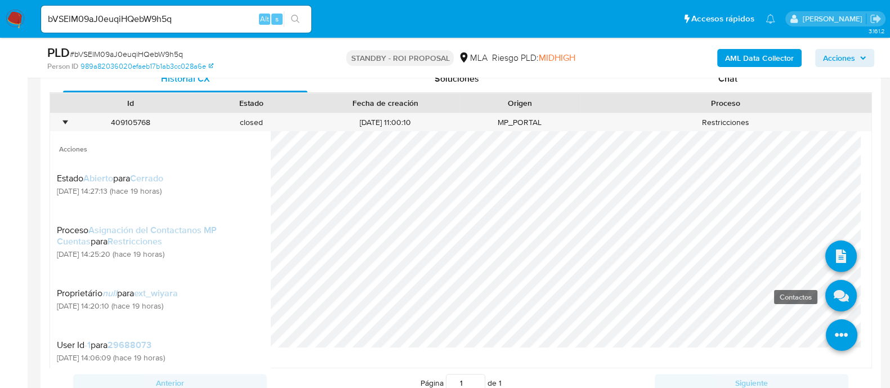
click at [834, 294] on icon at bounding box center [842, 296] width 32 height 32
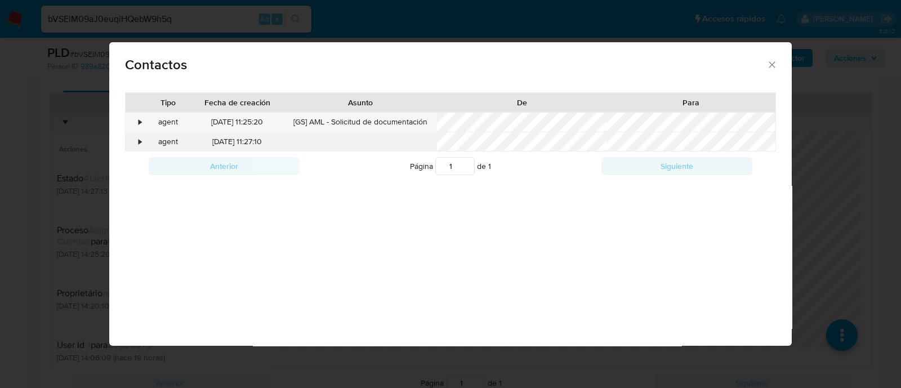
click at [141, 144] on div "•" at bounding box center [140, 141] width 3 height 11
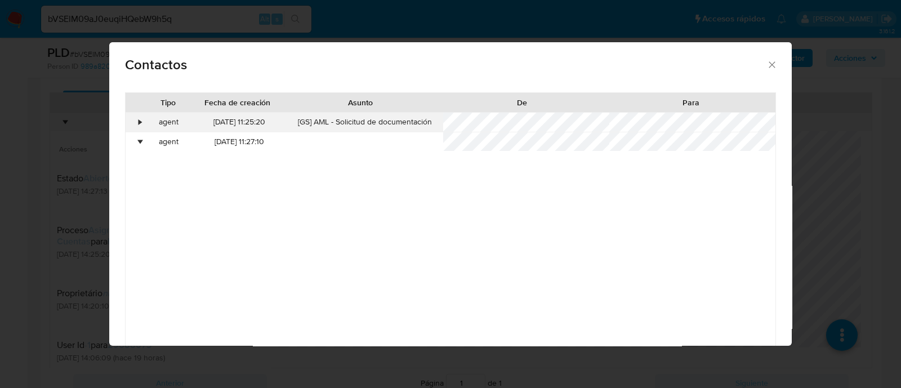
click at [141, 124] on div "•" at bounding box center [140, 122] width 3 height 11
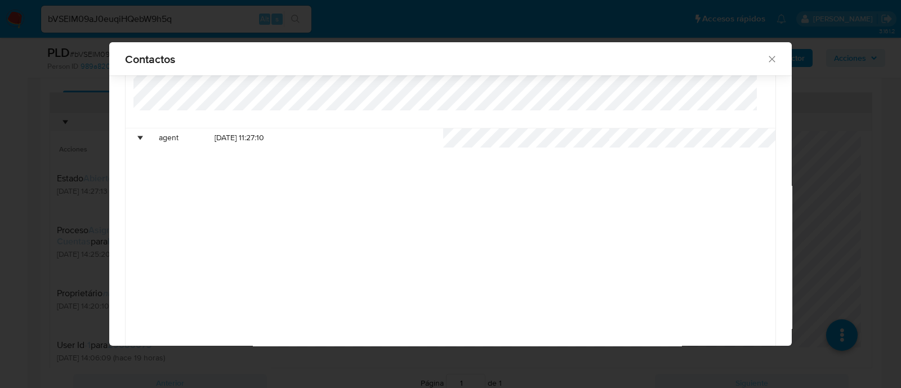
scroll to position [79, 0]
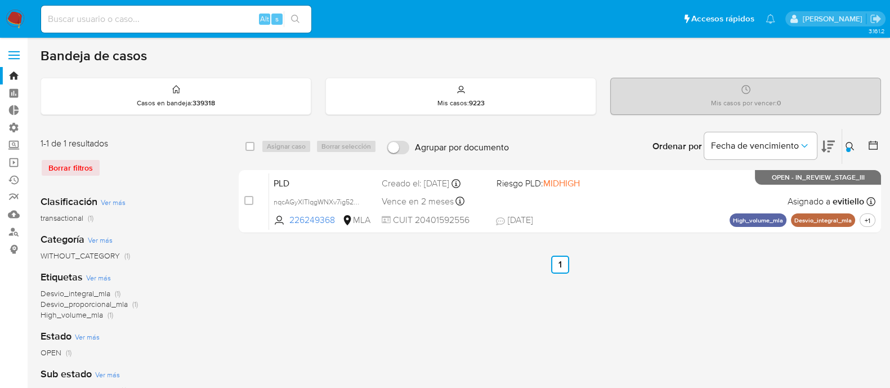
click at [850, 146] on icon at bounding box center [850, 146] width 9 height 9
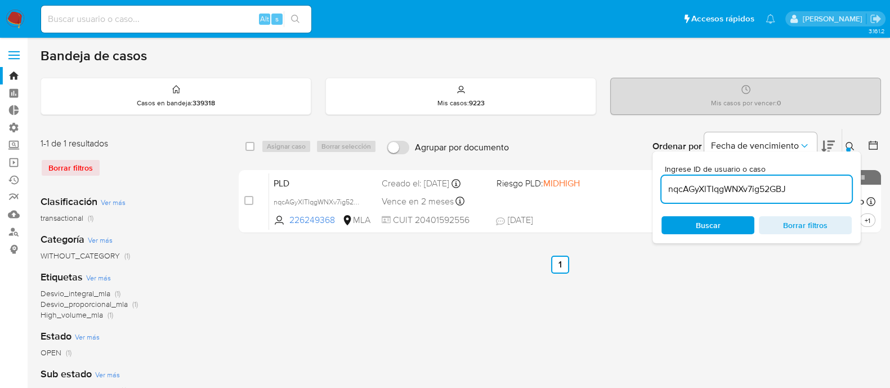
click at [723, 191] on input "nqcAGyXlTIqgWNXv7ig52GBJ" at bounding box center [757, 189] width 190 height 15
type input "v9WM0sXTX1OBTzk6l6njUDyM"
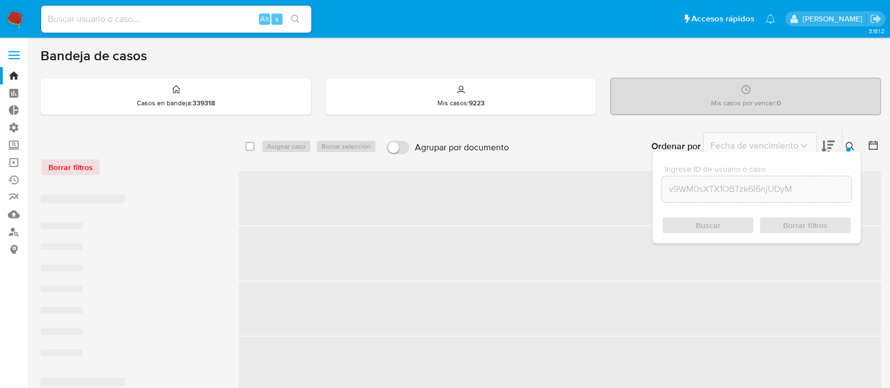
click at [848, 145] on icon at bounding box center [850, 146] width 9 height 9
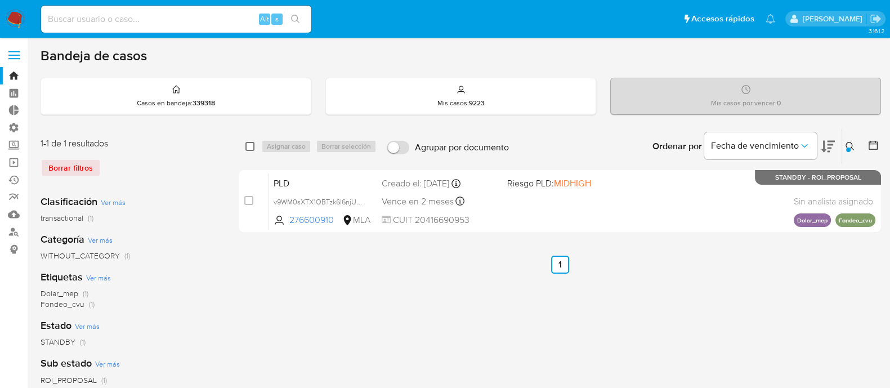
click at [249, 149] on input "checkbox" at bounding box center [250, 146] width 9 height 9
checkbox input "true"
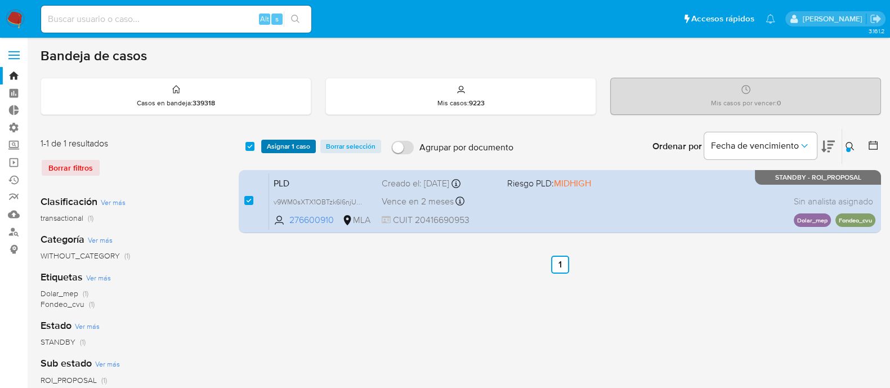
click at [284, 148] on span "Asignar 1 caso" at bounding box center [288, 146] width 43 height 11
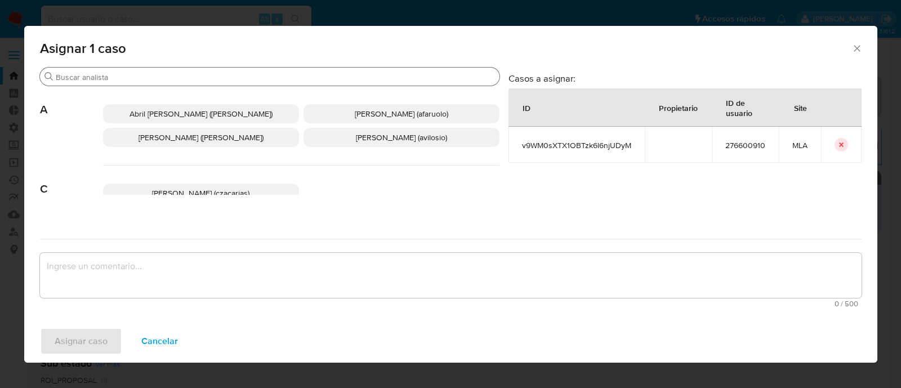
click at [138, 75] on input "Buscar" at bounding box center [275, 77] width 439 height 10
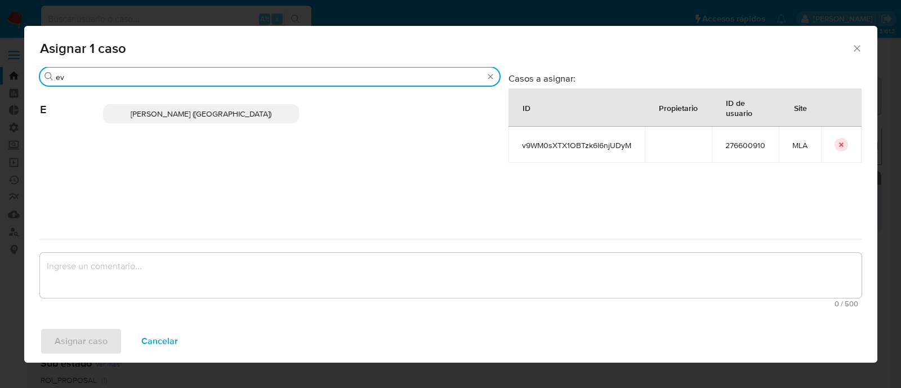
type input "ev"
click at [183, 114] on span "[PERSON_NAME] ([GEOGRAPHIC_DATA])" at bounding box center [201, 113] width 141 height 11
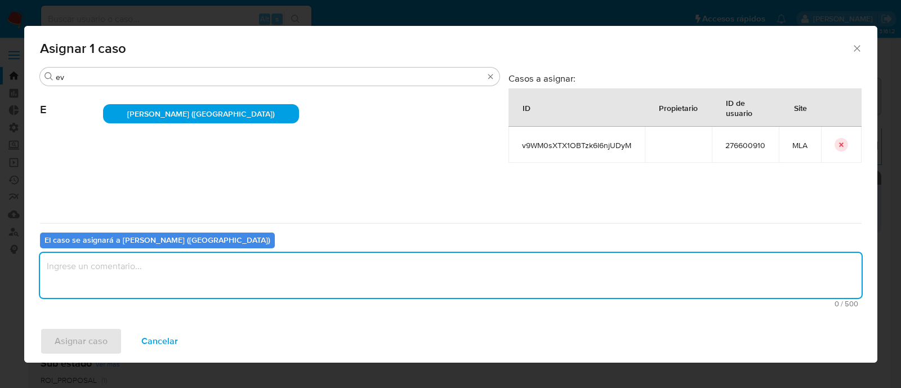
click at [114, 269] on textarea "assign-modal" at bounding box center [451, 275] width 822 height 45
click at [95, 339] on span "Asignar caso" at bounding box center [81, 341] width 53 height 25
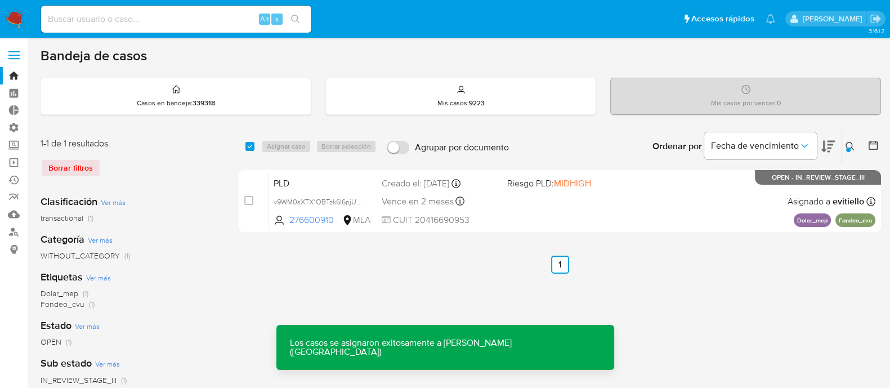
click at [582, 211] on div "PLD v9WM0sXTX1OBTzk6l6njUDyM 276600910 MLA Riesgo PLD: MIDHIGH Creado el: [DATE…" at bounding box center [572, 201] width 607 height 57
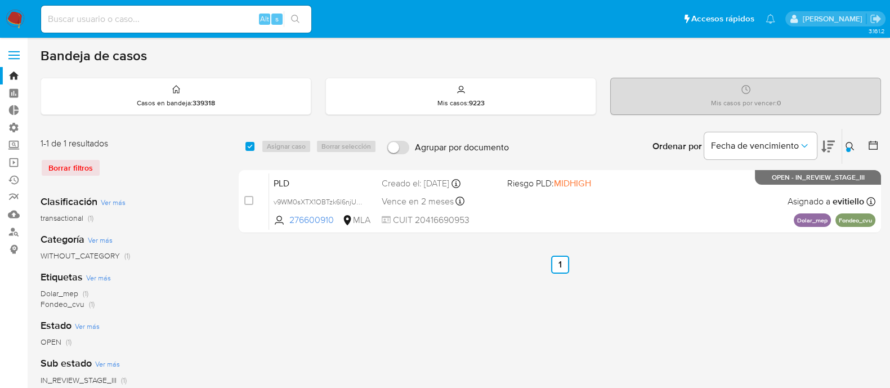
click at [859, 142] on button at bounding box center [852, 147] width 19 height 14
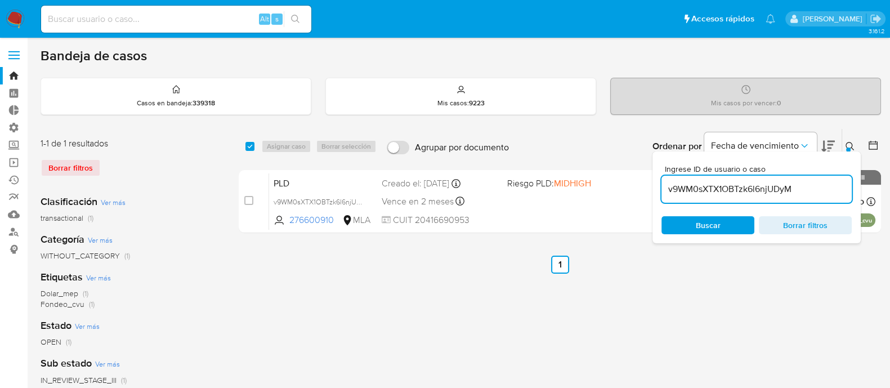
click at [788, 190] on input "v9WM0sXTX1OBTzk6l6njUDyM" at bounding box center [757, 189] width 190 height 15
type input "zJ8vMwyXFN7333OzAXeZd5L5"
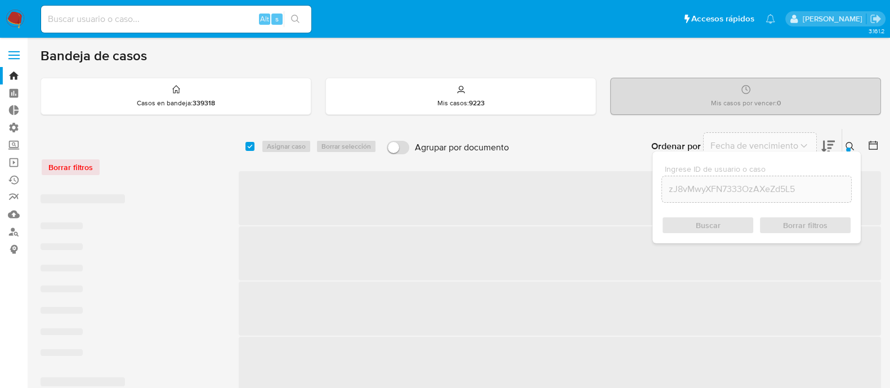
click at [851, 144] on icon at bounding box center [850, 146] width 9 height 9
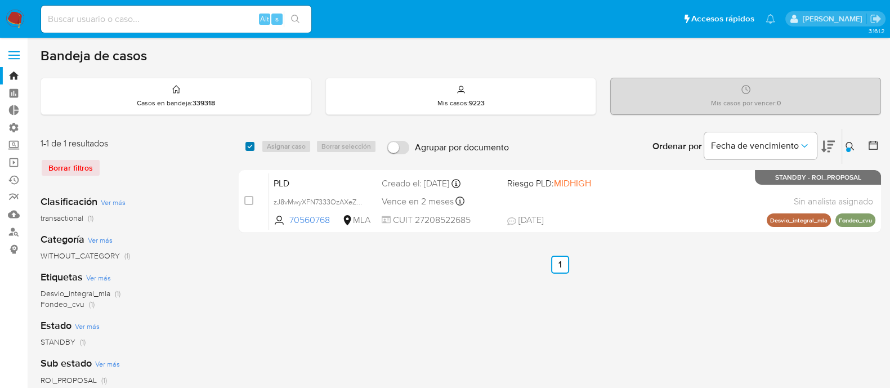
click at [248, 144] on input "checkbox" at bounding box center [250, 146] width 9 height 9
checkbox input "true"
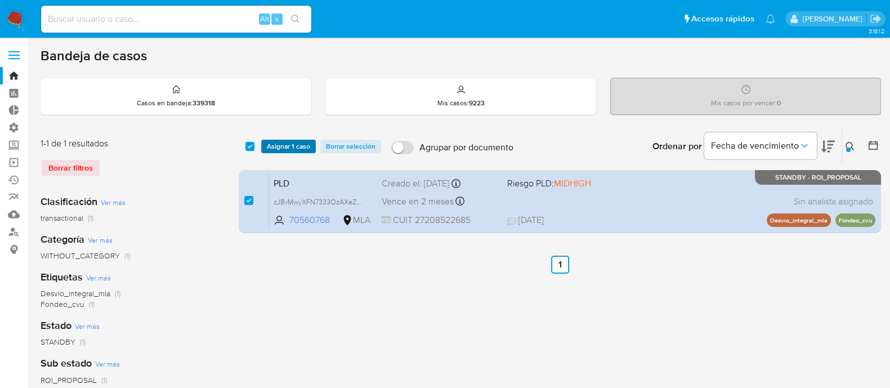
click at [296, 145] on span "Asignar 1 caso" at bounding box center [288, 146] width 43 height 11
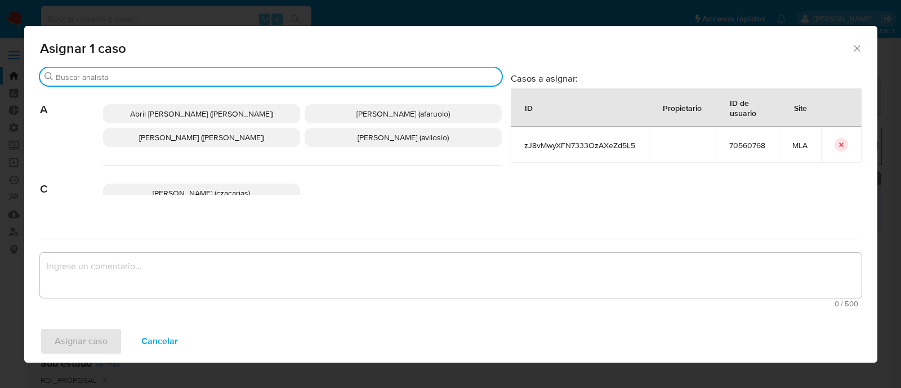
click at [110, 79] on input "Buscar" at bounding box center [277, 77] width 442 height 10
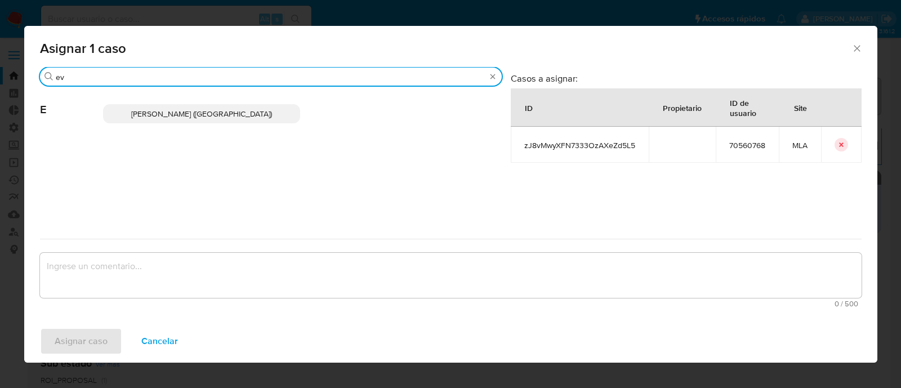
type input "ev"
click at [189, 114] on span "Emmanuel Hernan Vitiello (evitiello)" at bounding box center [201, 113] width 141 height 11
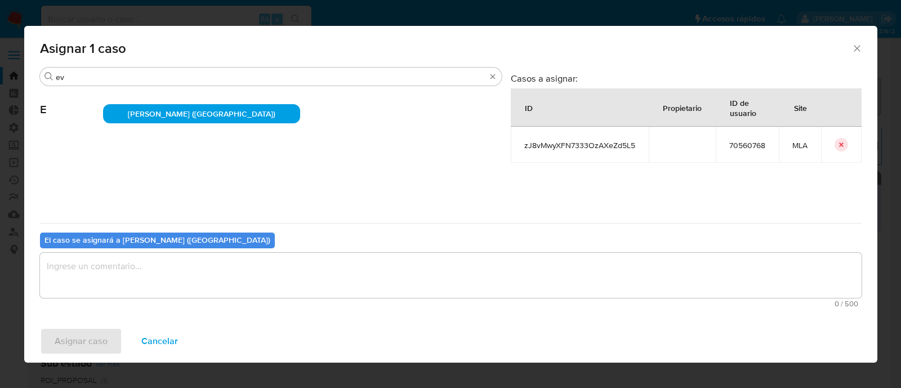
click at [145, 266] on textarea "assign-modal" at bounding box center [451, 275] width 822 height 45
click at [87, 341] on span "Asignar caso" at bounding box center [81, 341] width 53 height 25
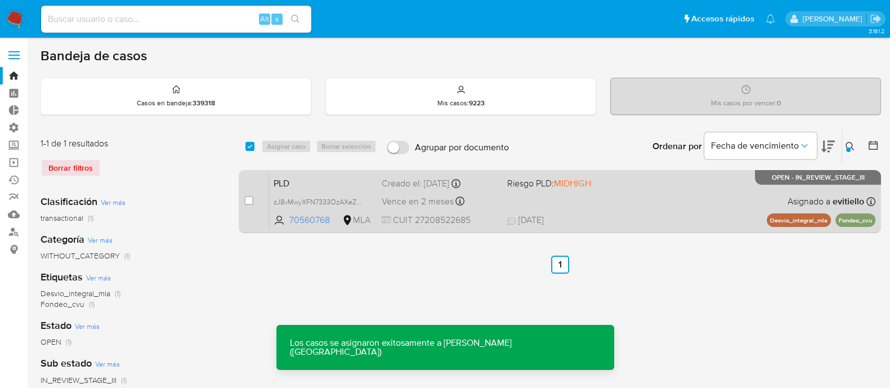
click at [632, 194] on div "PLD zJ8vMwyXFN7333OzAXeZd5L5 70560768 MLA Riesgo PLD: MIDHIGH Creado el: 12/09/…" at bounding box center [572, 201] width 607 height 57
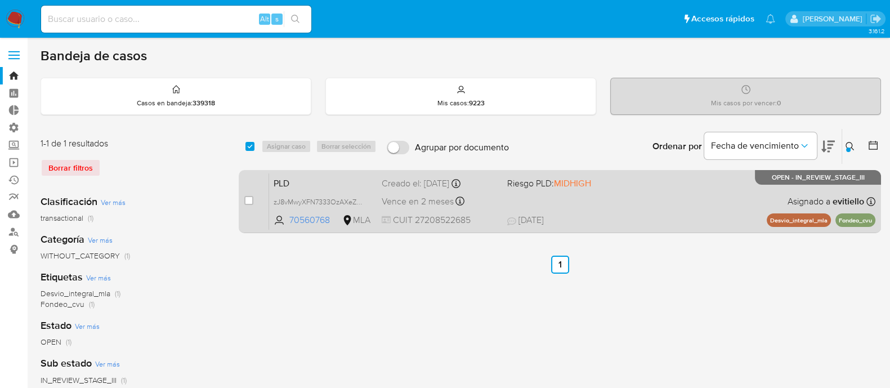
click at [643, 227] on div "PLD zJ8vMwyXFN7333OzAXeZd5L5 70560768 MLA Riesgo PLD: MIDHIGH Creado el: 12/09/…" at bounding box center [572, 201] width 607 height 57
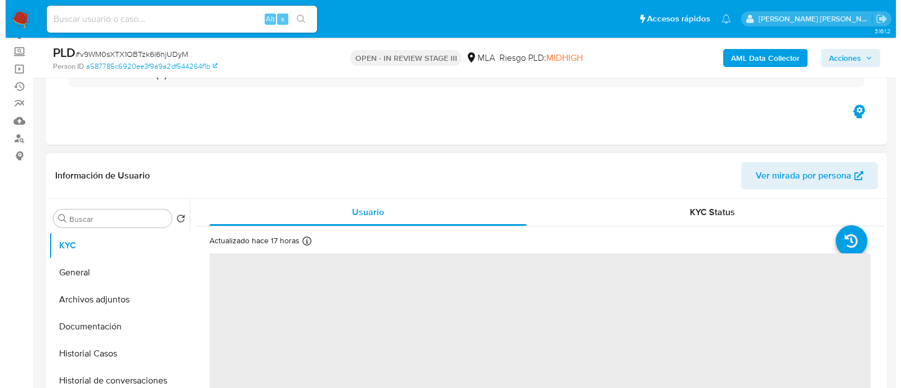
scroll to position [211, 0]
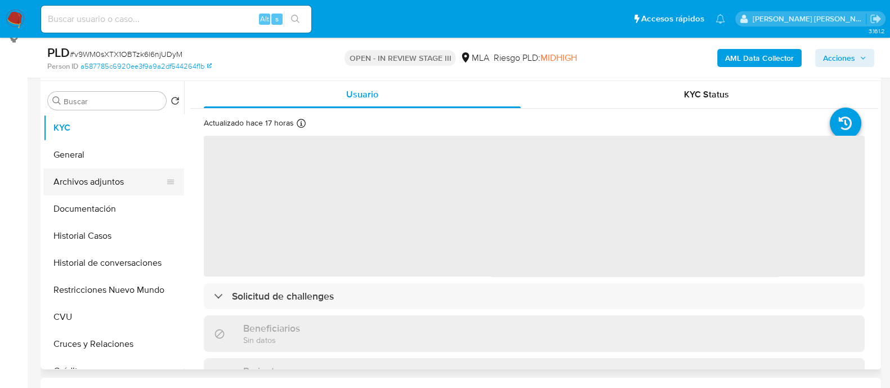
click at [126, 187] on button "Archivos adjuntos" at bounding box center [109, 181] width 132 height 27
select select "10"
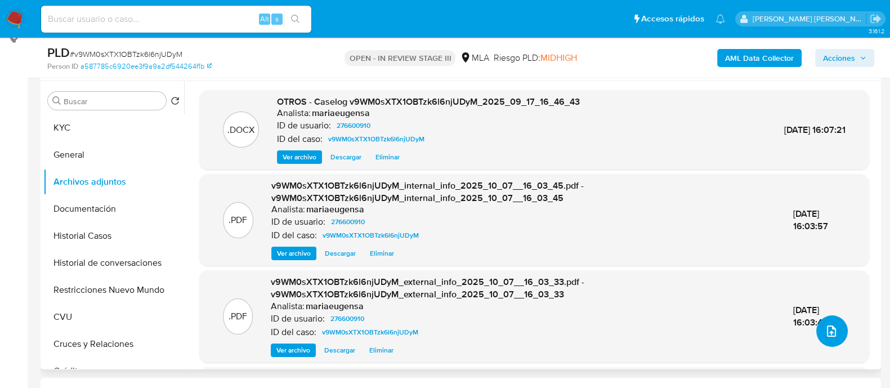
click at [828, 326] on icon "upload-file" at bounding box center [832, 331] width 14 height 14
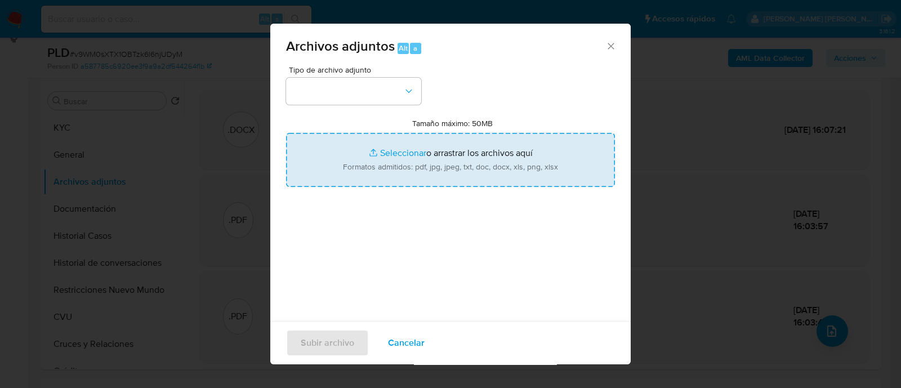
click at [376, 165] on input "Tamaño máximo: 50MB Seleccionar archivos" at bounding box center [450, 160] width 329 height 54
type input "C:\fakepath\v2Caselog v9WM0sXTX1OBTzk6l6njUDyM_2025_09_17_16_46_43.docx"
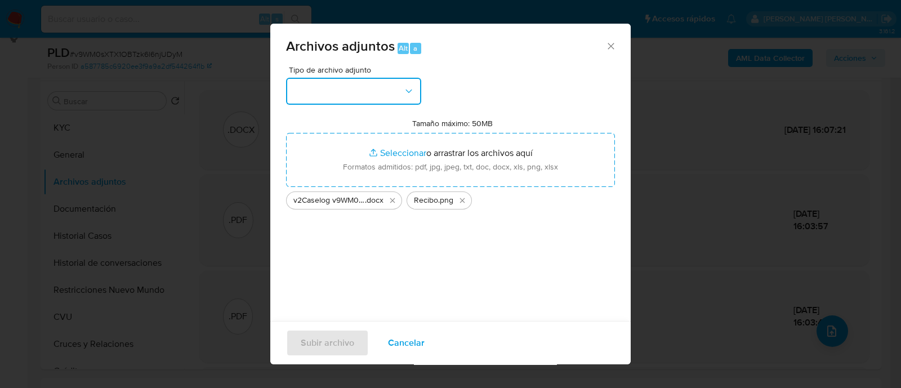
drag, startPoint x: 376, startPoint y: 165, endPoint x: 287, endPoint y: 96, distance: 112.4
click at [287, 96] on button "button" at bounding box center [353, 91] width 135 height 27
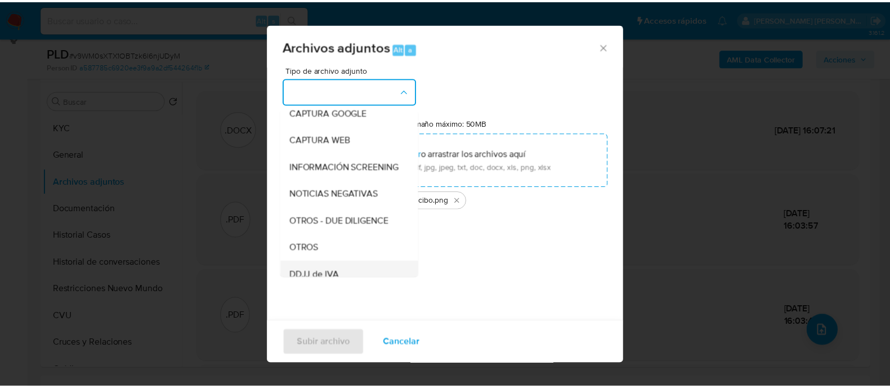
scroll to position [140, 0]
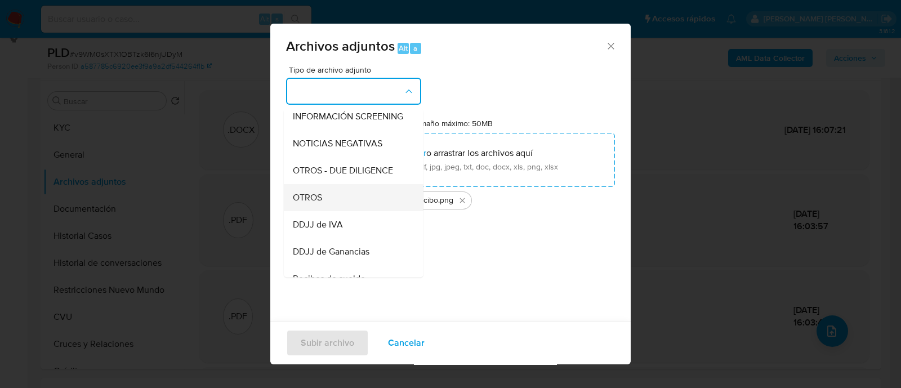
click at [320, 203] on span "OTROS" at bounding box center [307, 197] width 29 height 11
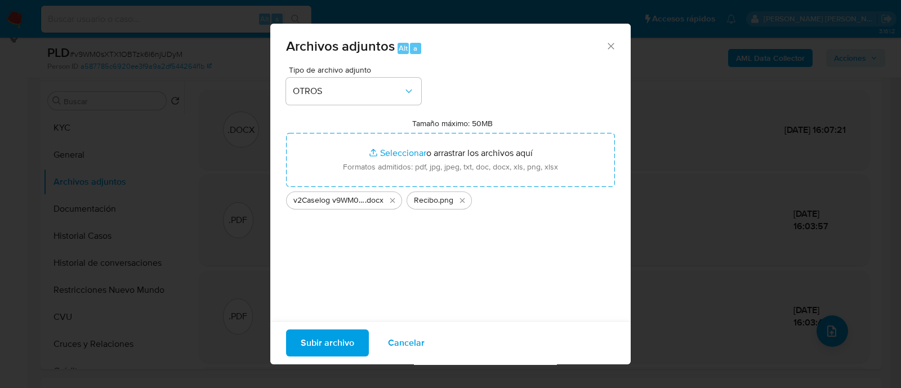
click at [329, 340] on span "Subir archivo" at bounding box center [328, 343] width 54 height 25
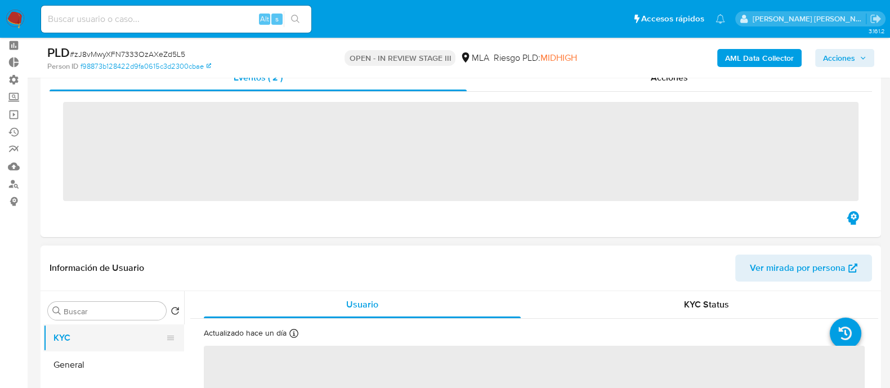
scroll to position [70, 0]
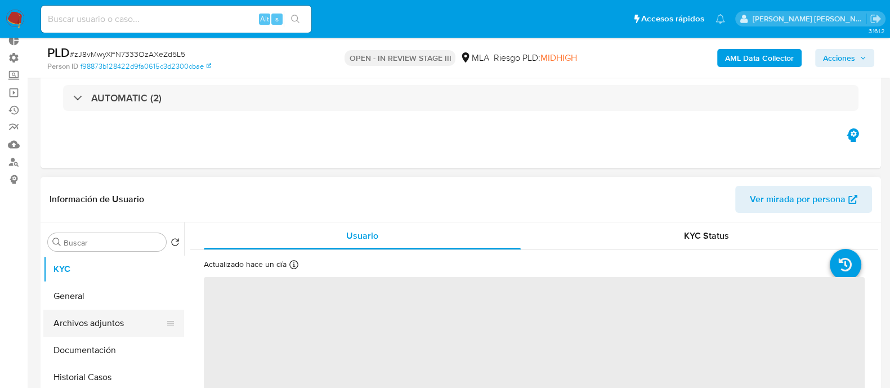
click at [133, 326] on button "Archivos adjuntos" at bounding box center [109, 323] width 132 height 27
select select "10"
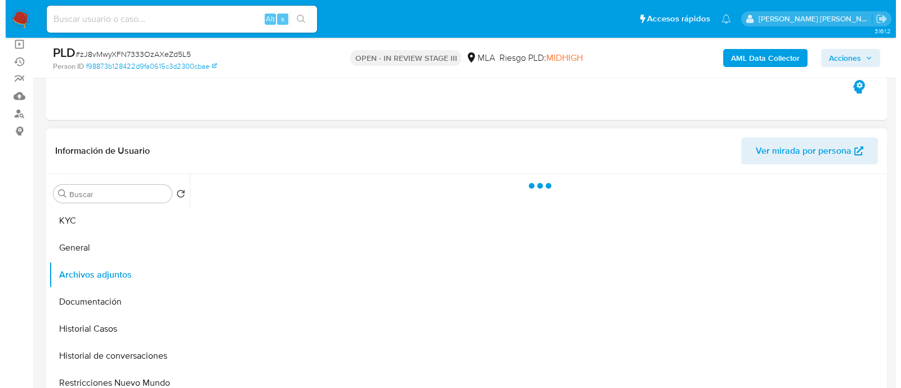
scroll to position [140, 0]
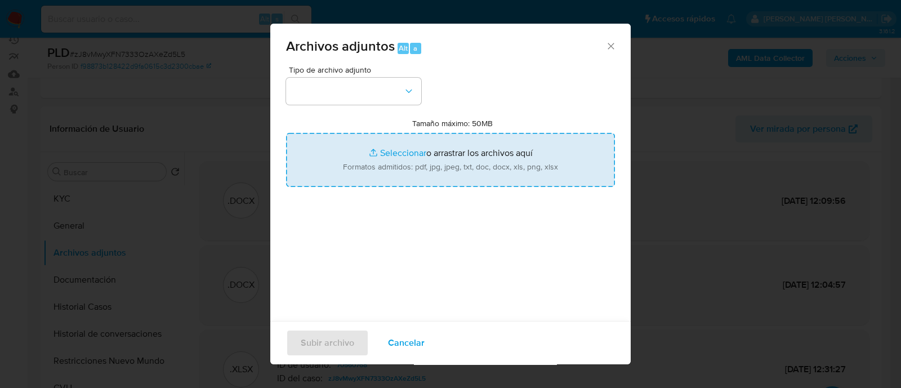
click at [415, 151] on input "Tamaño máximo: 50MB Seleccionar archivos" at bounding box center [450, 160] width 329 height 54
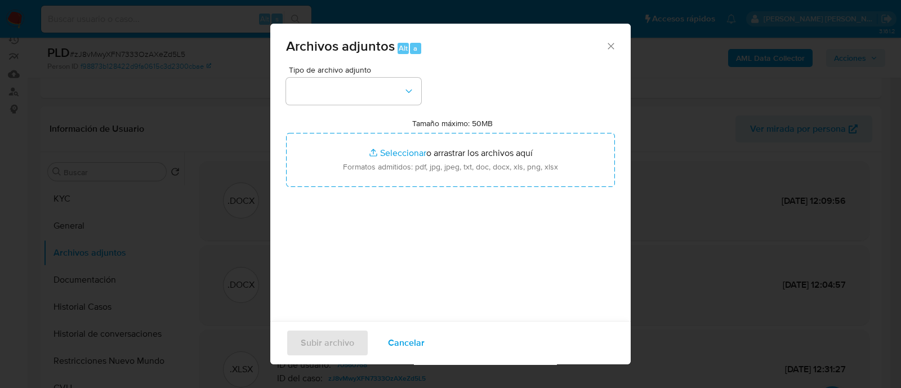
type input "C:\fakepath\70560768_d7af13b2-0fbe-403b-9a70-1356657fded6.jpg"
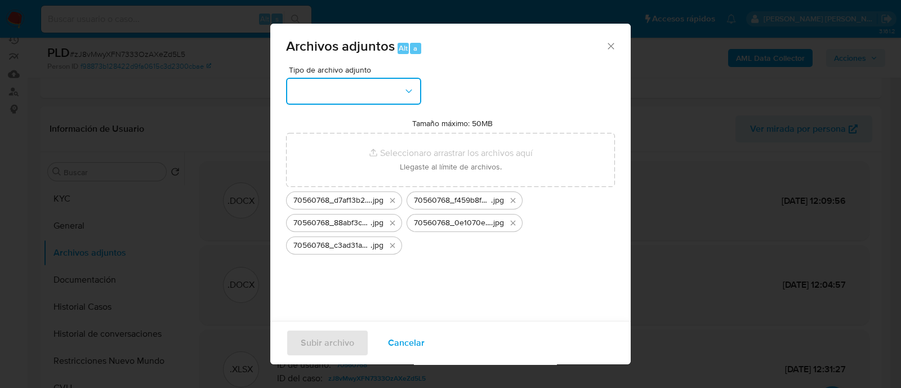
click at [383, 100] on button "button" at bounding box center [353, 91] width 135 height 27
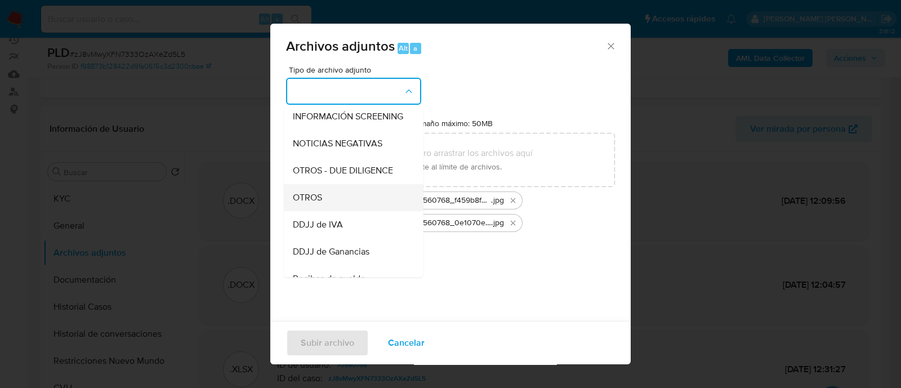
click at [349, 211] on div "OTROS" at bounding box center [350, 197] width 115 height 27
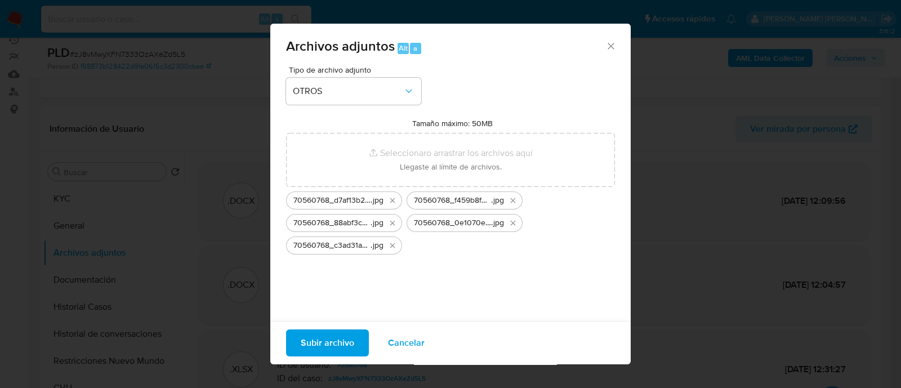
click at [349, 332] on span "Subir archivo" at bounding box center [328, 343] width 54 height 25
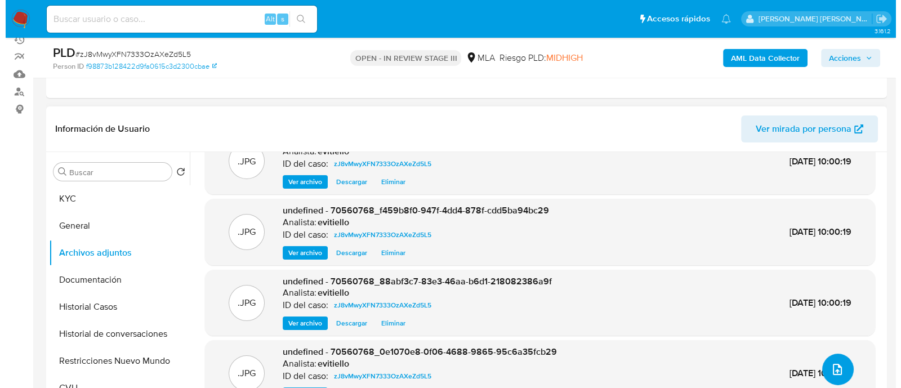
scroll to position [41, 0]
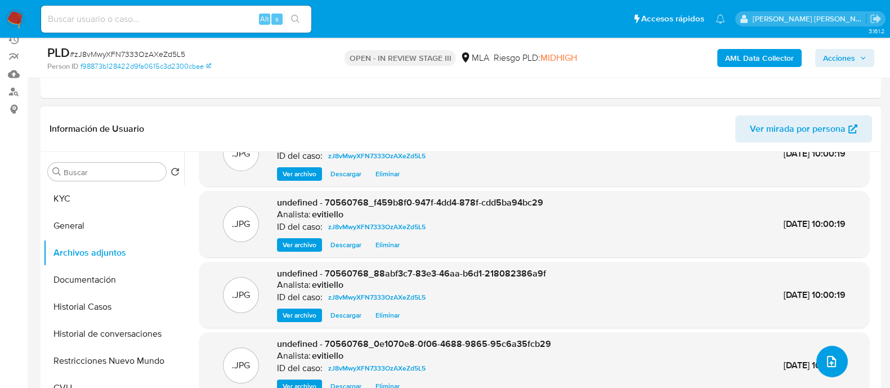
click at [819, 357] on button "upload-file" at bounding box center [833, 362] width 32 height 32
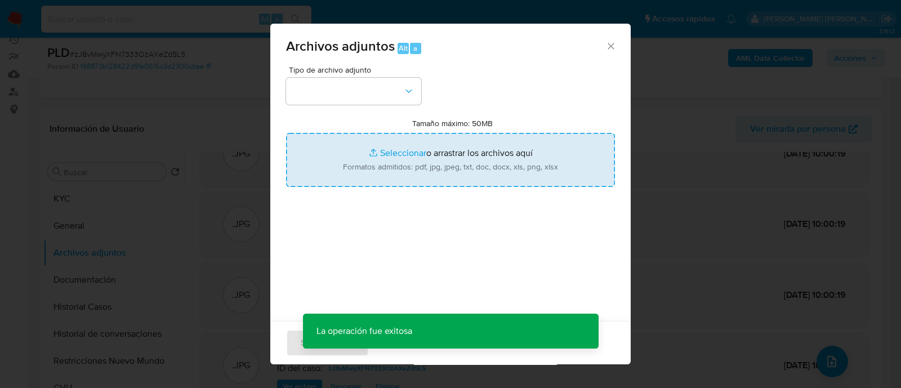
click at [380, 163] on input "Tamaño máximo: 50MB Seleccionar archivos" at bounding box center [450, 160] width 329 height 54
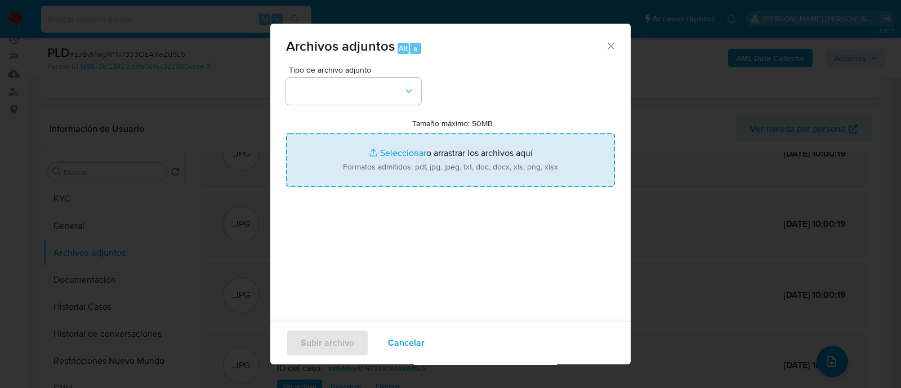
type input "C:\fakepath\v2Caselog zJ8vMwyXFN7333OzAXeZd5L5_2025_09_18_03_10_37 - V2.docx"
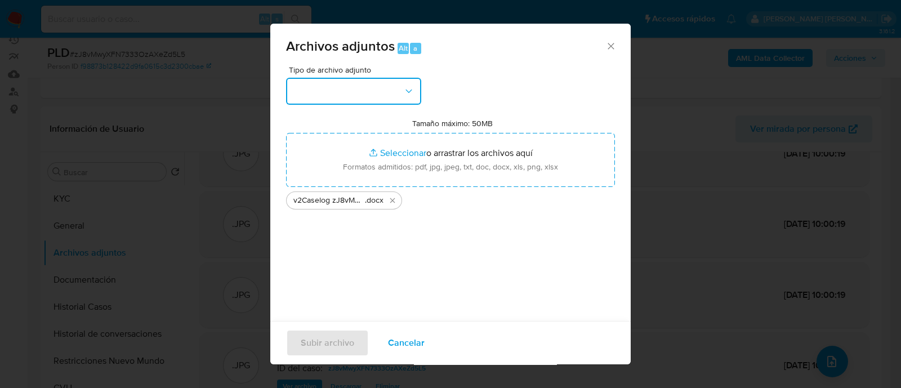
click at [376, 91] on button "button" at bounding box center [353, 91] width 135 height 27
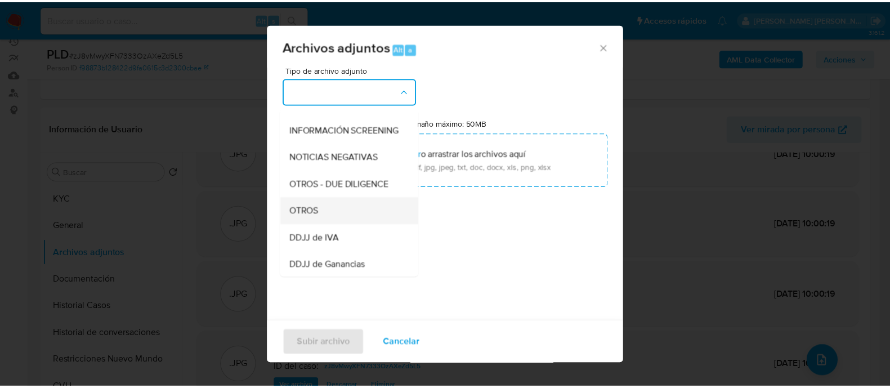
scroll to position [140, 0]
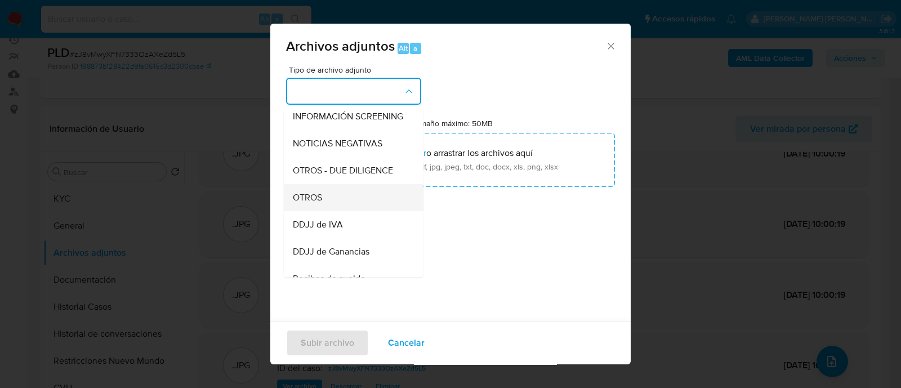
click at [344, 208] on div "OTROS" at bounding box center [350, 197] width 115 height 27
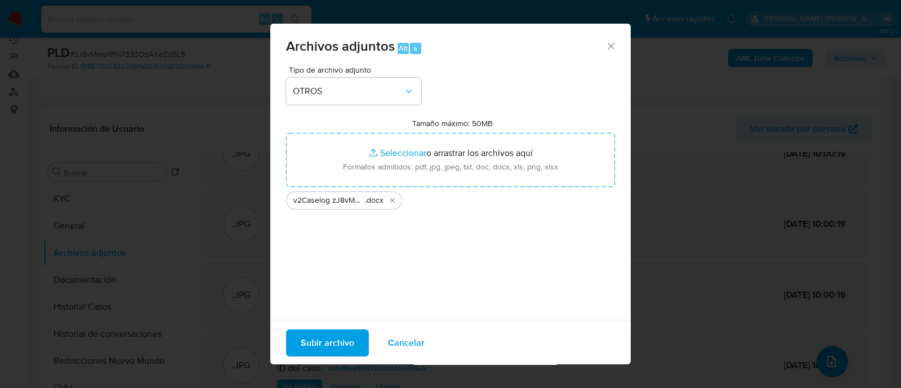
click at [325, 353] on span "Subir archivo" at bounding box center [328, 343] width 54 height 25
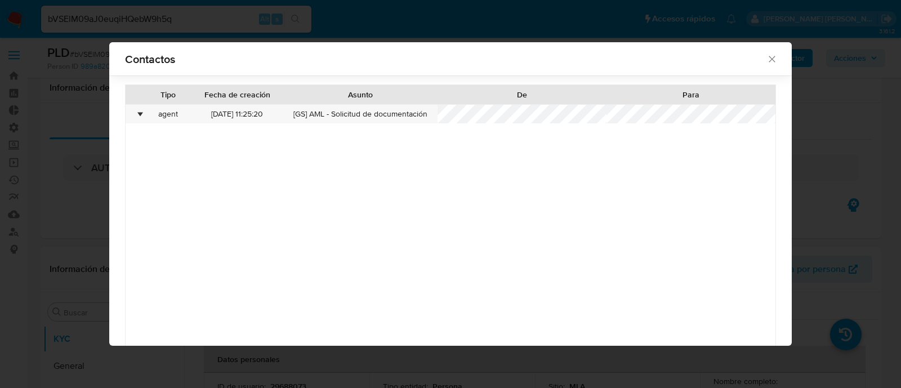
select select "10"
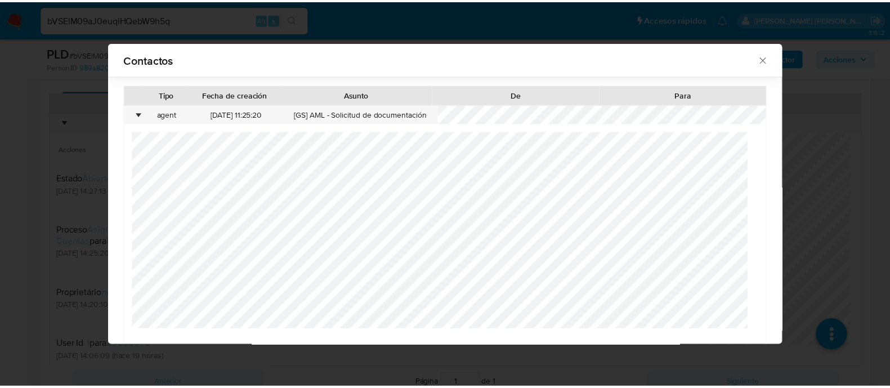
scroll to position [79, 0]
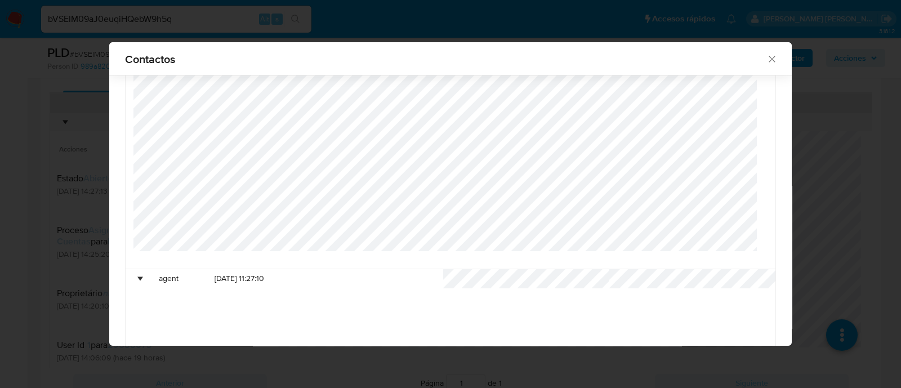
click at [1, 199] on div "Contactos Tipo Fecha de creación Asunto De Para • agent 07/10/2025 11:25:20 [GS…" at bounding box center [450, 194] width 901 height 388
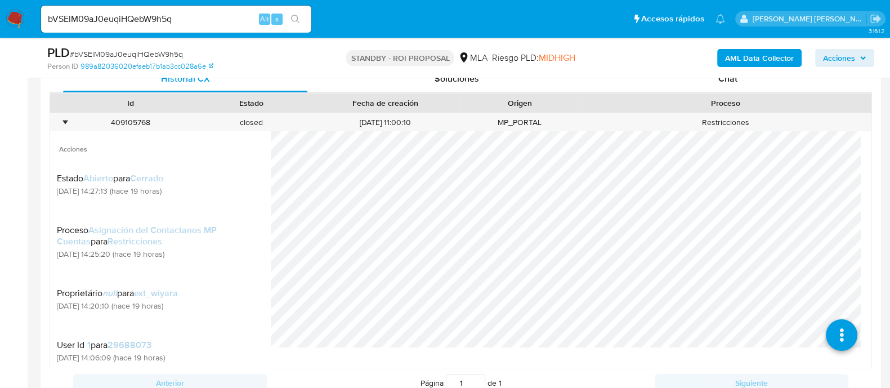
click at [172, 19] on input "bVSElM09aJ0euqiHQebW9h5q" at bounding box center [176, 19] width 270 height 15
paste input "124337611"
click at [310, 18] on input "124337611" at bounding box center [176, 19] width 270 height 15
type input "124337611"
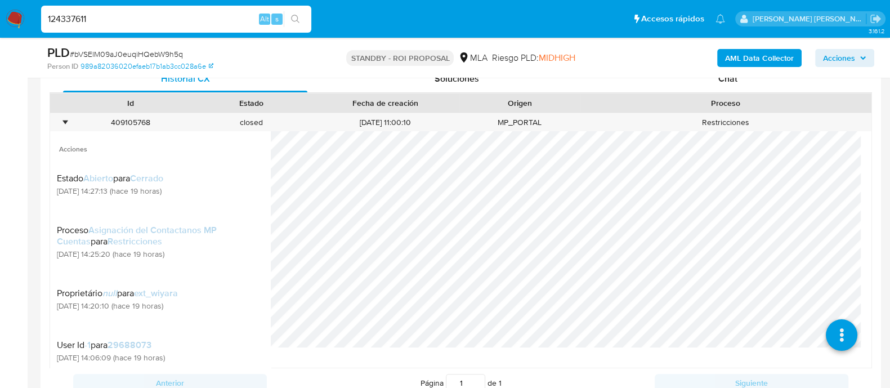
click at [301, 21] on button "search-icon" at bounding box center [295, 19] width 23 height 16
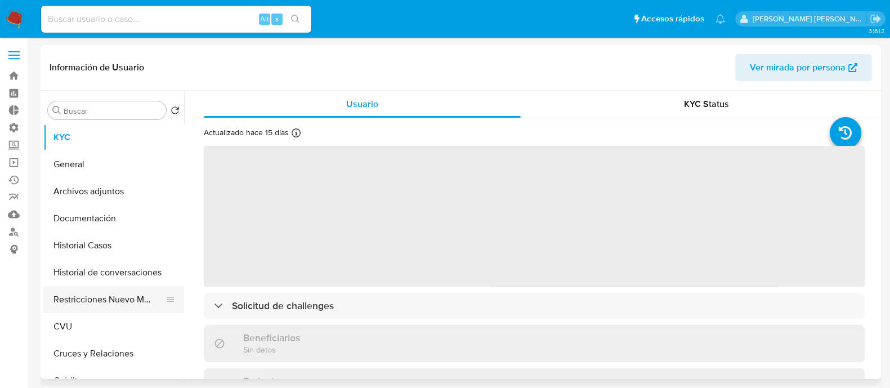
click at [84, 303] on button "Restricciones Nuevo Mundo" at bounding box center [109, 299] width 132 height 27
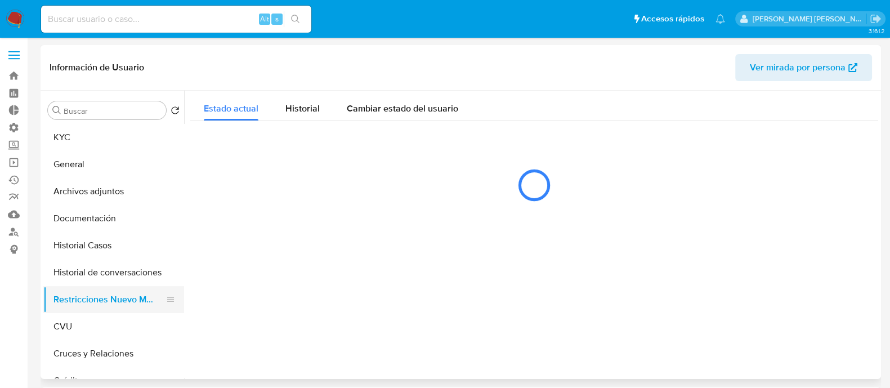
select select "10"
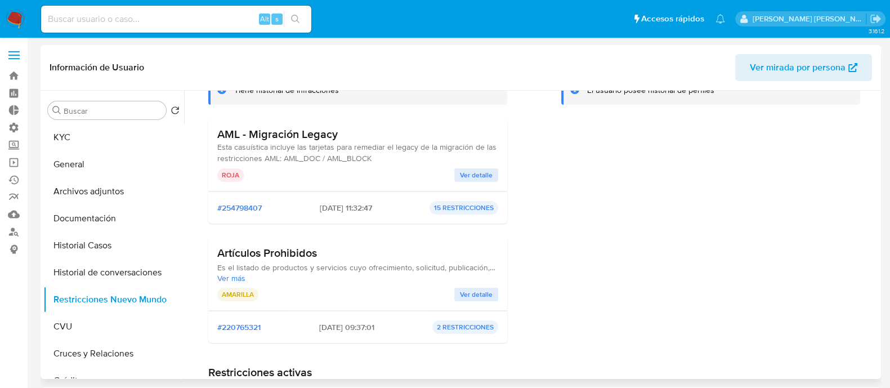
scroll to position [70, 0]
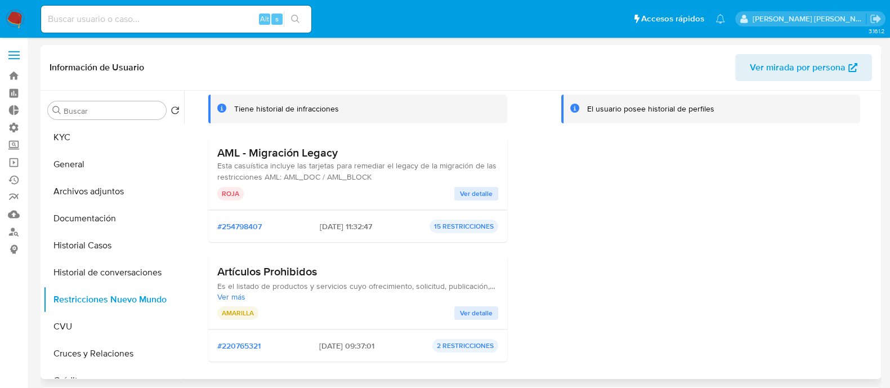
click at [465, 195] on span "Ver detalle" at bounding box center [476, 193] width 33 height 11
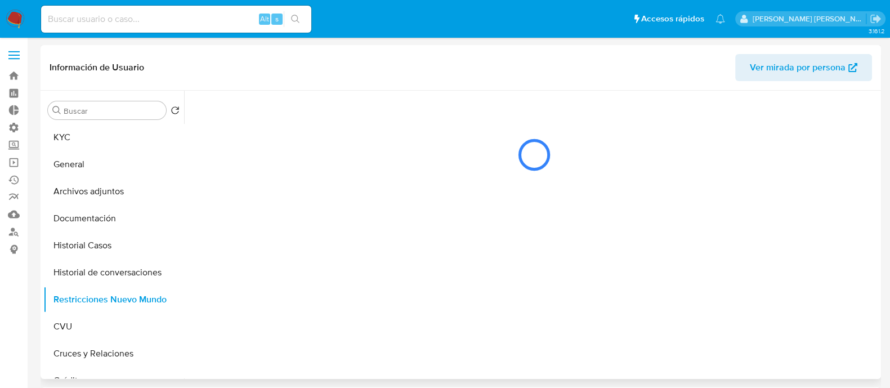
scroll to position [0, 0]
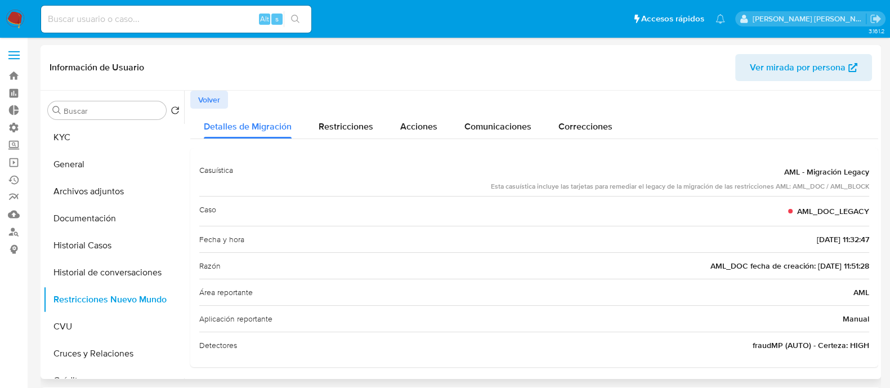
drag, startPoint x: 863, startPoint y: 211, endPoint x: 795, endPoint y: 212, distance: 68.2
click at [798, 212] on span "AML_DOC_LEGACY" at bounding box center [834, 211] width 72 height 11
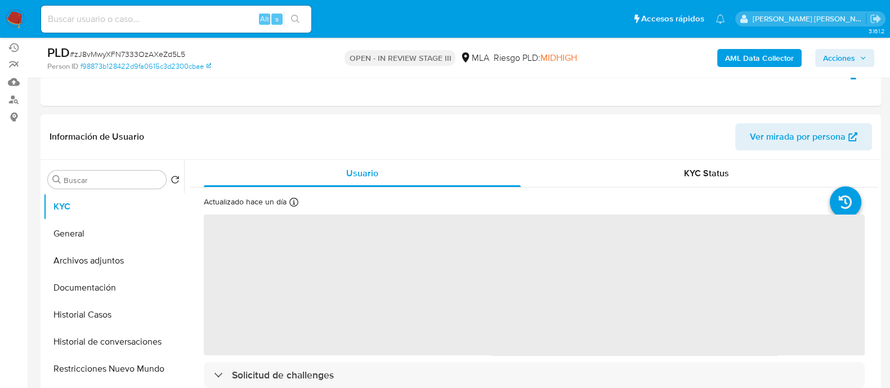
scroll to position [211, 0]
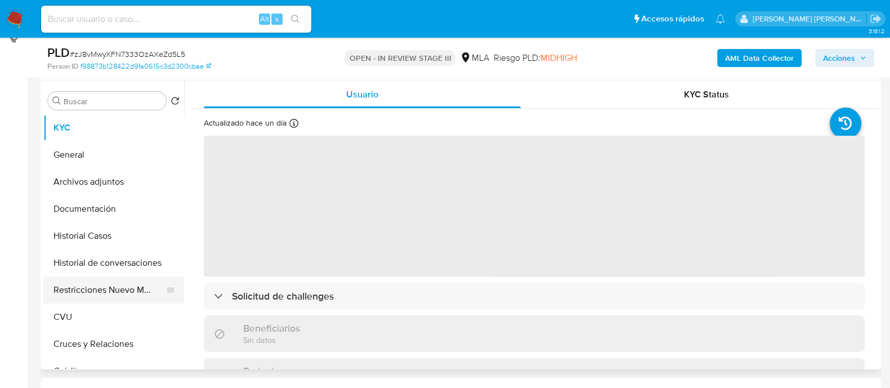
click at [110, 289] on button "Restricciones Nuevo Mundo" at bounding box center [109, 290] width 132 height 27
select select "10"
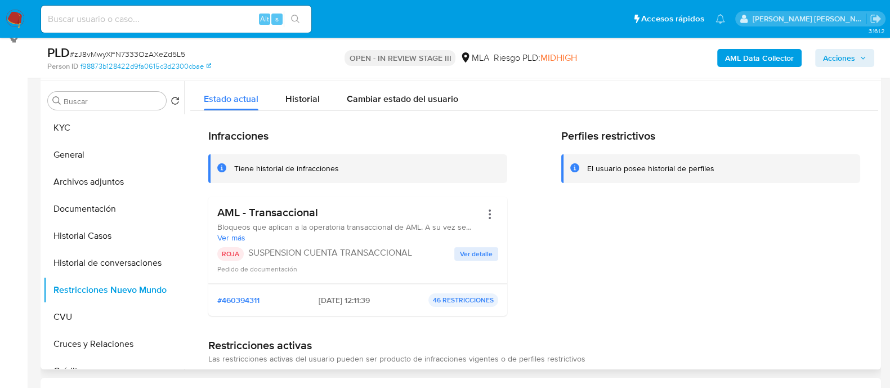
click at [470, 261] on div "ROJA SUSPENSION CUENTA TRANSACCIONAL Ver detalle Pedido de documentación" at bounding box center [357, 260] width 281 height 27
click at [475, 250] on span "Ver detalle" at bounding box center [476, 253] width 33 height 11
